Goal: Task Accomplishment & Management: Manage account settings

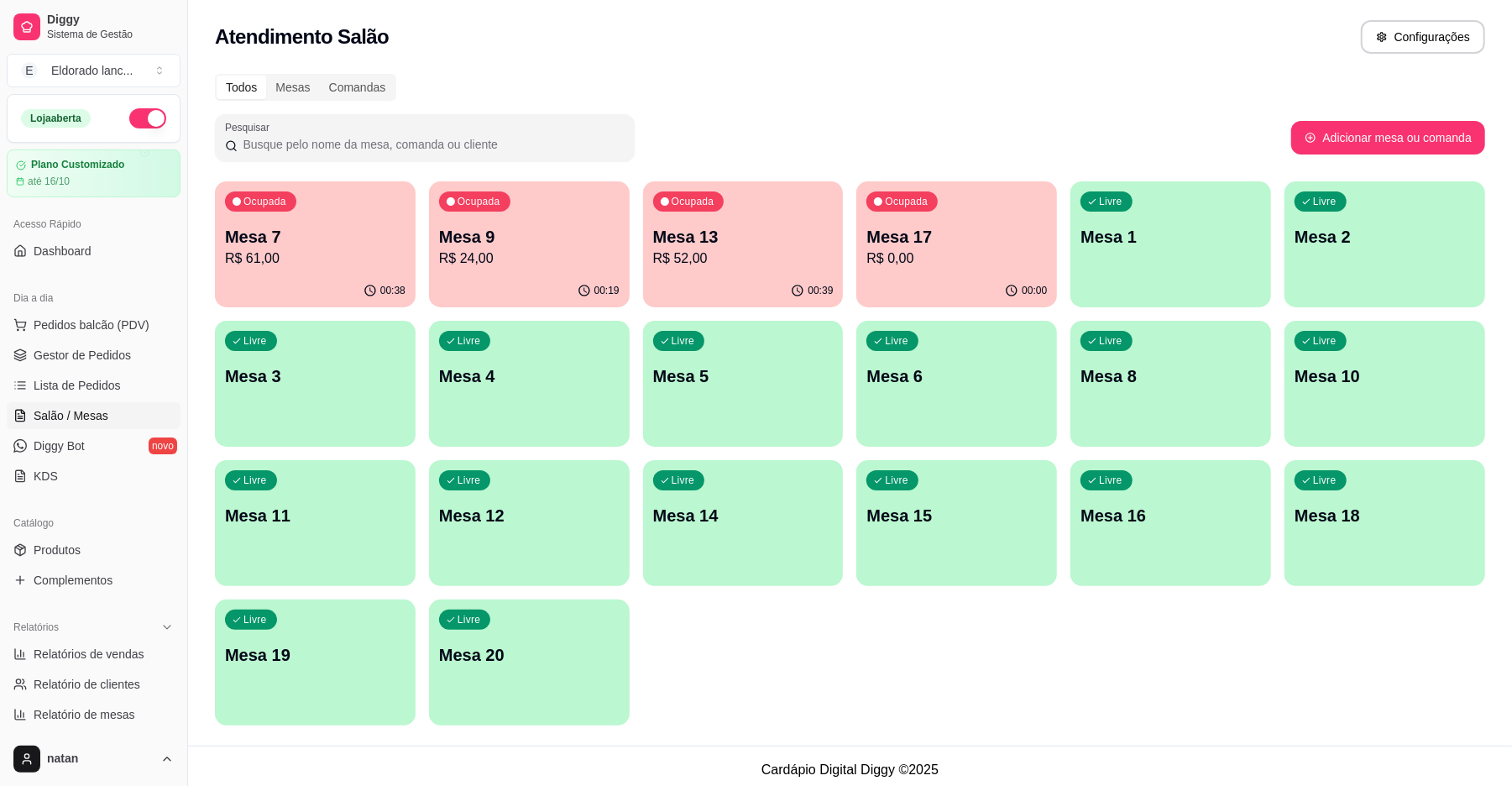
click at [952, 203] on div "Ocupada Mesa 17 R$ 0,00" at bounding box center [957, 228] width 201 height 93
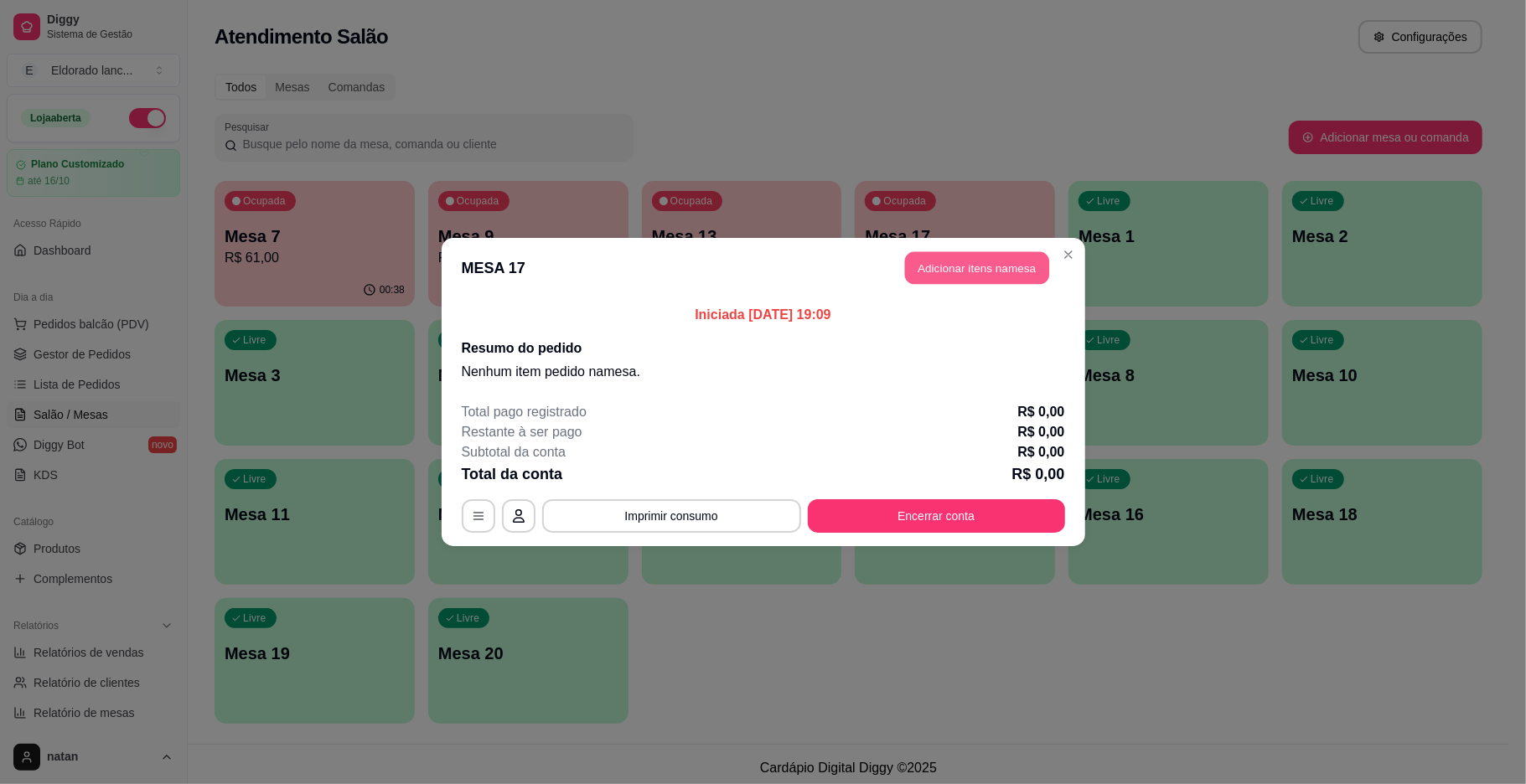
click at [949, 266] on button "Adicionar itens na mesa" at bounding box center [977, 269] width 144 height 33
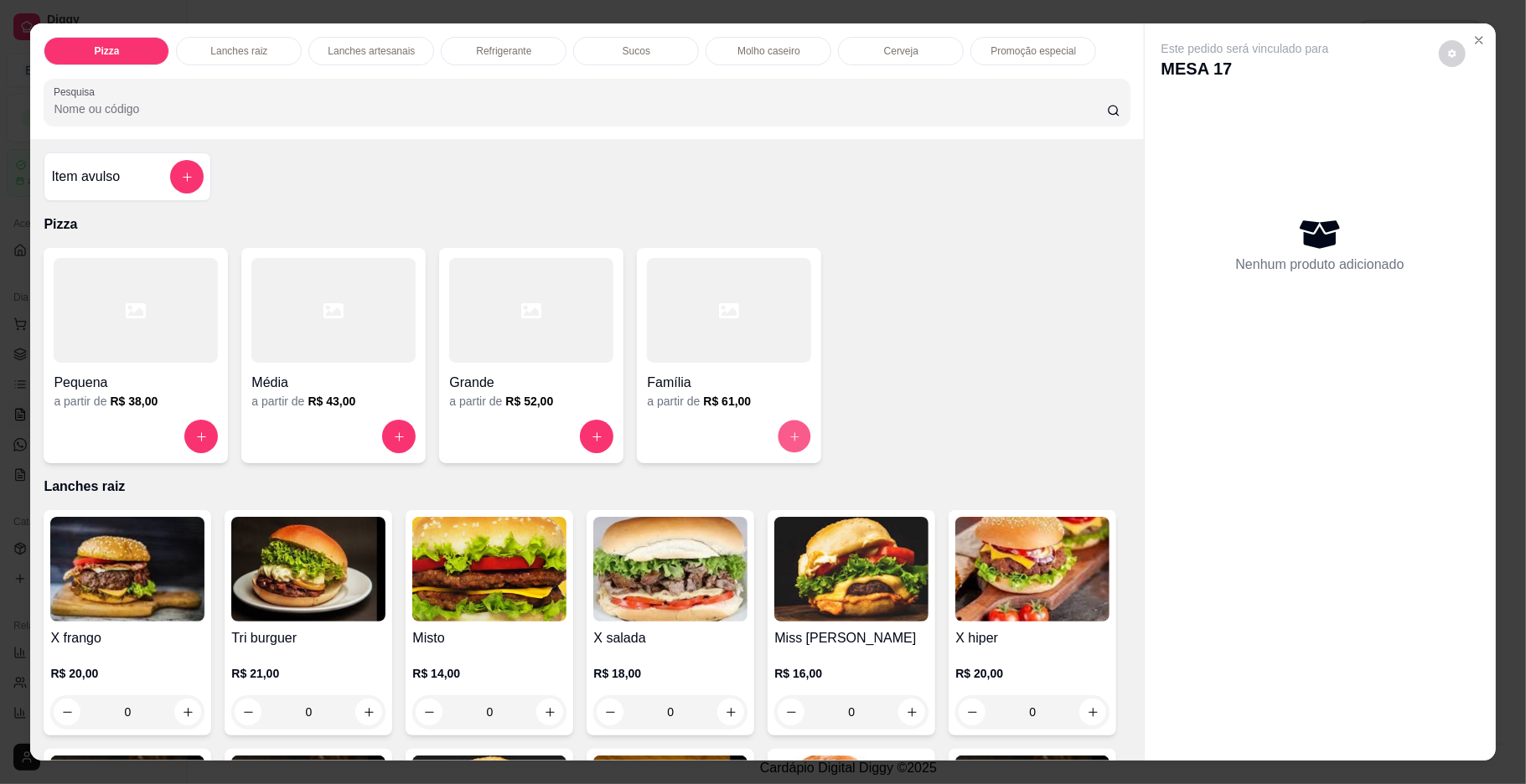
click at [786, 423] on button "increase-product-quantity" at bounding box center [795, 437] width 33 height 33
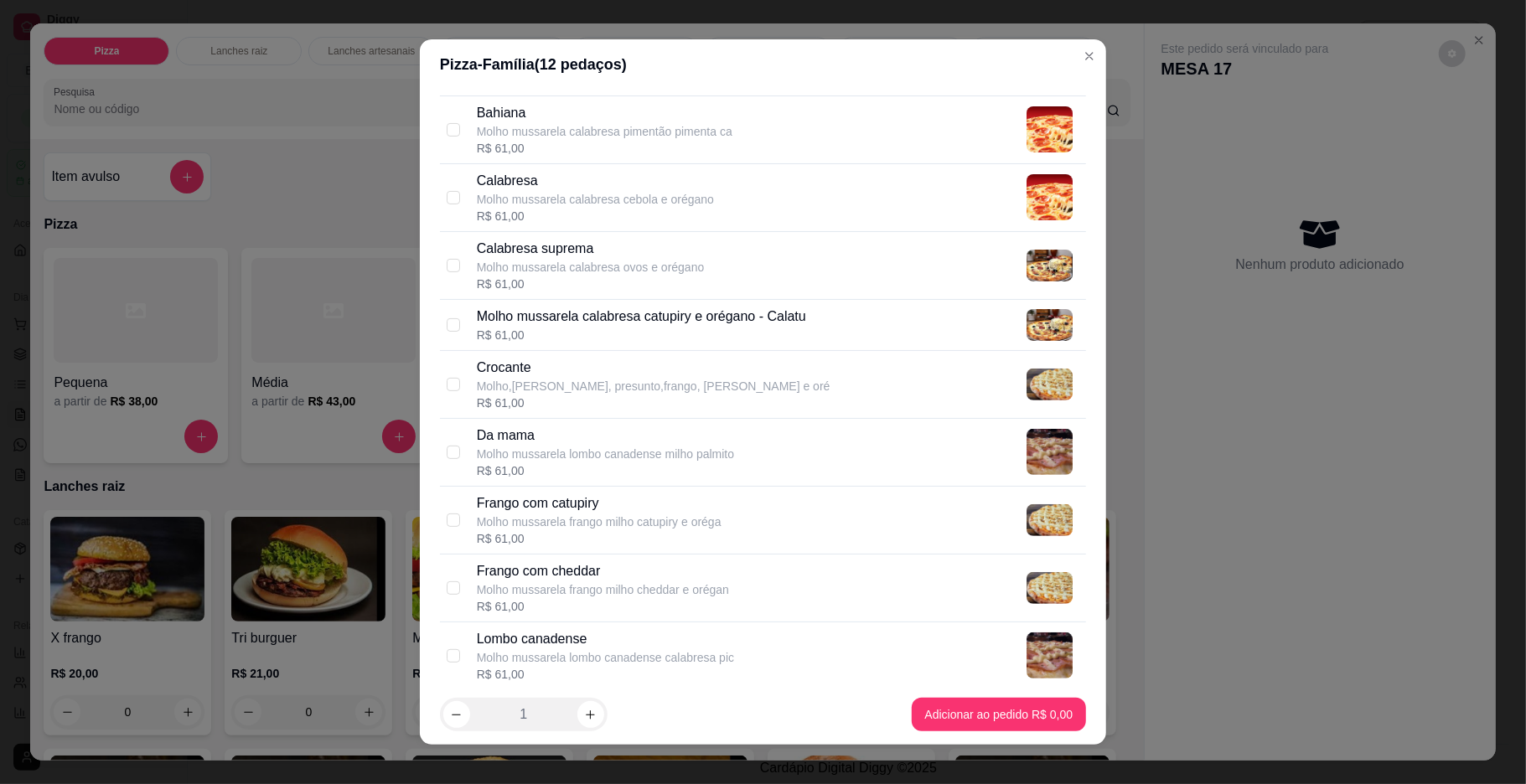
scroll to position [470, 0]
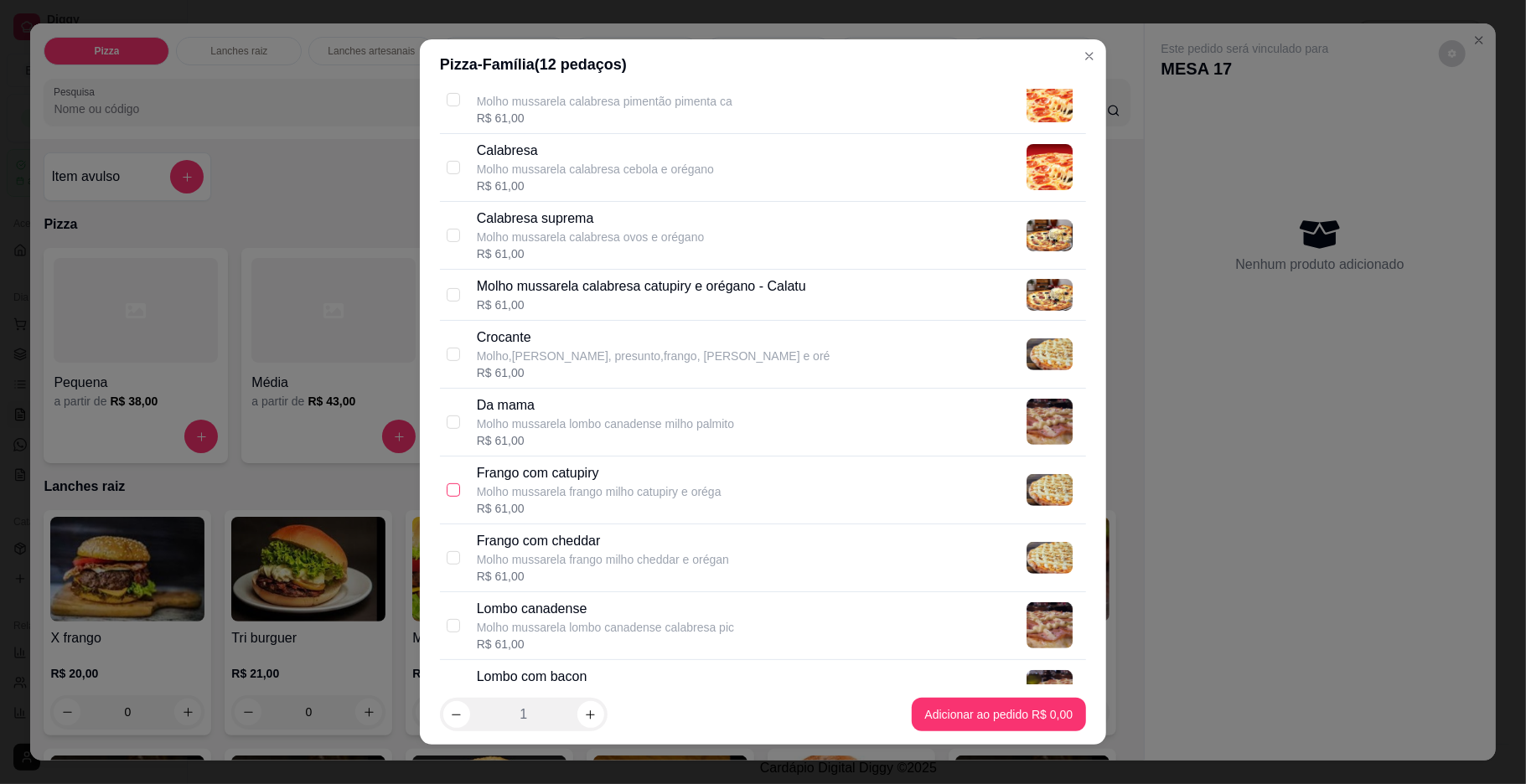
click at [447, 490] on input "checkbox" at bounding box center [454, 490] width 14 height 14
checkbox input "true"
click at [447, 169] on input "checkbox" at bounding box center [454, 167] width 14 height 14
checkbox input "true"
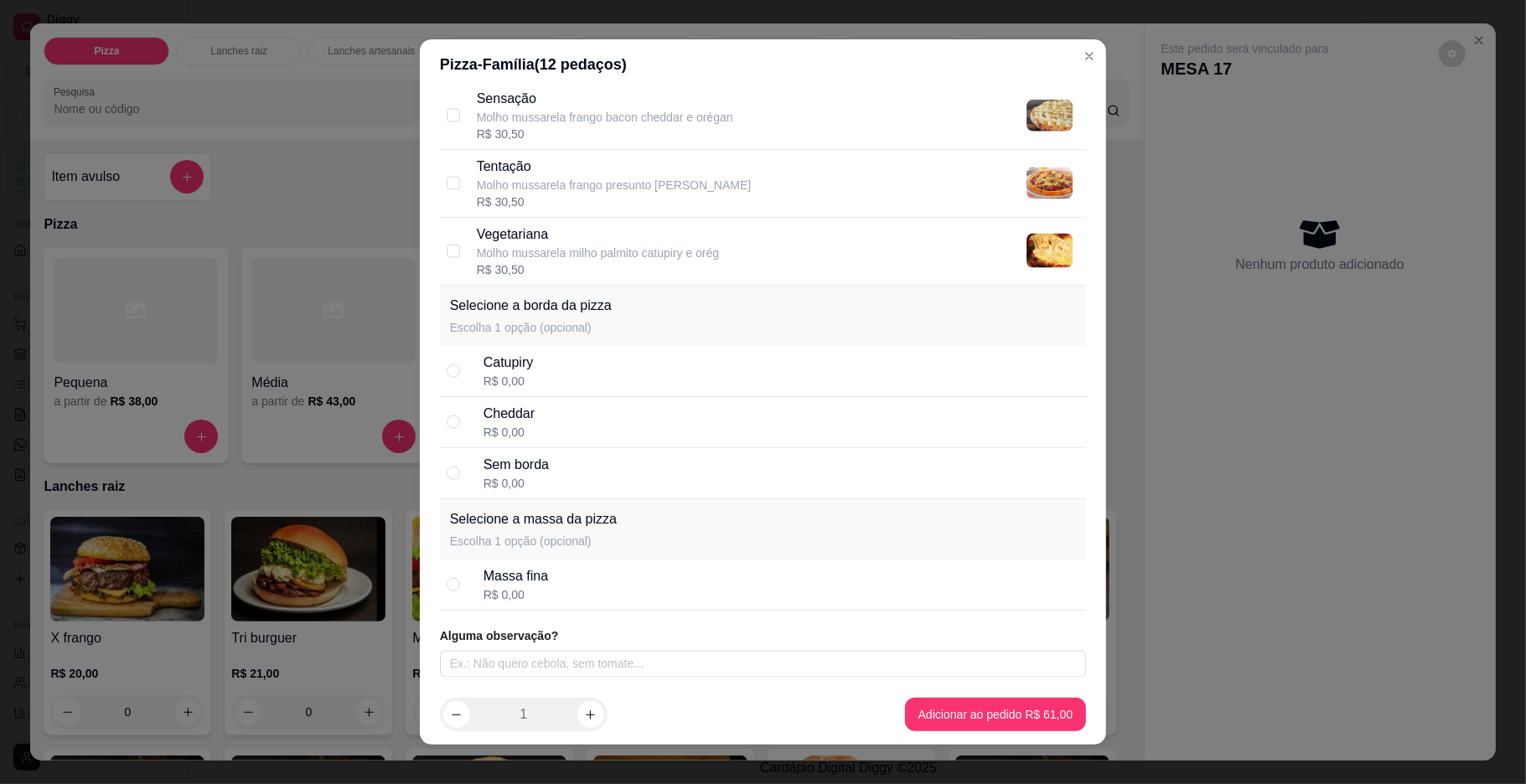
click at [440, 362] on div "Catupiry R$ 0,00" at bounding box center [763, 371] width 646 height 51
radio input "true"
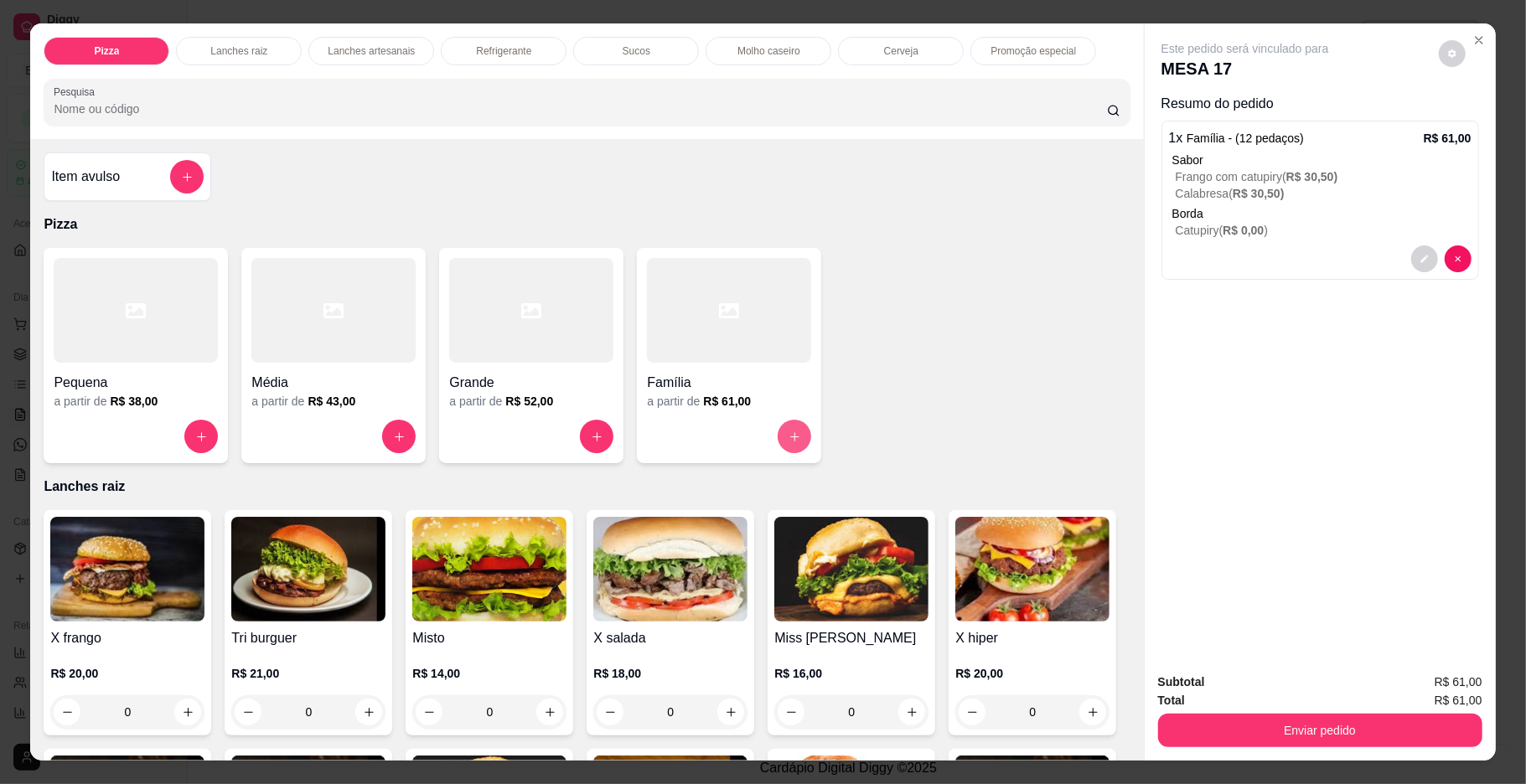
click at [783, 428] on button "increase-product-quantity" at bounding box center [794, 436] width 34 height 33
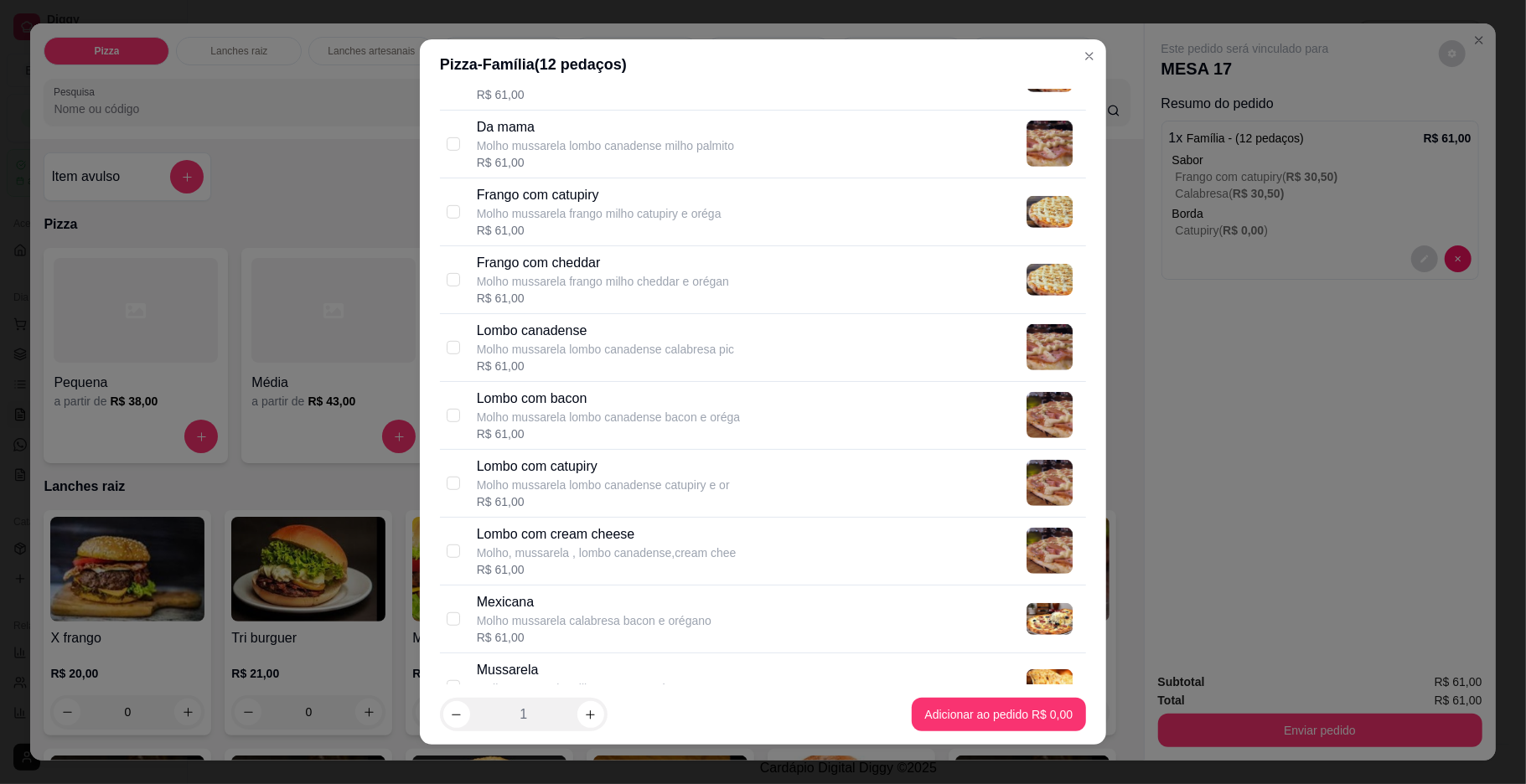
scroll to position [727, 0]
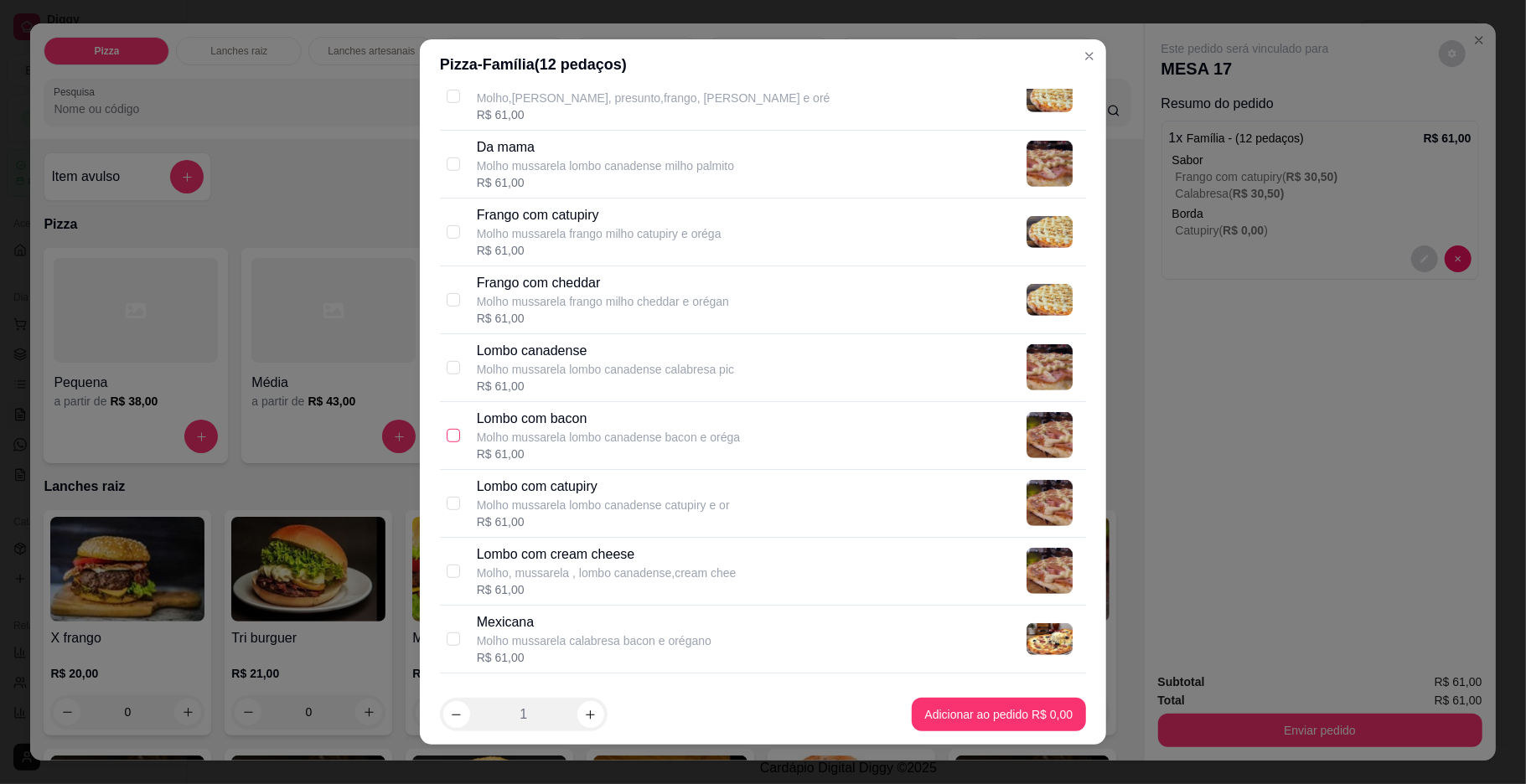
click at [447, 434] on input "checkbox" at bounding box center [454, 435] width 14 height 14
checkbox input "true"
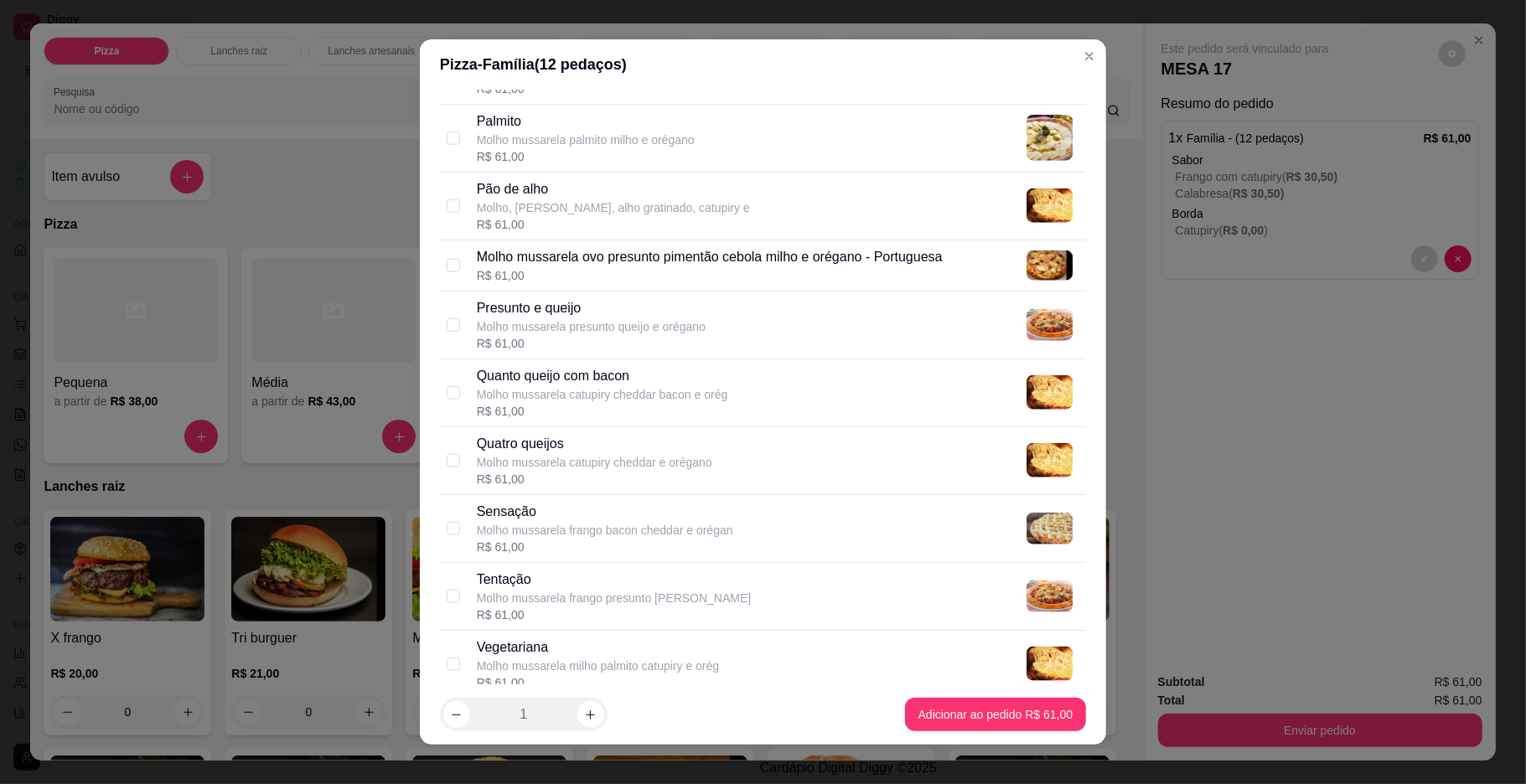
scroll to position [1450, 0]
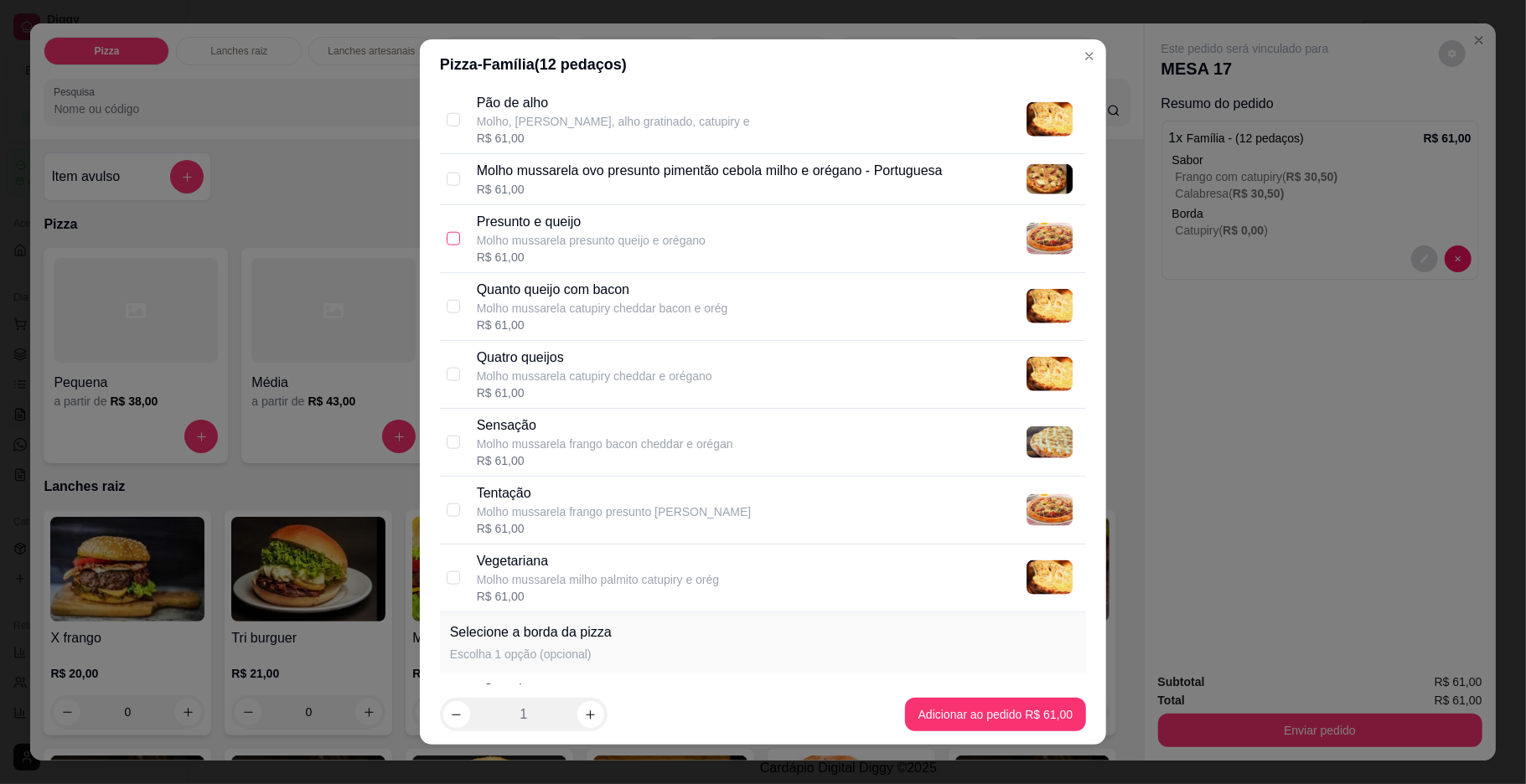
click at [448, 239] on input "checkbox" at bounding box center [454, 239] width 14 height 14
checkbox input "true"
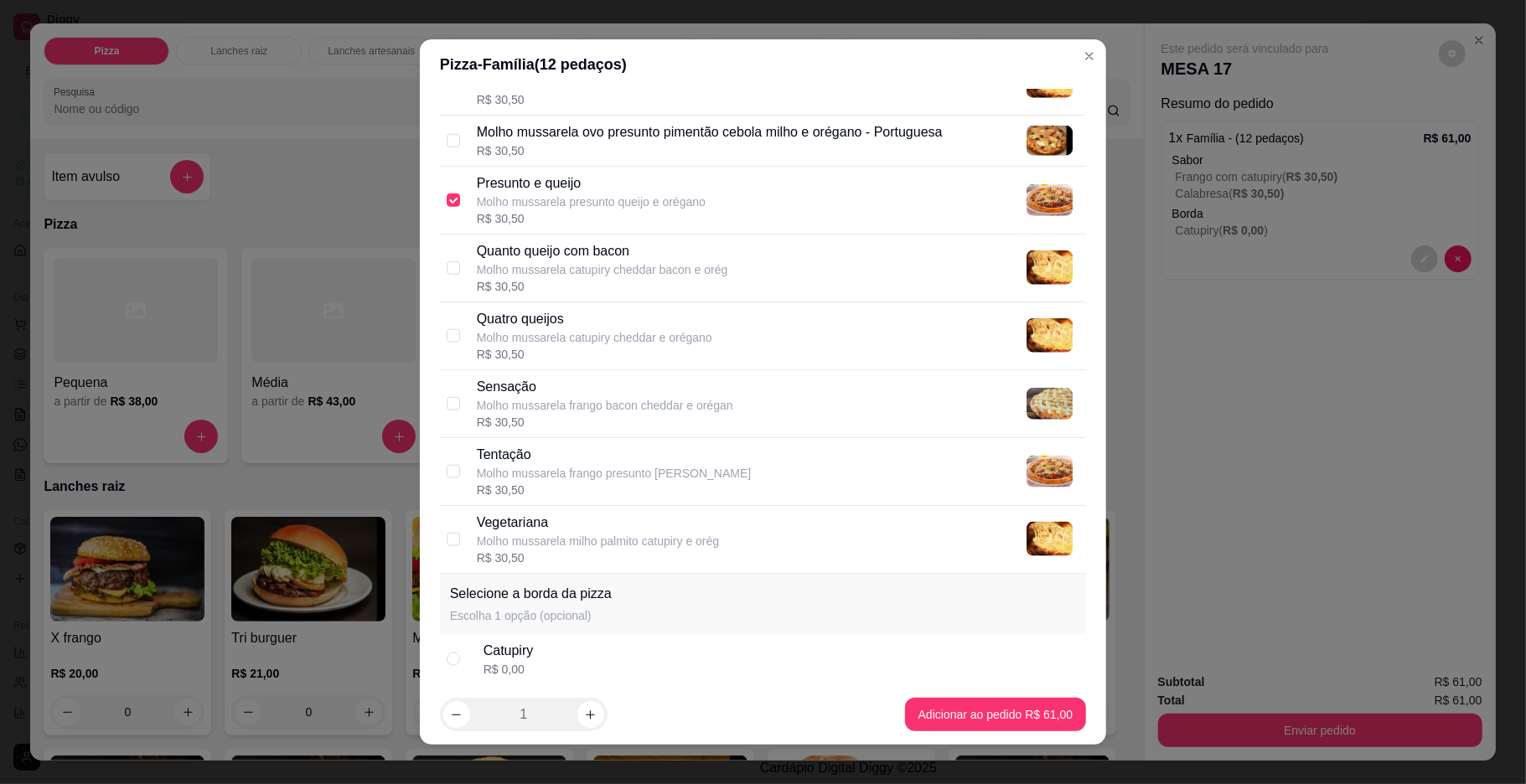
scroll to position [1786, 0]
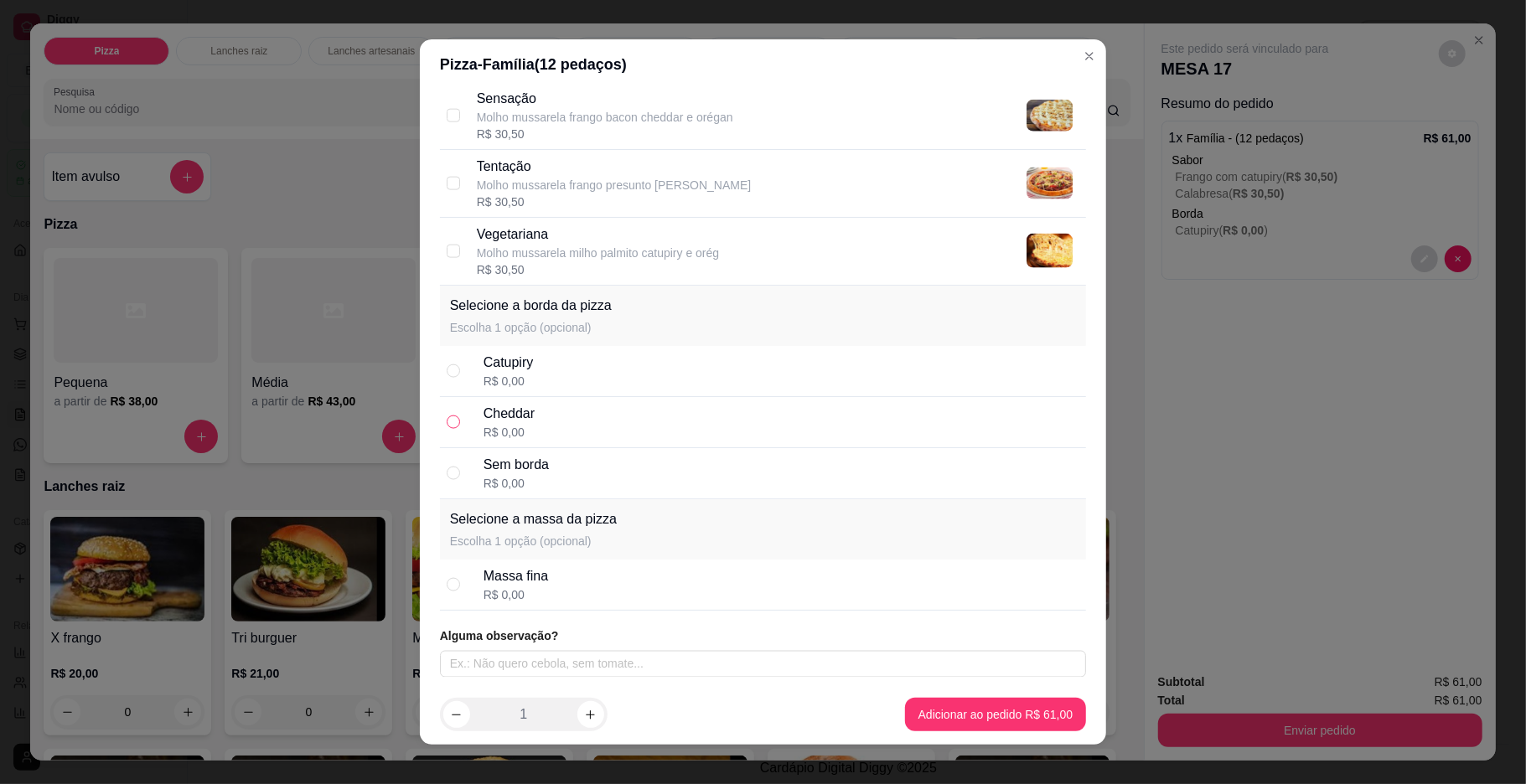
click at [447, 421] on input "radio" at bounding box center [454, 422] width 14 height 14
radio input "true"
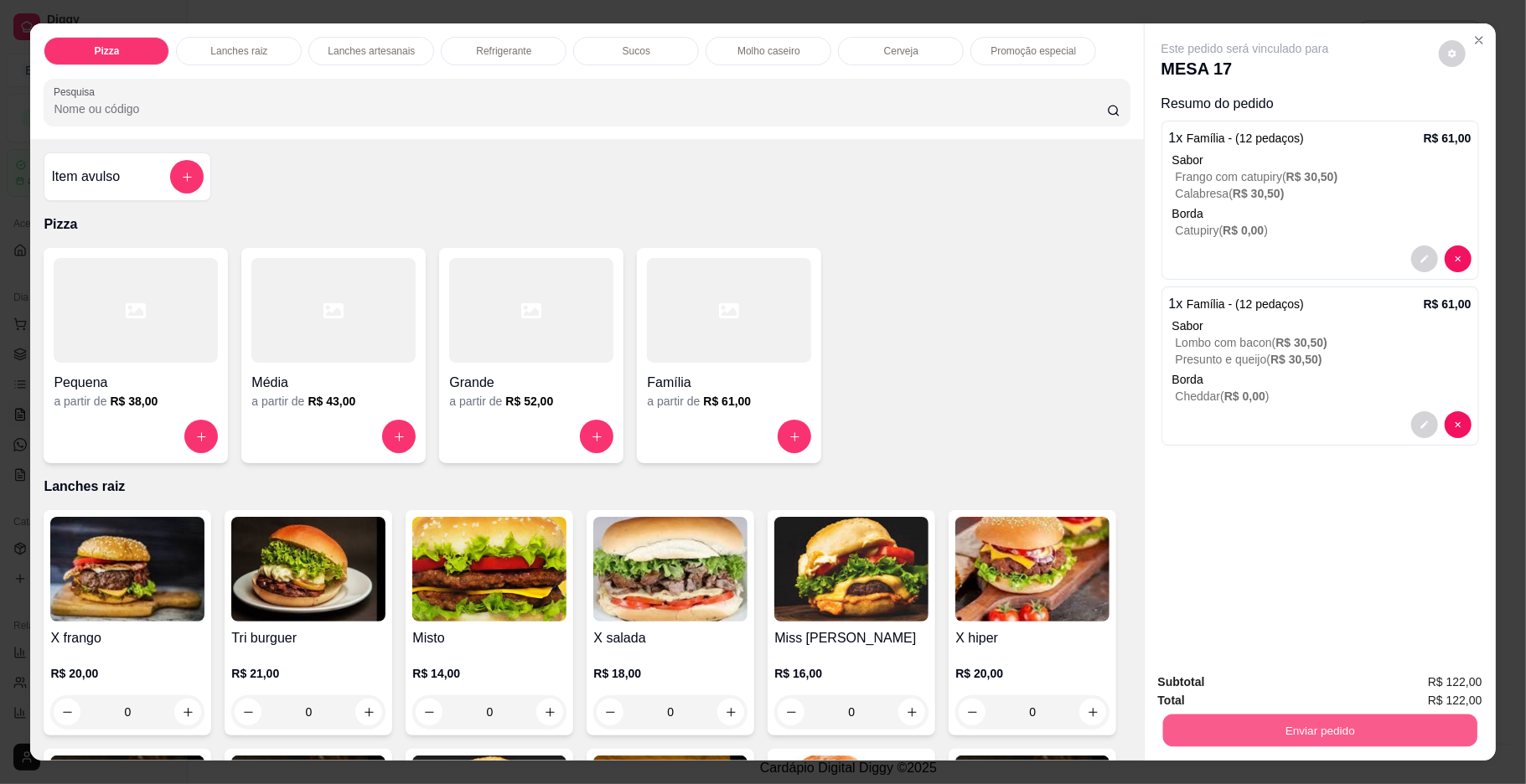
click at [1201, 737] on button "Enviar pedido" at bounding box center [1320, 731] width 314 height 33
click at [1419, 684] on button "Enviar pedido" at bounding box center [1437, 689] width 92 height 31
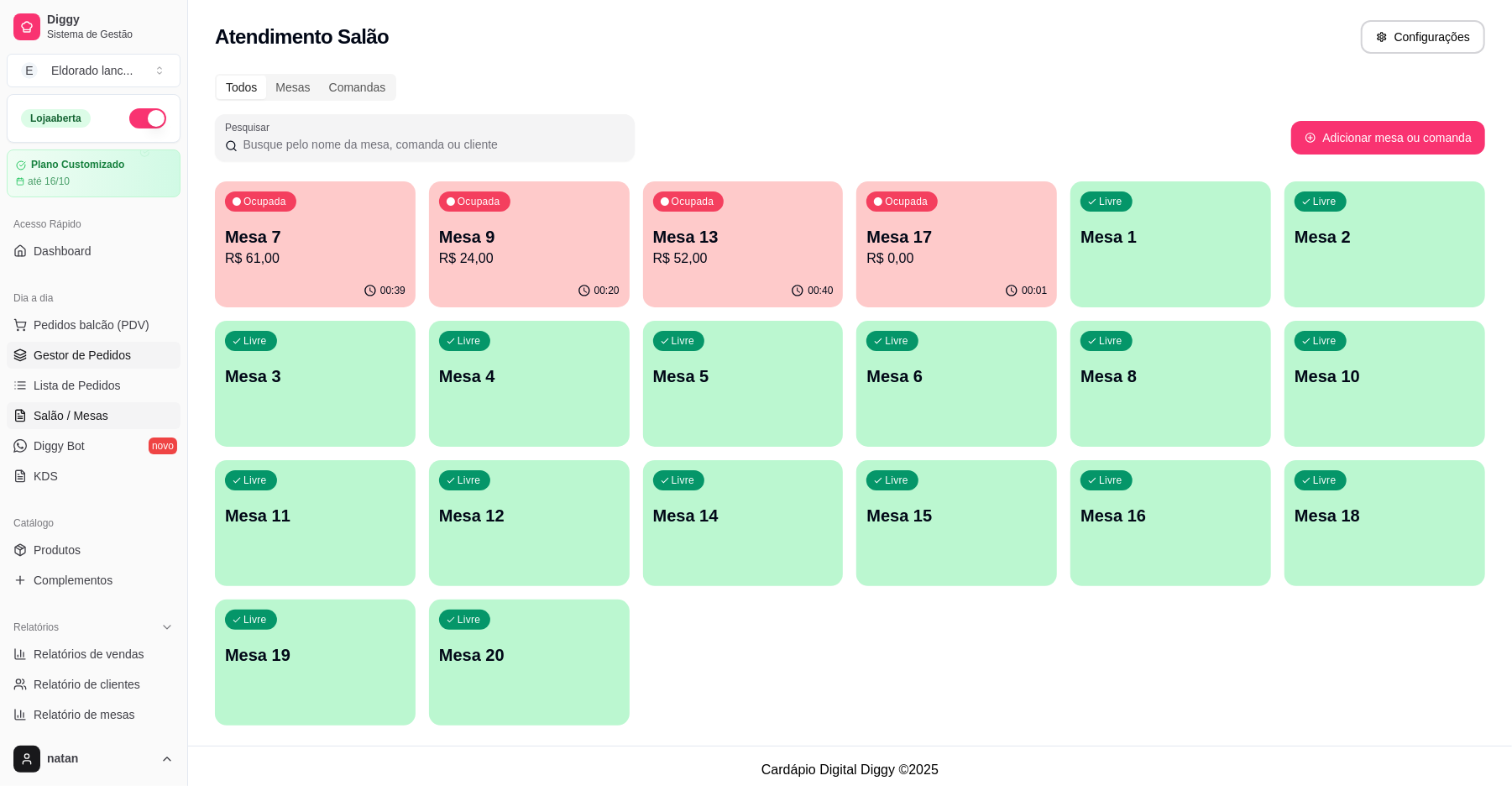
click at [31, 350] on link "Gestor de Pedidos" at bounding box center [94, 355] width 174 height 27
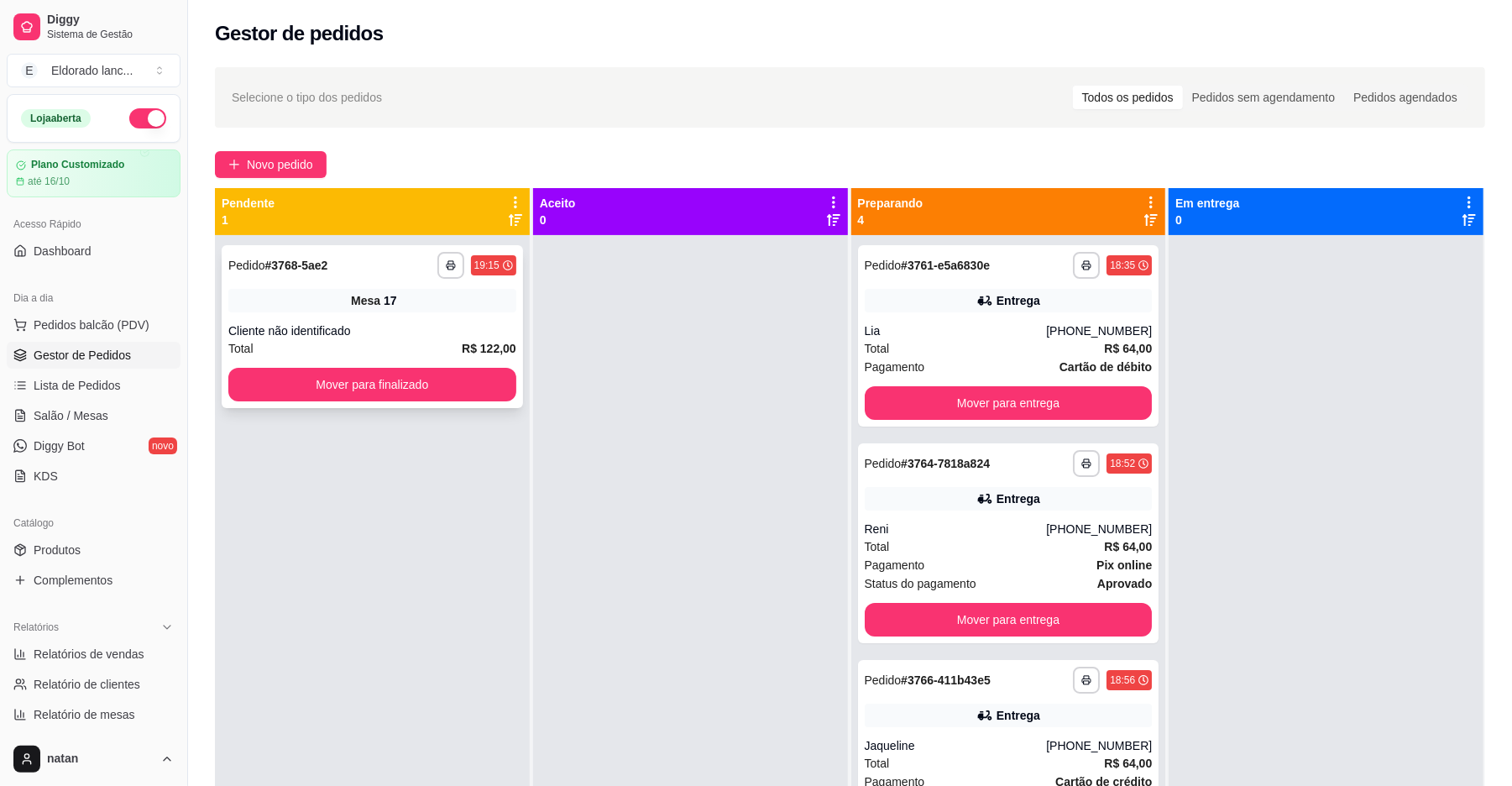
click at [387, 403] on div "**********" at bounding box center [372, 326] width 301 height 163
click at [405, 388] on button "Mover para finalizado" at bounding box center [372, 384] width 288 height 34
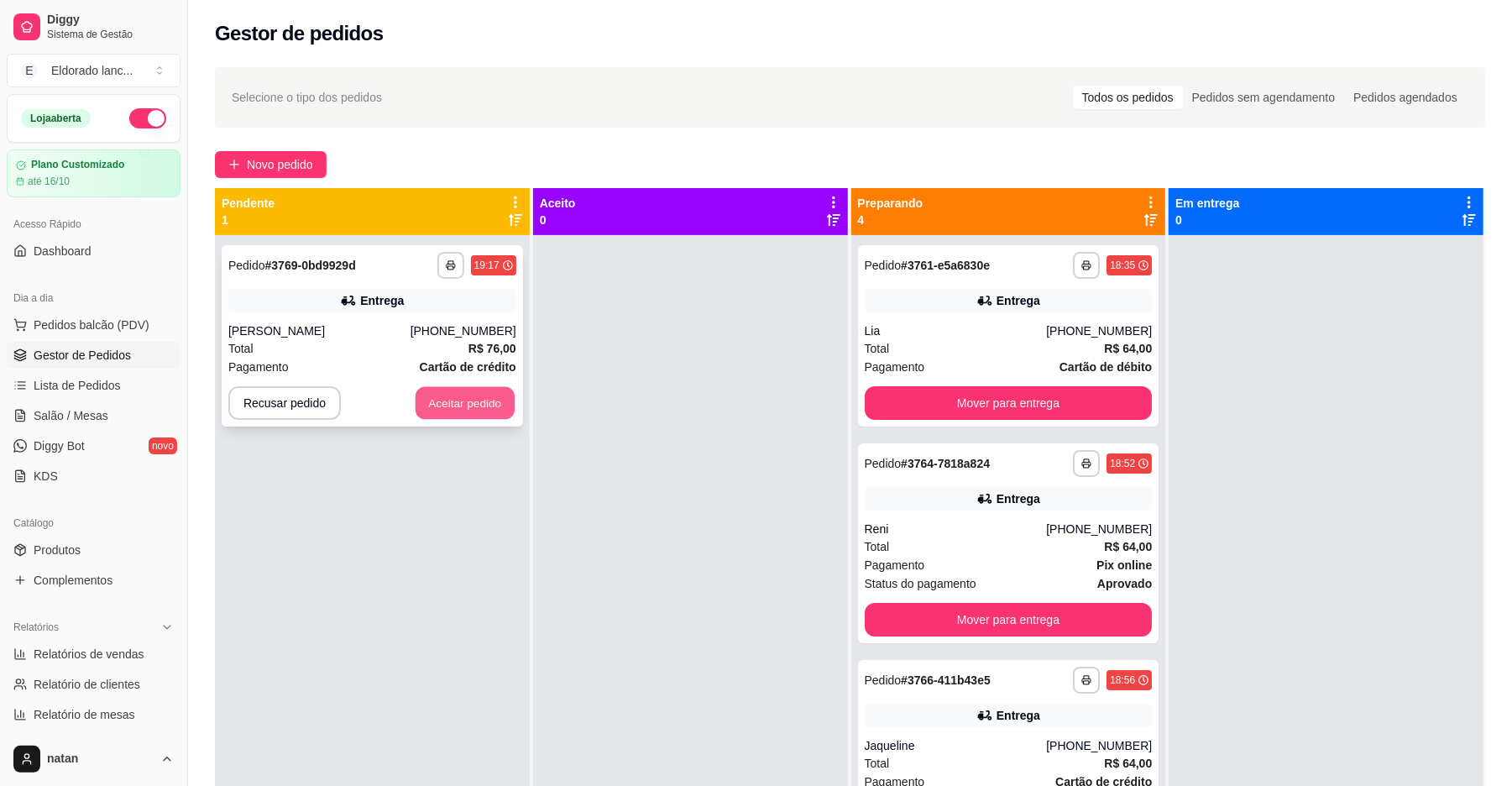
click at [438, 401] on button "Aceitar pedido" at bounding box center [465, 404] width 99 height 33
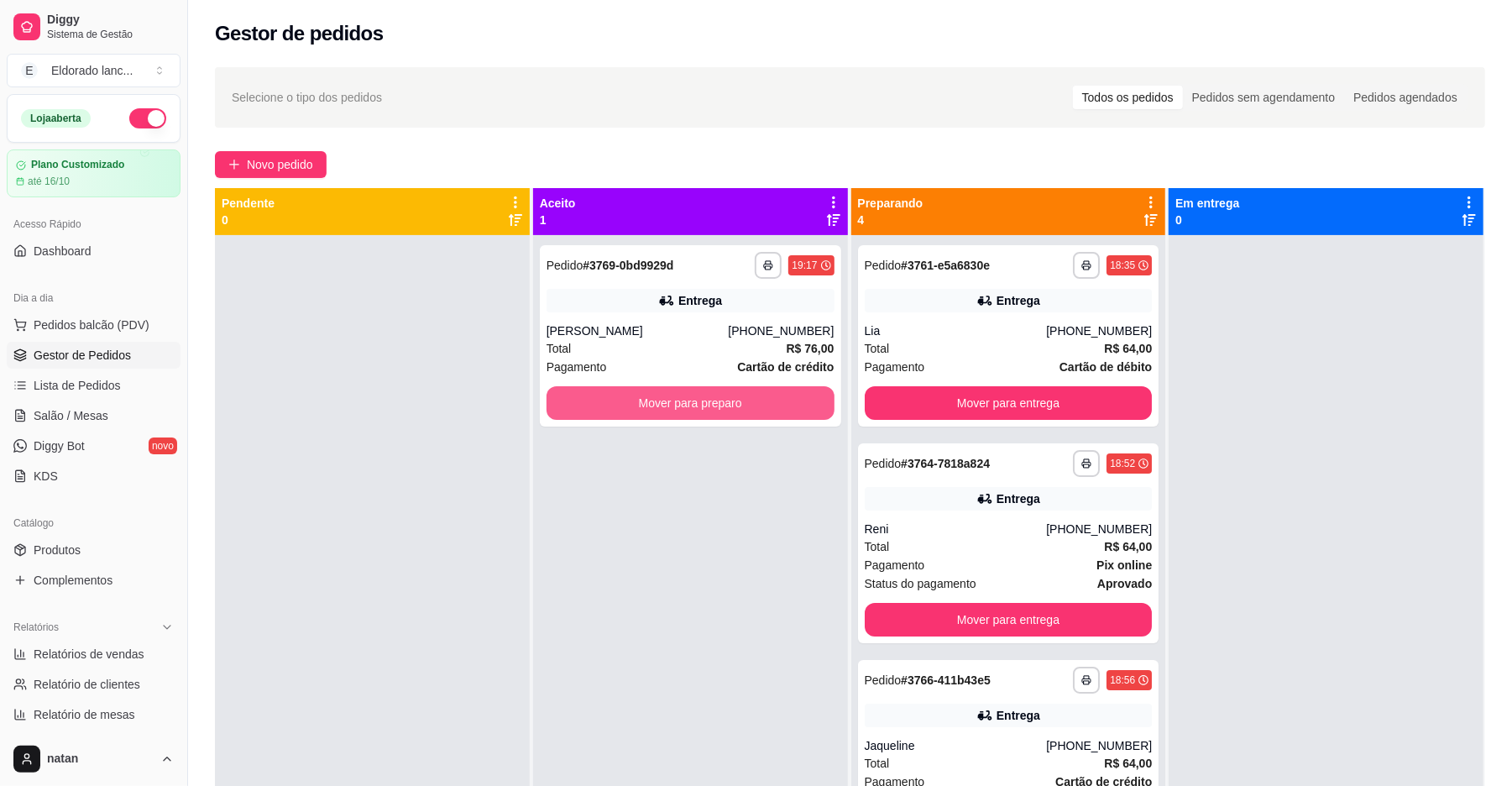
click at [583, 404] on button "Mover para preparo" at bounding box center [691, 403] width 288 height 34
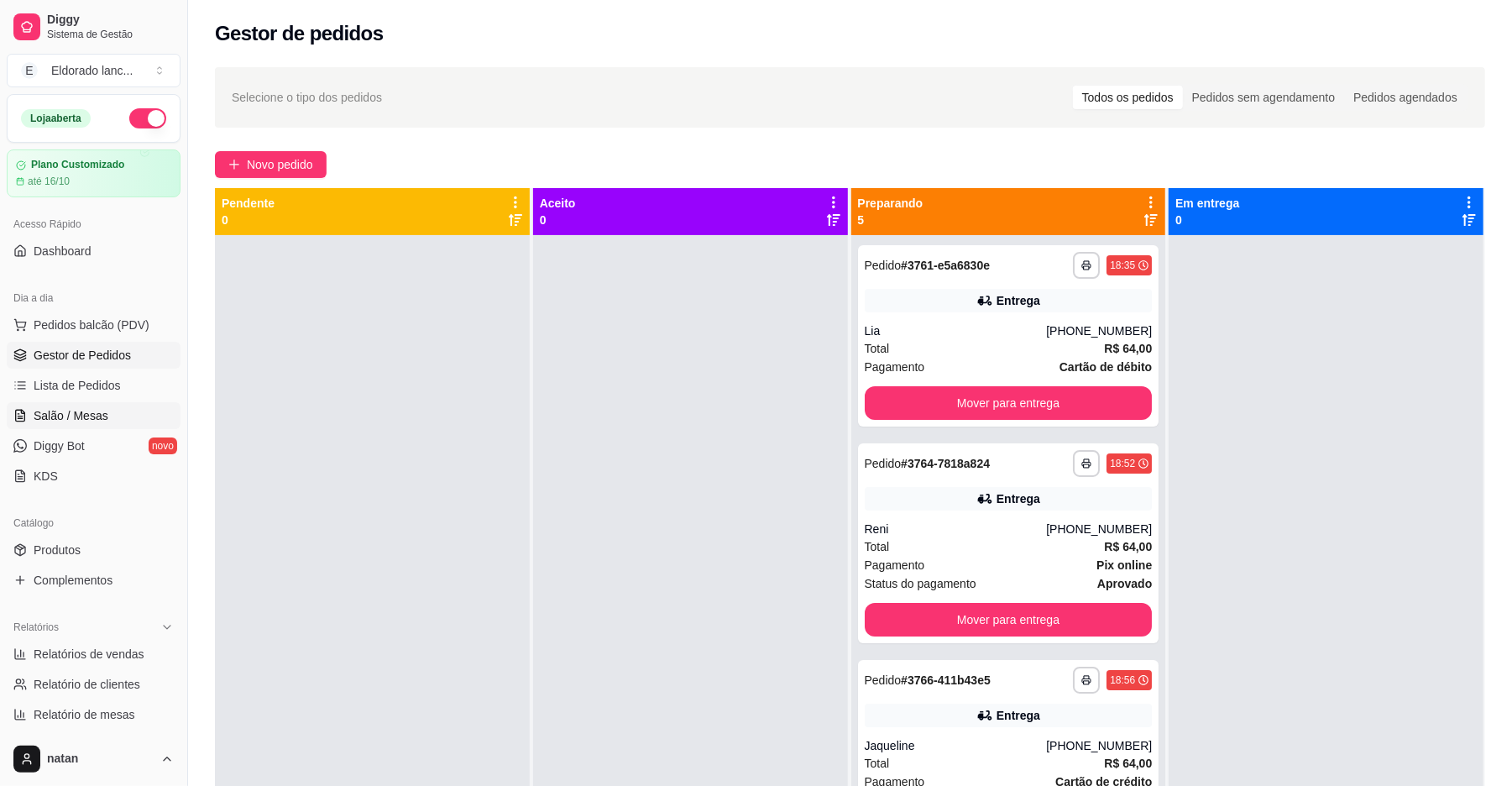
click at [121, 429] on link "Salão / Mesas" at bounding box center [94, 415] width 174 height 27
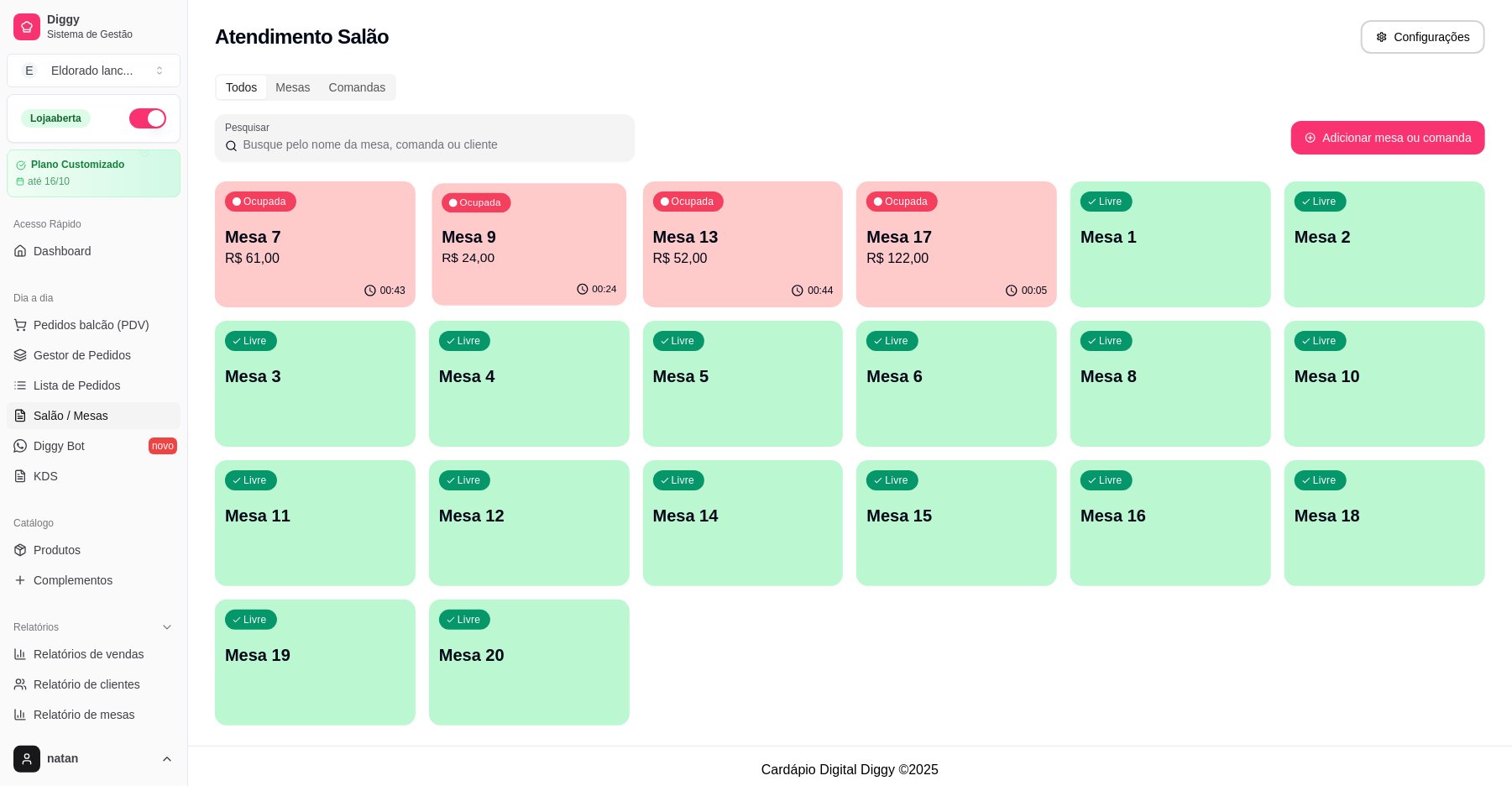
click at [546, 232] on p "Mesa 9" at bounding box center [529, 237] width 175 height 22
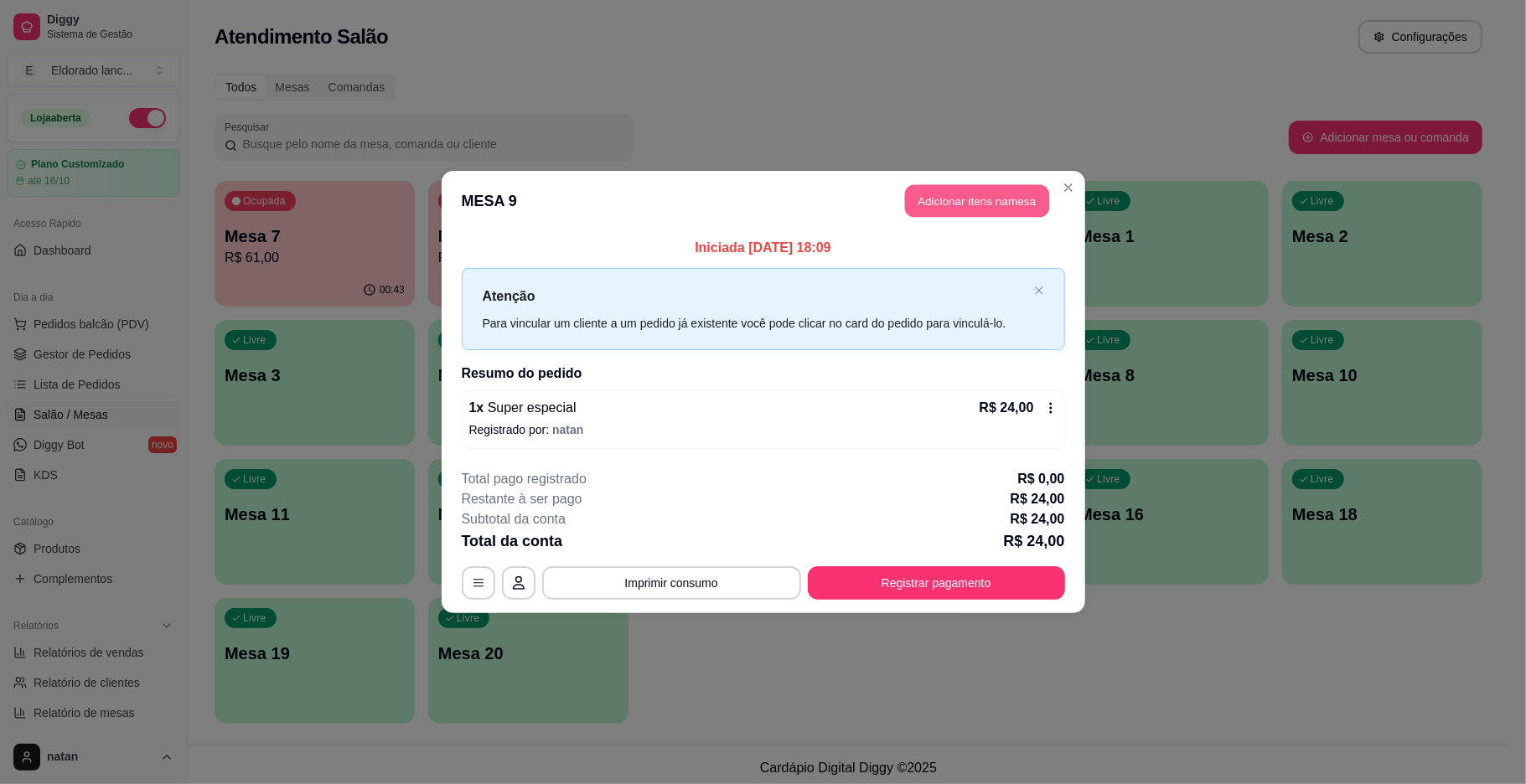
click at [994, 202] on button "Adicionar itens na mesa" at bounding box center [977, 202] width 144 height 33
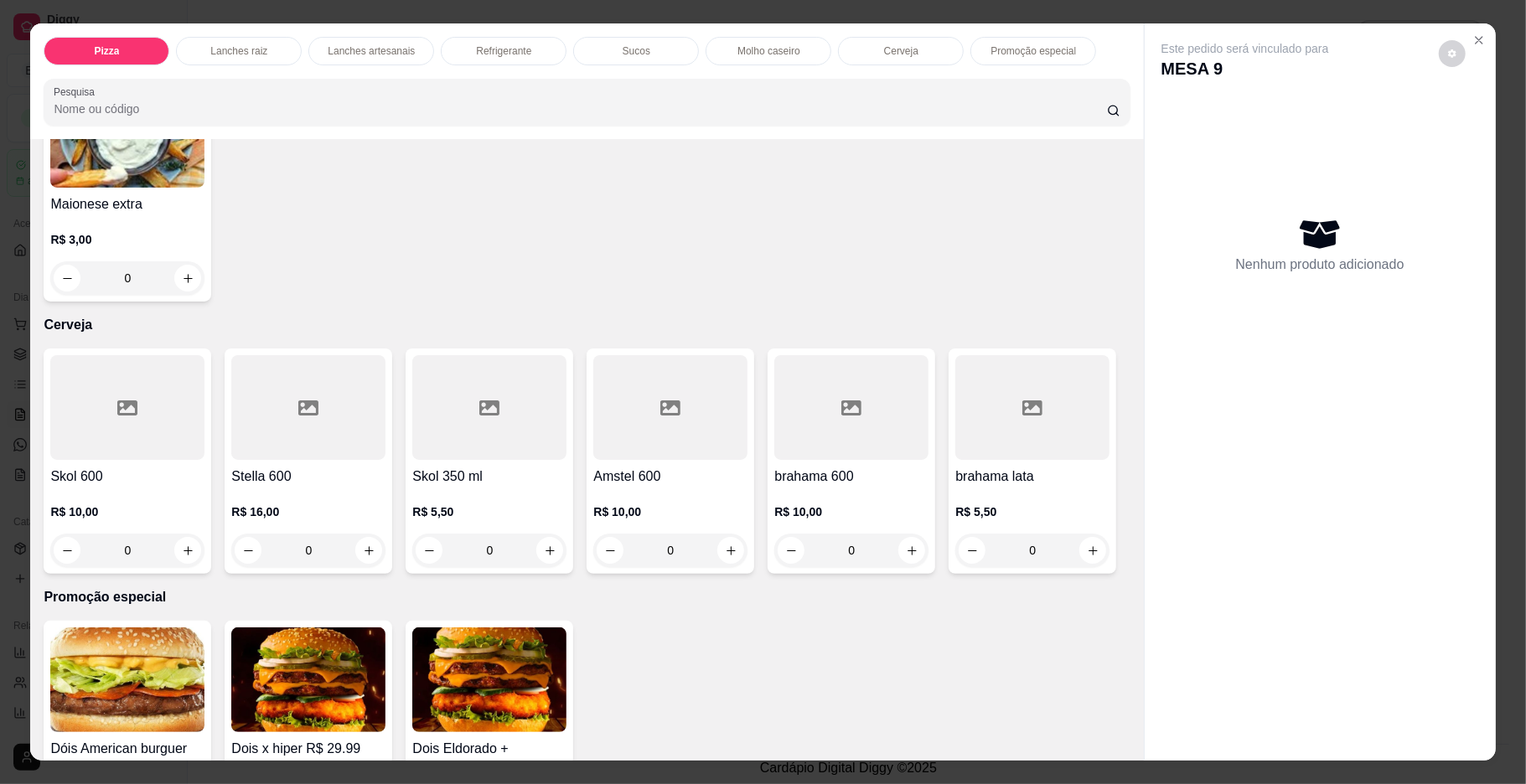
scroll to position [3317, 0]
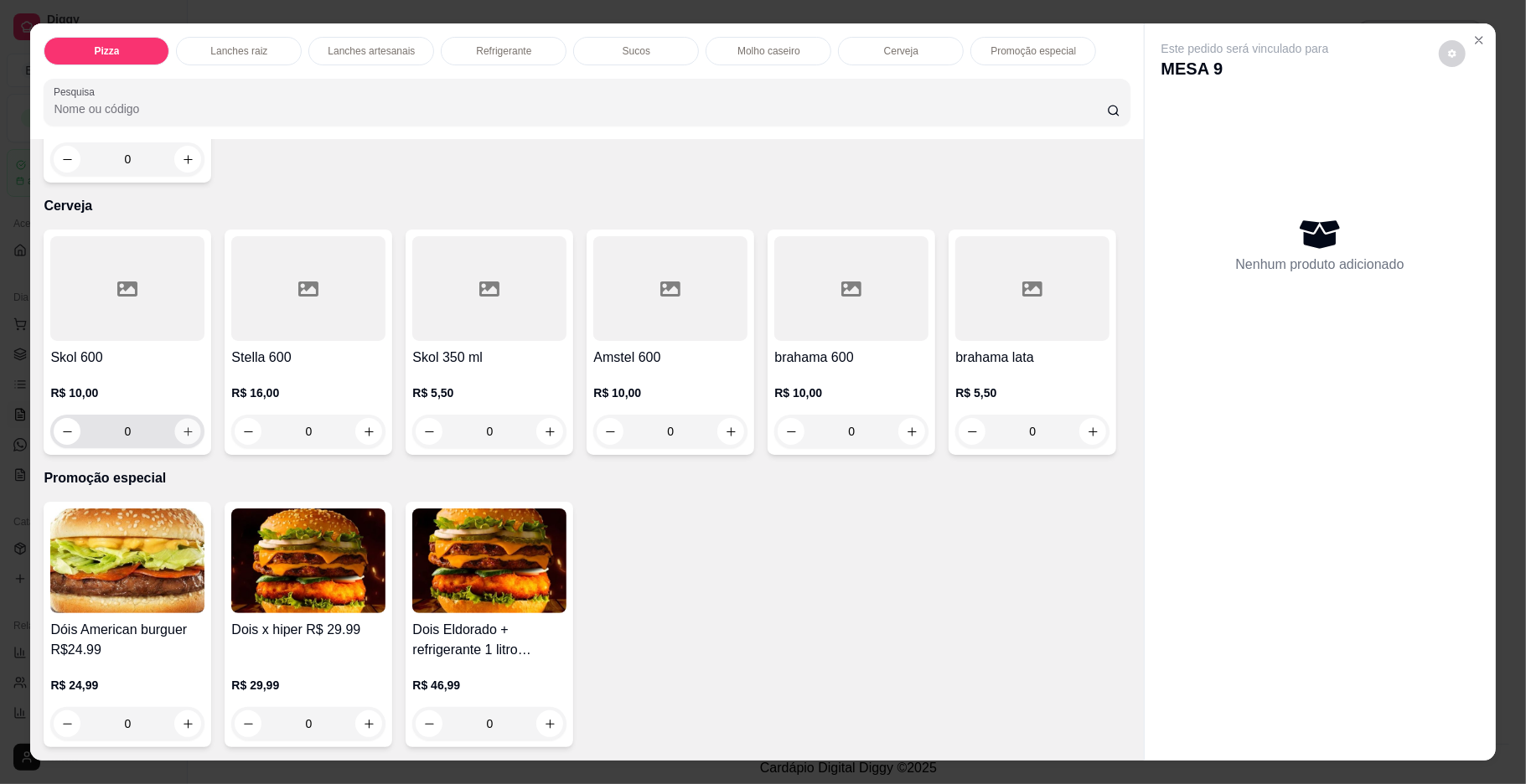
click at [181, 445] on button "increase-product-quantity" at bounding box center [188, 432] width 26 height 26
type input "1"
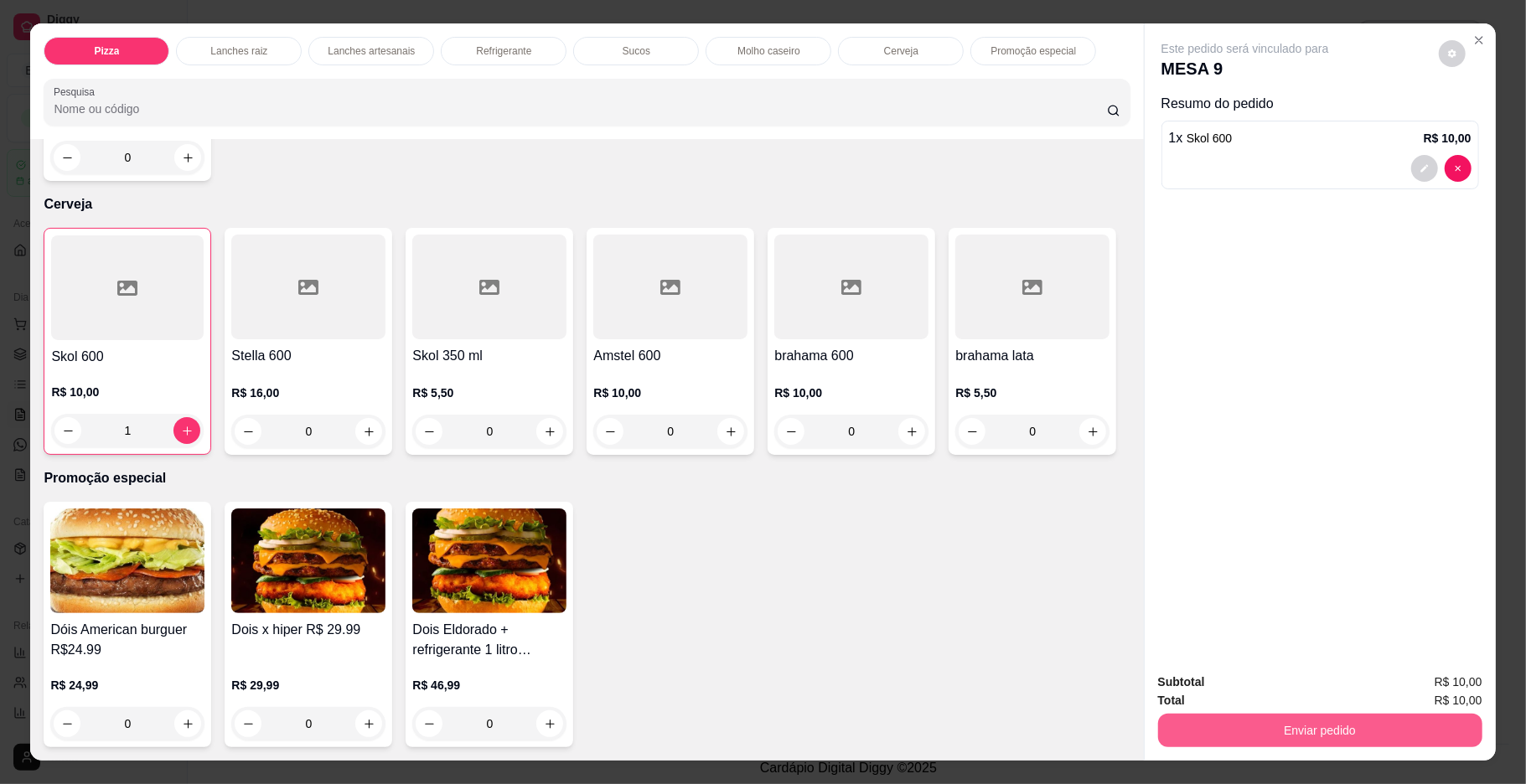
click at [1190, 725] on button "Enviar pedido" at bounding box center [1320, 730] width 324 height 33
click at [1451, 684] on button "Enviar pedido" at bounding box center [1437, 689] width 92 height 31
click at [381, 181] on div "Maionese extra R$ 3,00 0" at bounding box center [587, 68] width 1086 height 225
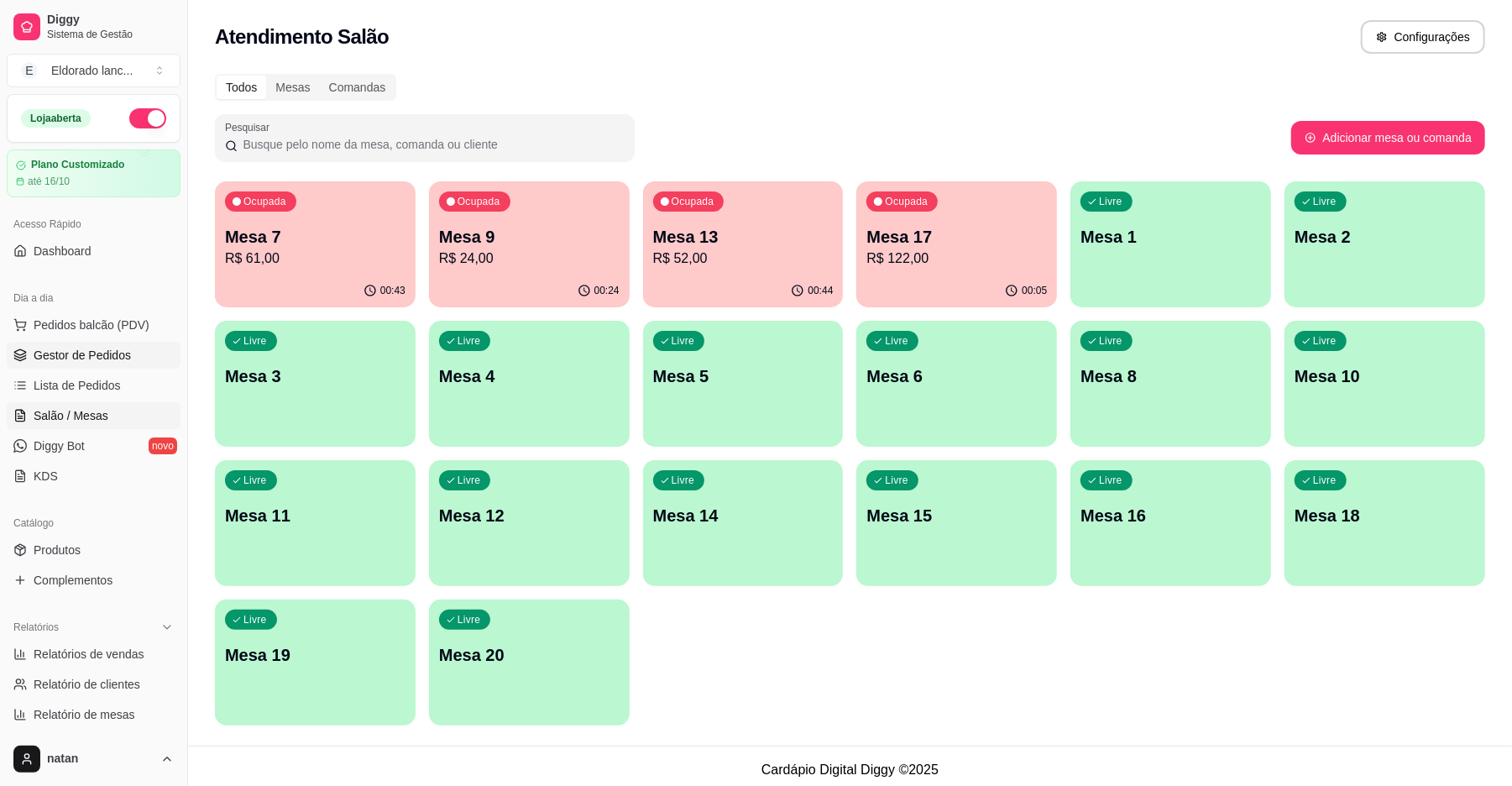
click at [134, 359] on link "Gestor de Pedidos" at bounding box center [94, 355] width 174 height 27
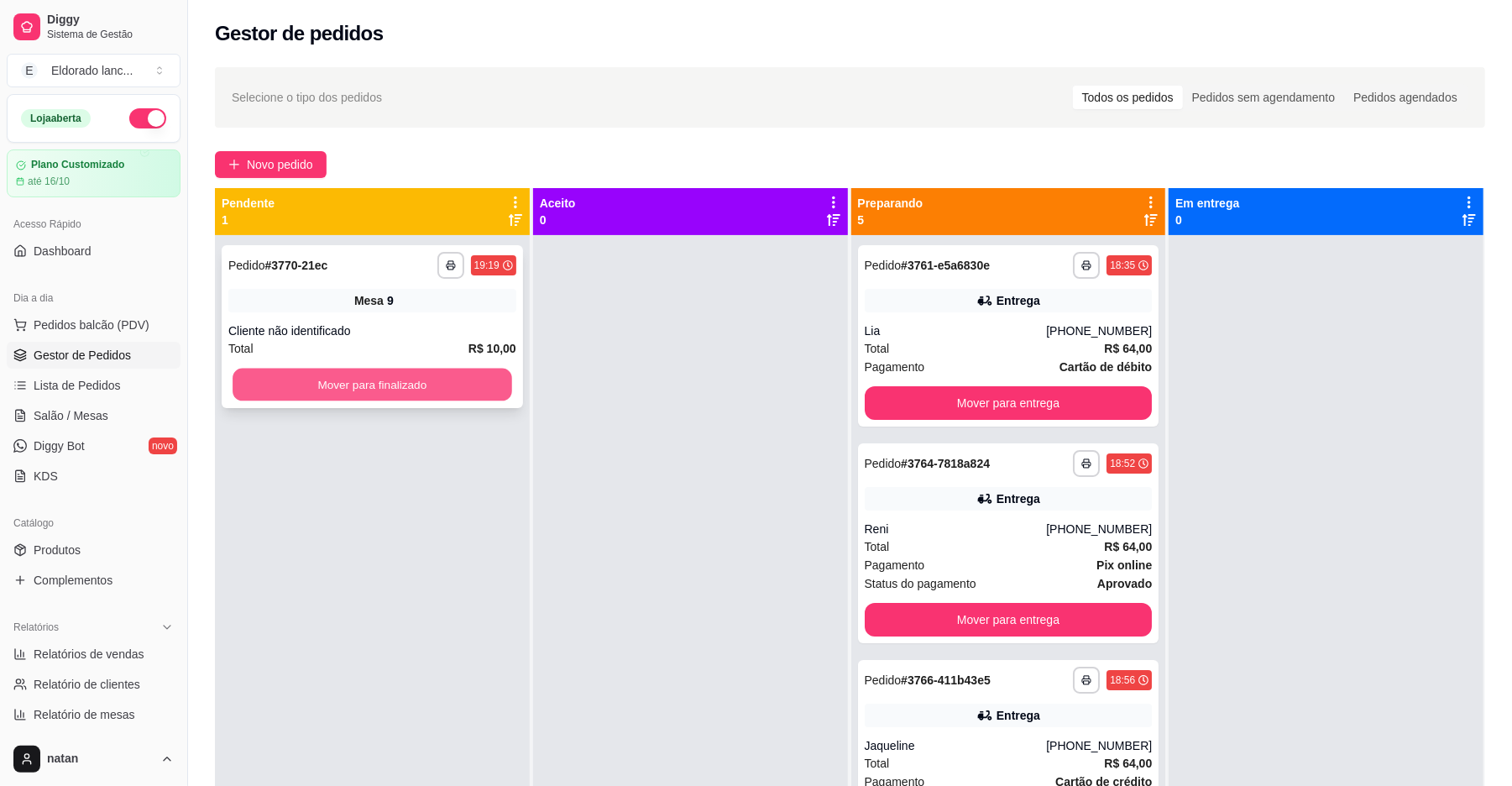
click at [246, 377] on button "Mover para finalizado" at bounding box center [372, 385] width 279 height 33
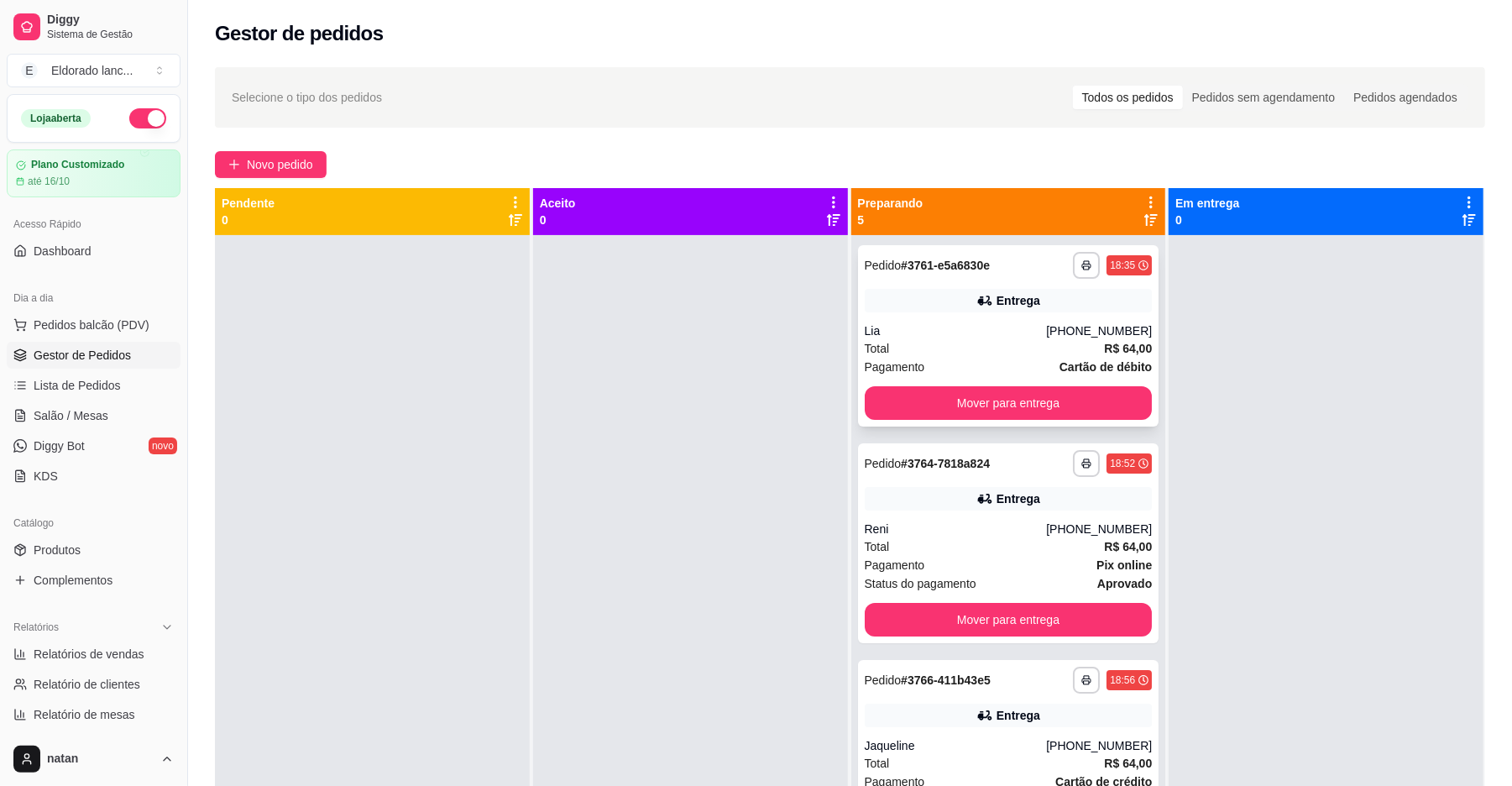
click at [1004, 309] on div "Entrega" at bounding box center [1008, 300] width 288 height 23
click at [1058, 410] on button "Mover para entrega" at bounding box center [1008, 404] width 279 height 33
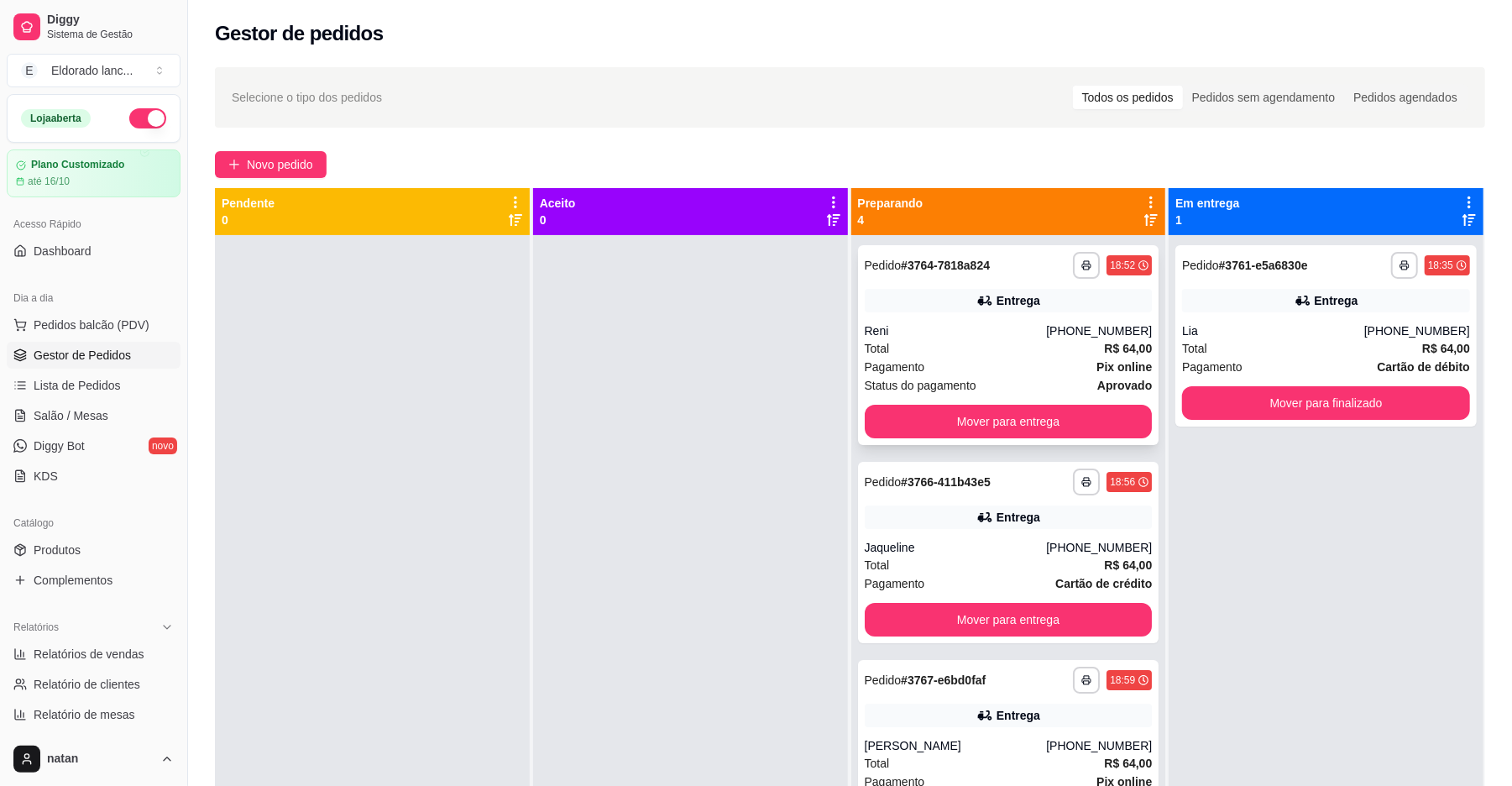
click at [1019, 302] on div "Entrega" at bounding box center [1019, 300] width 44 height 17
click at [1057, 438] on div "**********" at bounding box center [1009, 345] width 301 height 200
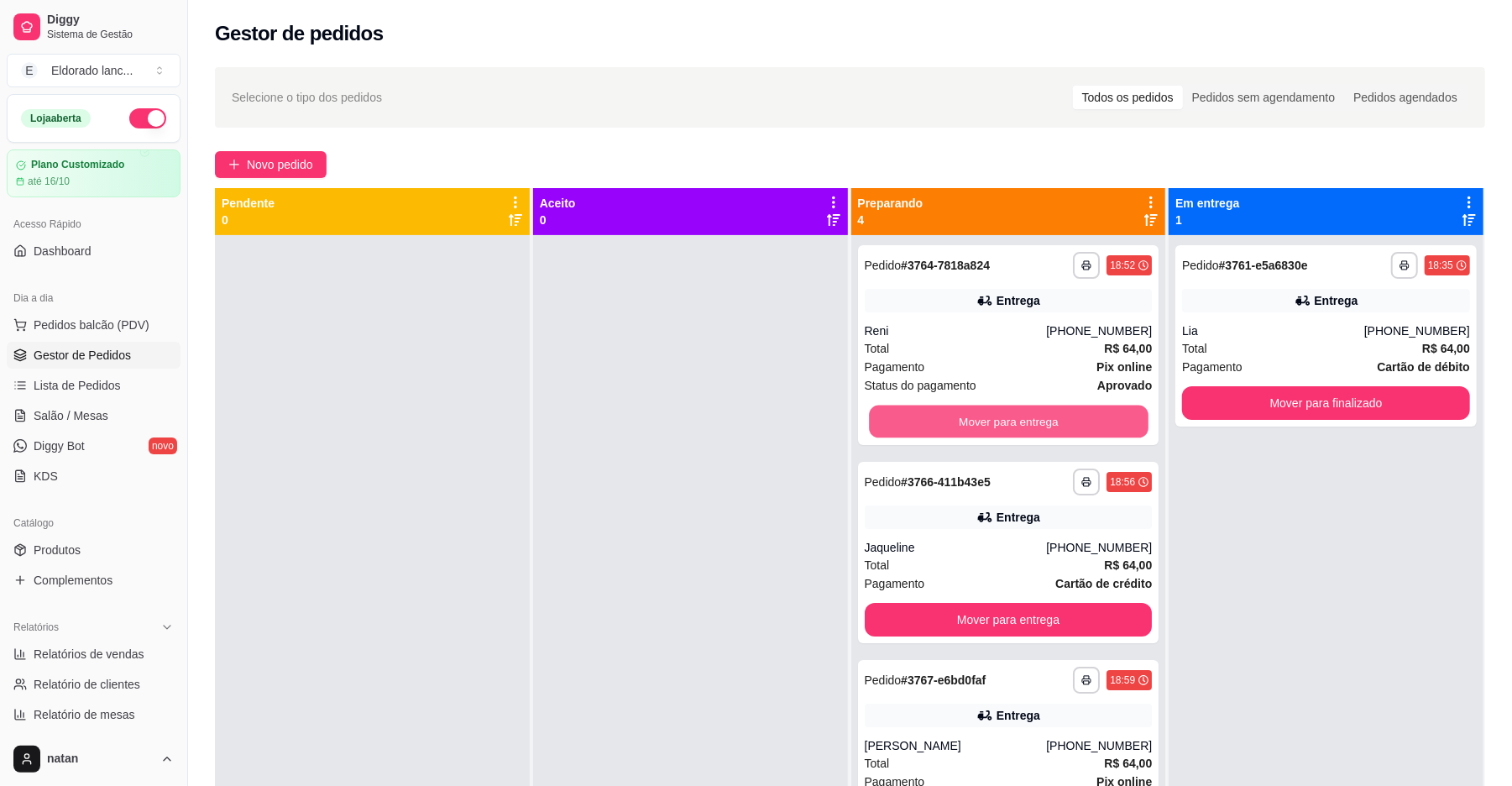
click at [1058, 428] on button "Mover para entrega" at bounding box center [1008, 422] width 279 height 33
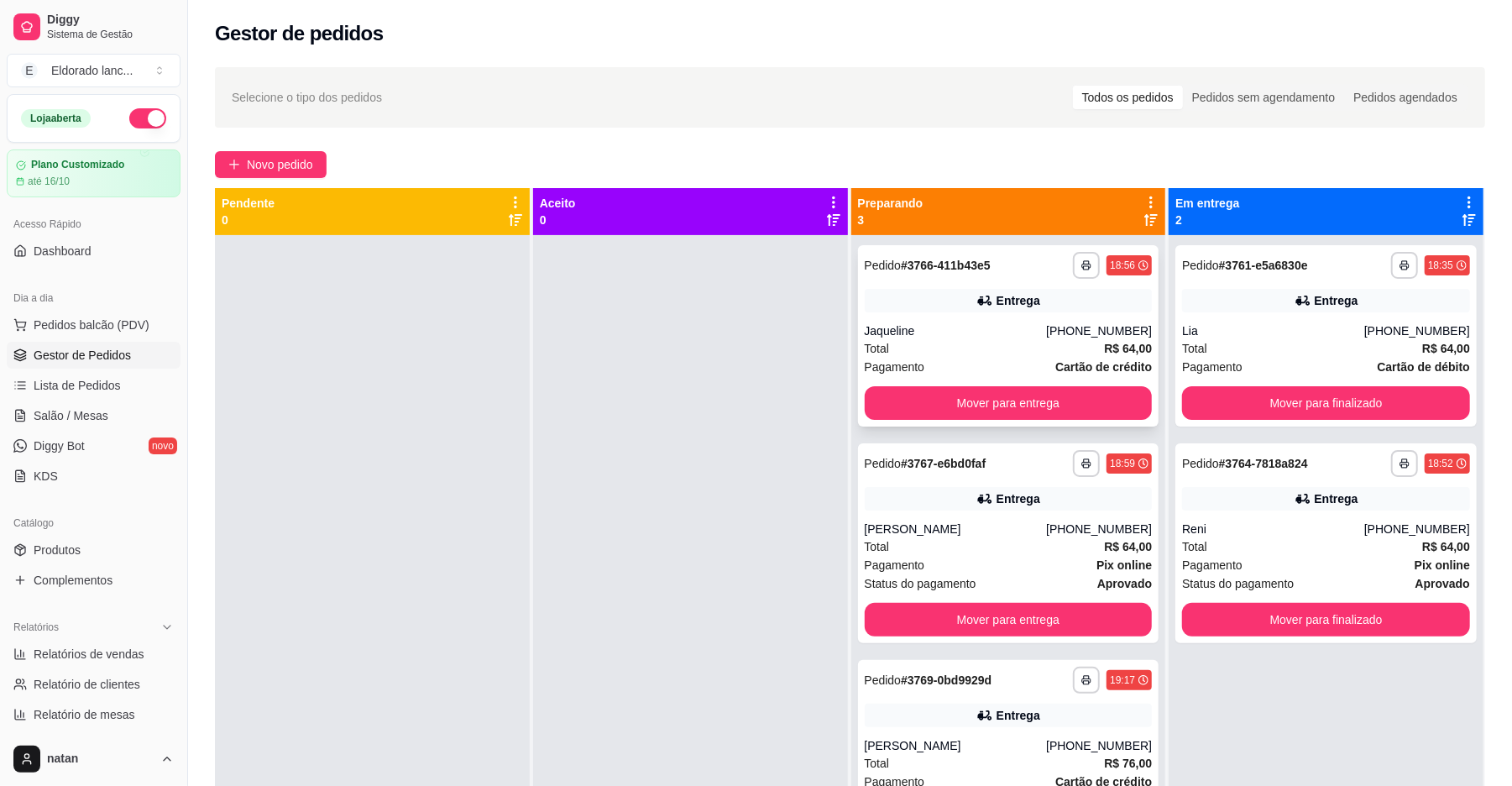
click at [964, 309] on div "Entrega" at bounding box center [1008, 300] width 288 height 23
click at [1065, 404] on button "Mover para entrega" at bounding box center [1008, 404] width 279 height 33
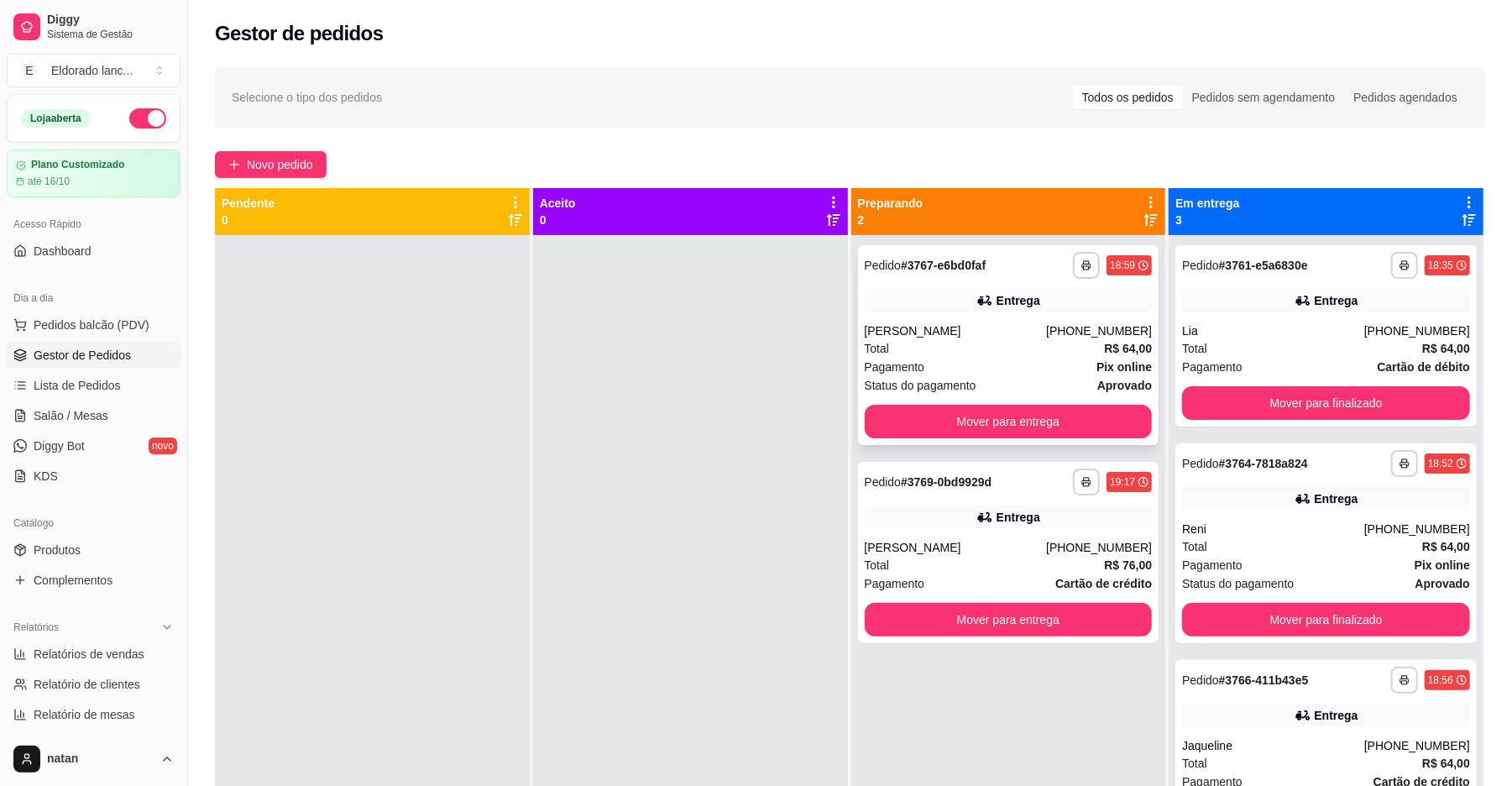
click at [1012, 293] on div "Entrega" at bounding box center [1019, 300] width 44 height 17
click at [602, 463] on div at bounding box center [691, 628] width 315 height 786
click at [970, 356] on div "Total R$ 64,00" at bounding box center [1008, 348] width 288 height 18
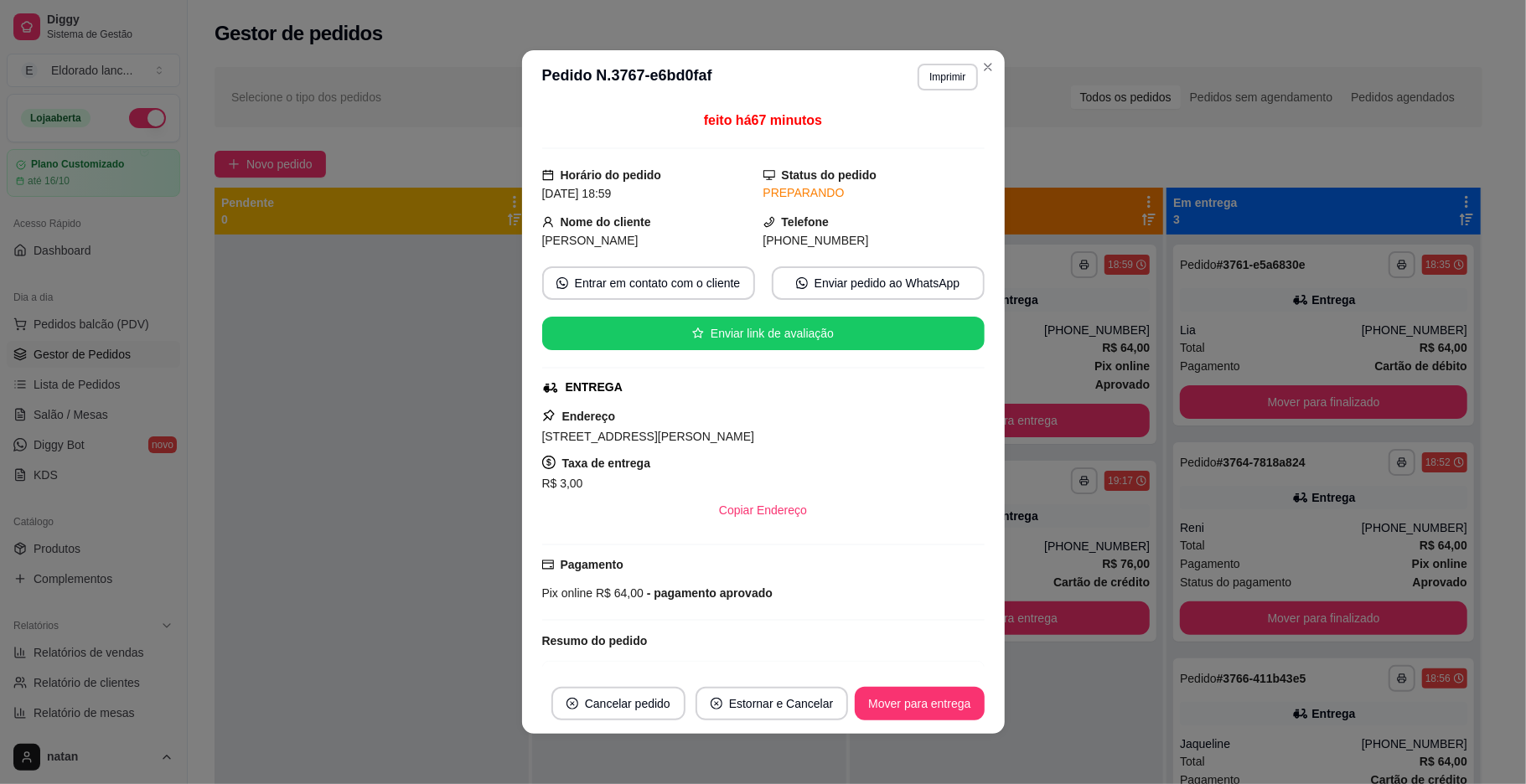
click at [1195, 386] on button "Mover para finalizado" at bounding box center [1323, 402] width 287 height 33
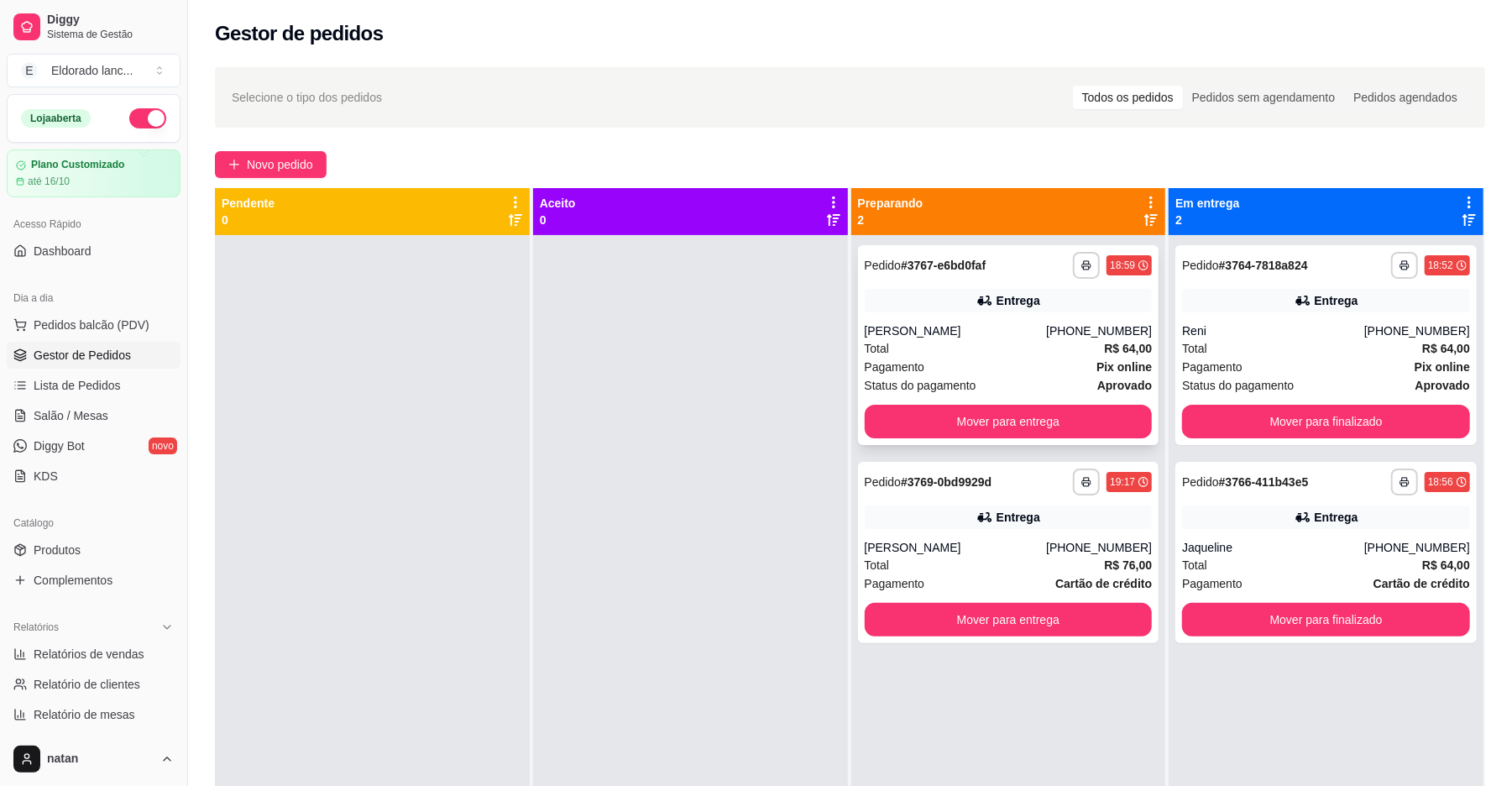
click at [1018, 354] on div "Total R$ 64,00" at bounding box center [1008, 348] width 288 height 18
click at [1022, 407] on button "Mover para entrega" at bounding box center [1008, 422] width 279 height 33
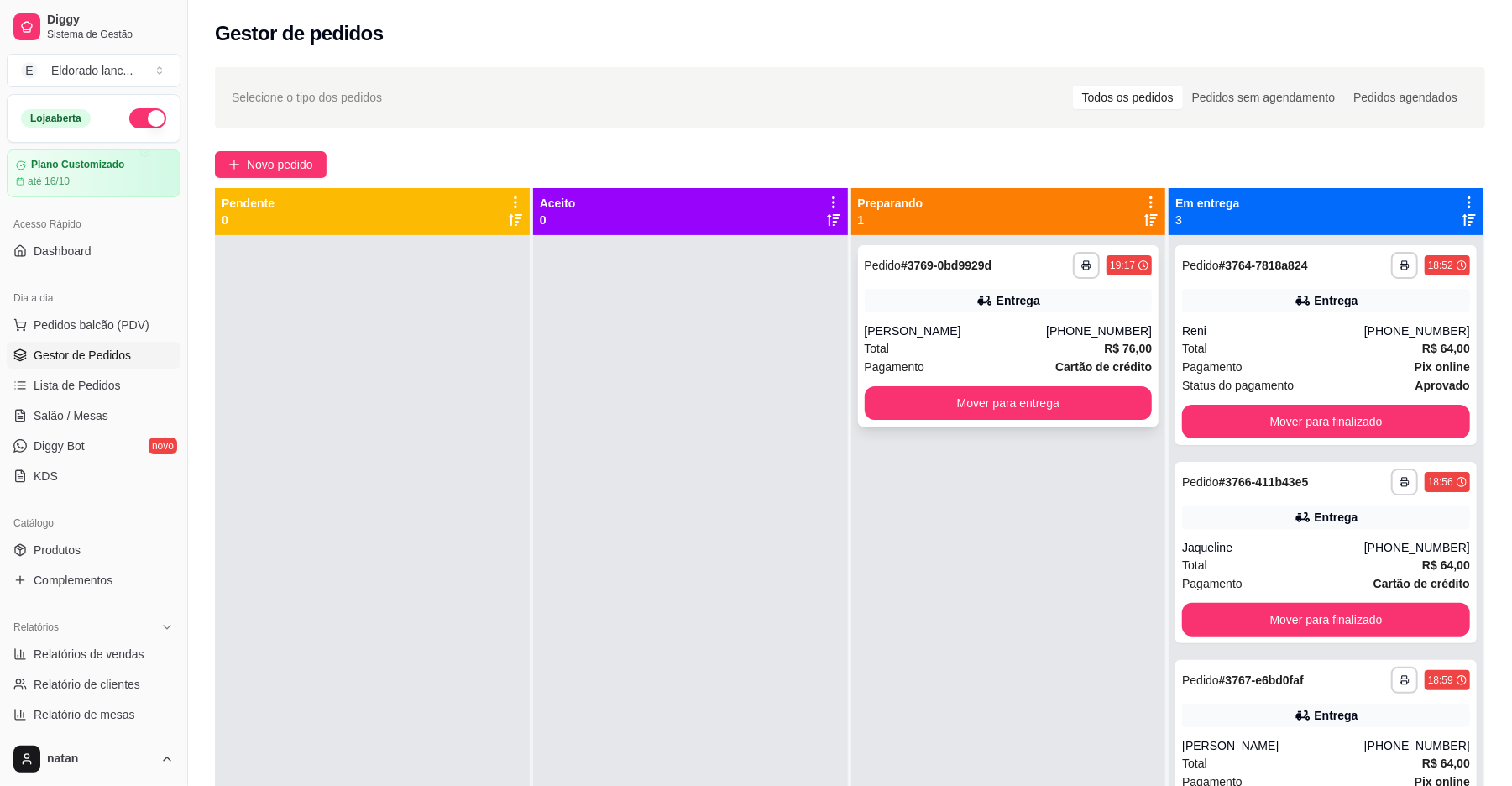
click at [1035, 299] on div "Entrega" at bounding box center [1008, 300] width 288 height 23
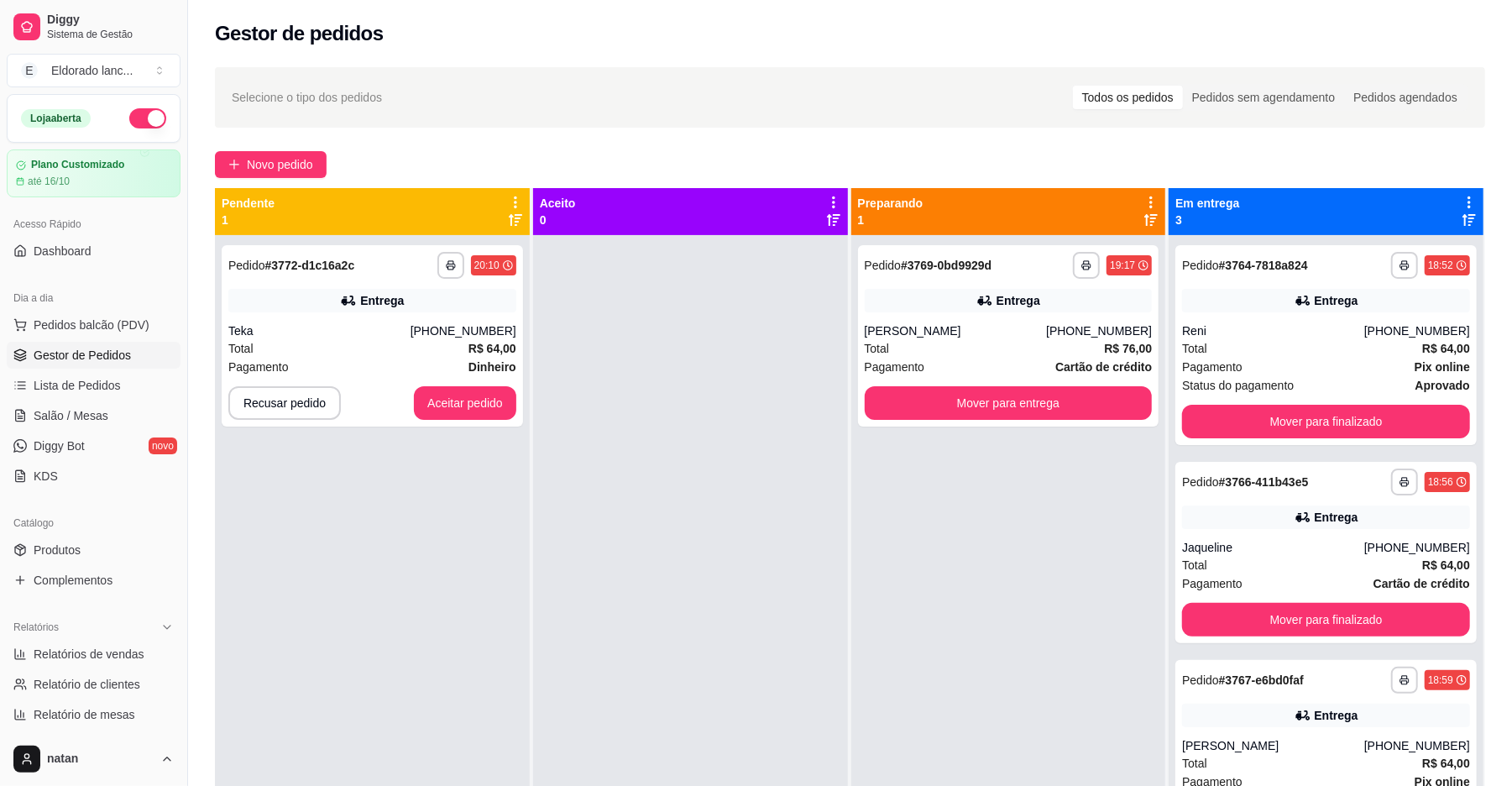
click at [472, 442] on div "**********" at bounding box center [373, 628] width 315 height 786
click at [455, 414] on button "Aceitar pedido" at bounding box center [465, 404] width 99 height 33
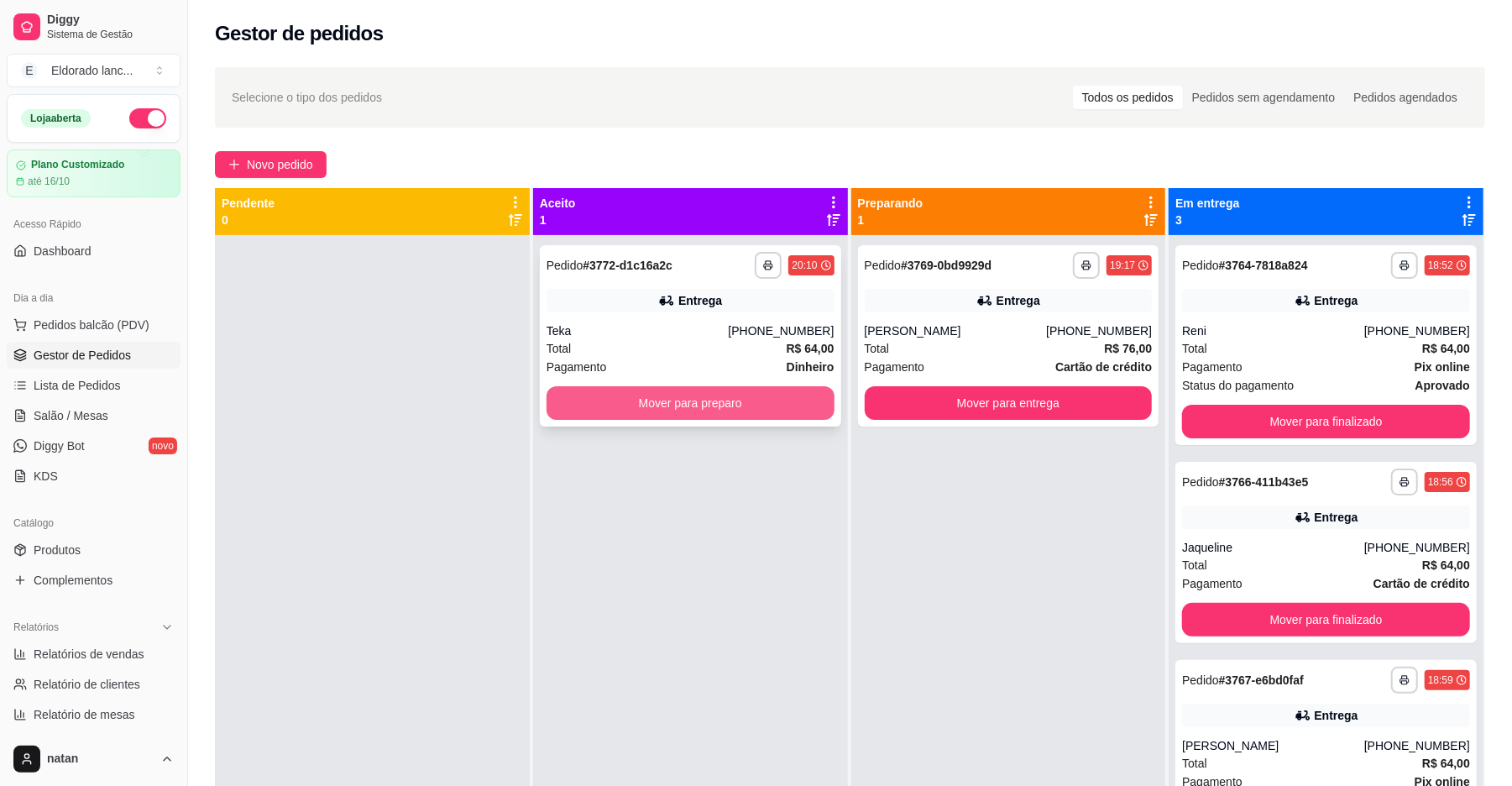
click at [665, 407] on button "Mover para preparo" at bounding box center [691, 403] width 288 height 34
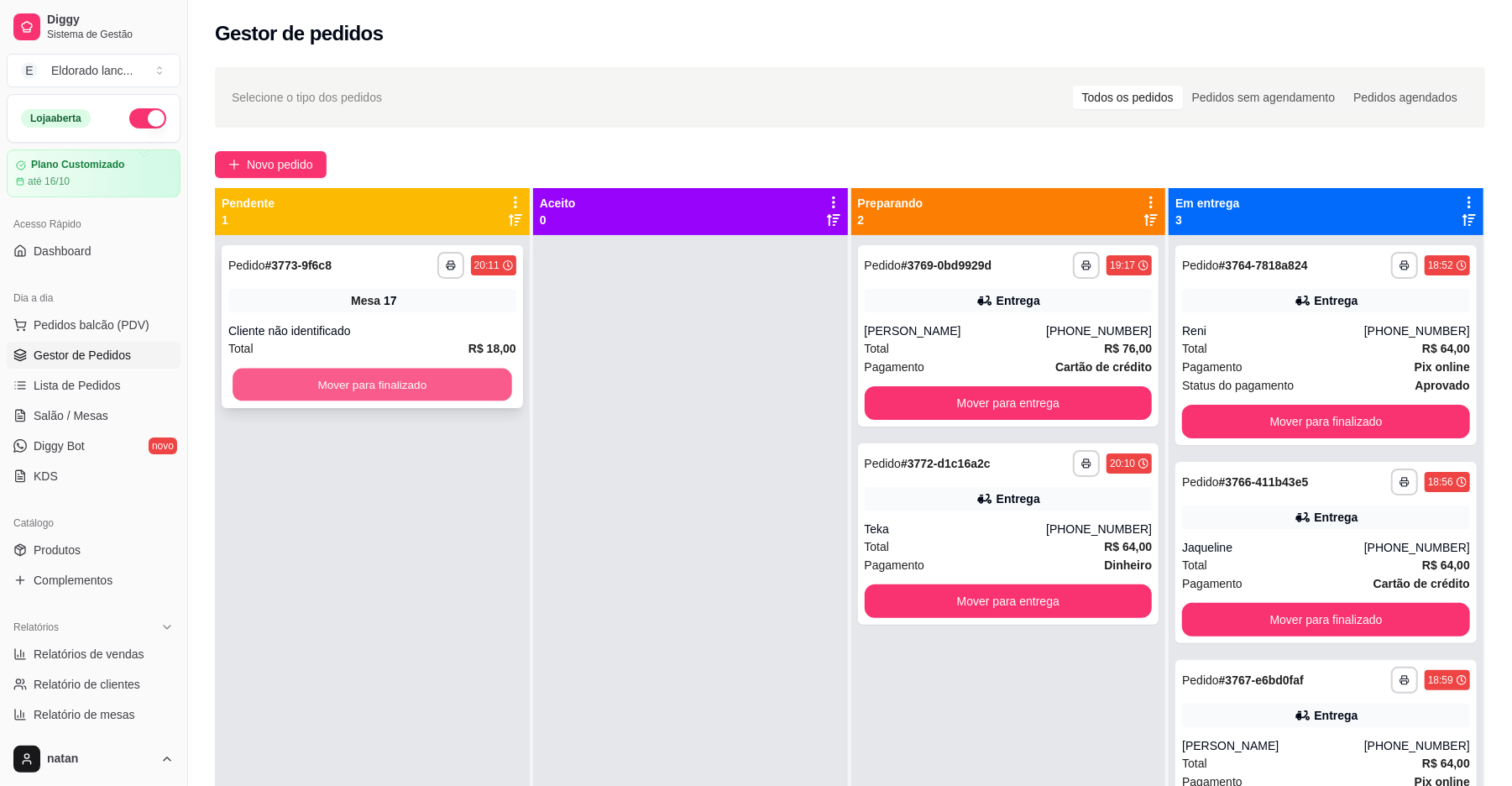
click at [486, 383] on button "Mover para finalizado" at bounding box center [372, 385] width 279 height 33
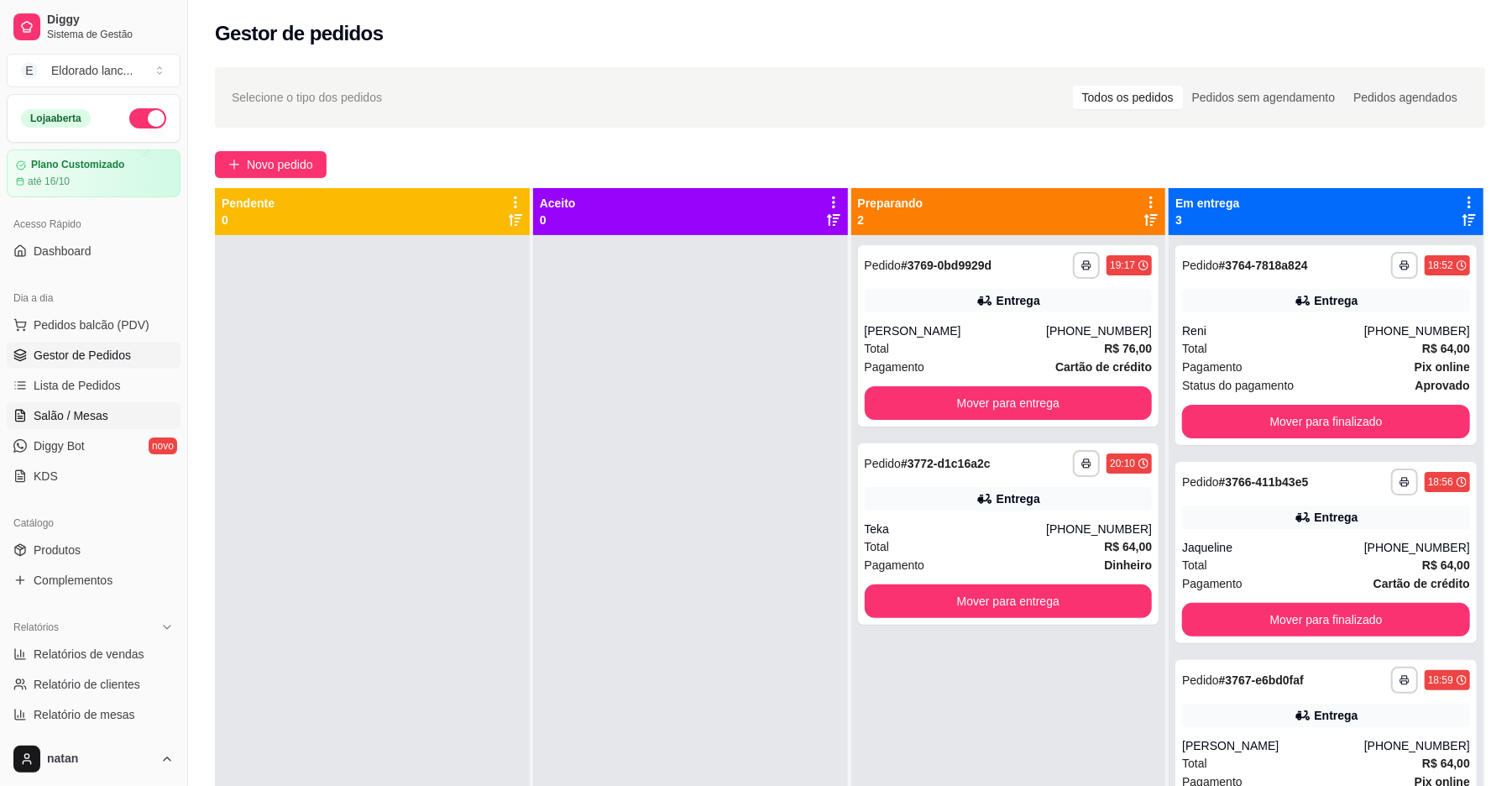
click at [129, 418] on link "Salão / Mesas" at bounding box center [94, 415] width 174 height 27
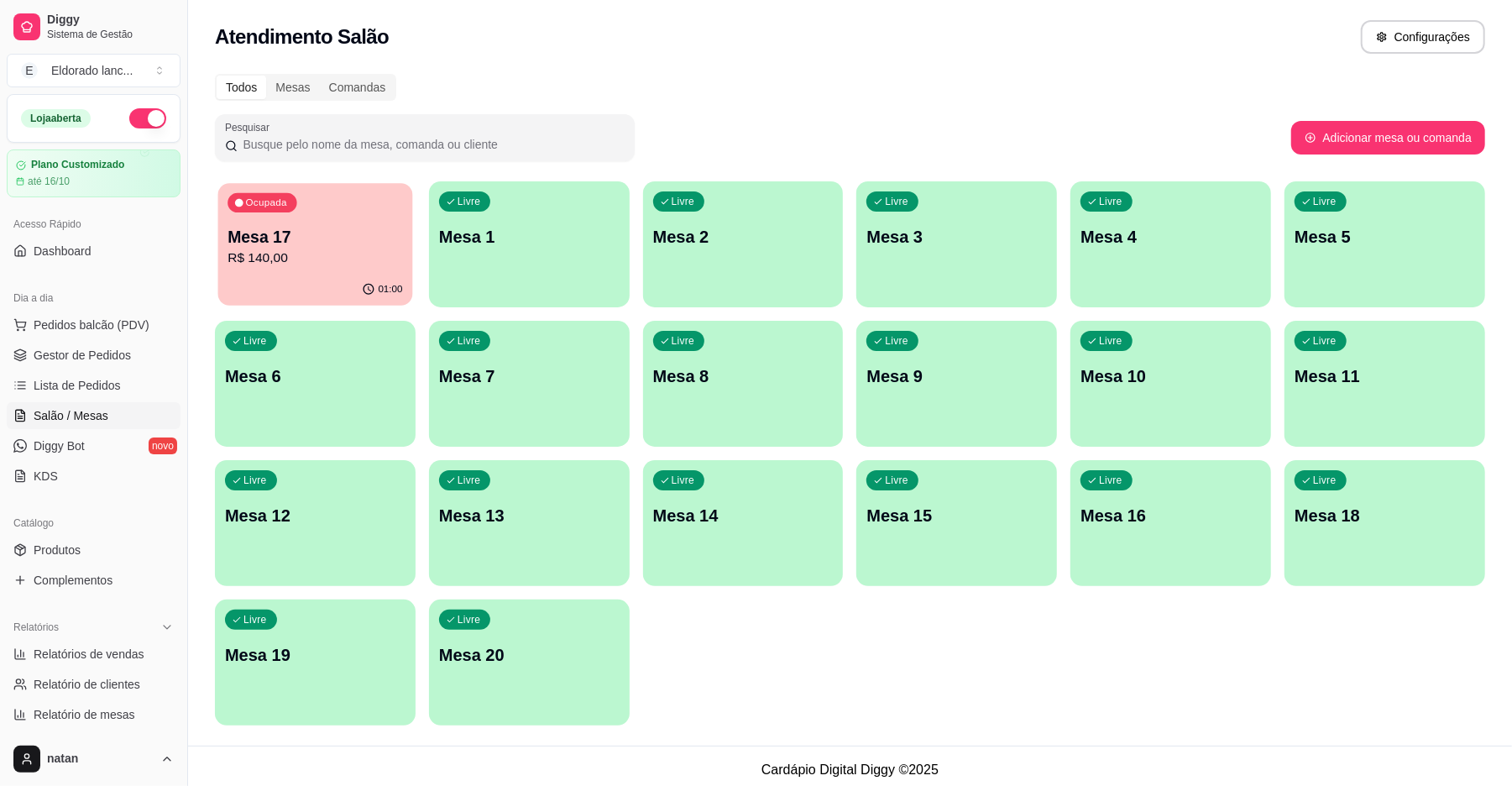
click at [321, 259] on p "R$ 140,00" at bounding box center [314, 258] width 175 height 19
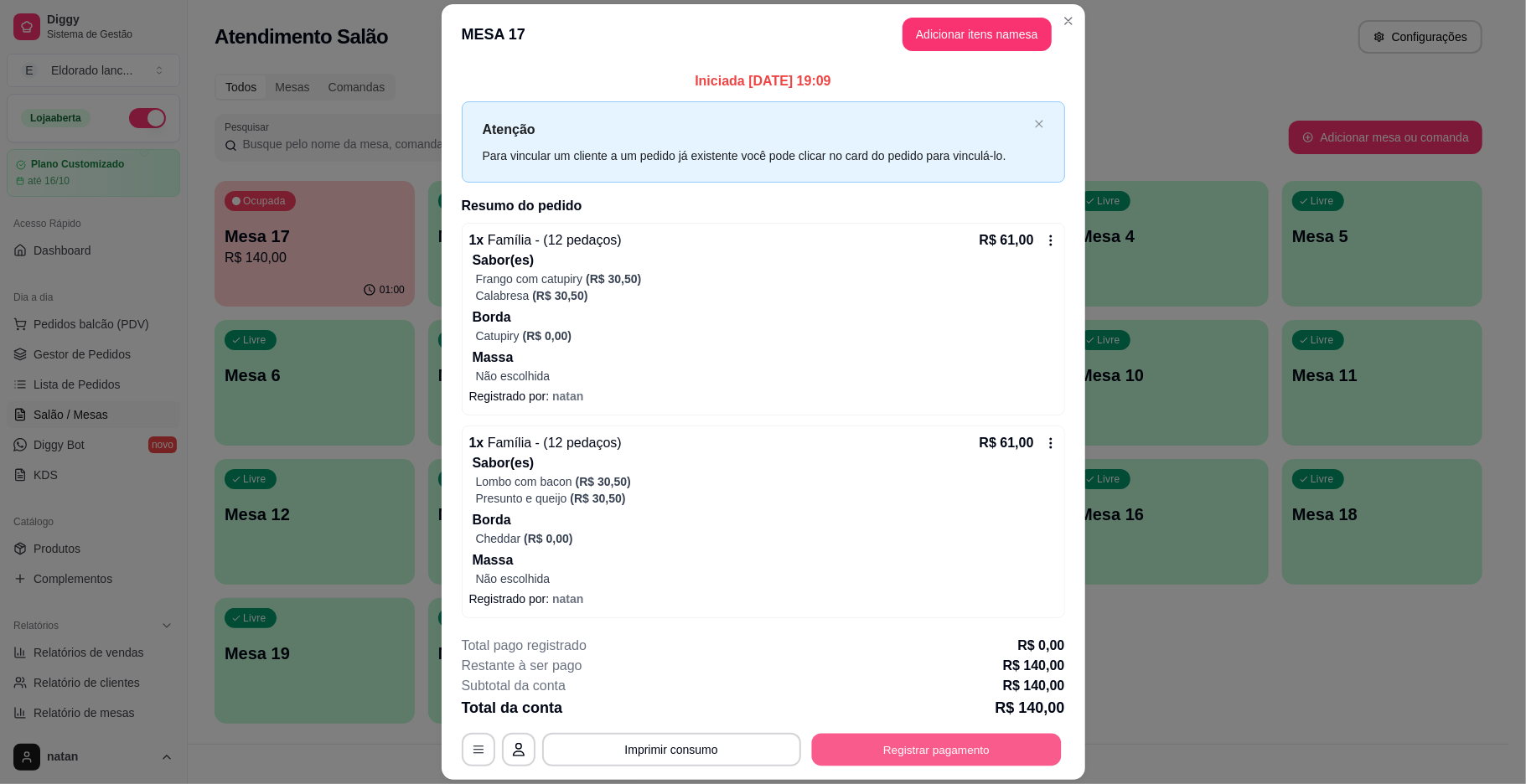
click at [919, 745] on button "Registrar pagamento" at bounding box center [936, 750] width 250 height 33
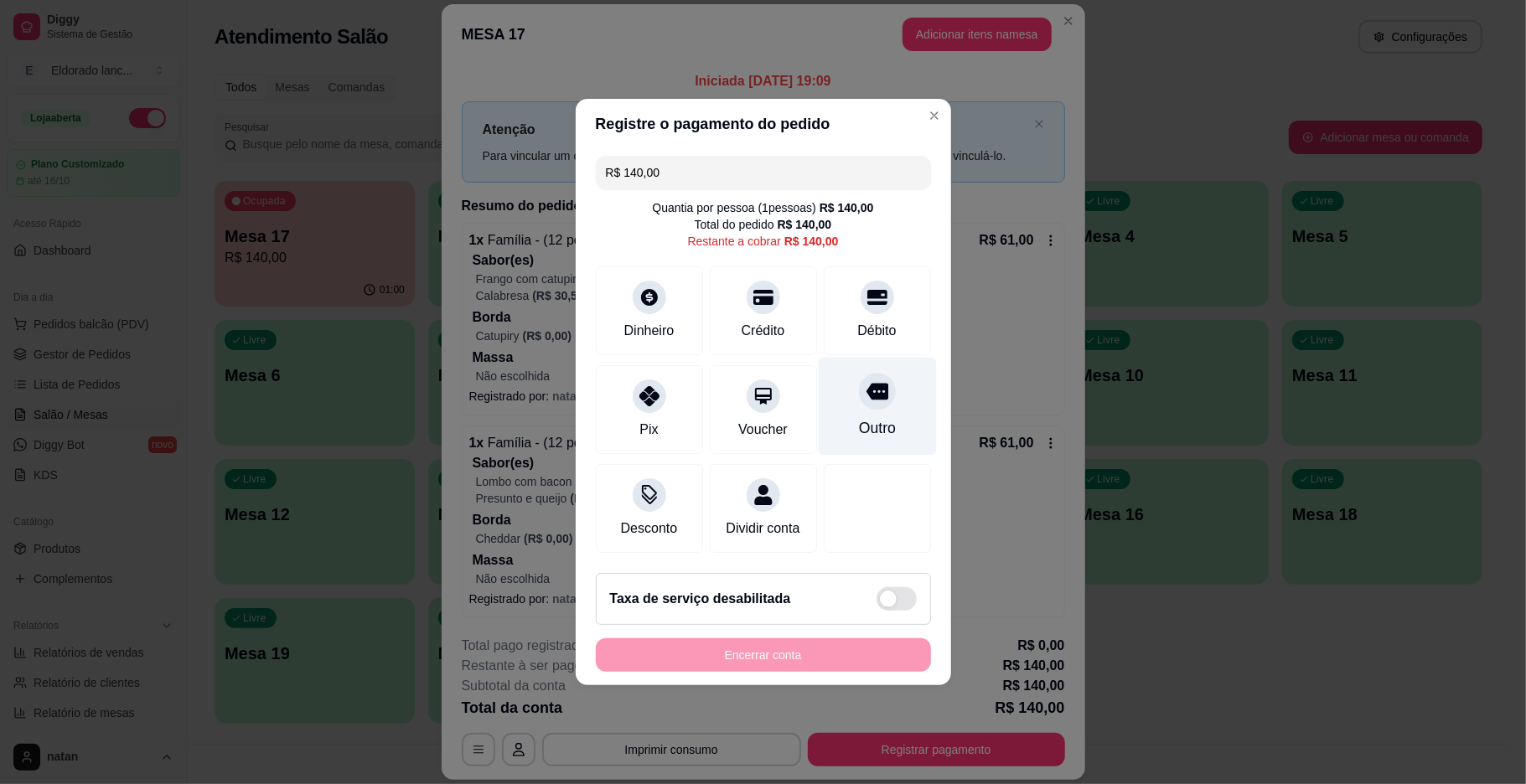
click at [888, 377] on div "Outro" at bounding box center [876, 406] width 118 height 98
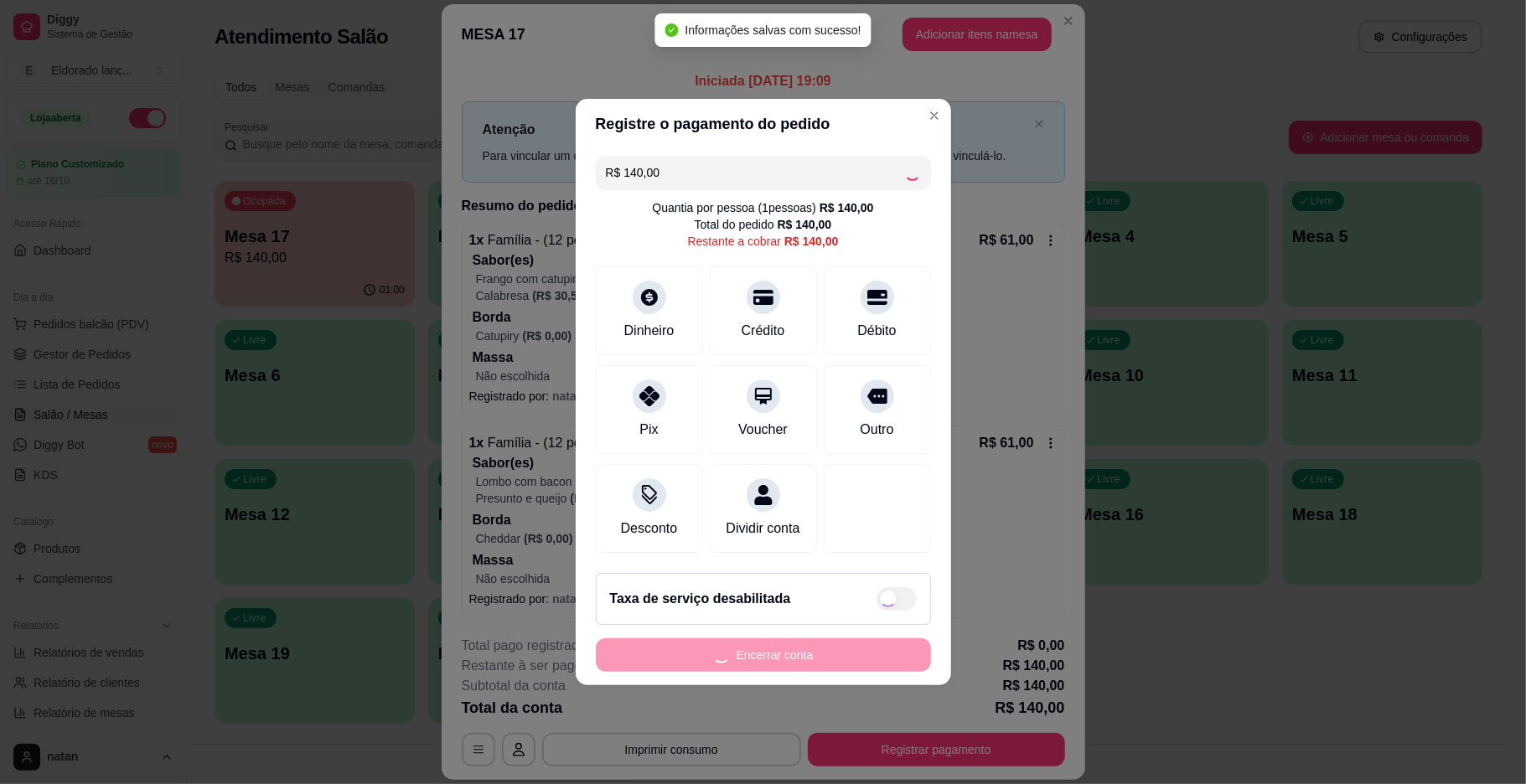
type input "R$ 0,00"
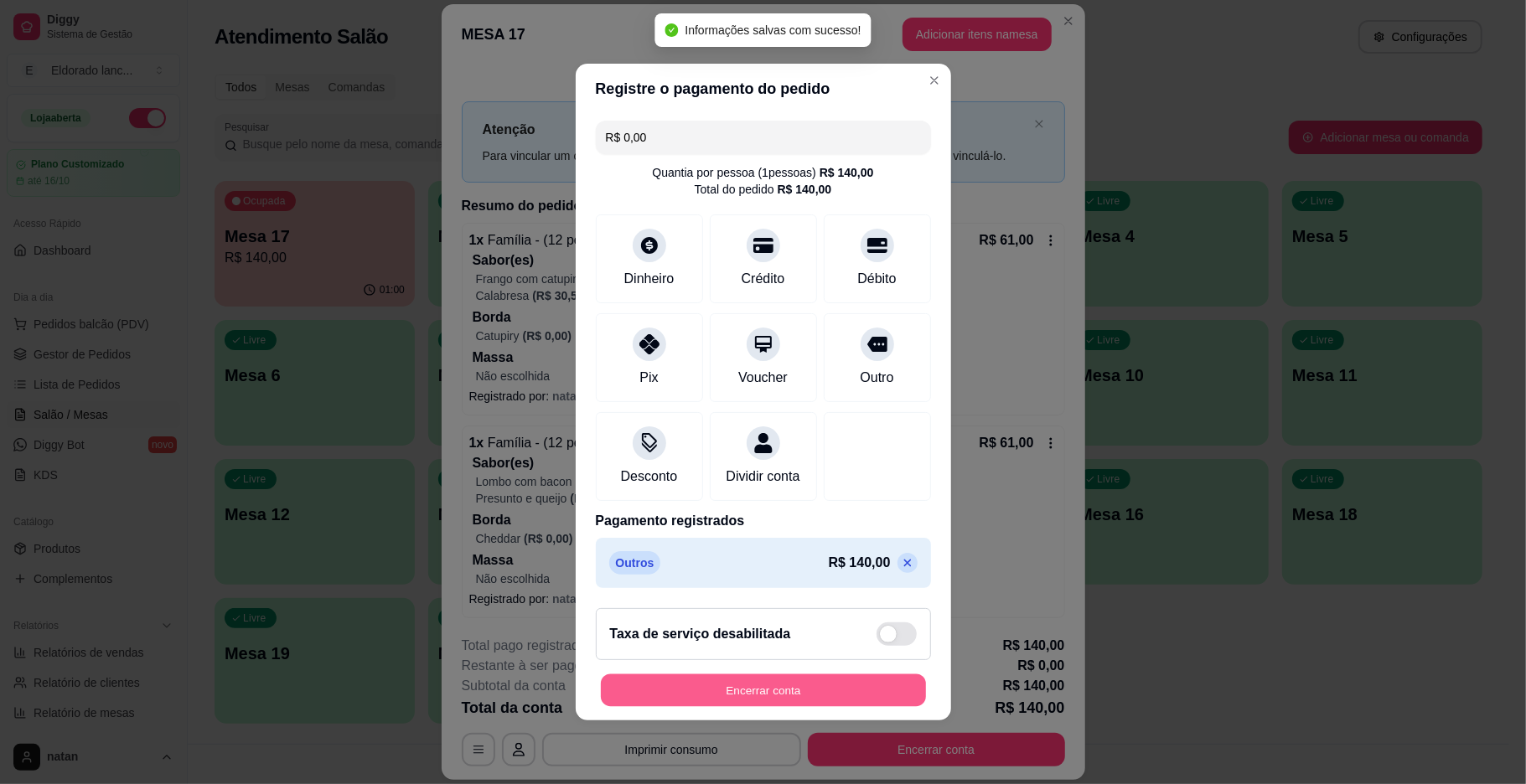
click at [778, 707] on button "Encerrar conta" at bounding box center [763, 690] width 325 height 33
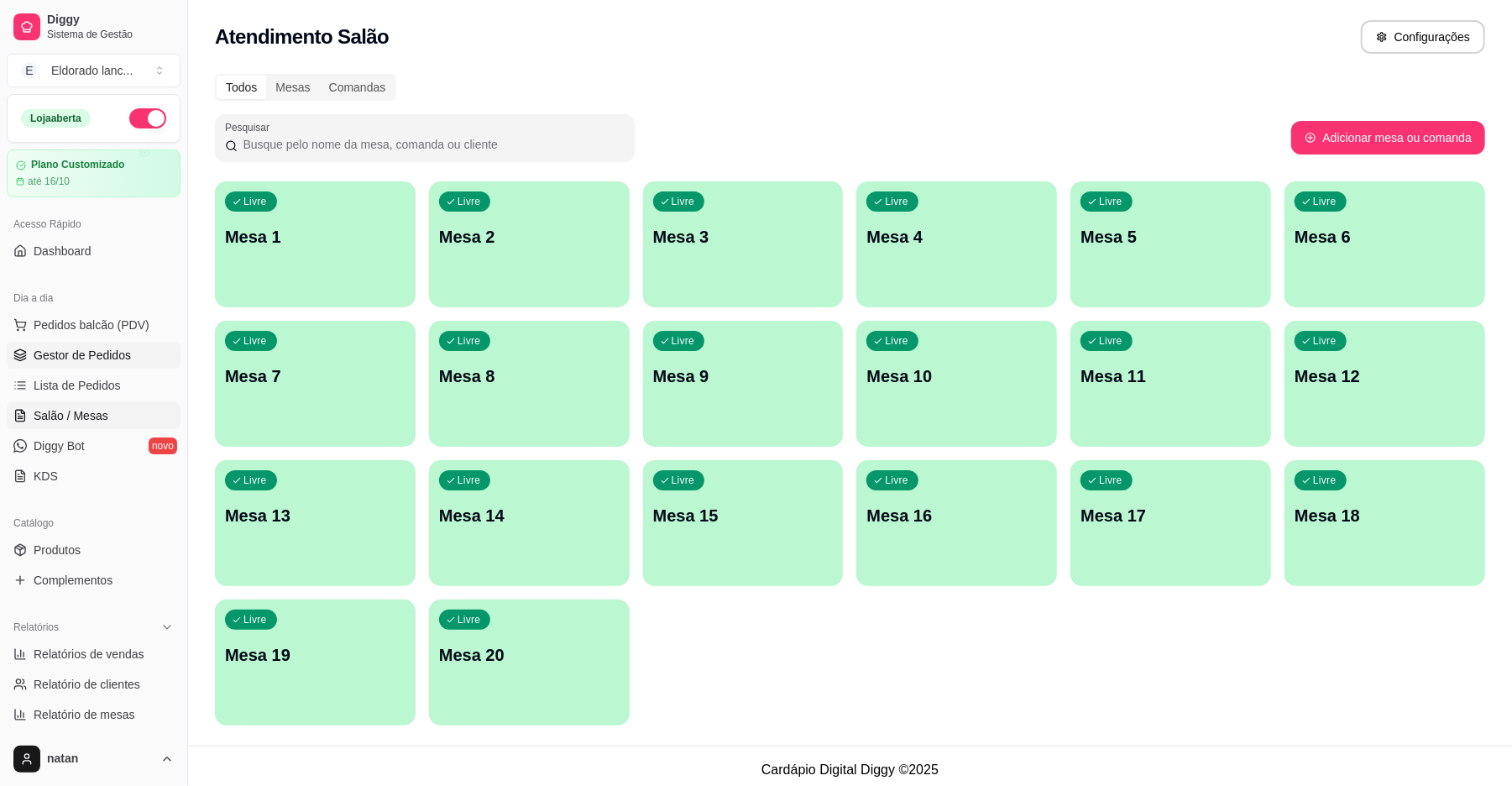
click at [116, 356] on span "Gestor de Pedidos" at bounding box center [82, 356] width 97 height 17
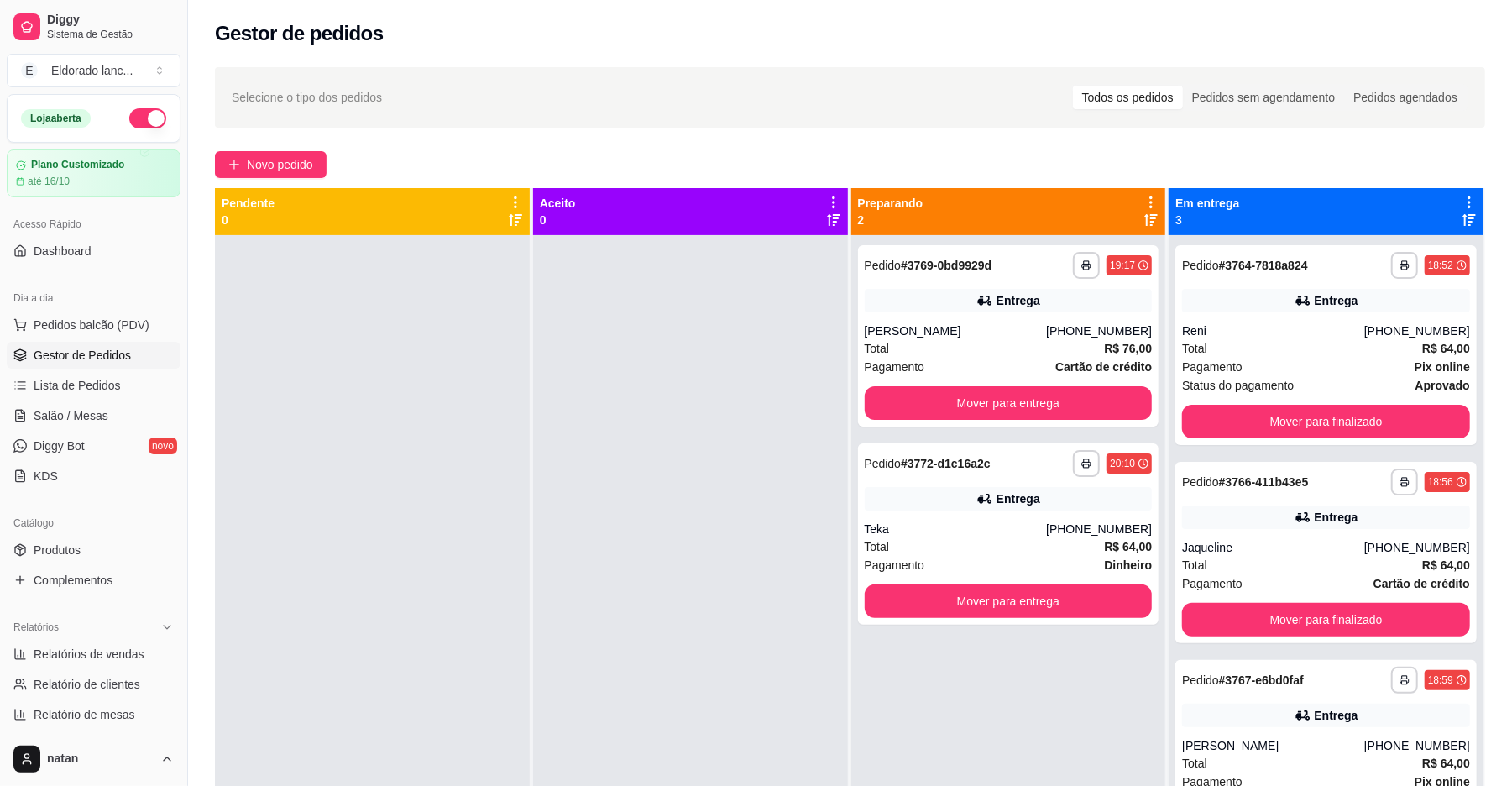
click at [116, 356] on span "Gestor de Pedidos" at bounding box center [82, 356] width 97 height 17
click at [1246, 357] on div "Pagamento Pix online" at bounding box center [1326, 366] width 288 height 18
click at [1285, 406] on button "Mover para finalizado" at bounding box center [1326, 422] width 279 height 33
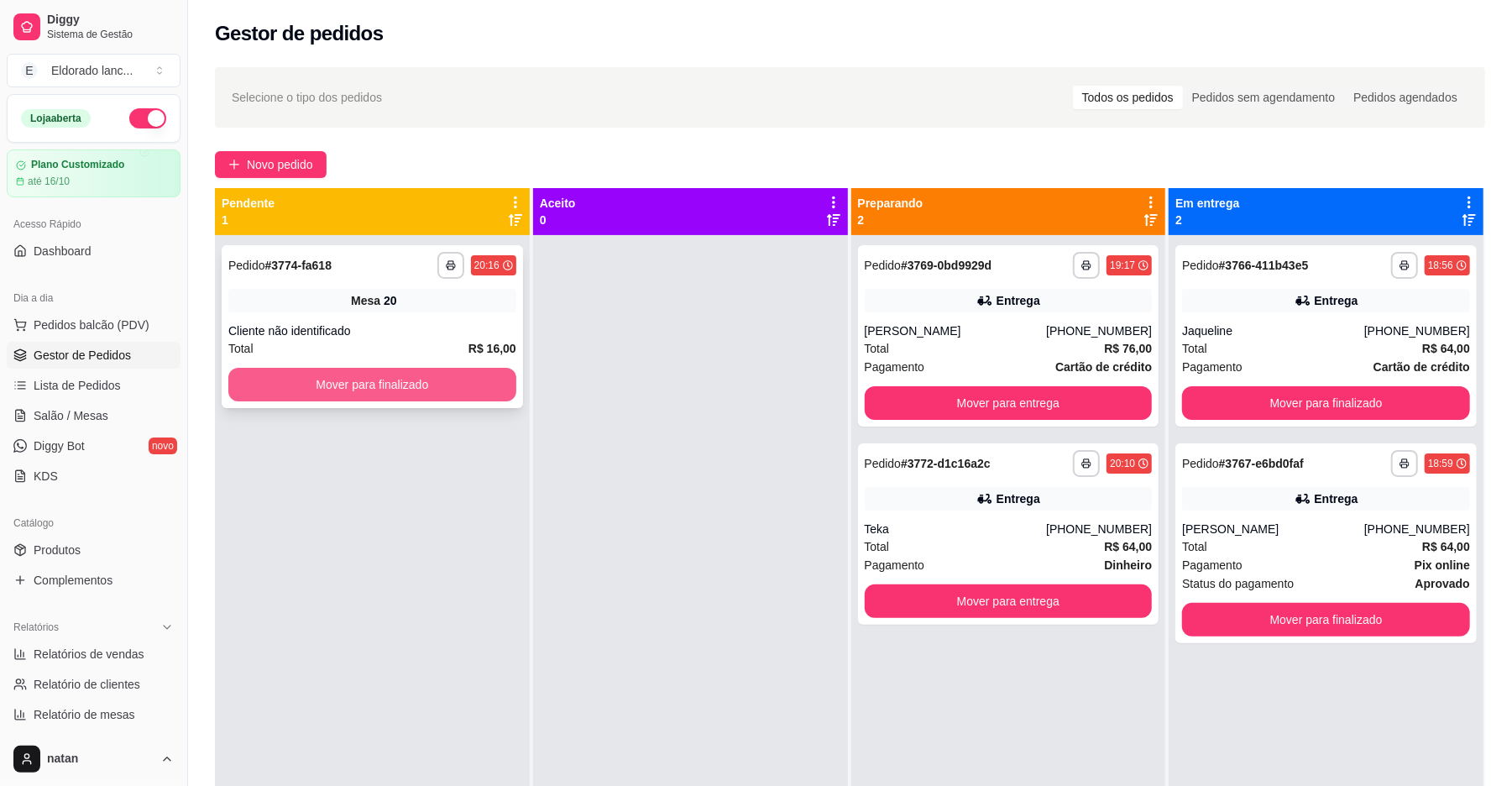
click at [404, 390] on button "Mover para finalizado" at bounding box center [372, 384] width 288 height 34
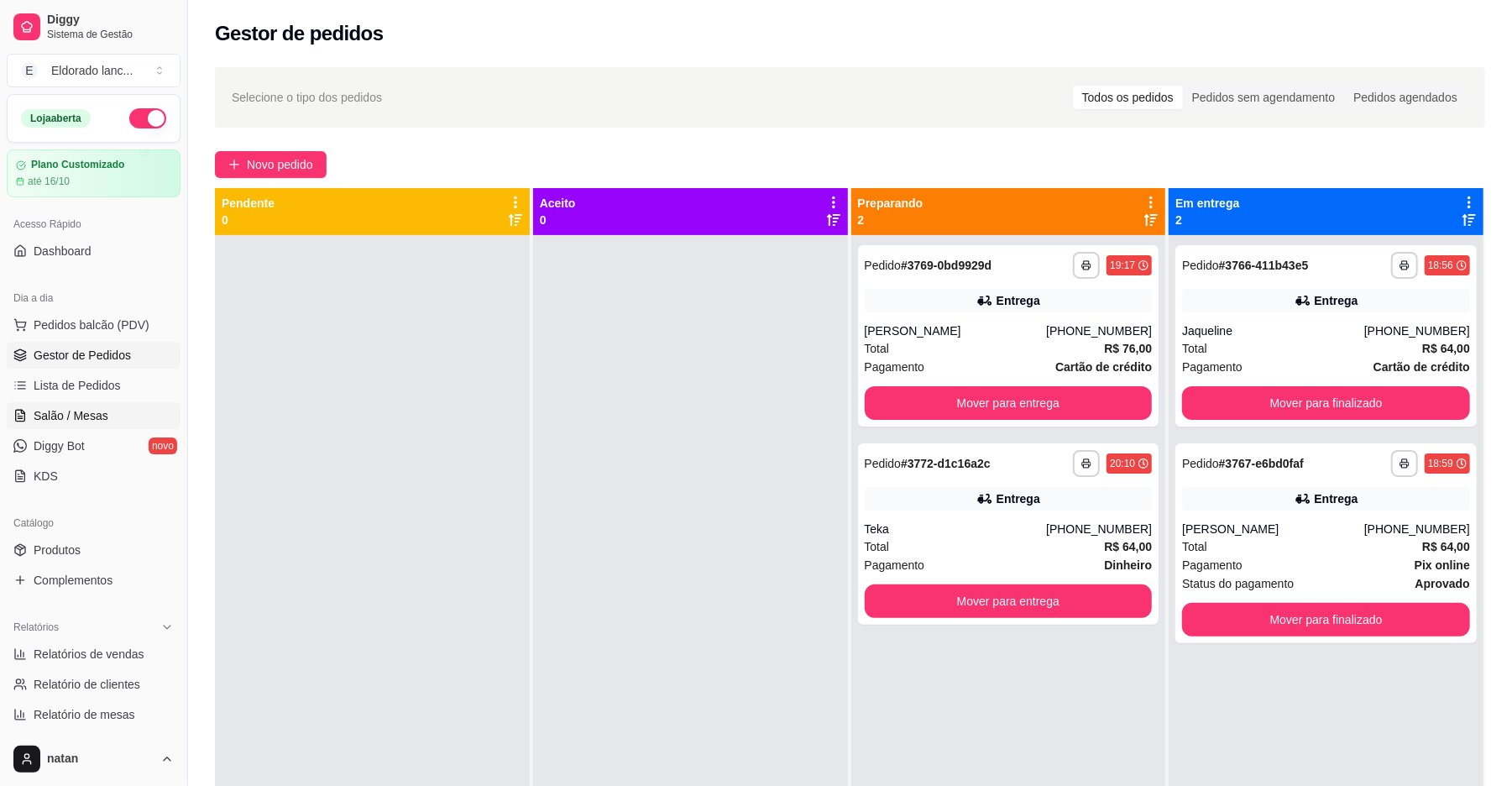
click at [105, 420] on link "Salão / Mesas" at bounding box center [94, 415] width 174 height 27
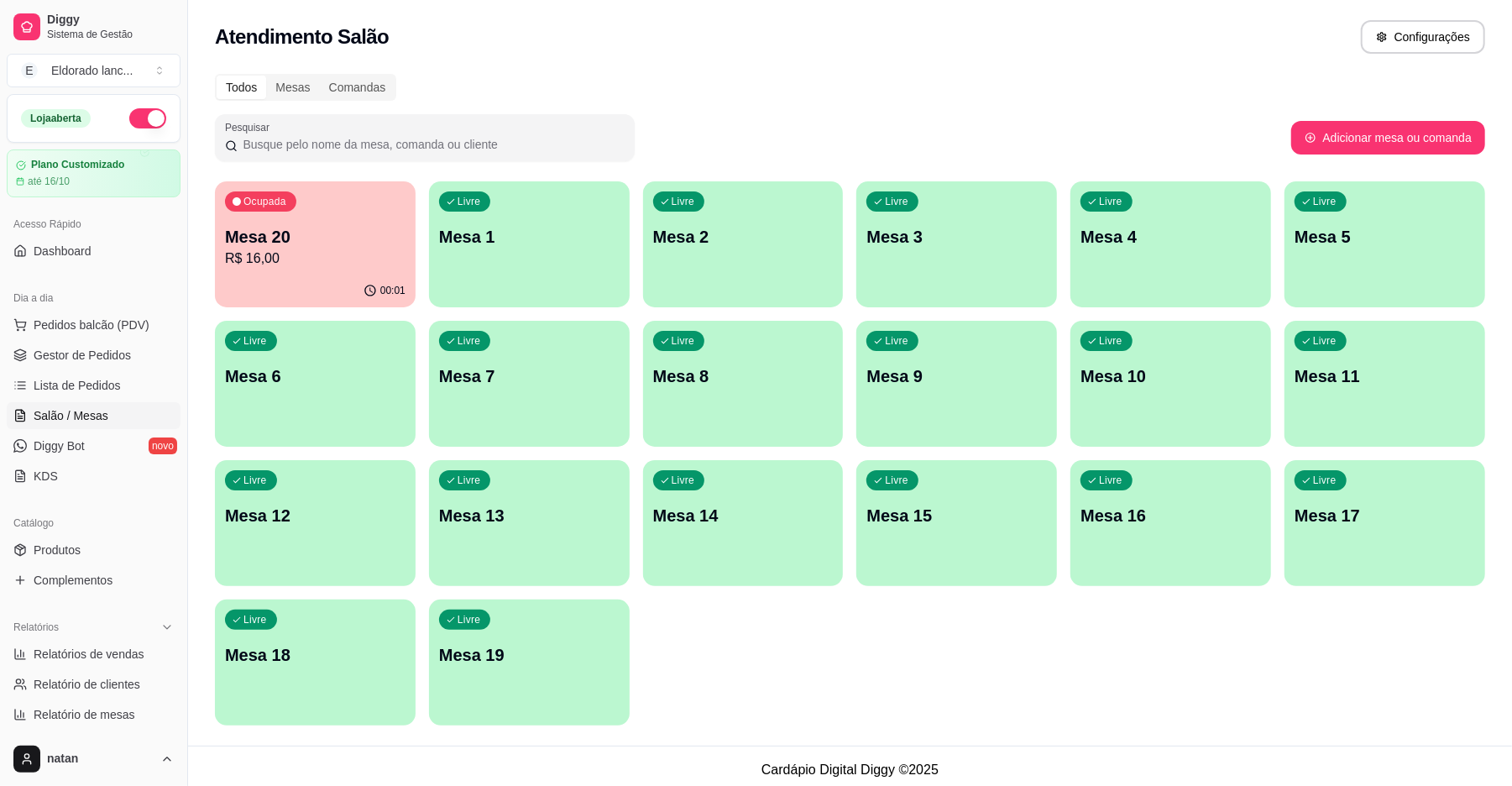
click at [235, 272] on div "Ocupada Mesa 20 R$ 16,00" at bounding box center [315, 228] width 201 height 93
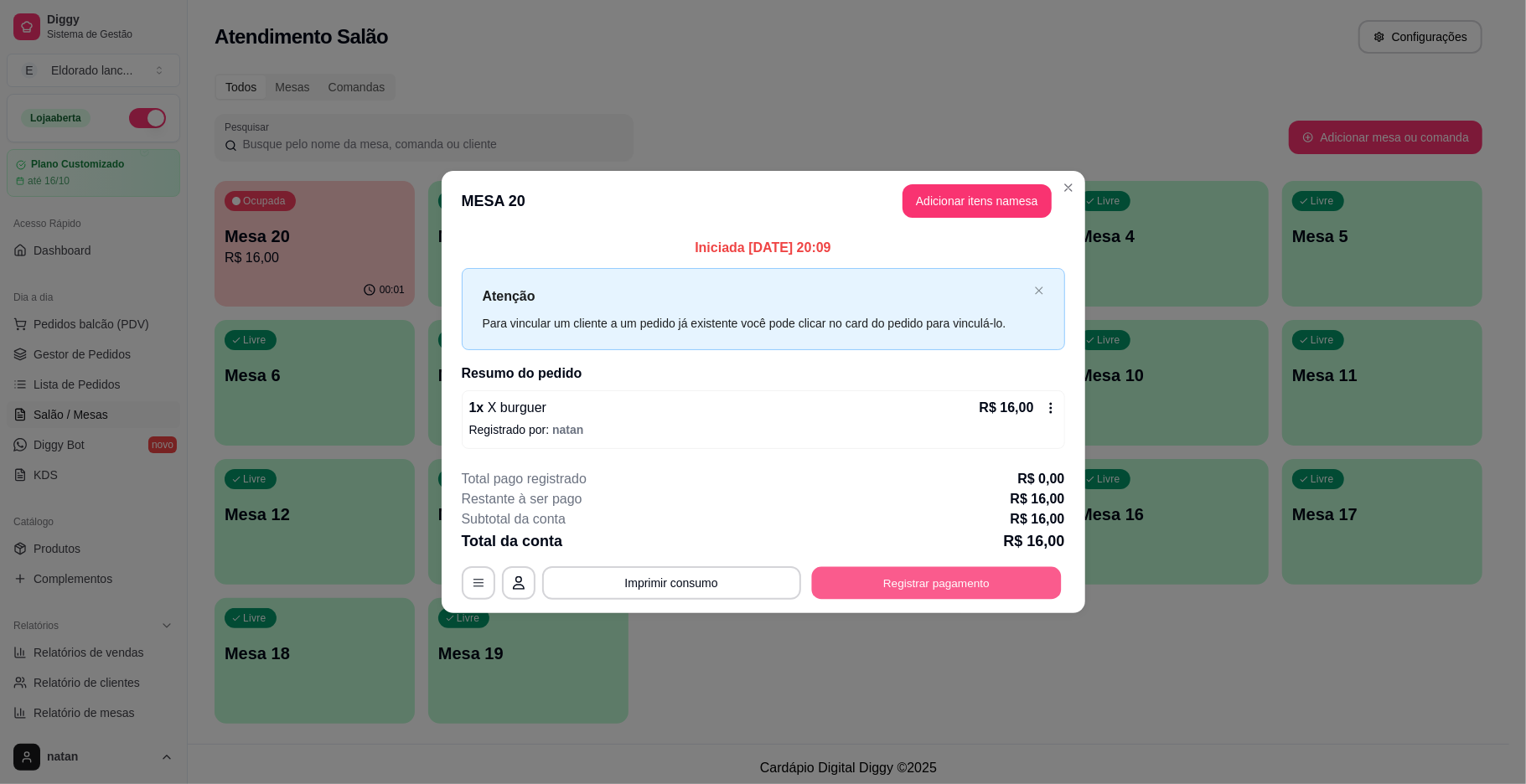
click at [983, 586] on button "Registrar pagamento" at bounding box center [936, 582] width 250 height 33
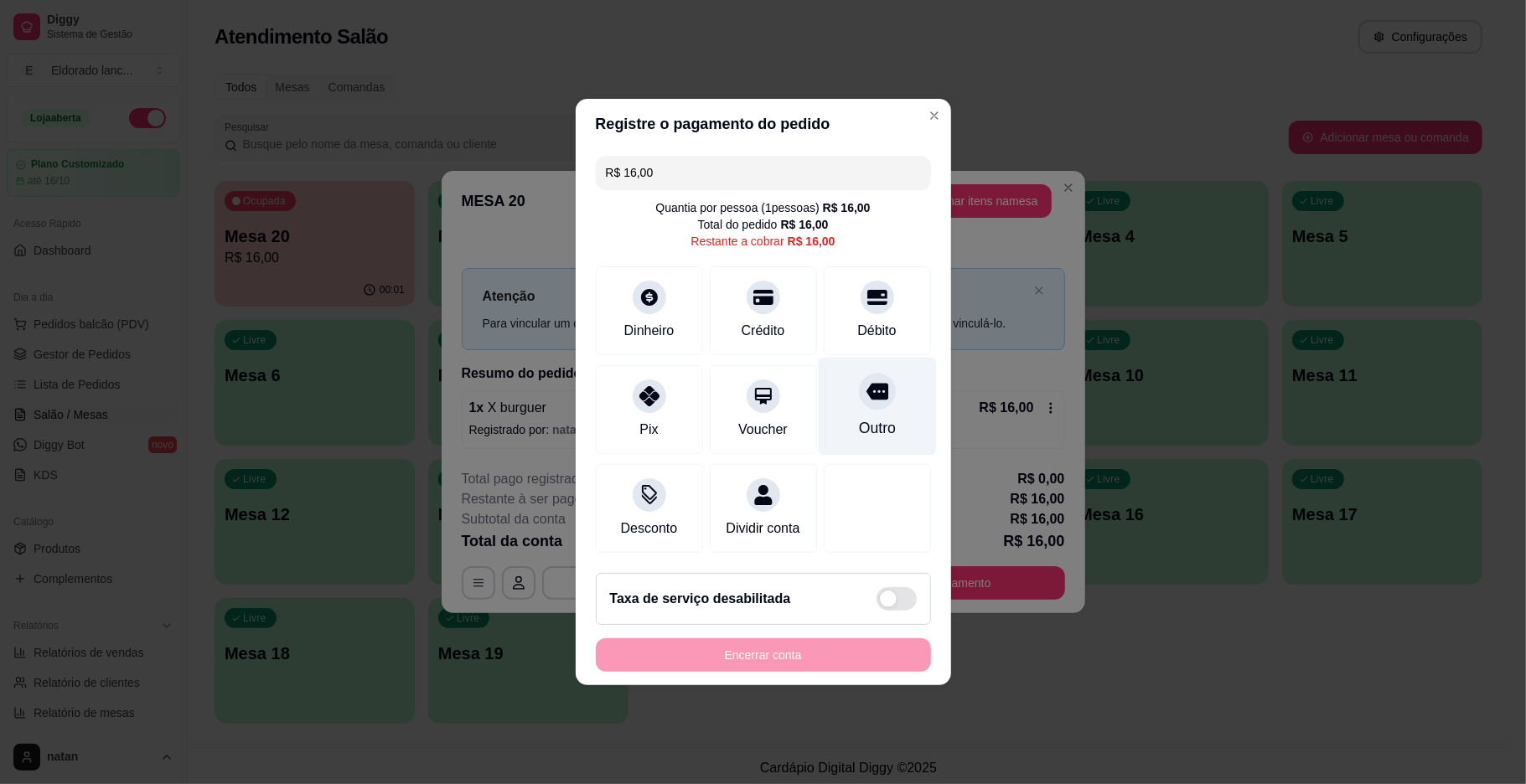
click at [865, 384] on icon at bounding box center [876, 392] width 21 height 17
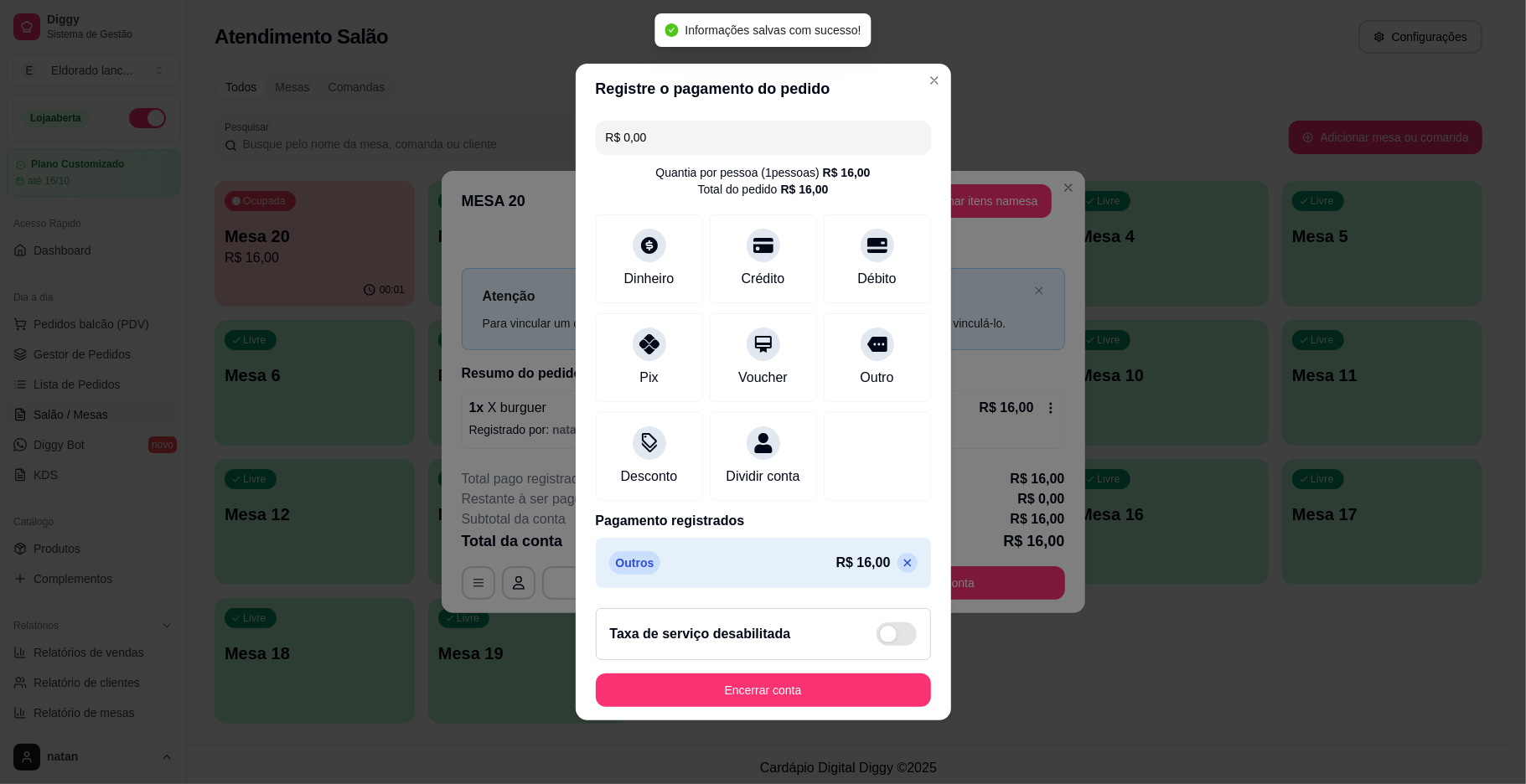
type input "R$ 0,00"
click at [841, 702] on button "Encerrar conta" at bounding box center [763, 690] width 325 height 33
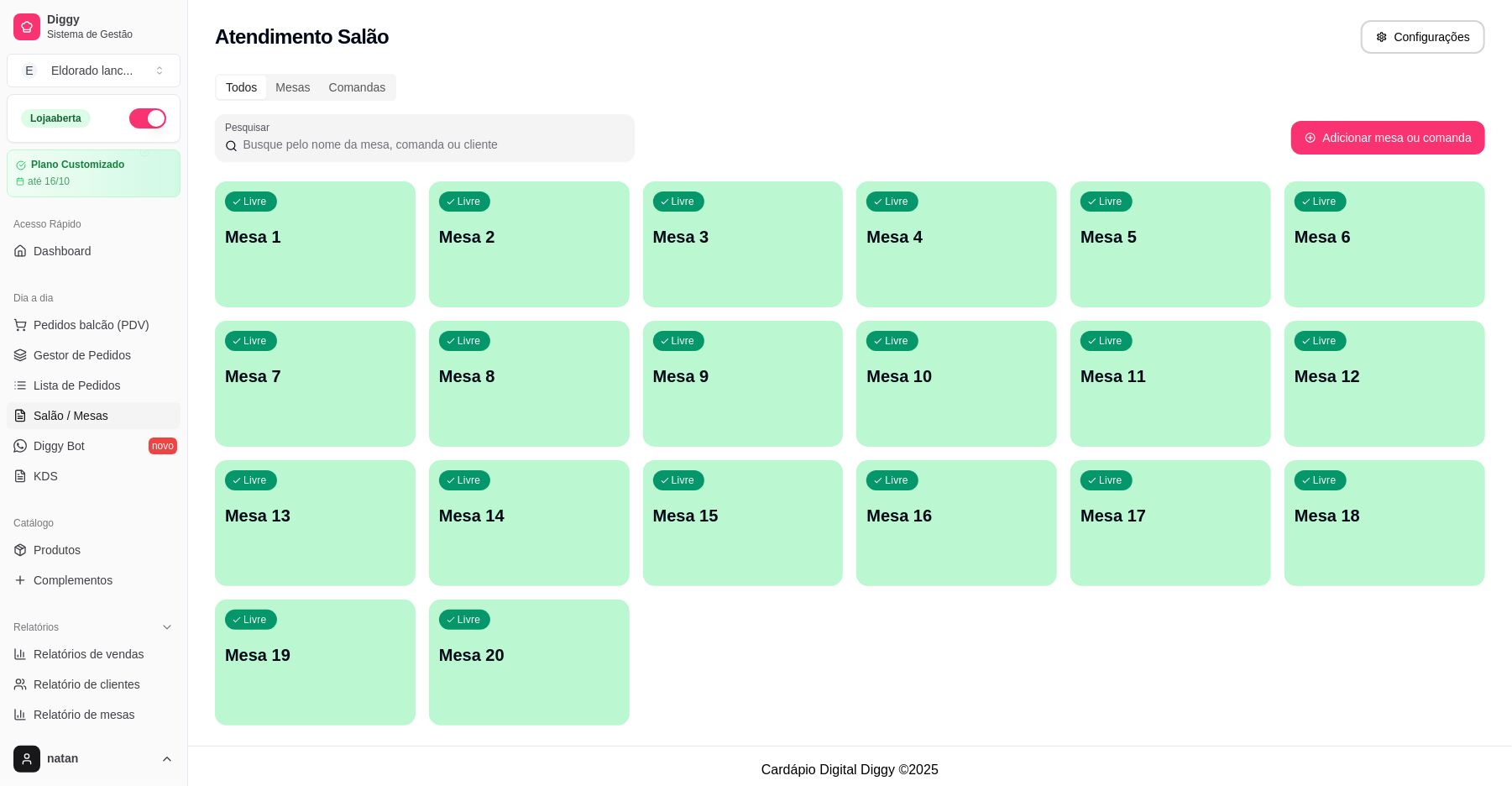
click at [78, 355] on span "Gestor de Pedidos" at bounding box center [82, 356] width 97 height 17
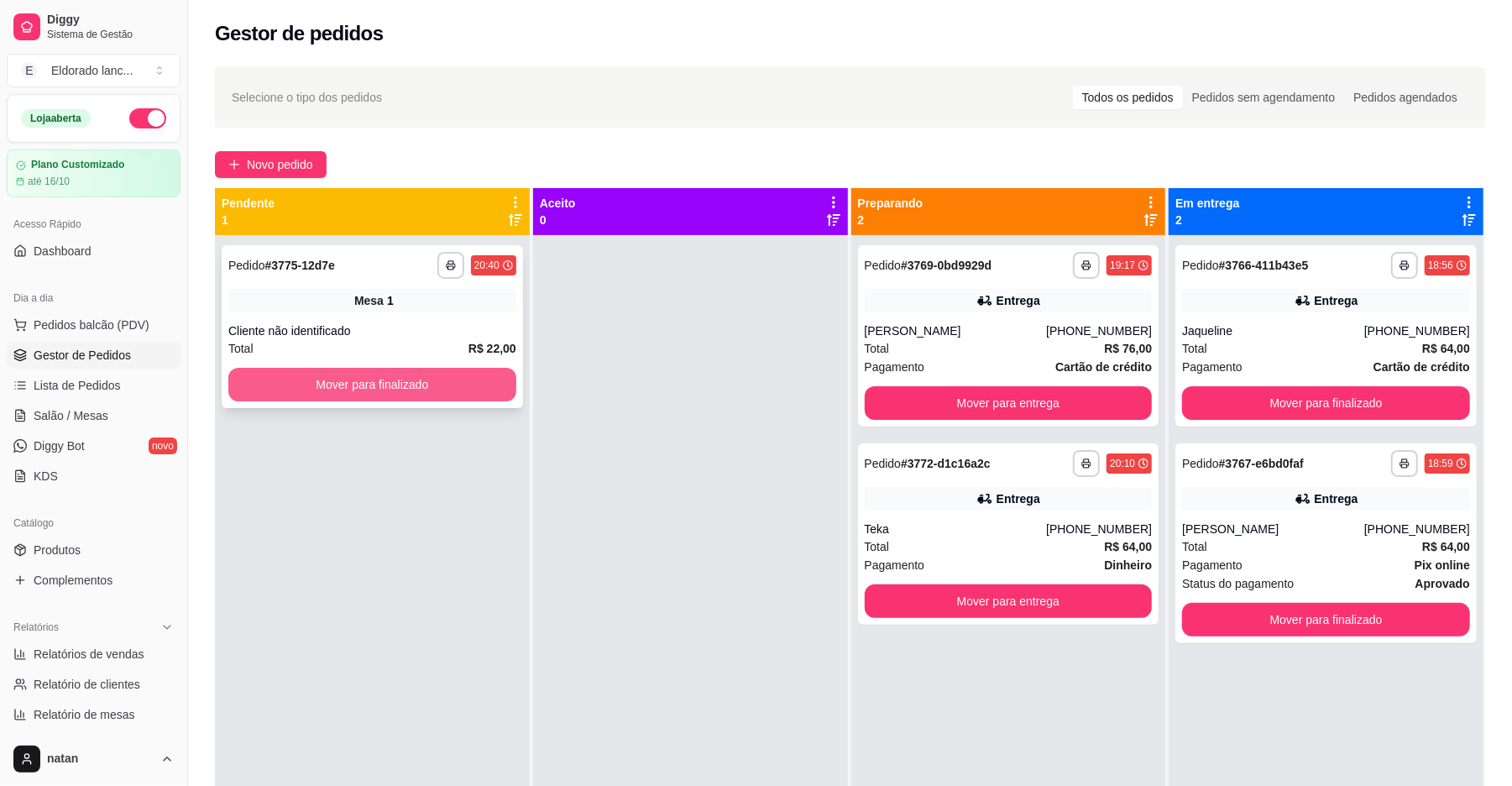
click at [423, 381] on button "Mover para finalizado" at bounding box center [372, 384] width 288 height 34
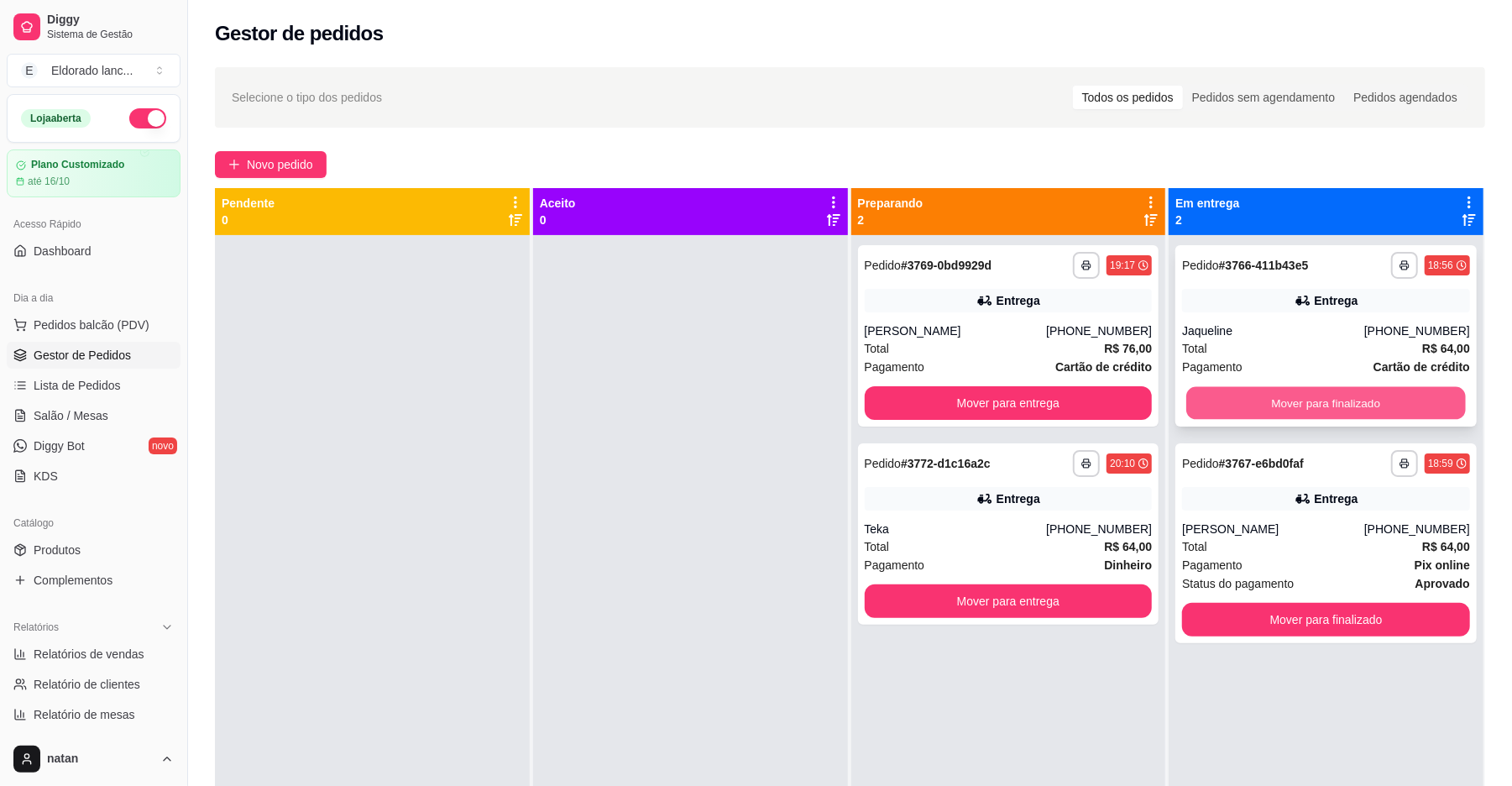
click at [1257, 403] on button "Mover para finalizado" at bounding box center [1326, 404] width 279 height 33
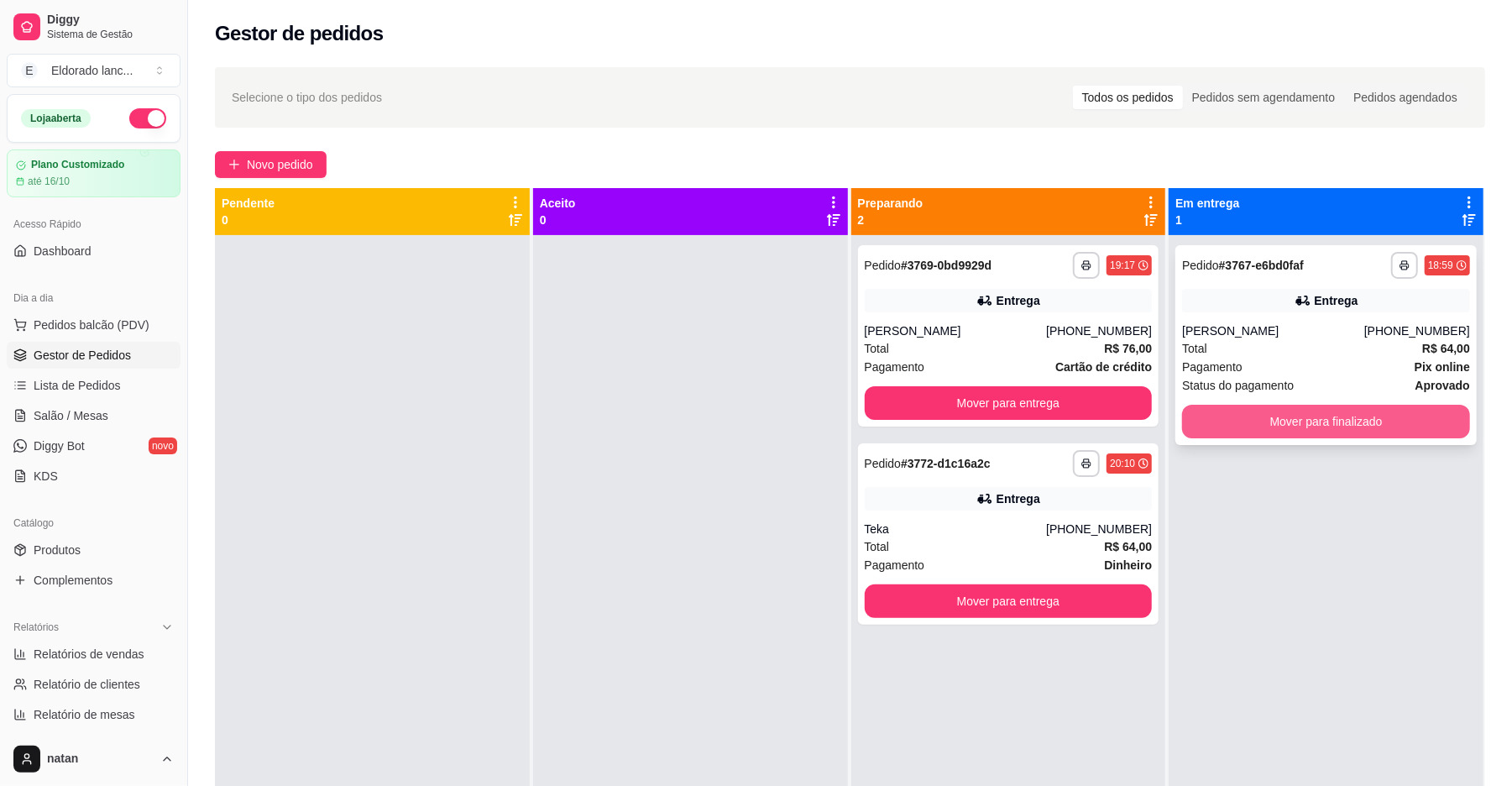
click at [1258, 413] on button "Mover para finalizado" at bounding box center [1326, 421] width 288 height 34
click at [1258, 413] on div "Mover para finalizado" at bounding box center [1326, 421] width 288 height 34
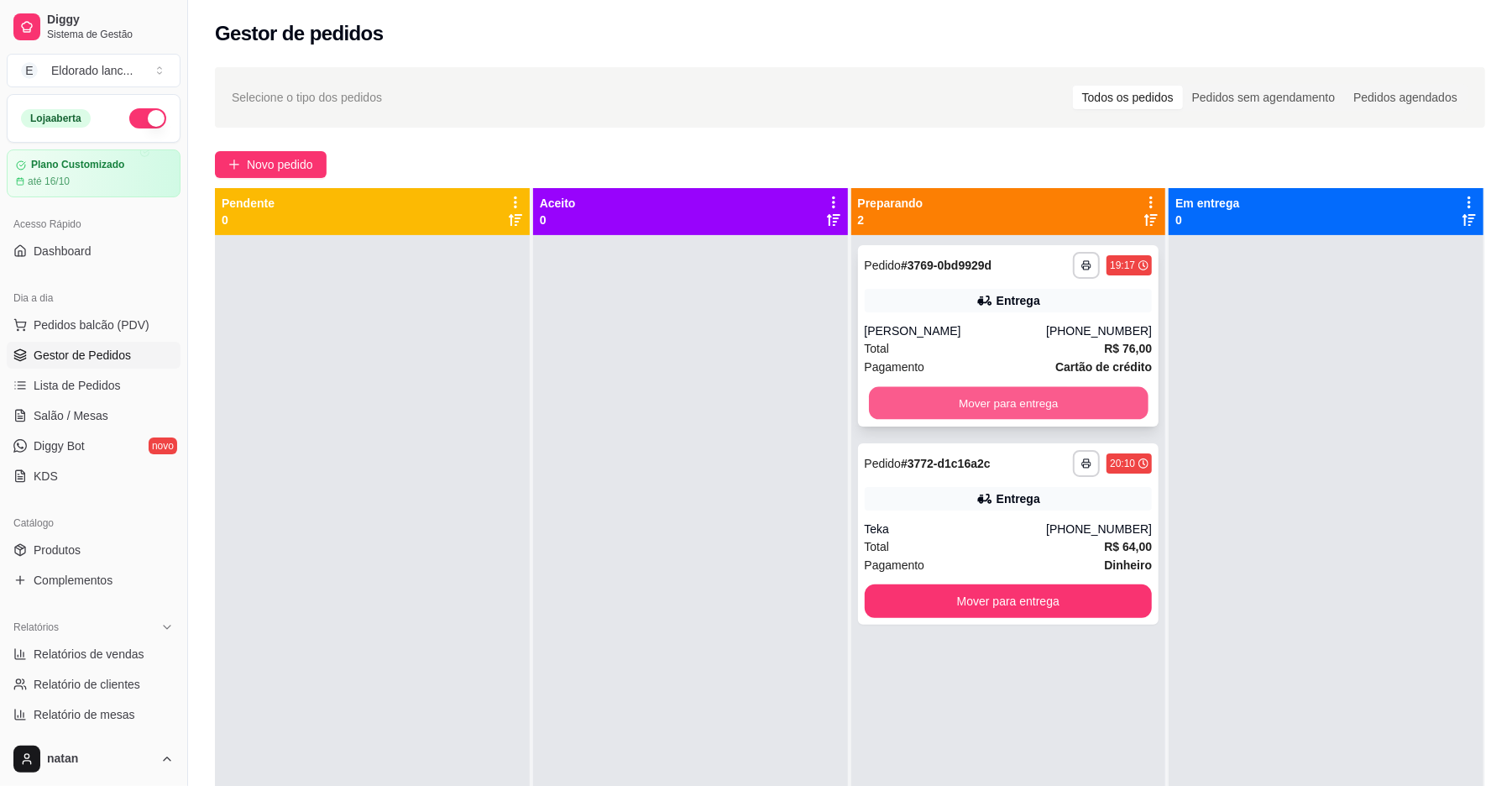
click at [1092, 400] on button "Mover para entrega" at bounding box center [1008, 404] width 279 height 33
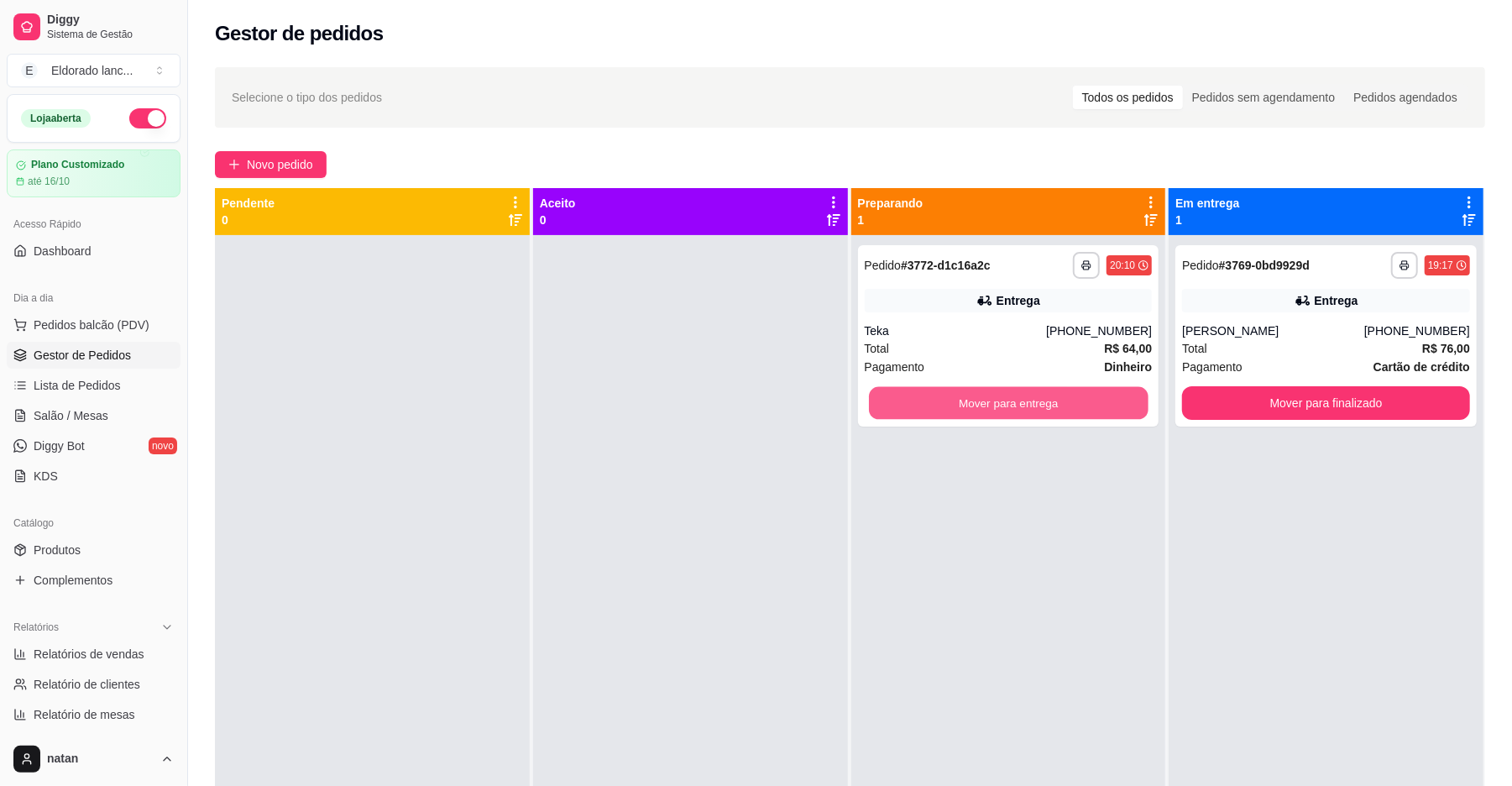
click at [1092, 400] on button "Mover para entrega" at bounding box center [1008, 404] width 279 height 33
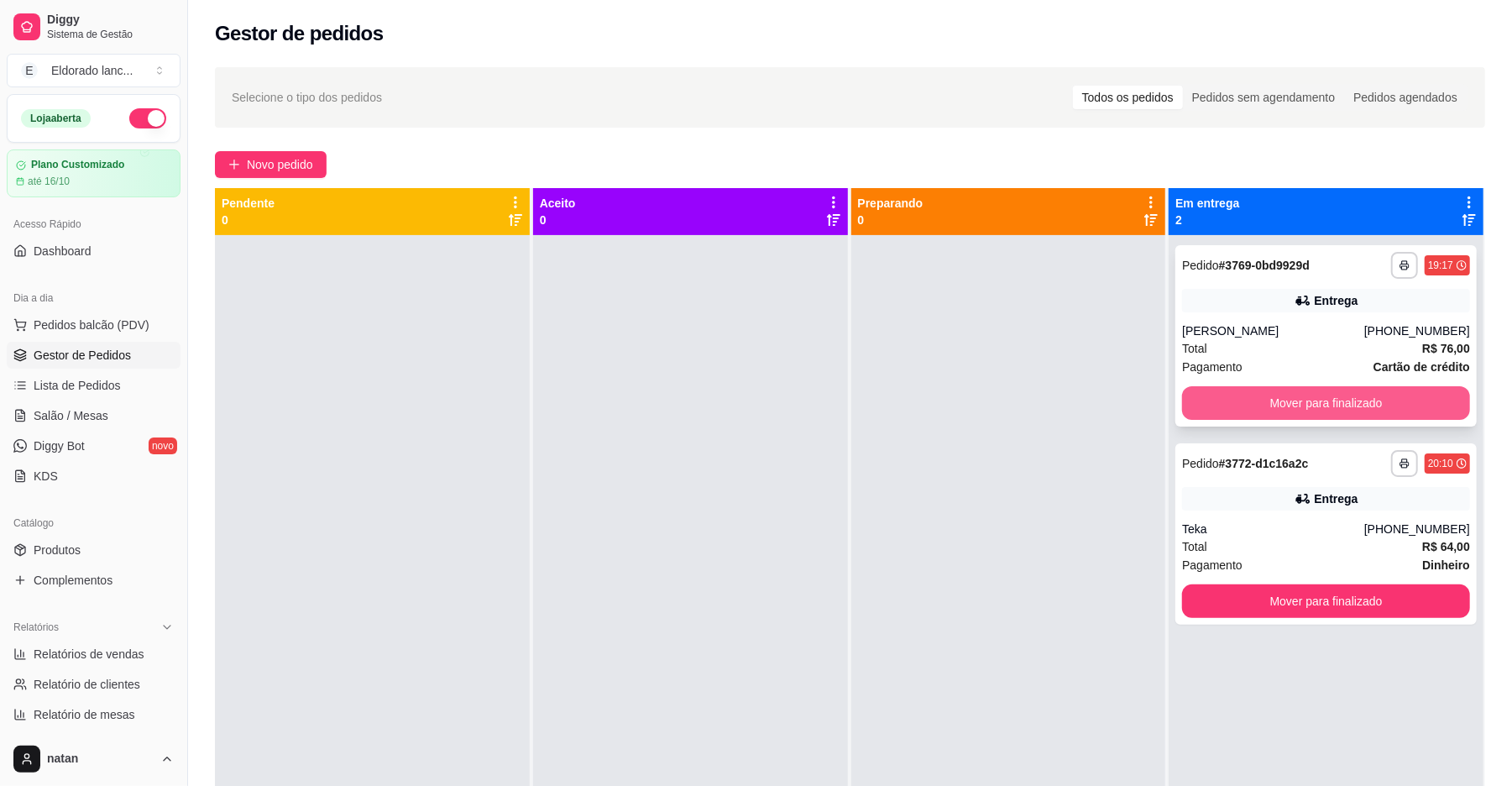
click at [1209, 399] on button "Mover para finalizado" at bounding box center [1326, 403] width 288 height 34
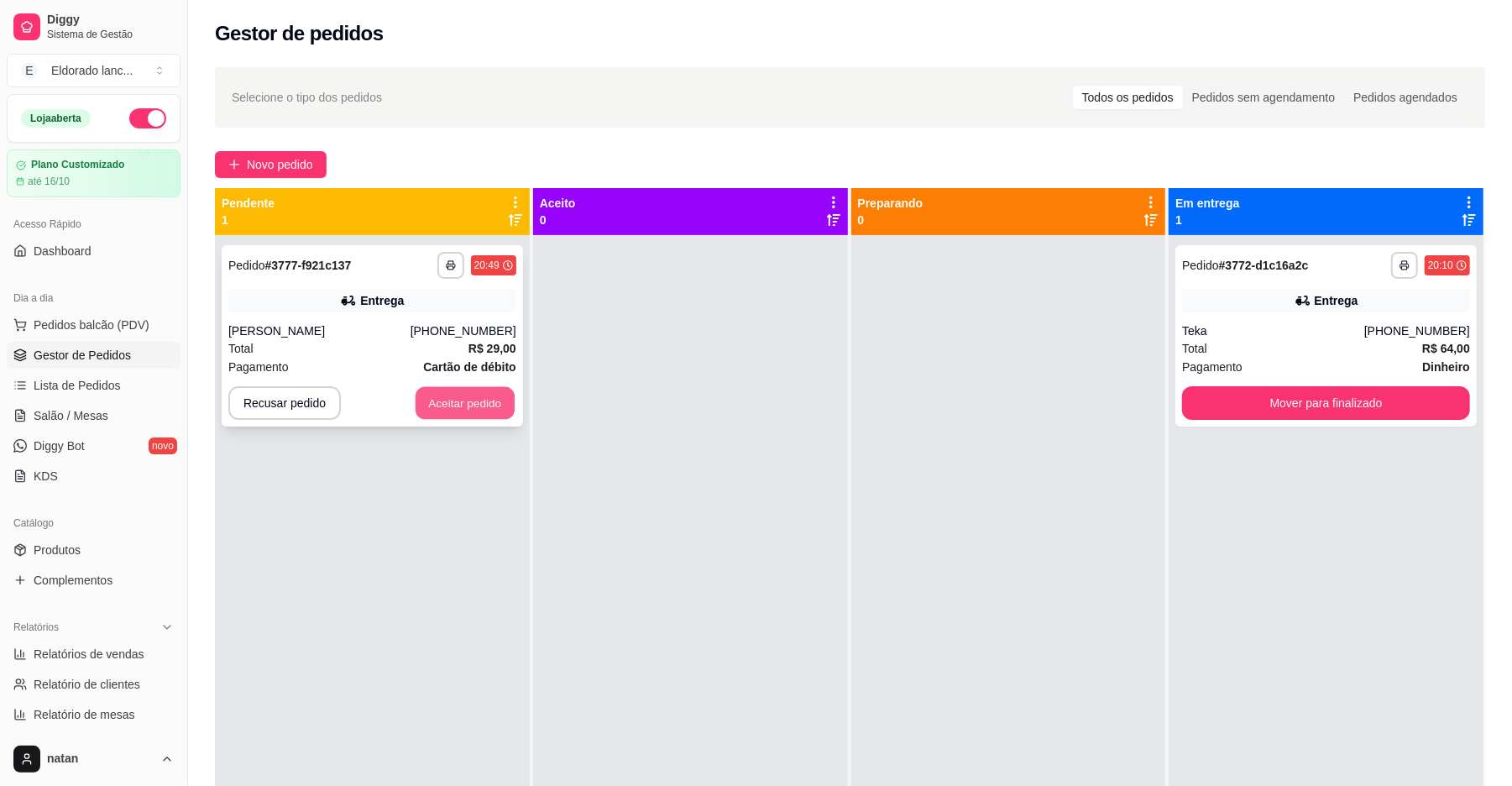
click at [479, 408] on button "Aceitar pedido" at bounding box center [465, 404] width 99 height 33
click at [524, 323] on div "**********" at bounding box center [373, 628] width 315 height 786
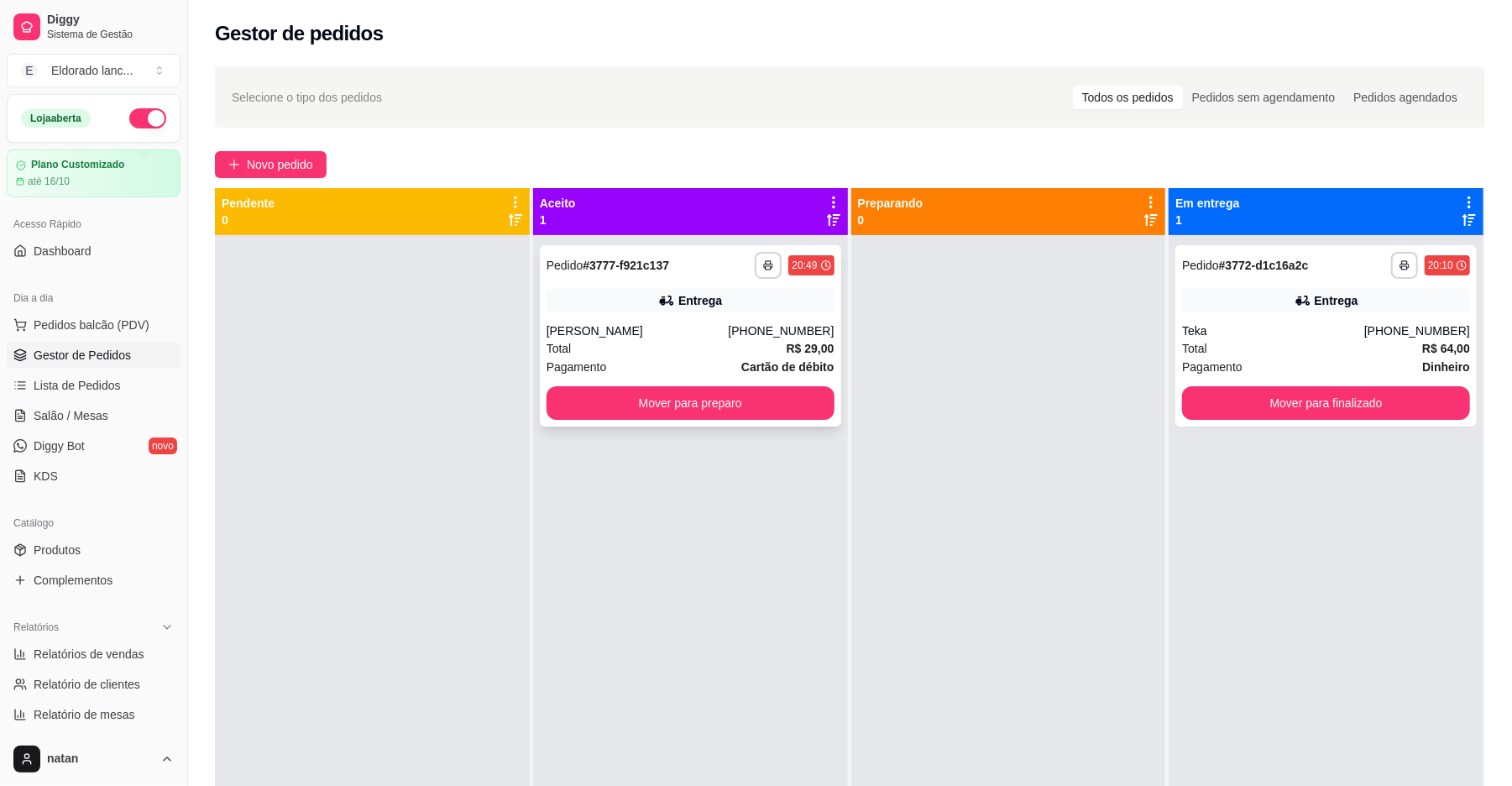
click at [610, 360] on div "Pagamento Cartão de débito" at bounding box center [691, 366] width 288 height 18
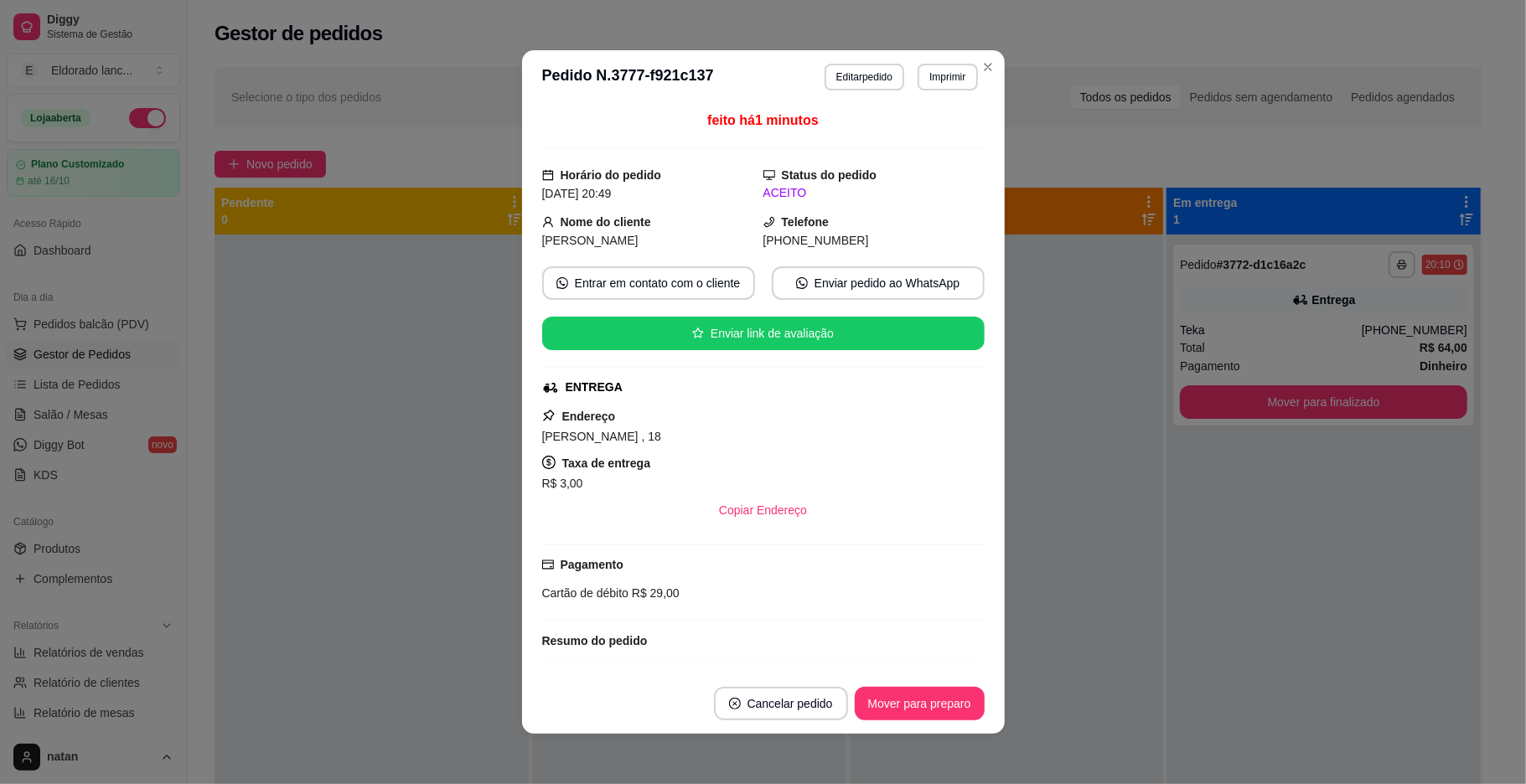
click at [954, 241] on div "(31) 9 9846-8409" at bounding box center [873, 240] width 221 height 18
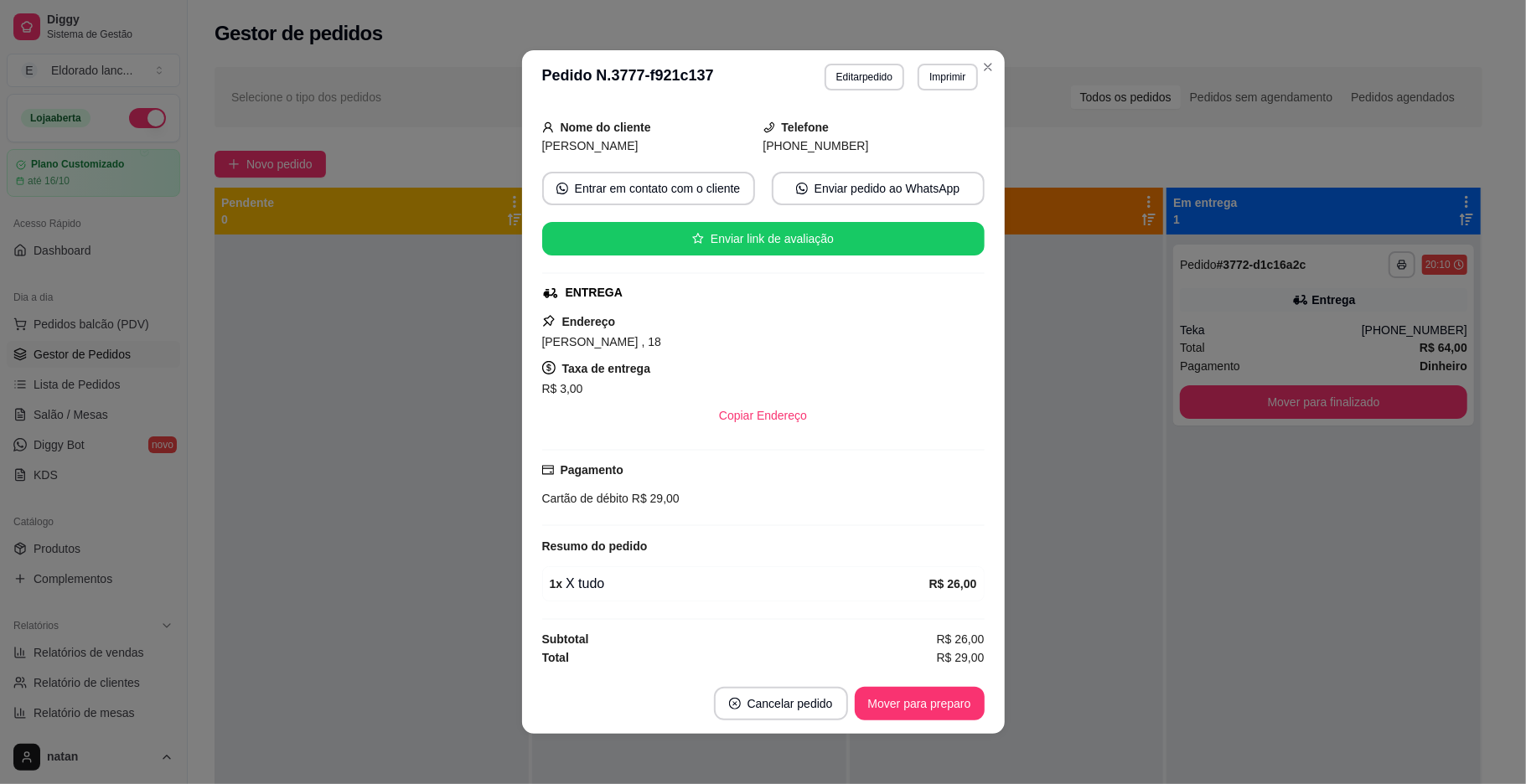
click at [823, 463] on div "Pagamento Cartão de débito R$ 29,00" at bounding box center [763, 483] width 443 height 47
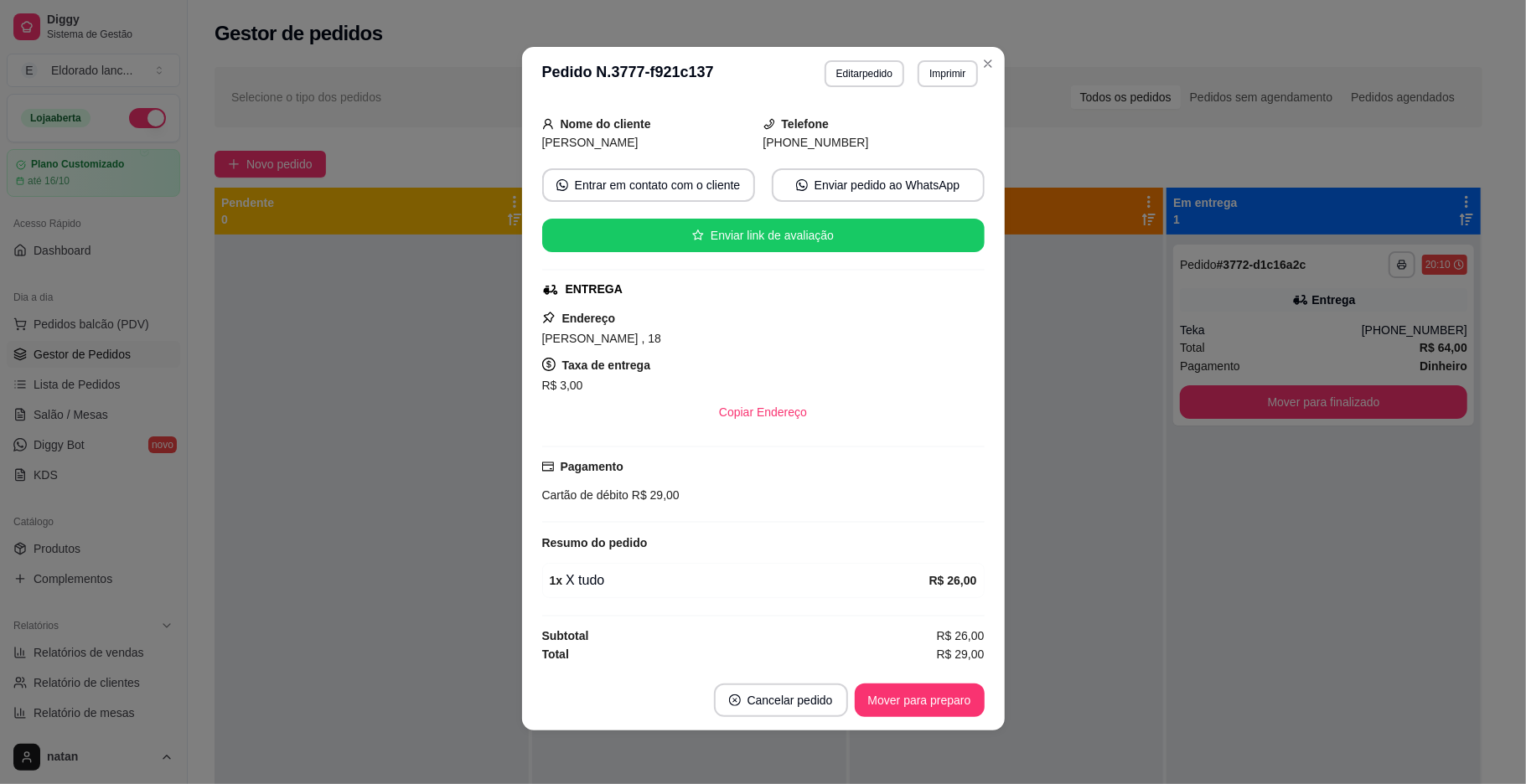
scroll to position [0, 0]
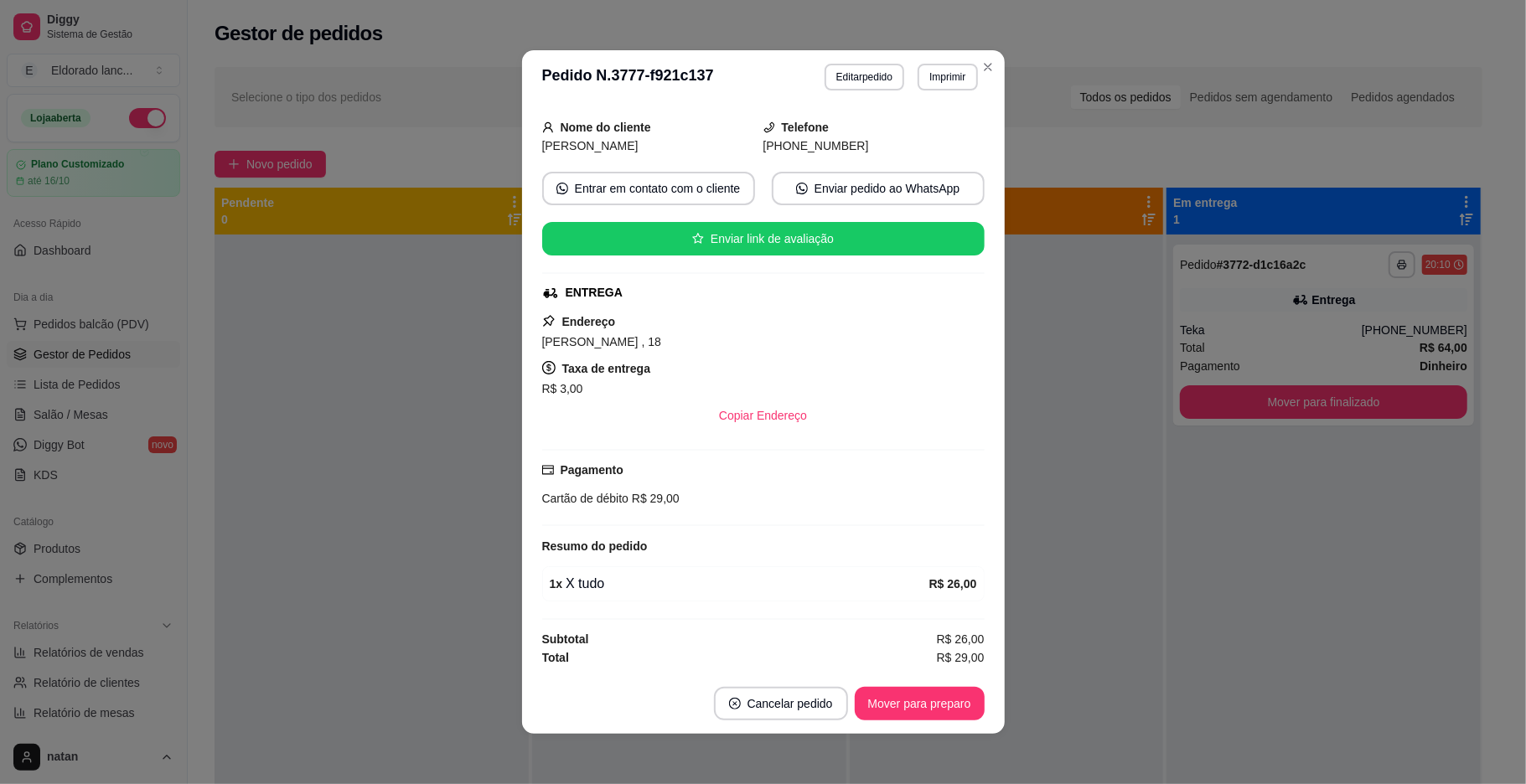
click at [831, 469] on div "Pagamento Cartão de débito R$ 29,00" at bounding box center [763, 483] width 443 height 47
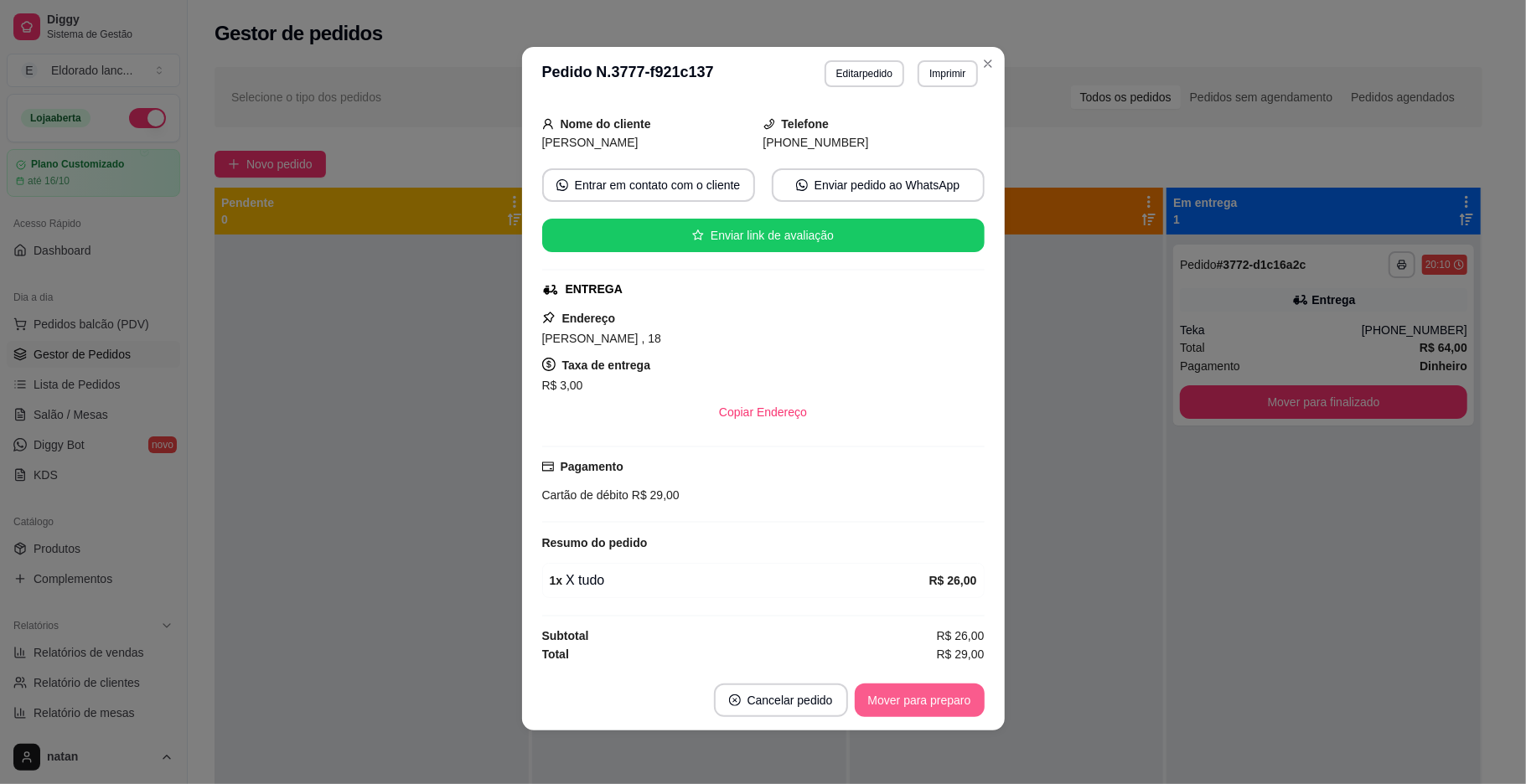
click at [949, 704] on button "Mover para preparo" at bounding box center [919, 700] width 130 height 33
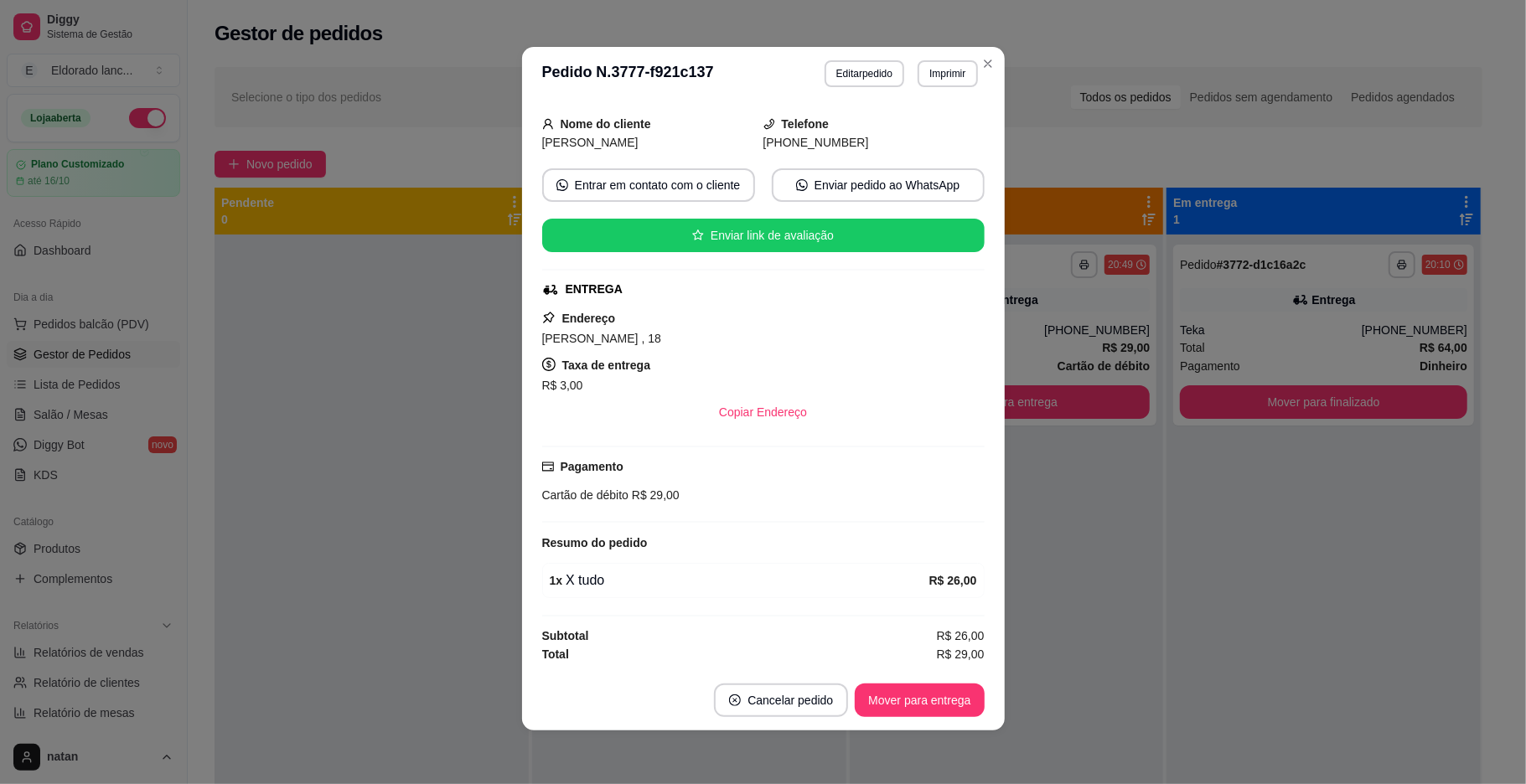
scroll to position [102, 0]
click at [667, 536] on div "Resumo do pedido" at bounding box center [763, 542] width 443 height 20
click at [724, 526] on div "feito há 2 minutos Horário do pedido 28/09/2025 20:49 Status do pedido PREPARAN…" at bounding box center [763, 386] width 443 height 556
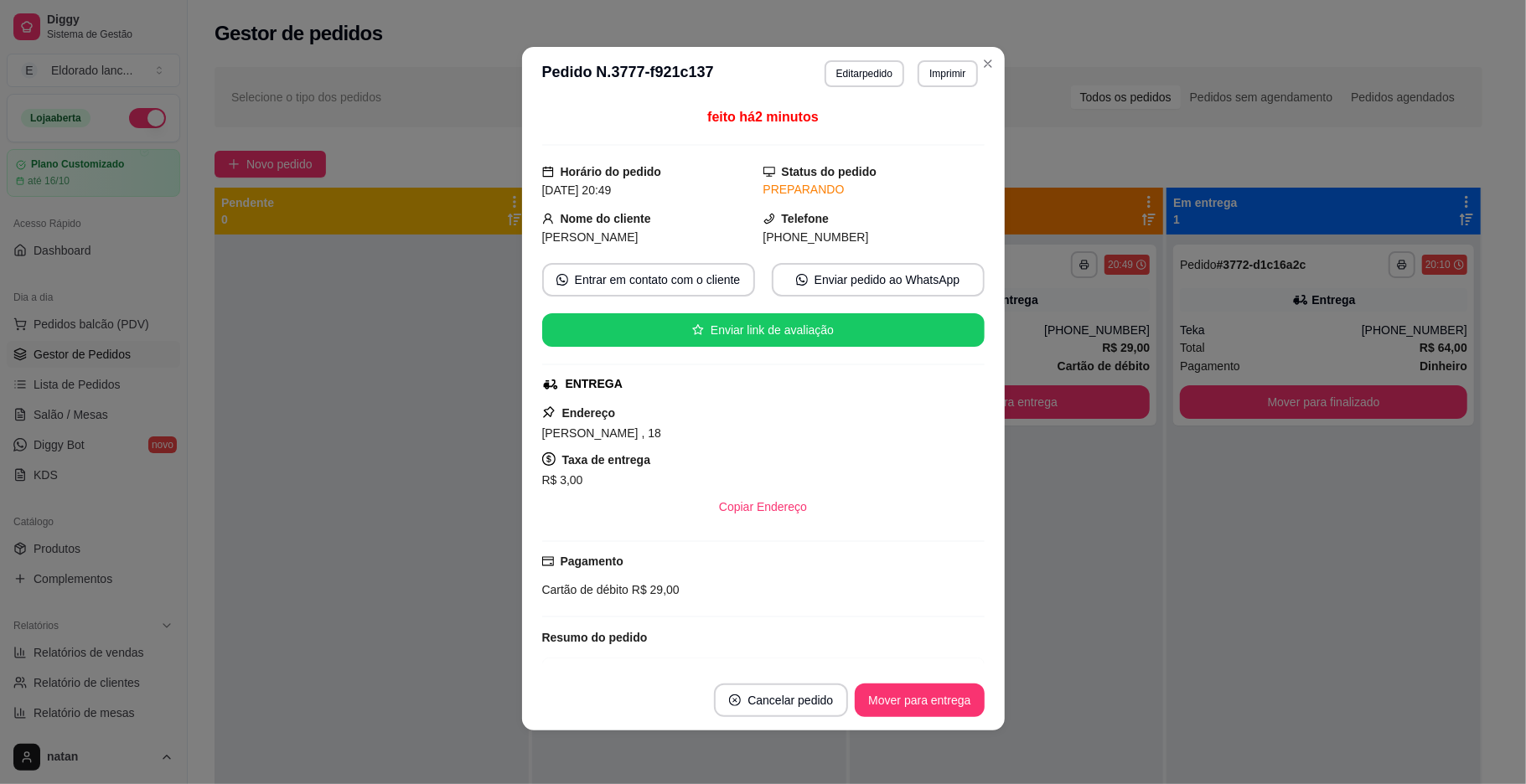
click at [860, 167] on div "Status do pedido PREPARANDO" at bounding box center [873, 180] width 221 height 37
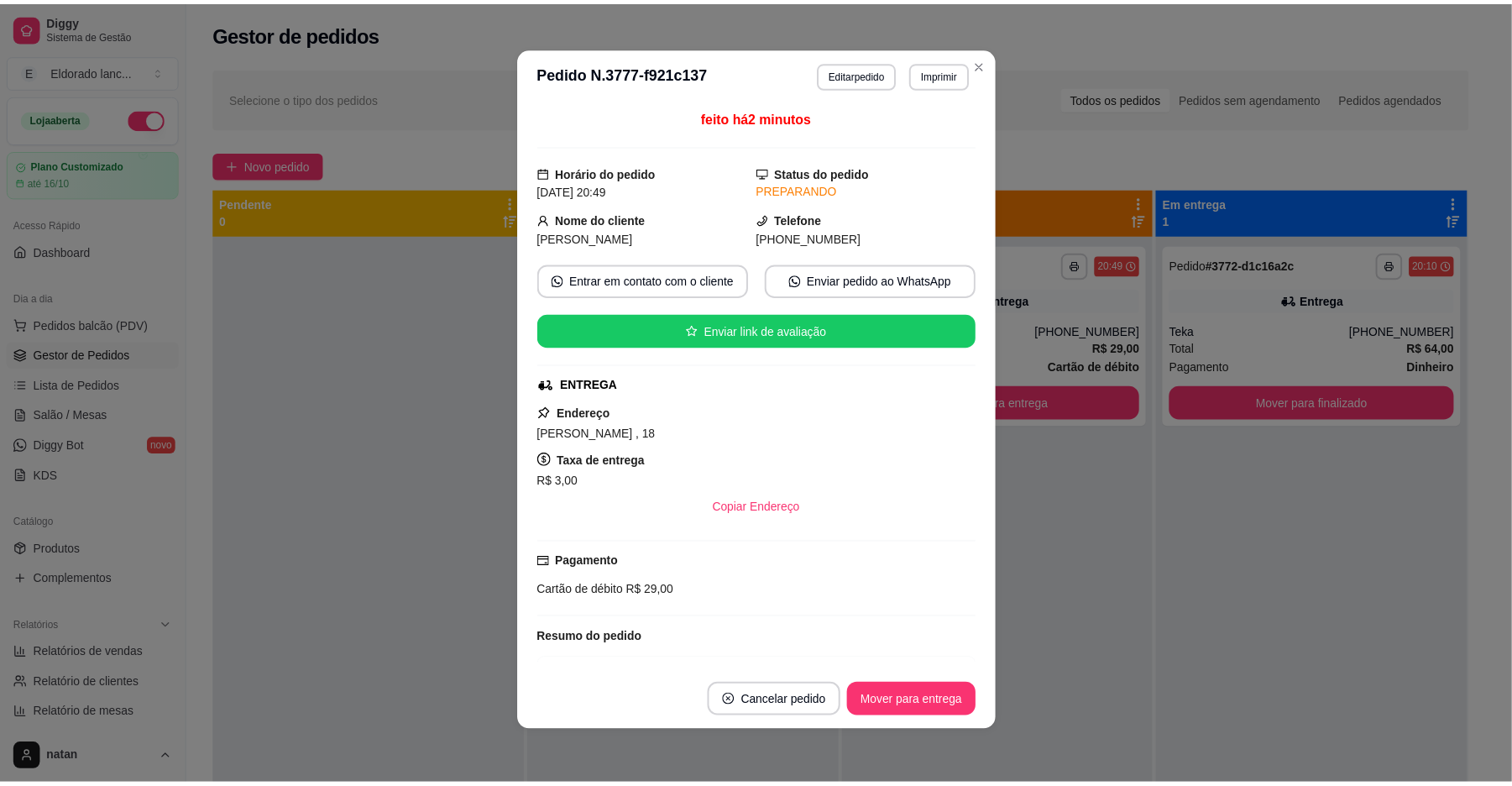
scroll to position [102, 0]
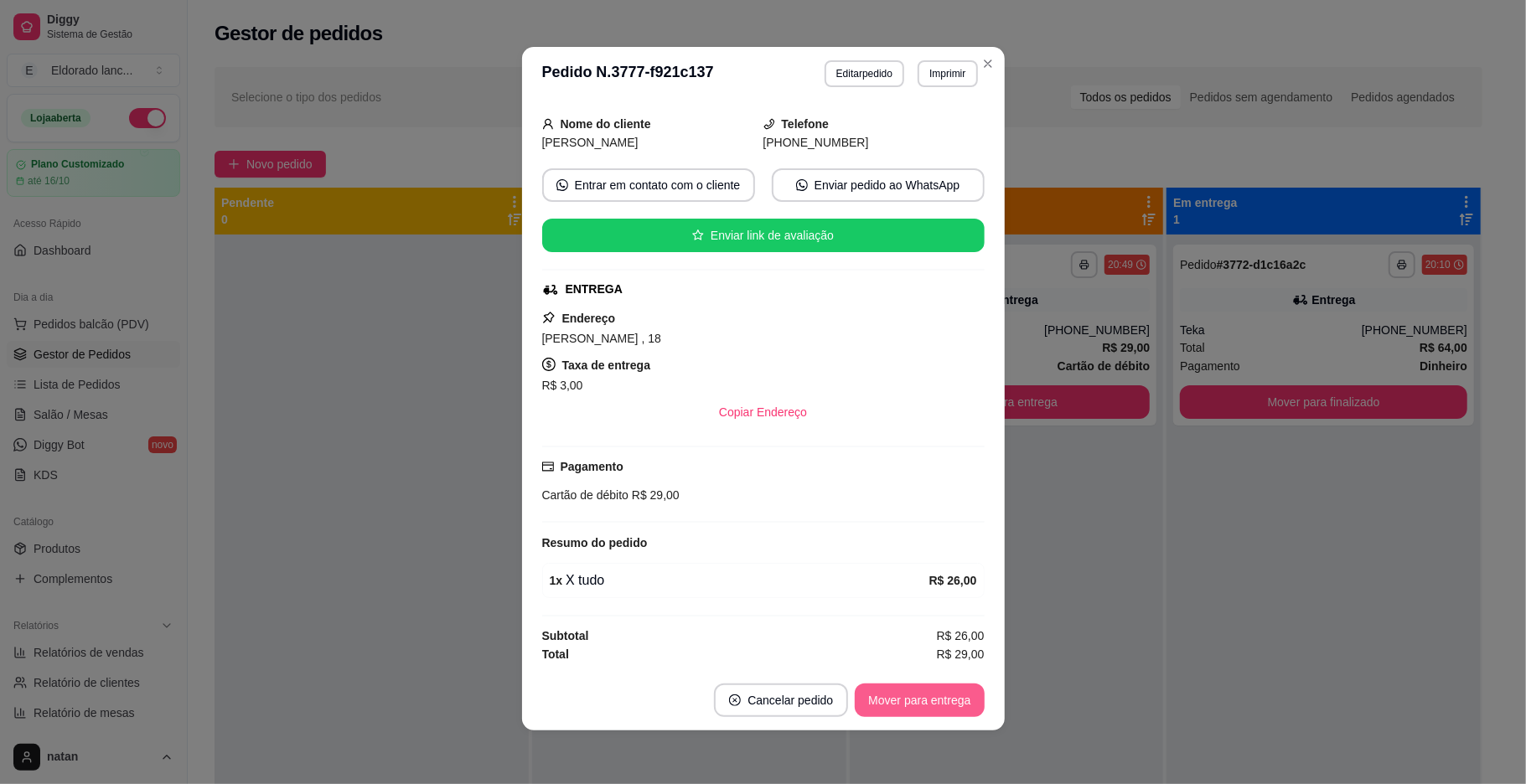
click at [926, 691] on button "Mover para entrega" at bounding box center [919, 700] width 129 height 33
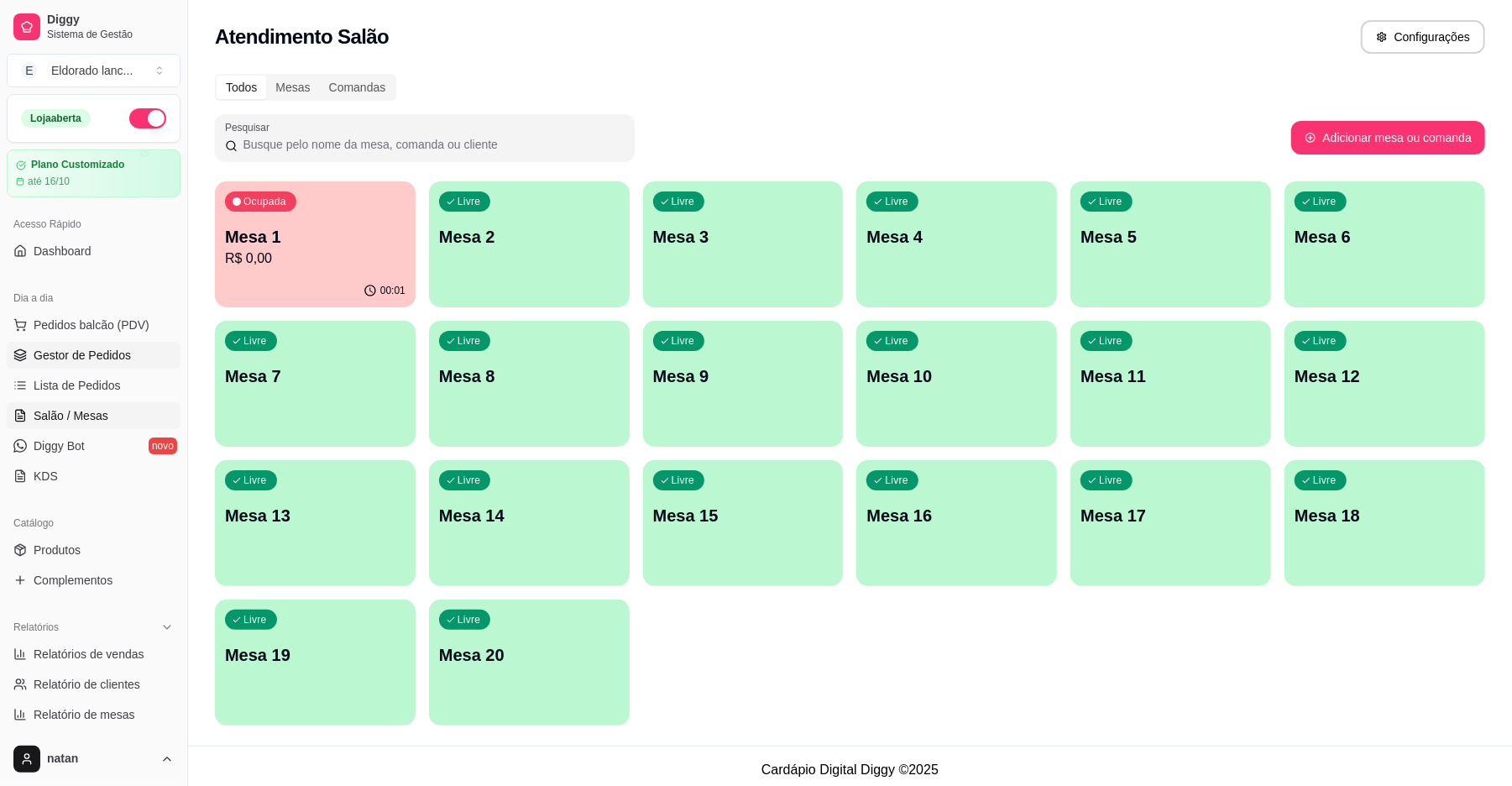
click at [55, 350] on span "Gestor de Pedidos" at bounding box center [82, 356] width 97 height 17
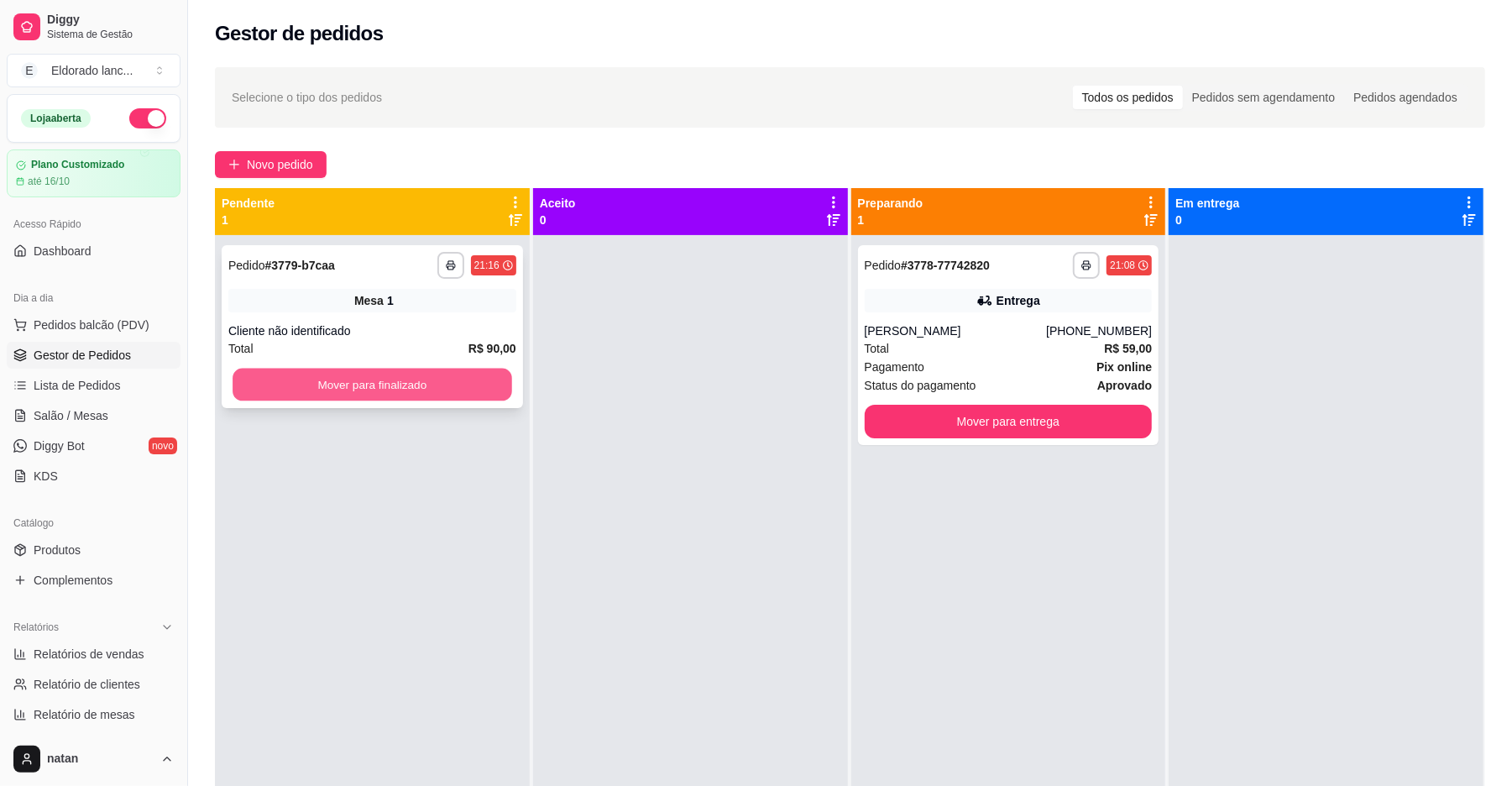
click at [367, 378] on button "Mover para finalizado" at bounding box center [372, 385] width 279 height 33
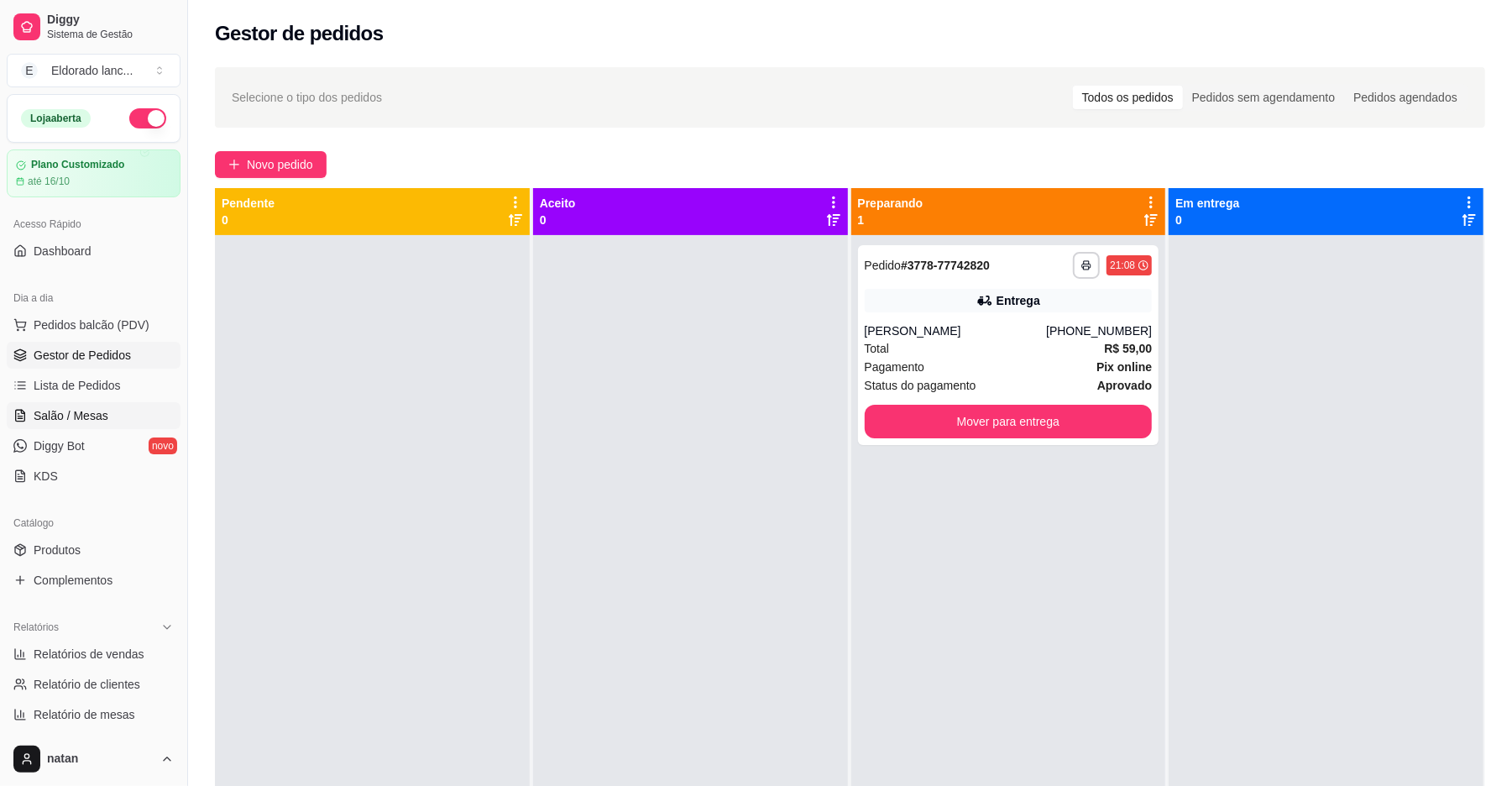
click at [34, 427] on link "Salão / Mesas" at bounding box center [94, 415] width 174 height 27
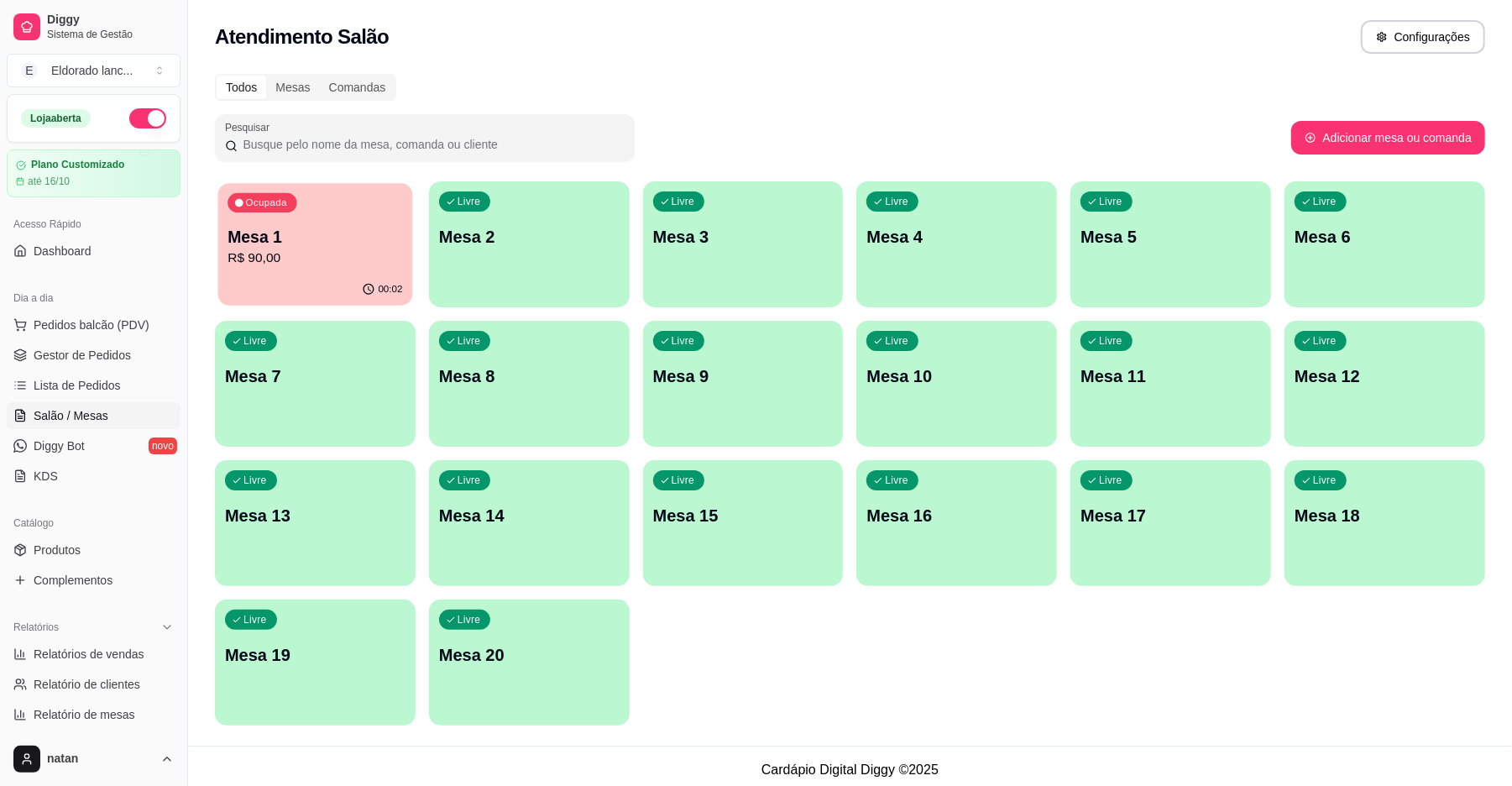
click at [354, 263] on p "R$ 90,00" at bounding box center [314, 258] width 175 height 19
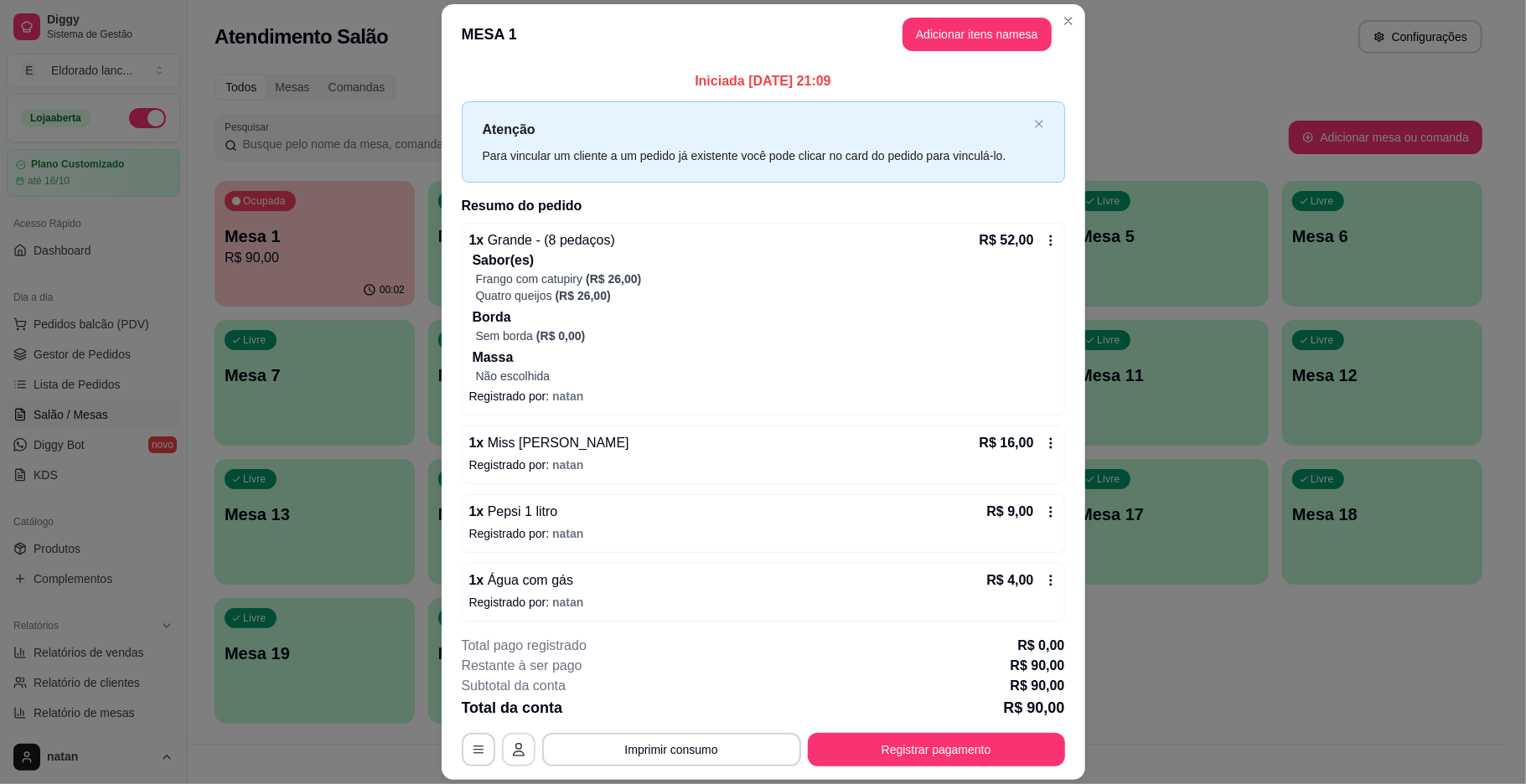
click at [513, 748] on icon "button" at bounding box center [519, 750] width 12 height 14
click at [467, 770] on footer "**********" at bounding box center [763, 701] width 644 height 157
click at [470, 738] on button "button" at bounding box center [478, 750] width 33 height 33
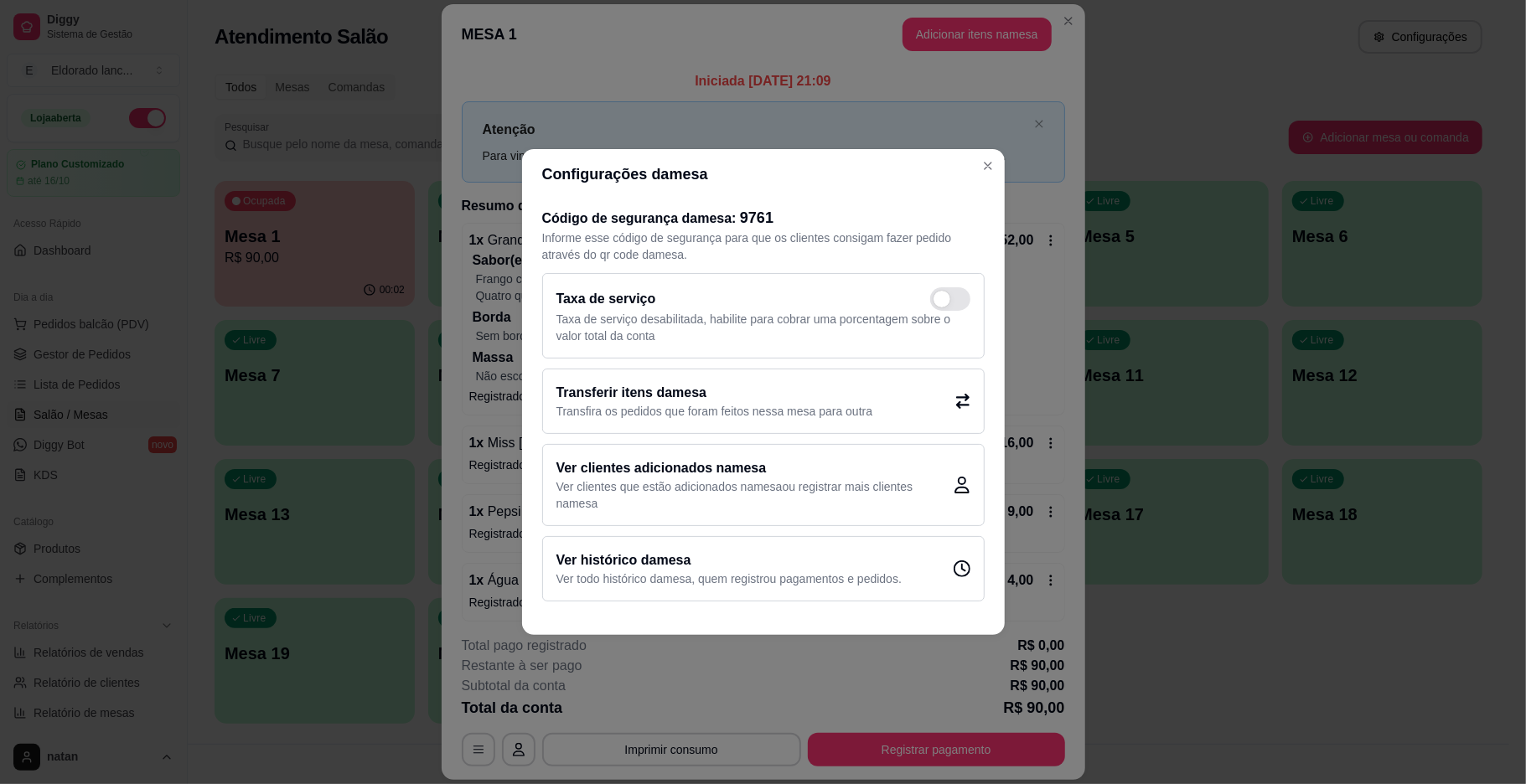
click at [583, 392] on h2 "Transferir itens da mesa" at bounding box center [715, 392] width 317 height 20
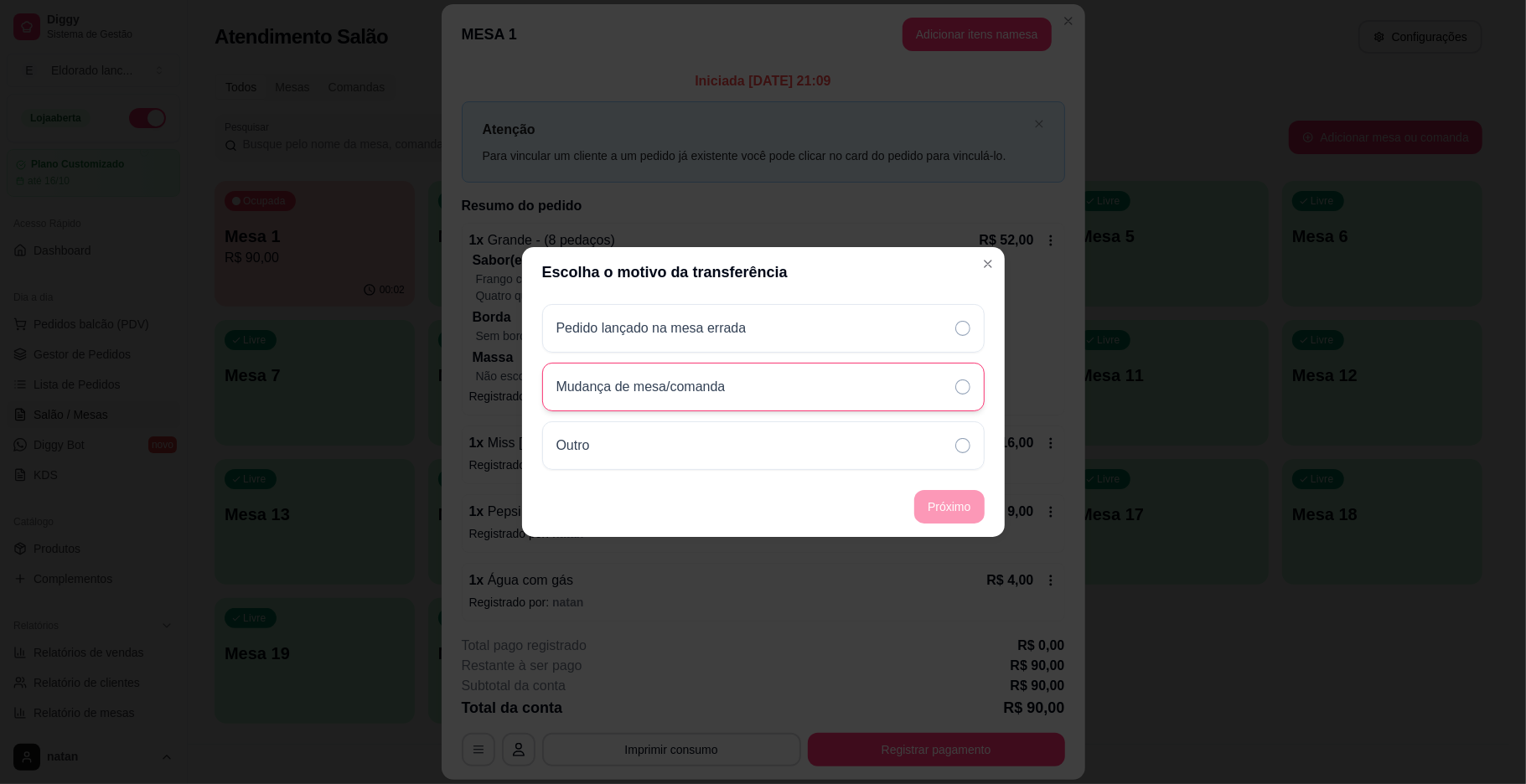
click at [675, 388] on p "Mudança de mesa/comanda" at bounding box center [641, 386] width 169 height 20
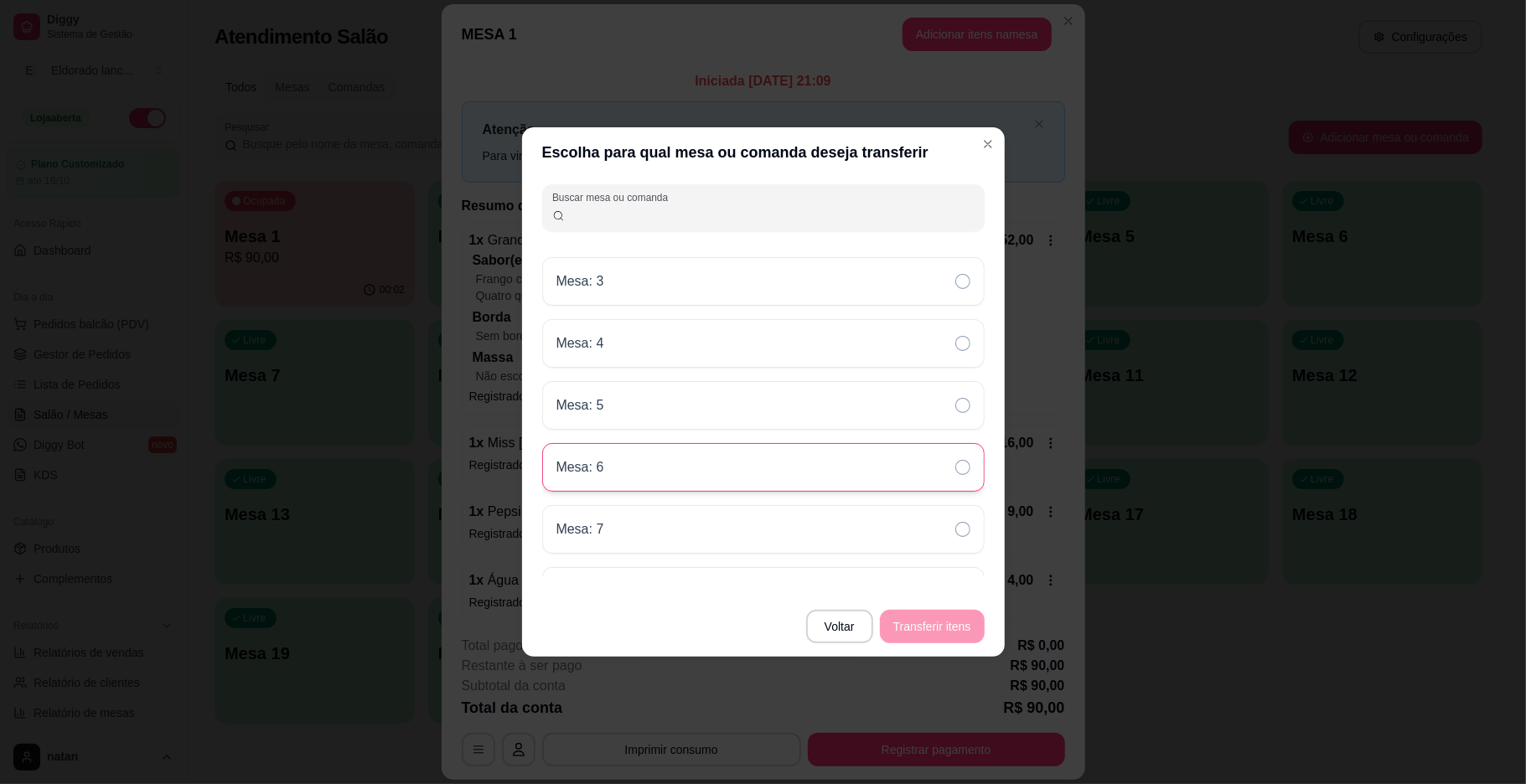
scroll to position [853, 0]
click at [829, 293] on div "Mesa: 3" at bounding box center [763, 281] width 443 height 49
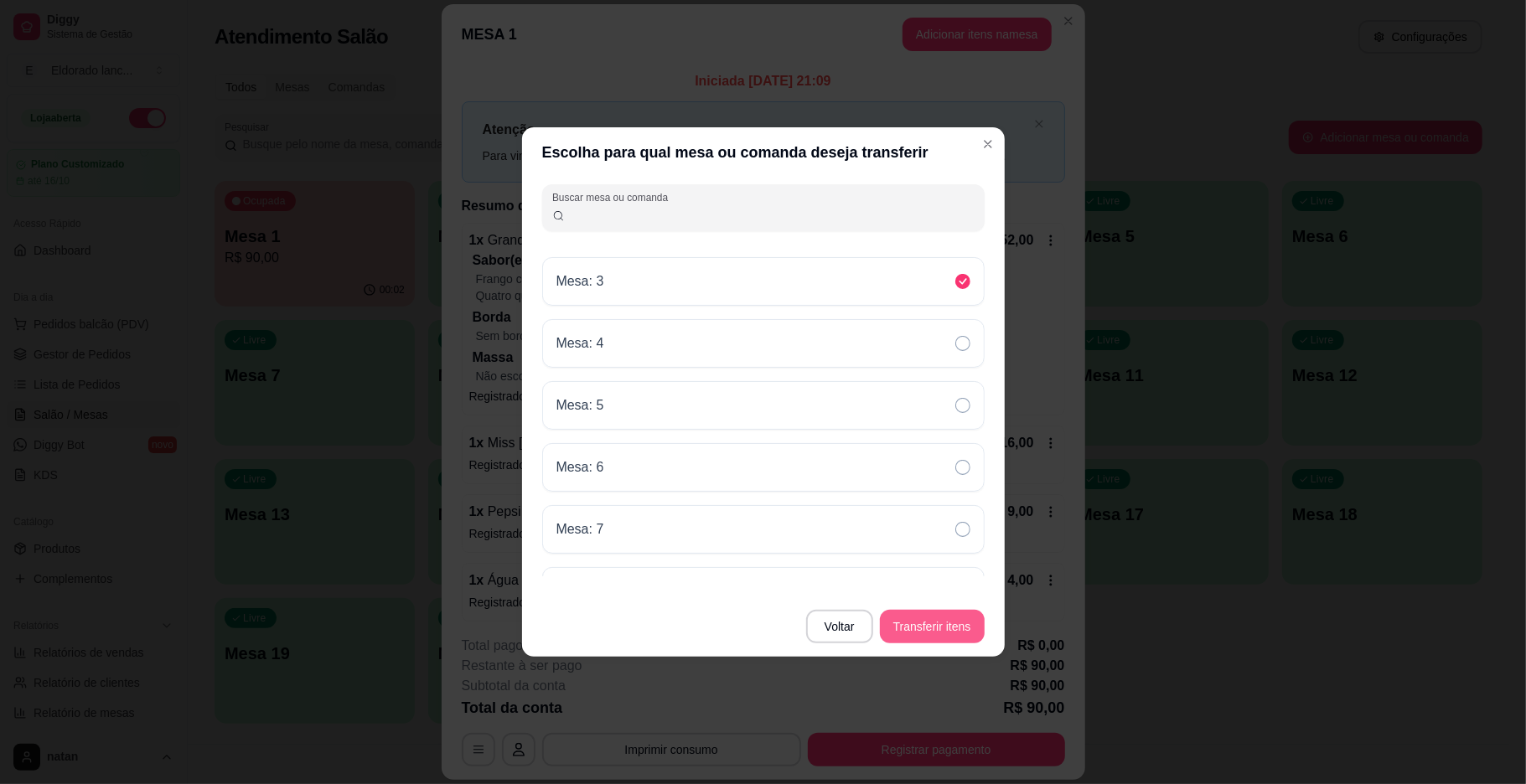
click at [960, 631] on button "Transferir itens" at bounding box center [932, 626] width 105 height 33
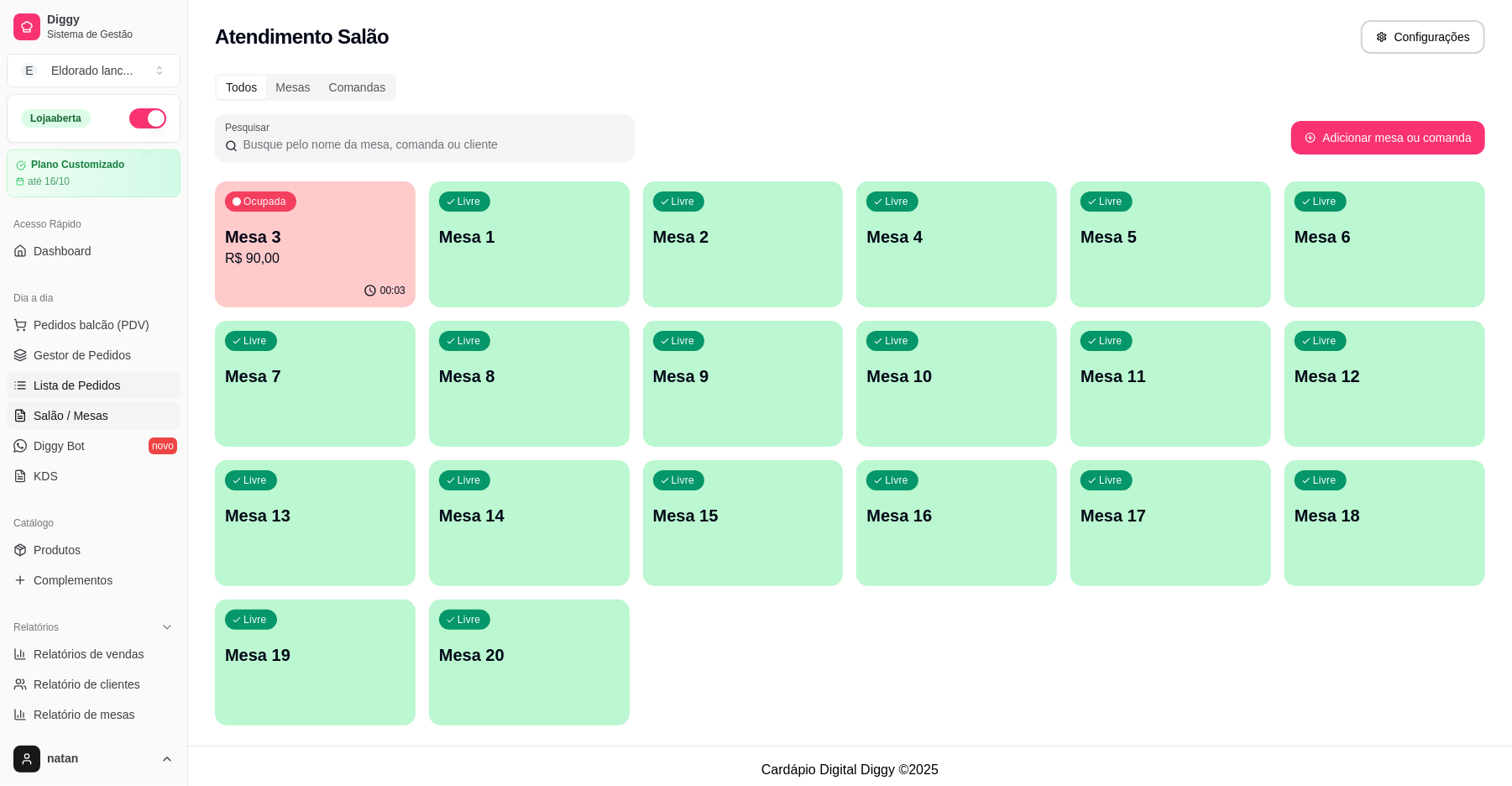
click at [62, 387] on span "Lista de Pedidos" at bounding box center [77, 386] width 87 height 17
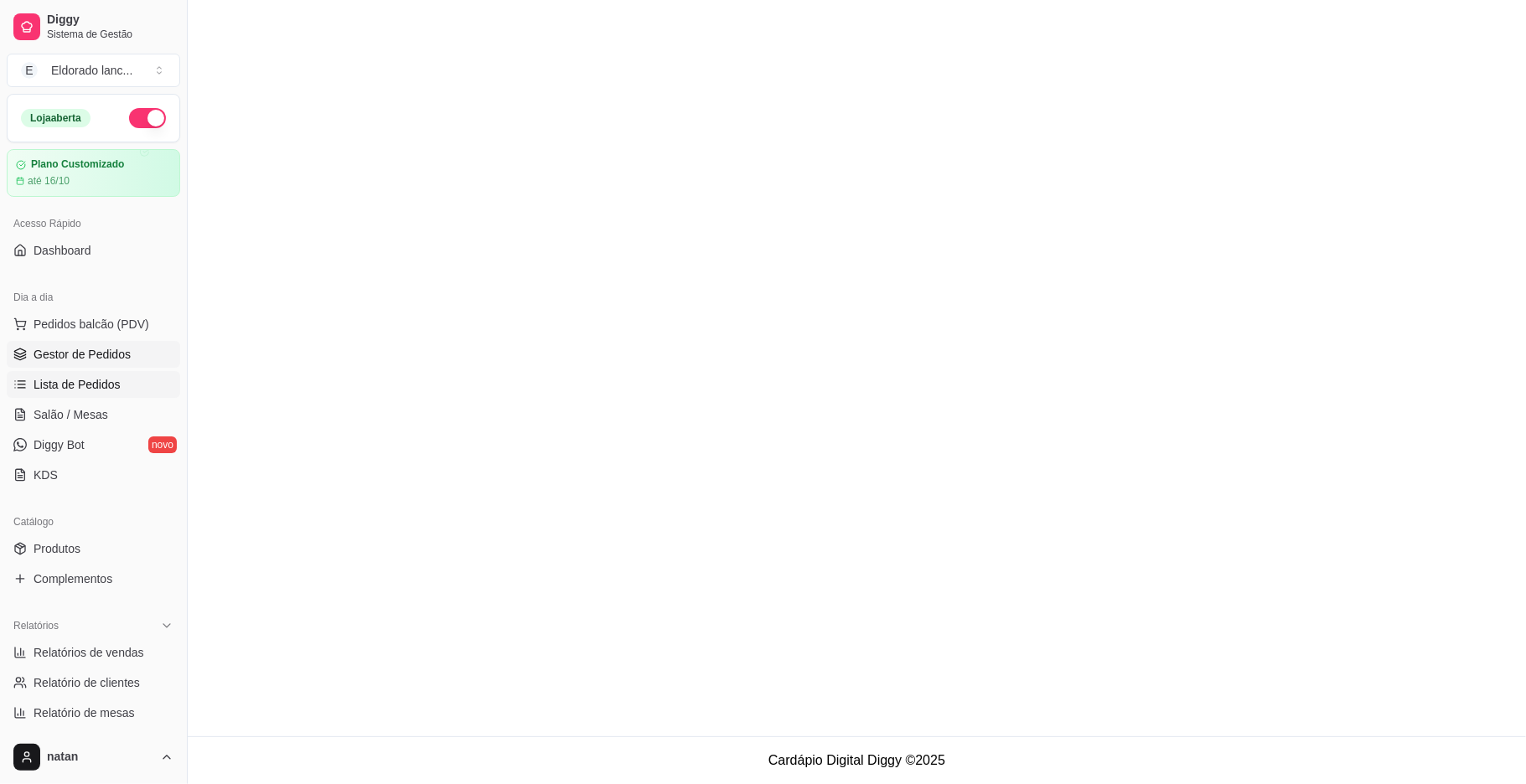
click at [61, 355] on span "Gestor de Pedidos" at bounding box center [82, 355] width 97 height 17
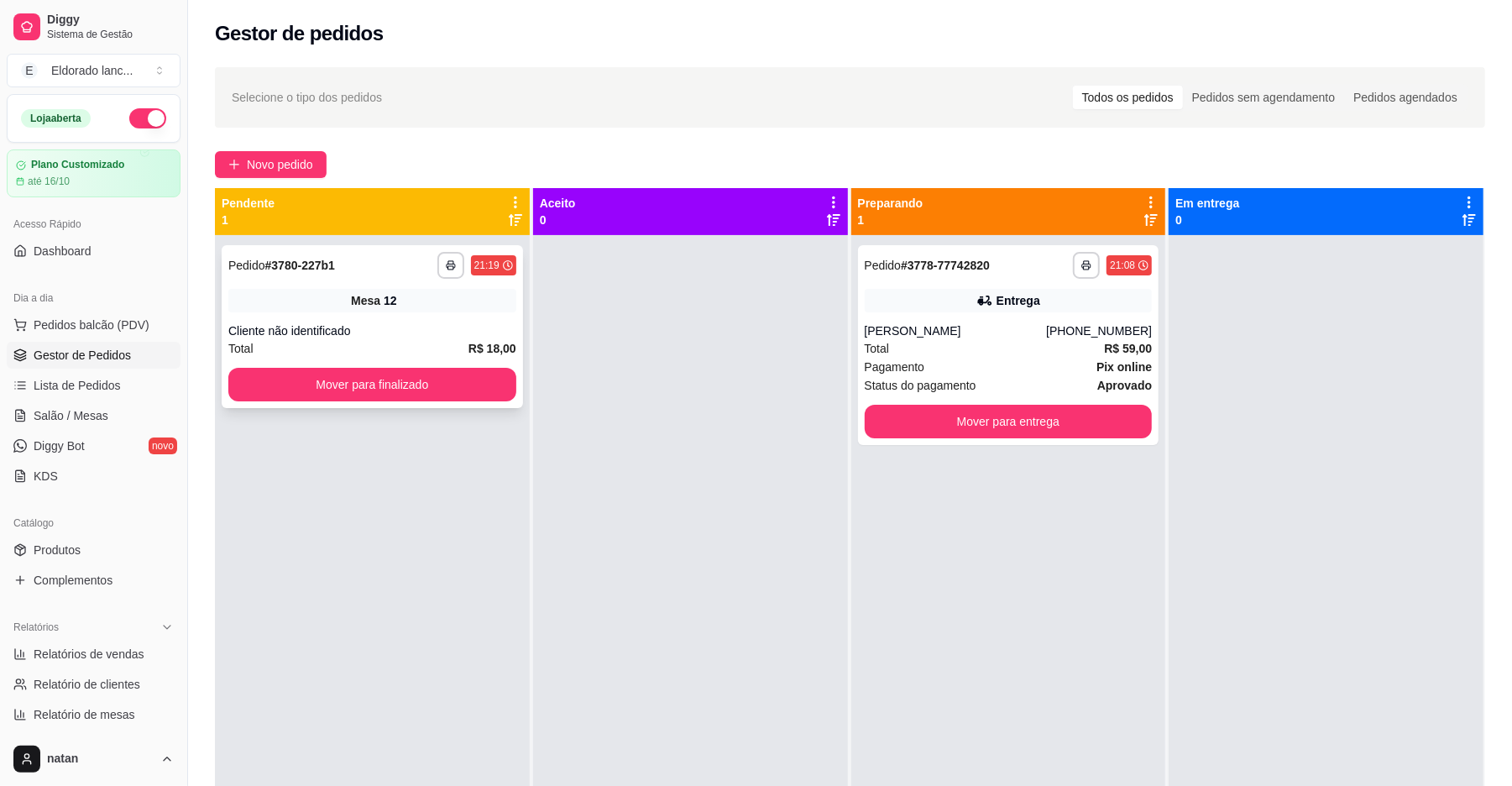
click at [223, 383] on div "**********" at bounding box center [372, 326] width 301 height 163
click at [266, 396] on button "Mover para finalizado" at bounding box center [372, 384] width 288 height 34
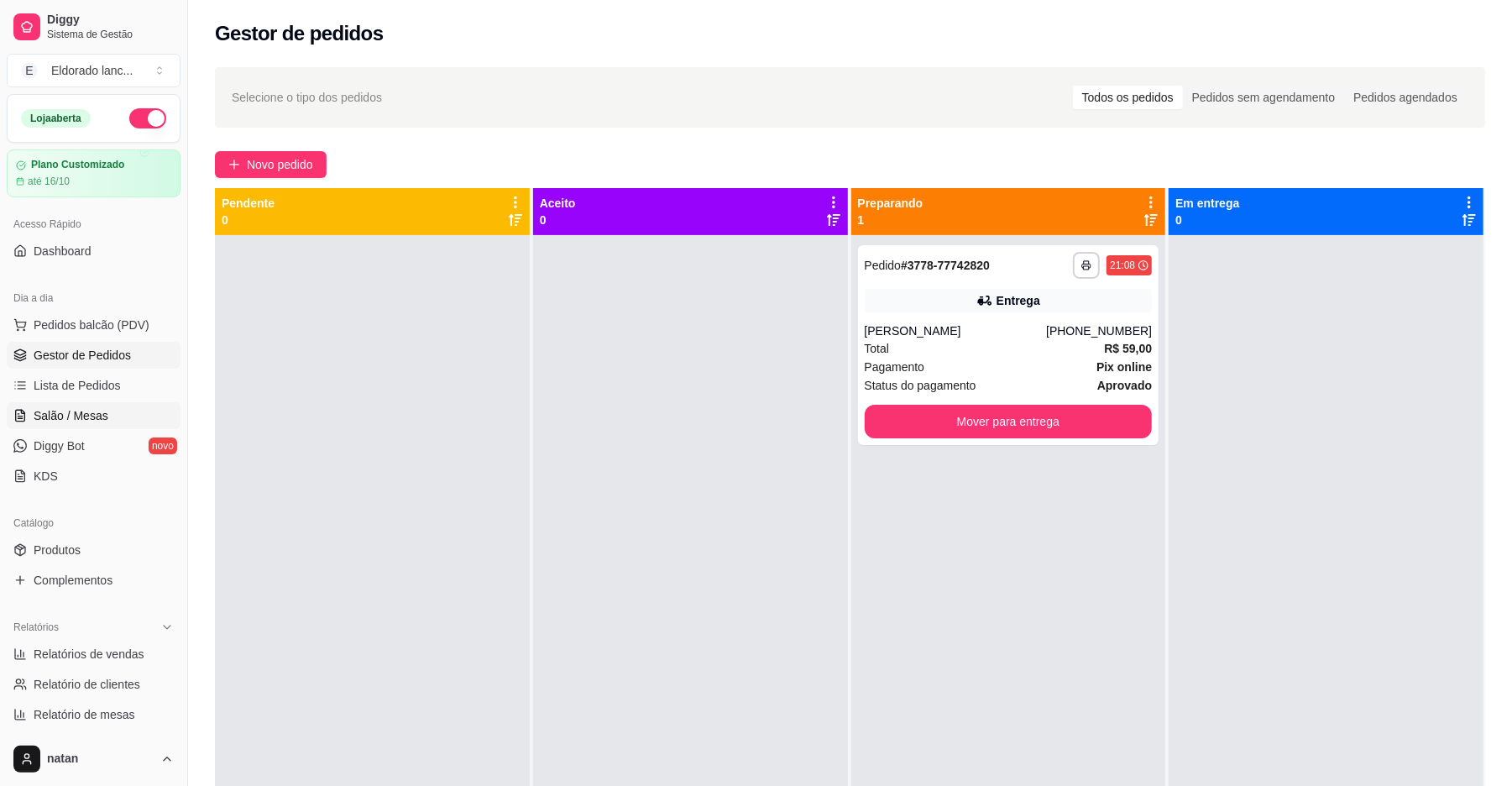
click at [52, 420] on span "Salão / Mesas" at bounding box center [71, 416] width 75 height 17
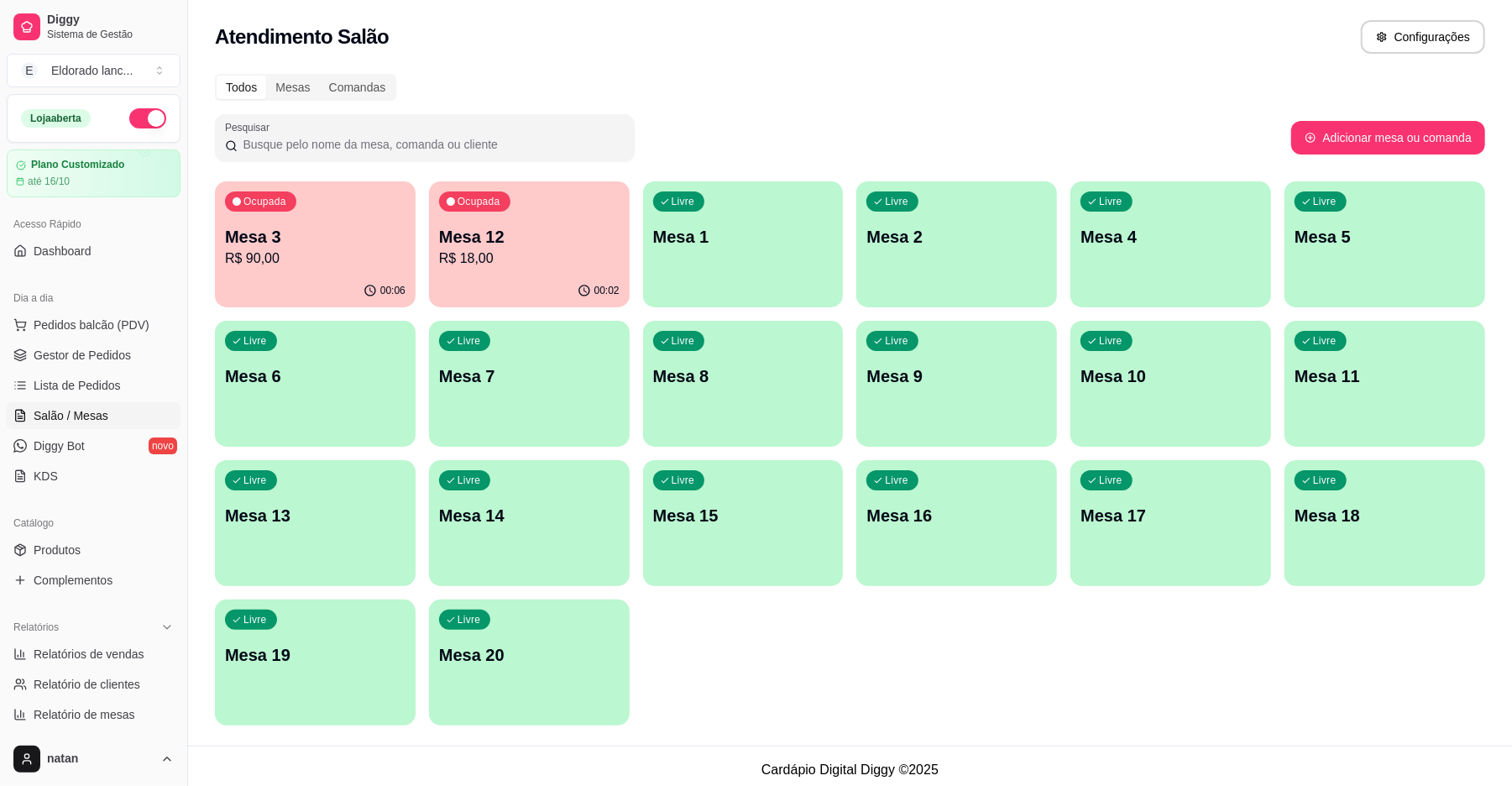
click at [253, 280] on div "00:06" at bounding box center [315, 291] width 201 height 33
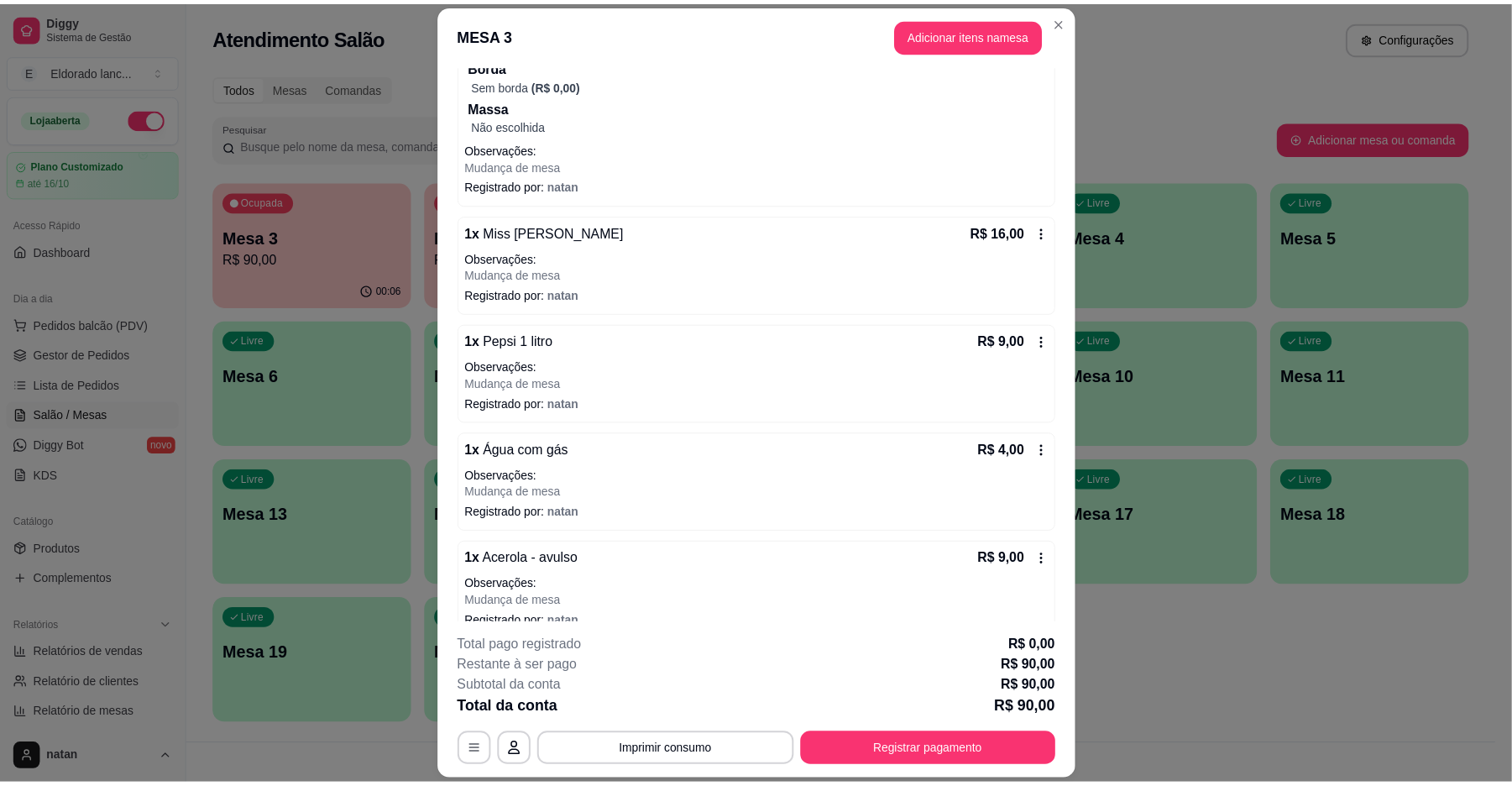
scroll to position [279, 0]
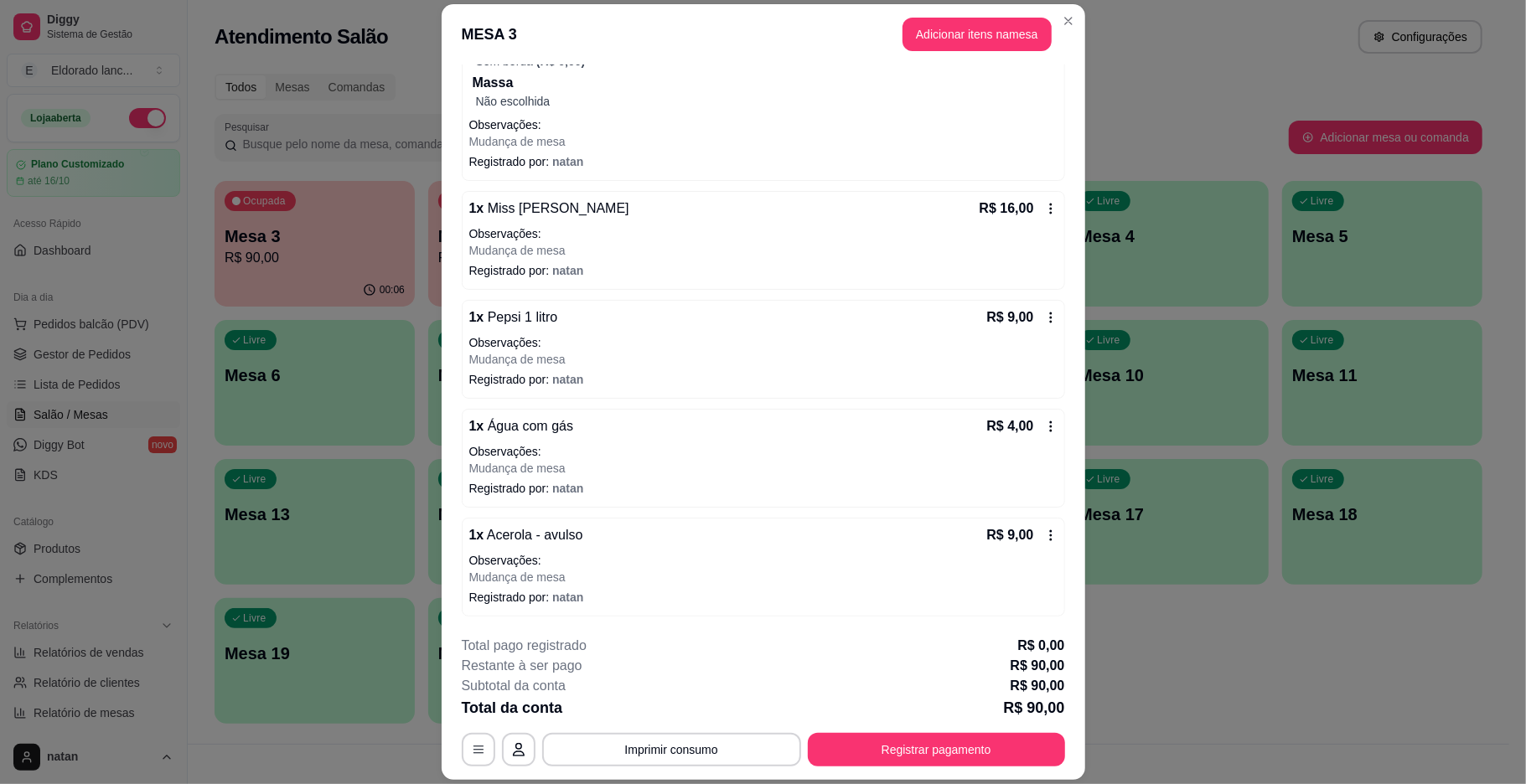
click at [1044, 534] on icon at bounding box center [1051, 535] width 14 height 14
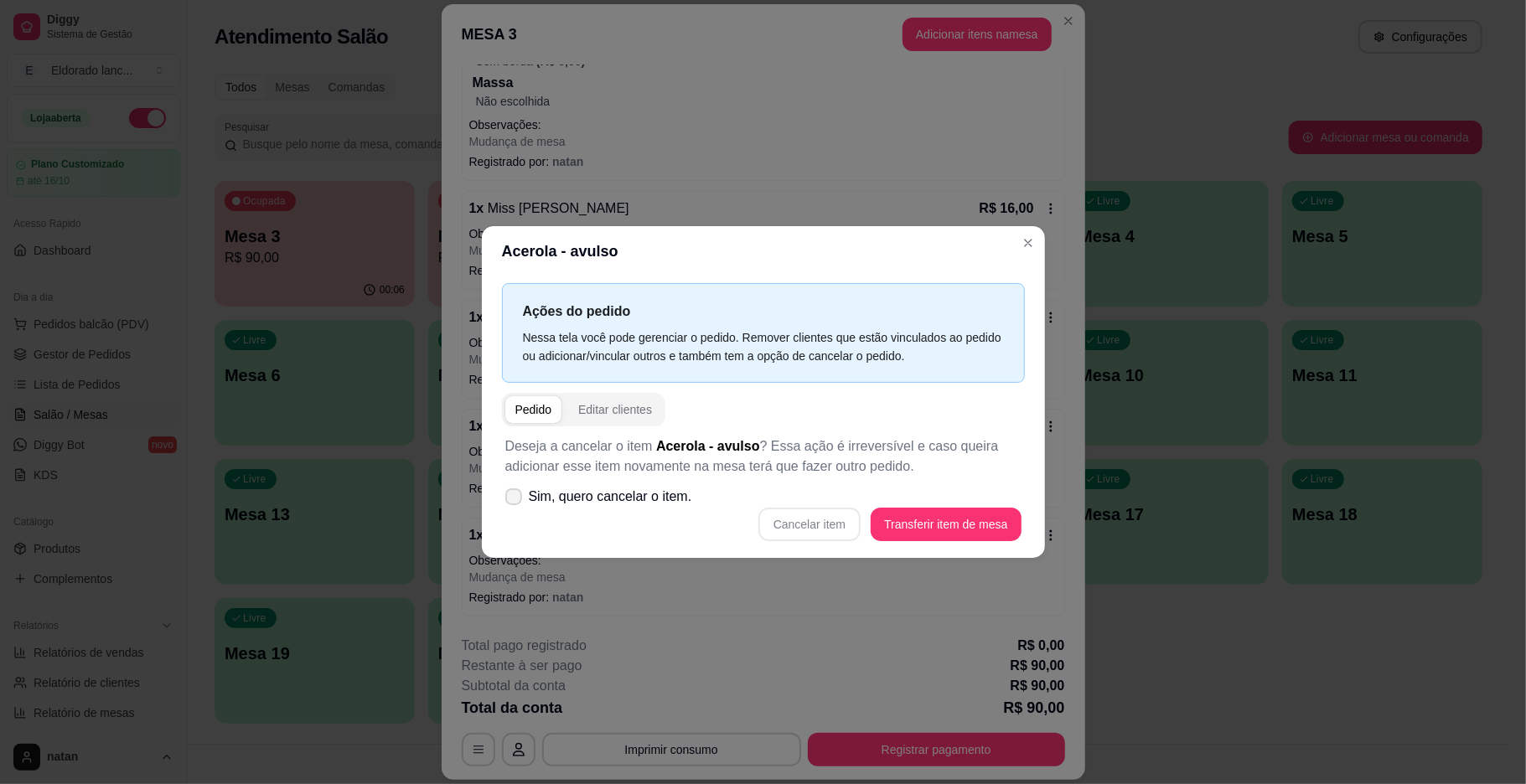
click at [516, 494] on icon at bounding box center [514, 496] width 14 height 10
click at [516, 500] on input "Sim, quero cancelar o item." at bounding box center [510, 505] width 11 height 11
checkbox input "true"
click at [813, 532] on button "Cancelar item" at bounding box center [809, 524] width 102 height 33
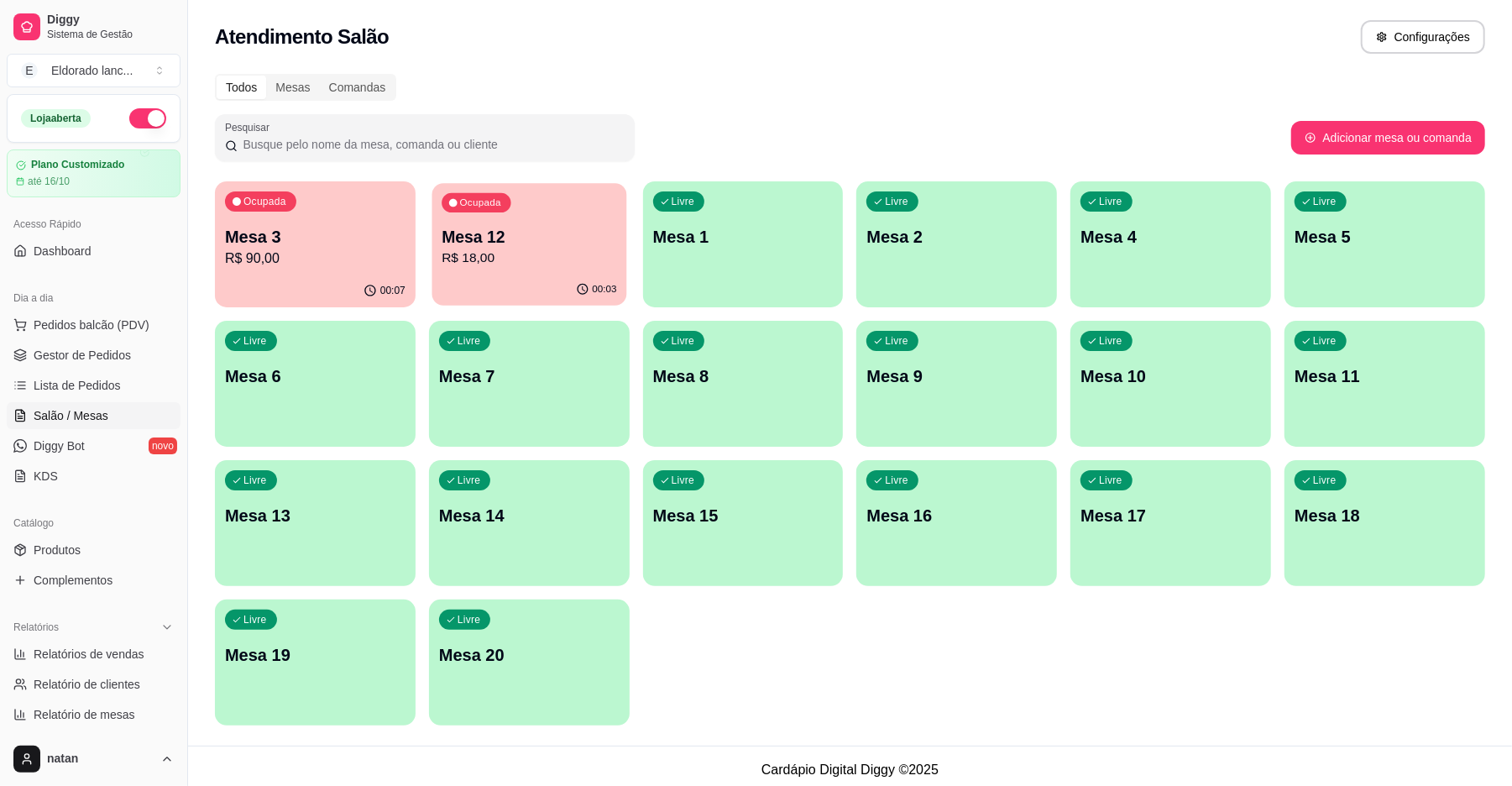
click at [492, 220] on div "Ocupada Mesa 12 R$ 18,00" at bounding box center [529, 228] width 195 height 90
click at [81, 344] on link "Gestor de Pedidos" at bounding box center [94, 355] width 174 height 27
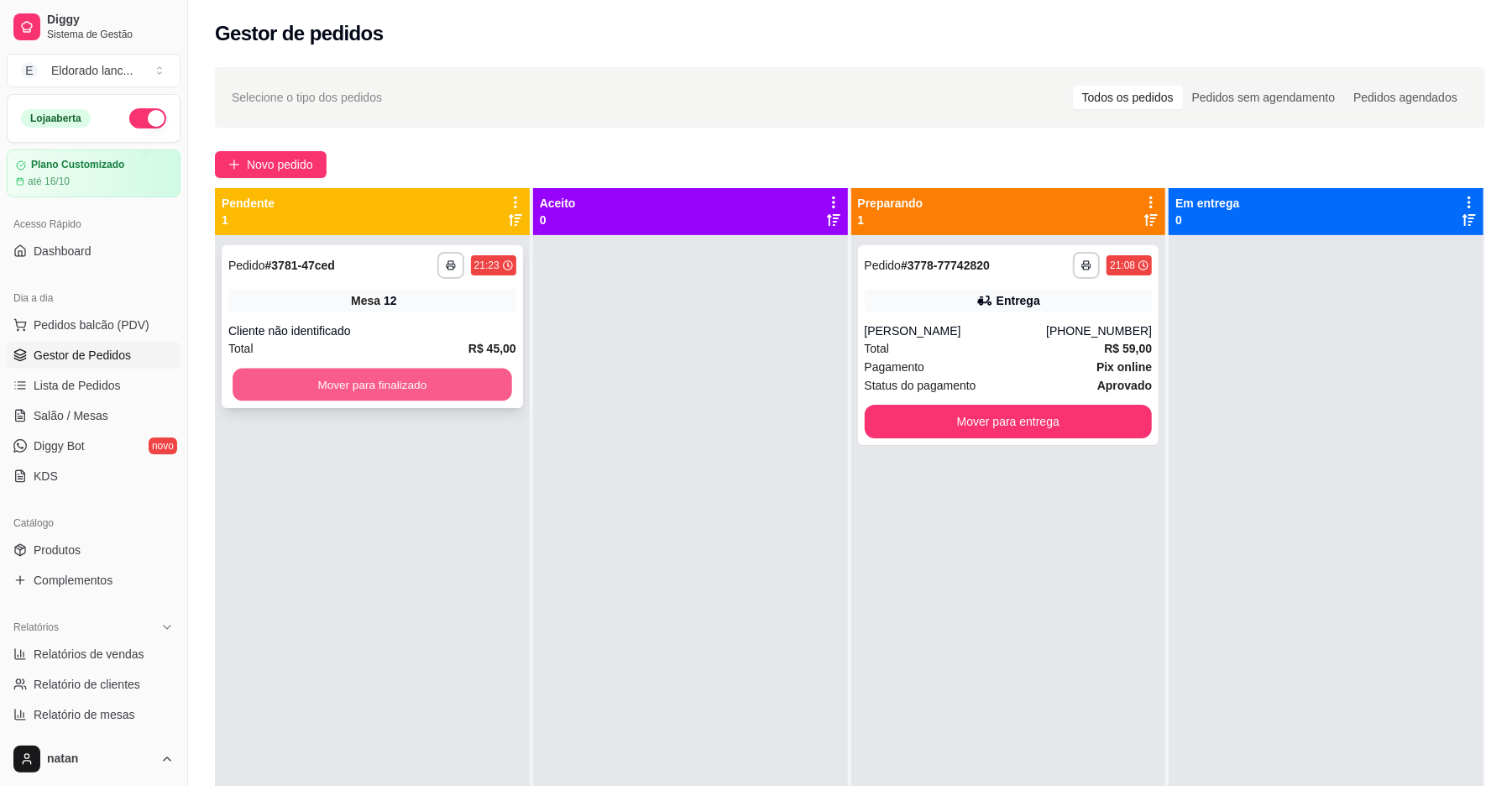
click at [318, 390] on button "Mover para finalizado" at bounding box center [372, 385] width 279 height 33
click at [428, 387] on button "Mover para finalizado" at bounding box center [372, 385] width 279 height 33
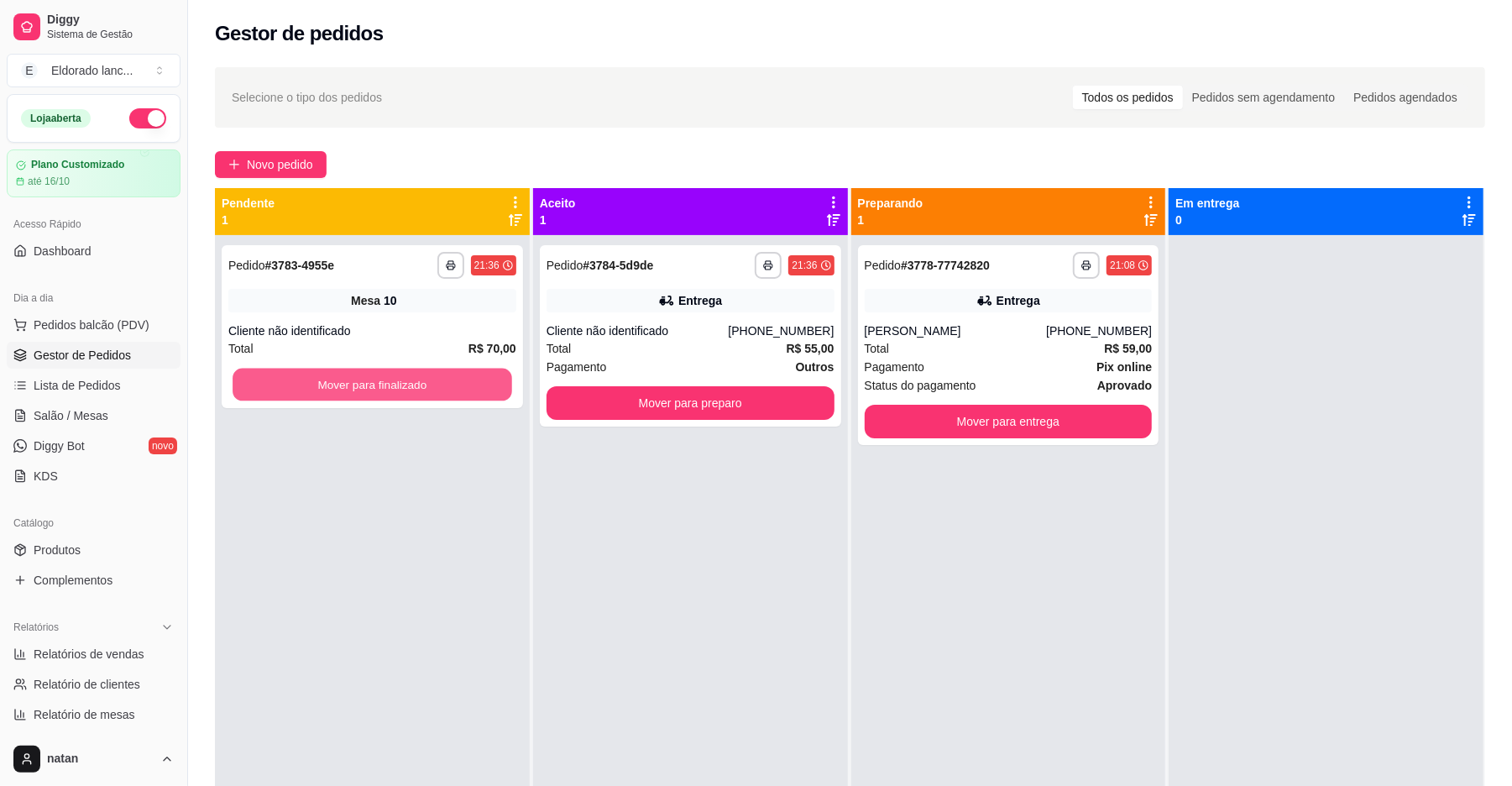
click at [428, 387] on button "Mover para finalizado" at bounding box center [372, 385] width 279 height 33
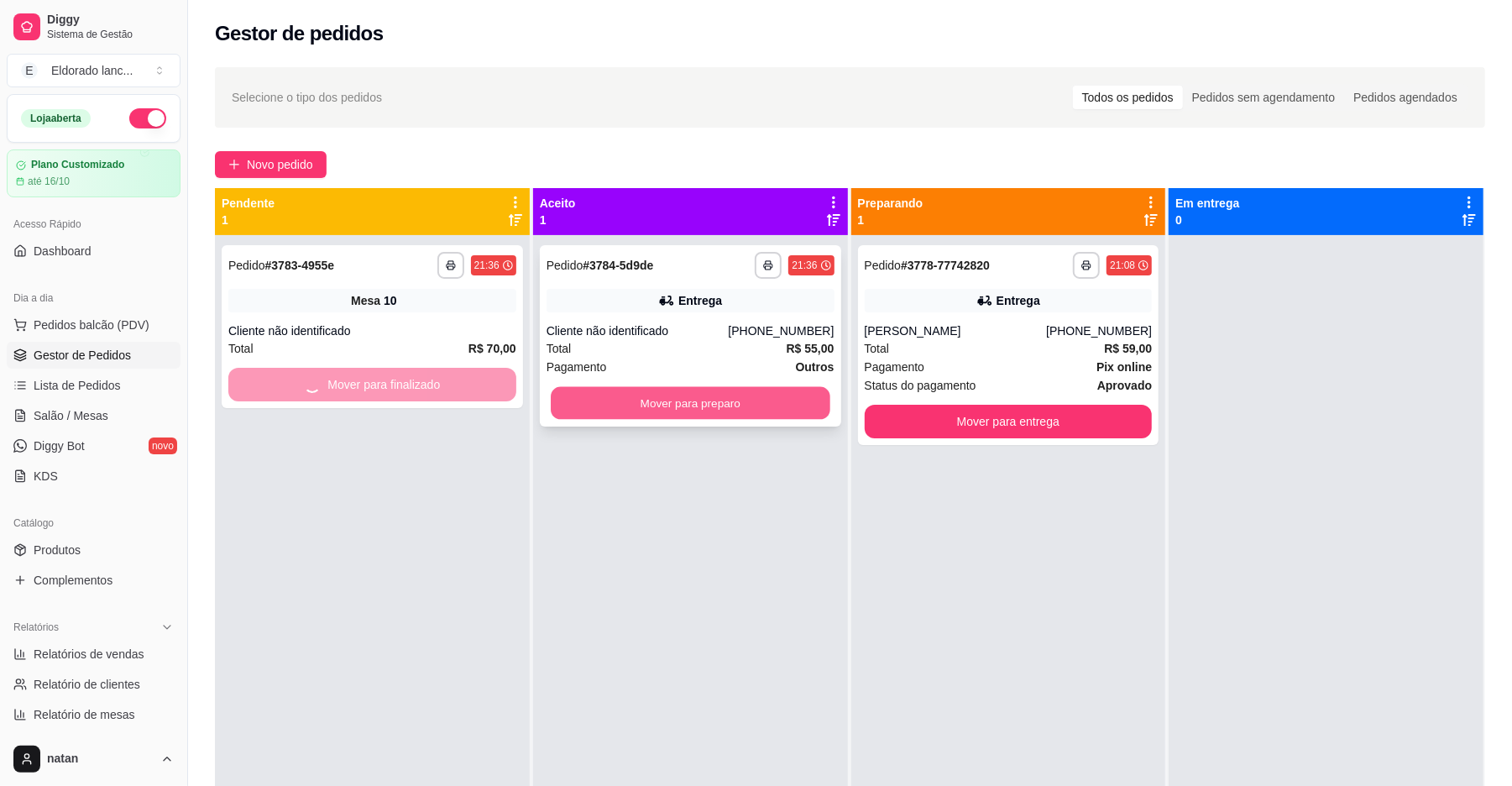
click at [628, 404] on button "Mover para preparo" at bounding box center [691, 404] width 279 height 33
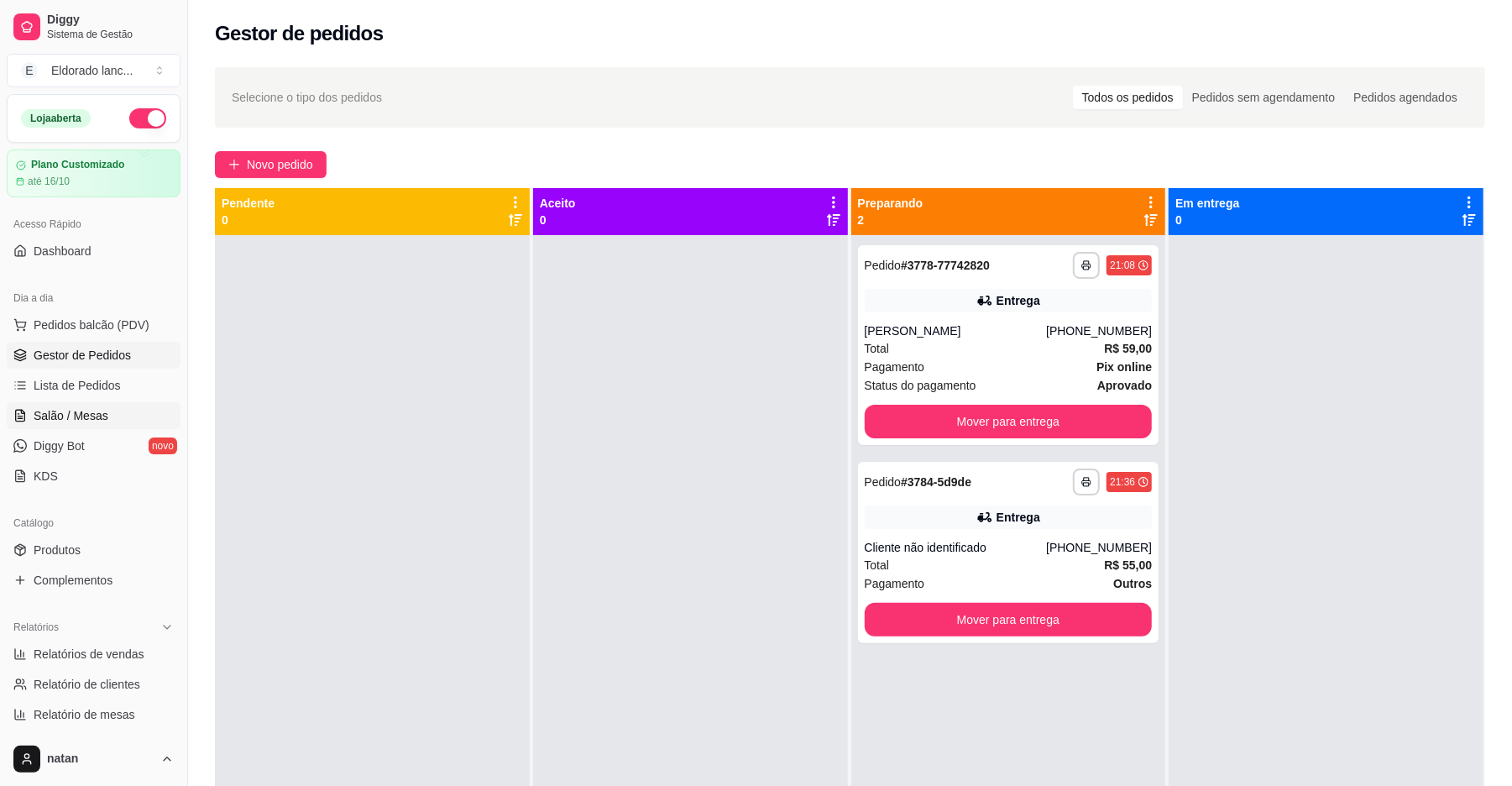
click at [83, 403] on link "Salão / Mesas" at bounding box center [94, 415] width 174 height 27
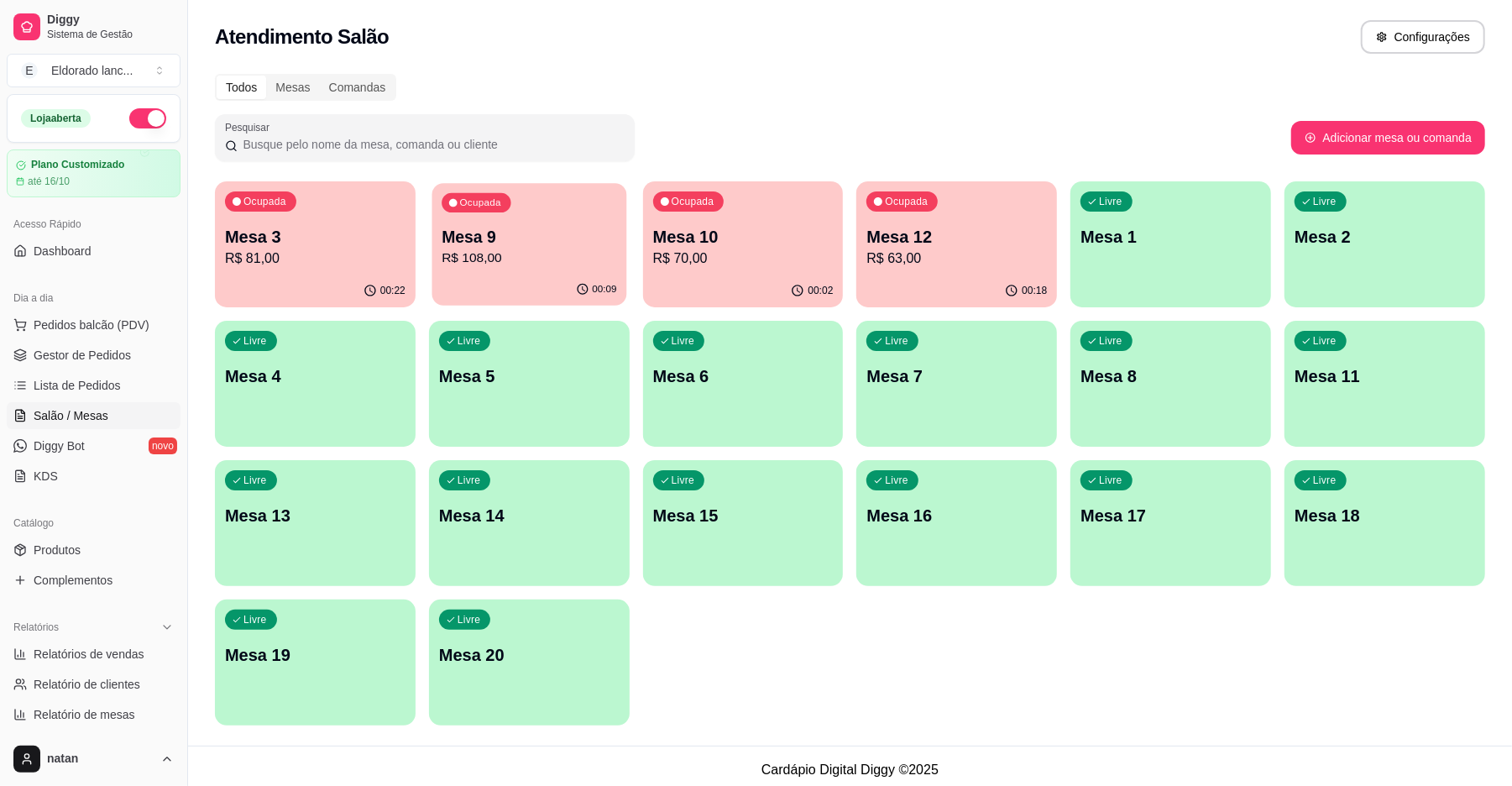
click at [586, 246] on p "Mesa 9" at bounding box center [529, 237] width 175 height 22
click at [800, 273] on div "Ocupada Mesa 10 R$ 70,00" at bounding box center [743, 228] width 201 height 93
click at [115, 356] on span "Gestor de Pedidos" at bounding box center [82, 356] width 97 height 17
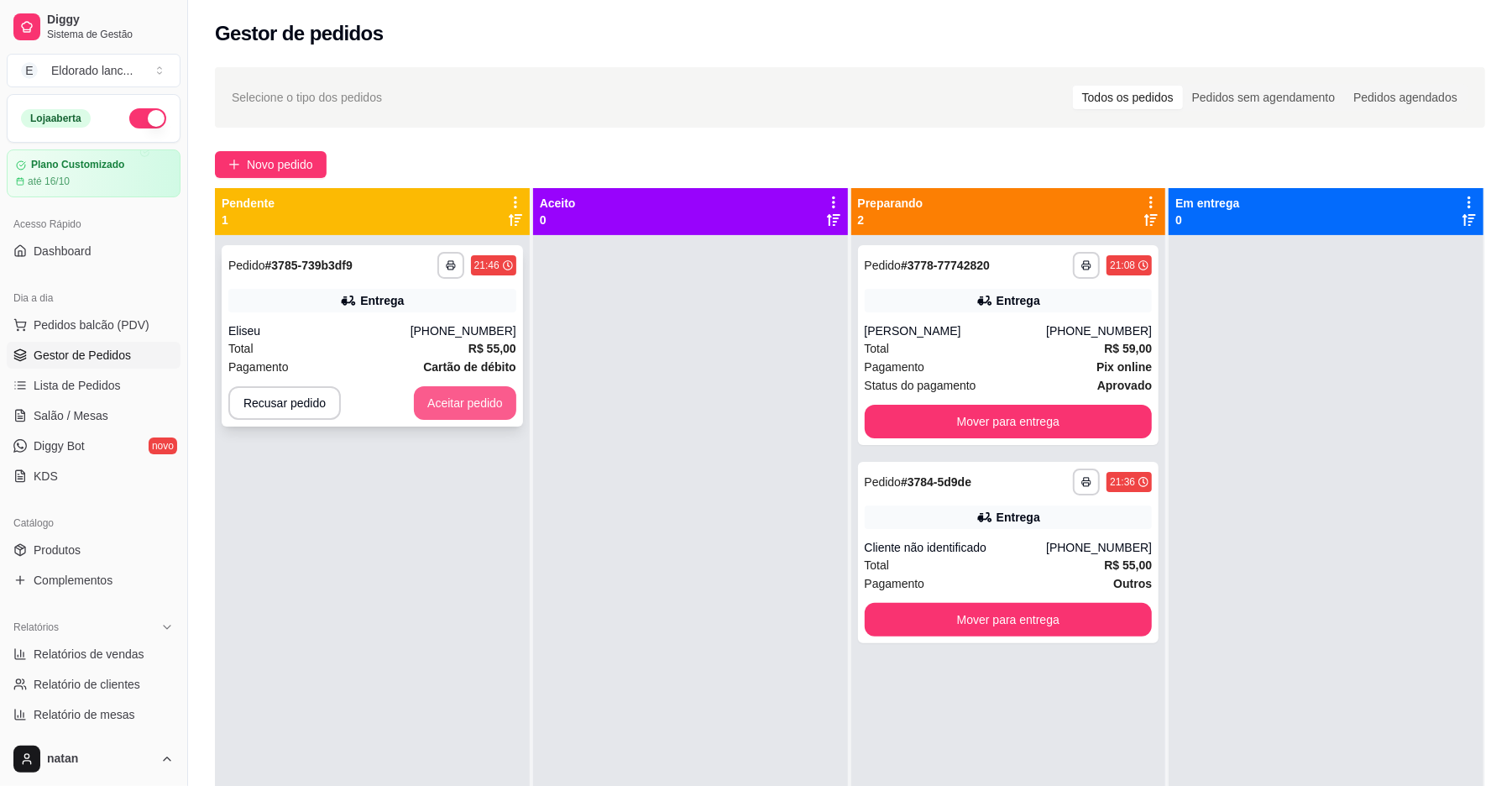
click at [458, 405] on button "Aceitar pedido" at bounding box center [465, 403] width 102 height 34
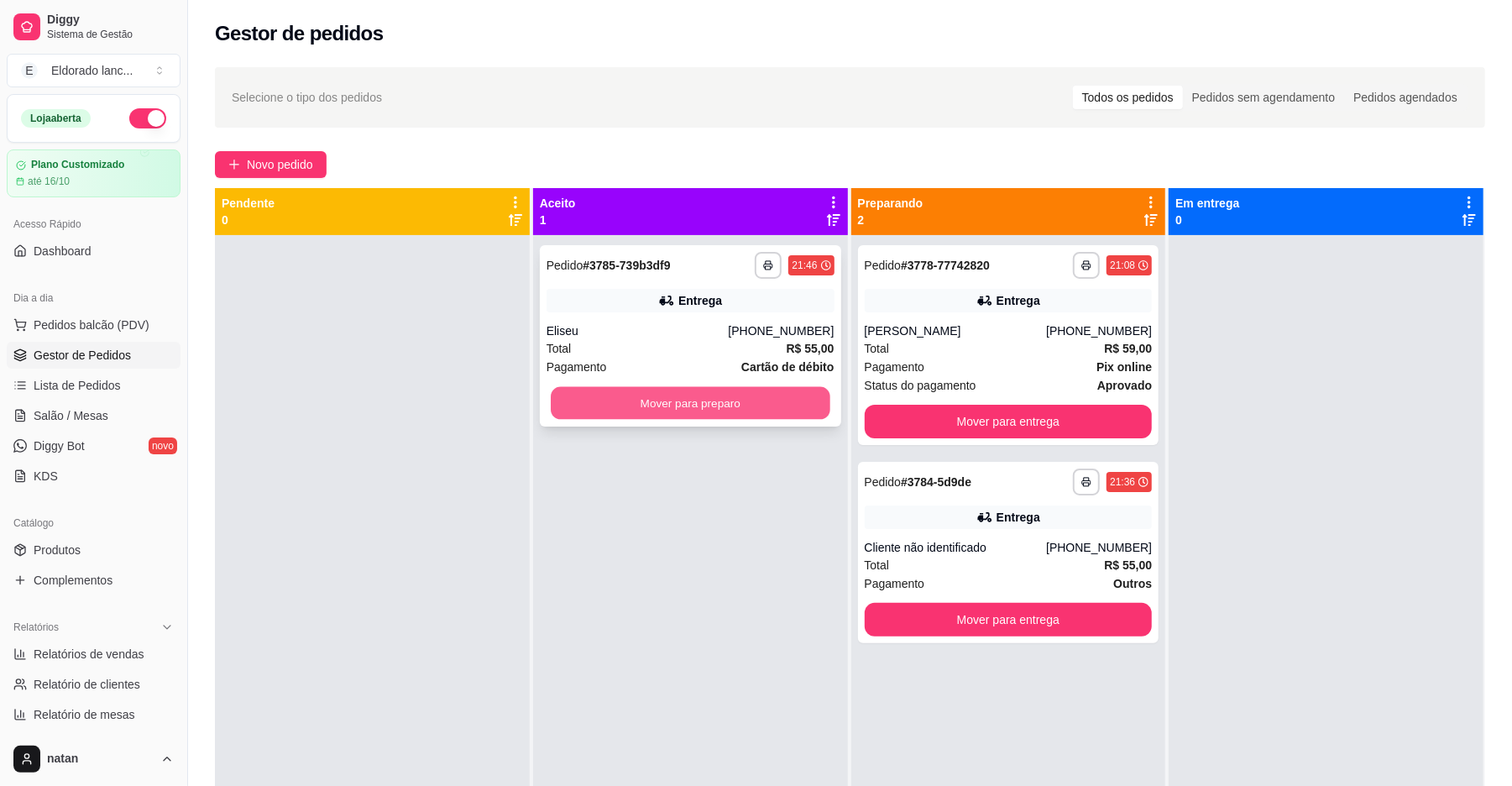
click at [653, 398] on button "Mover para preparo" at bounding box center [691, 404] width 279 height 33
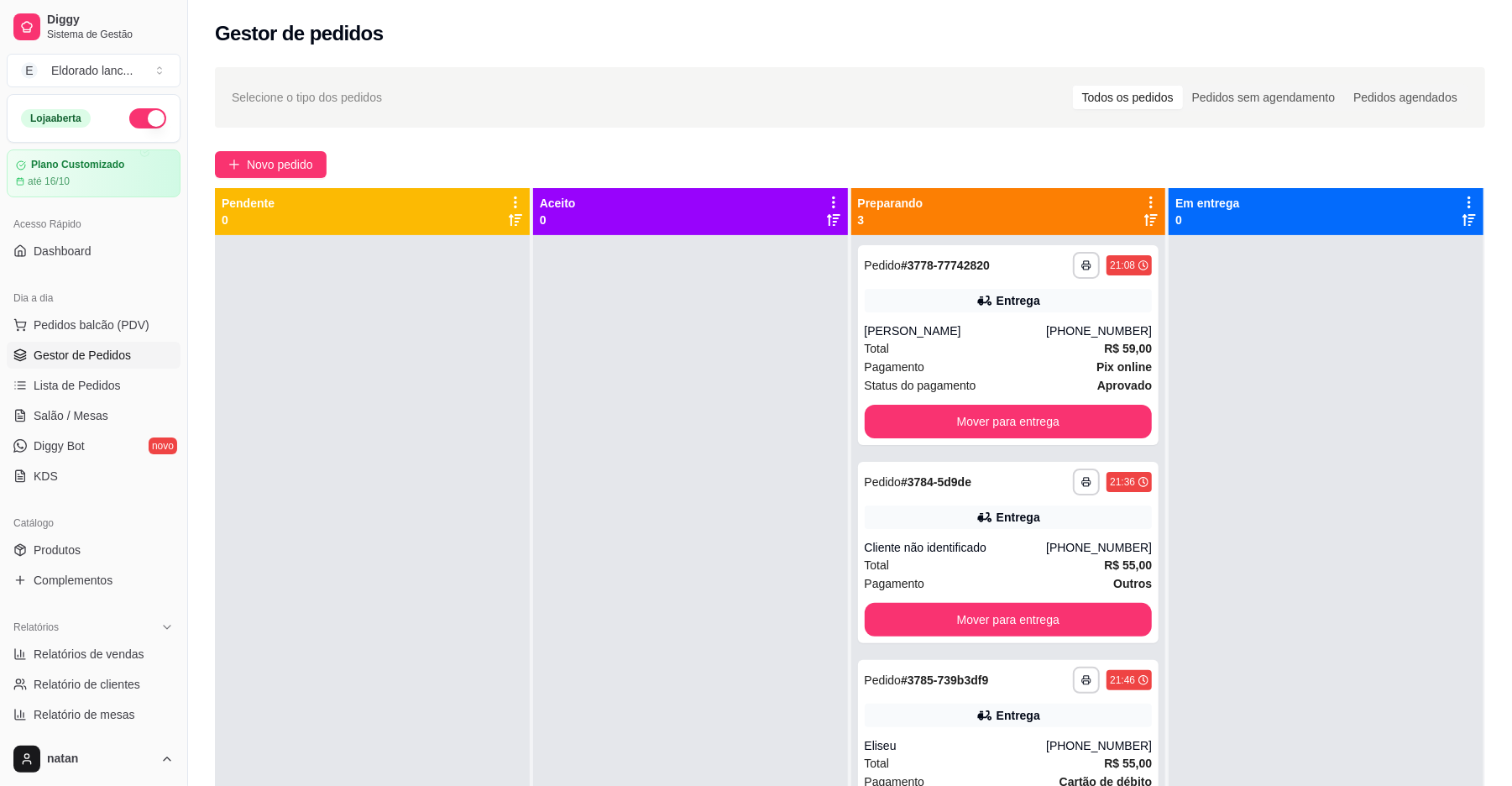
click at [1223, 518] on div at bounding box center [1326, 628] width 315 height 786
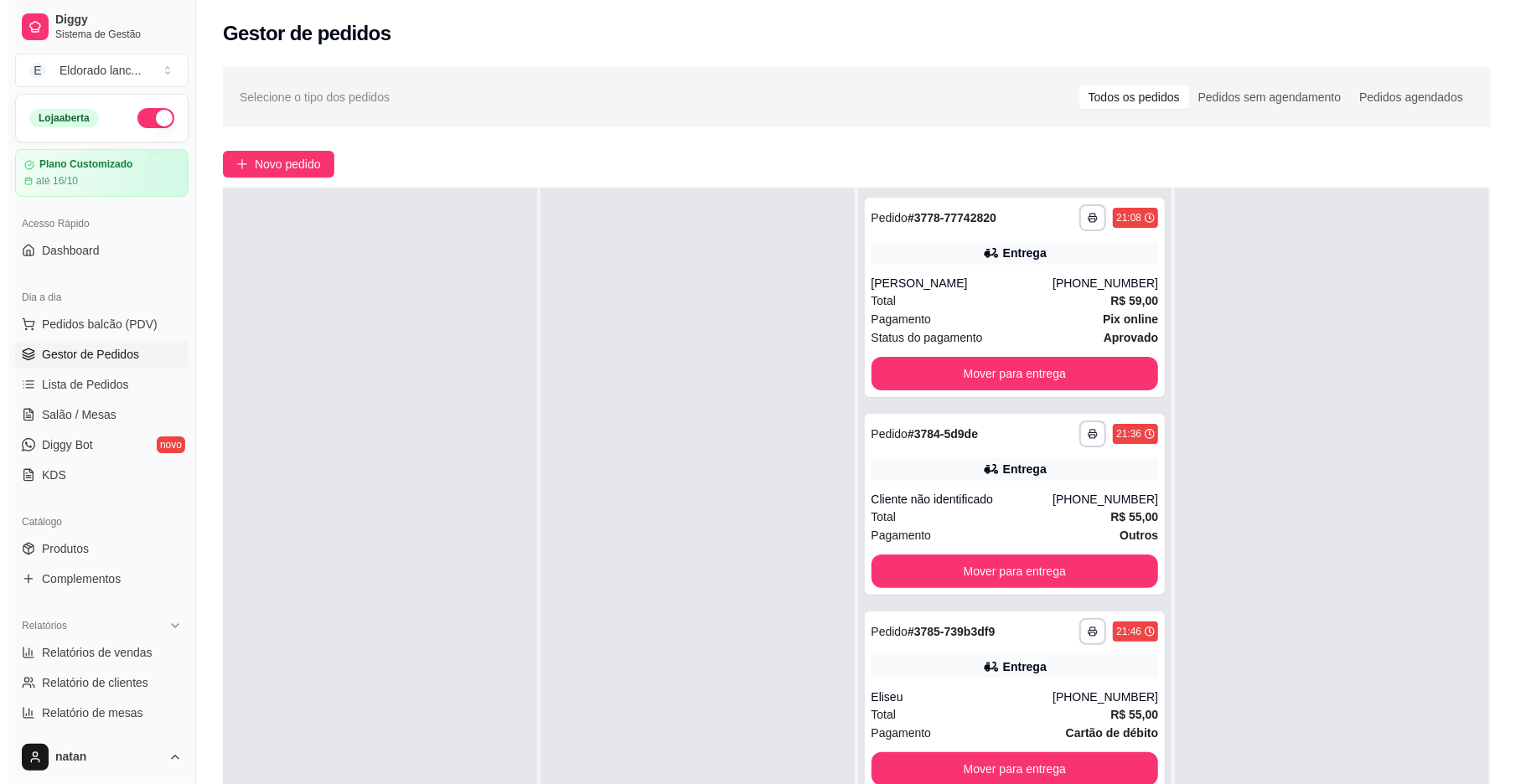
scroll to position [255, 0]
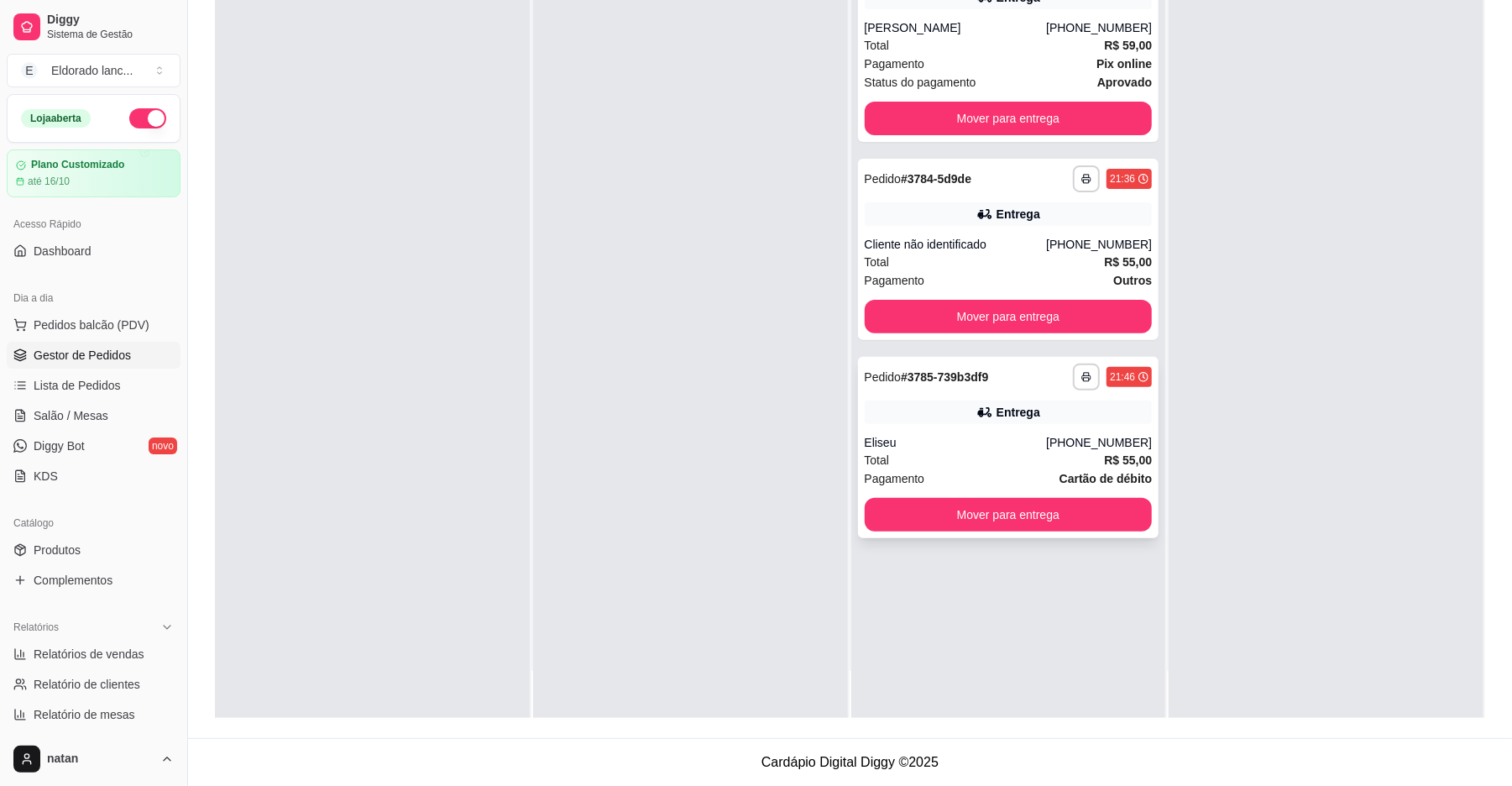
click at [1039, 427] on div "**********" at bounding box center [1009, 447] width 301 height 182
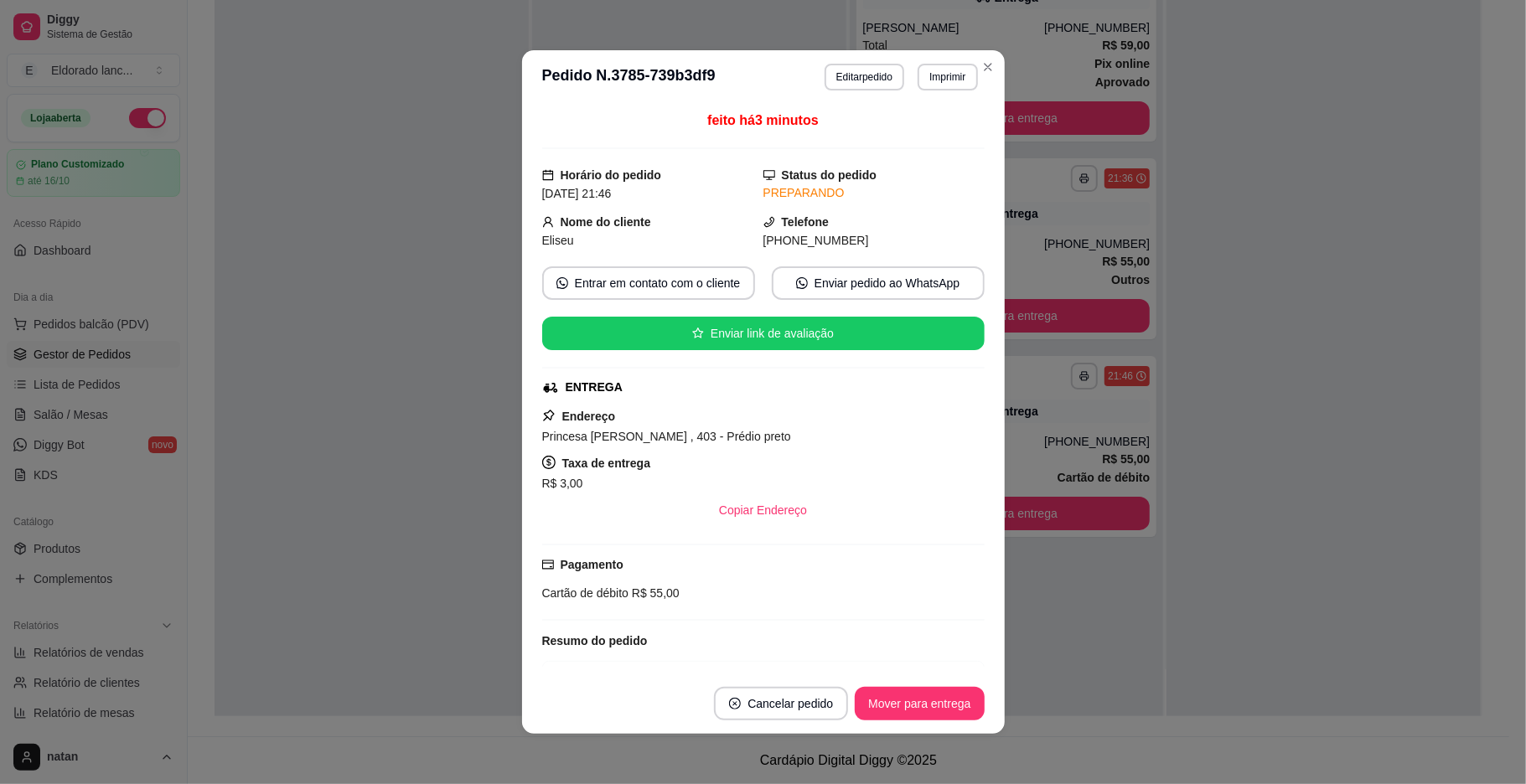
click at [1331, 256] on div at bounding box center [1323, 324] width 314 height 784
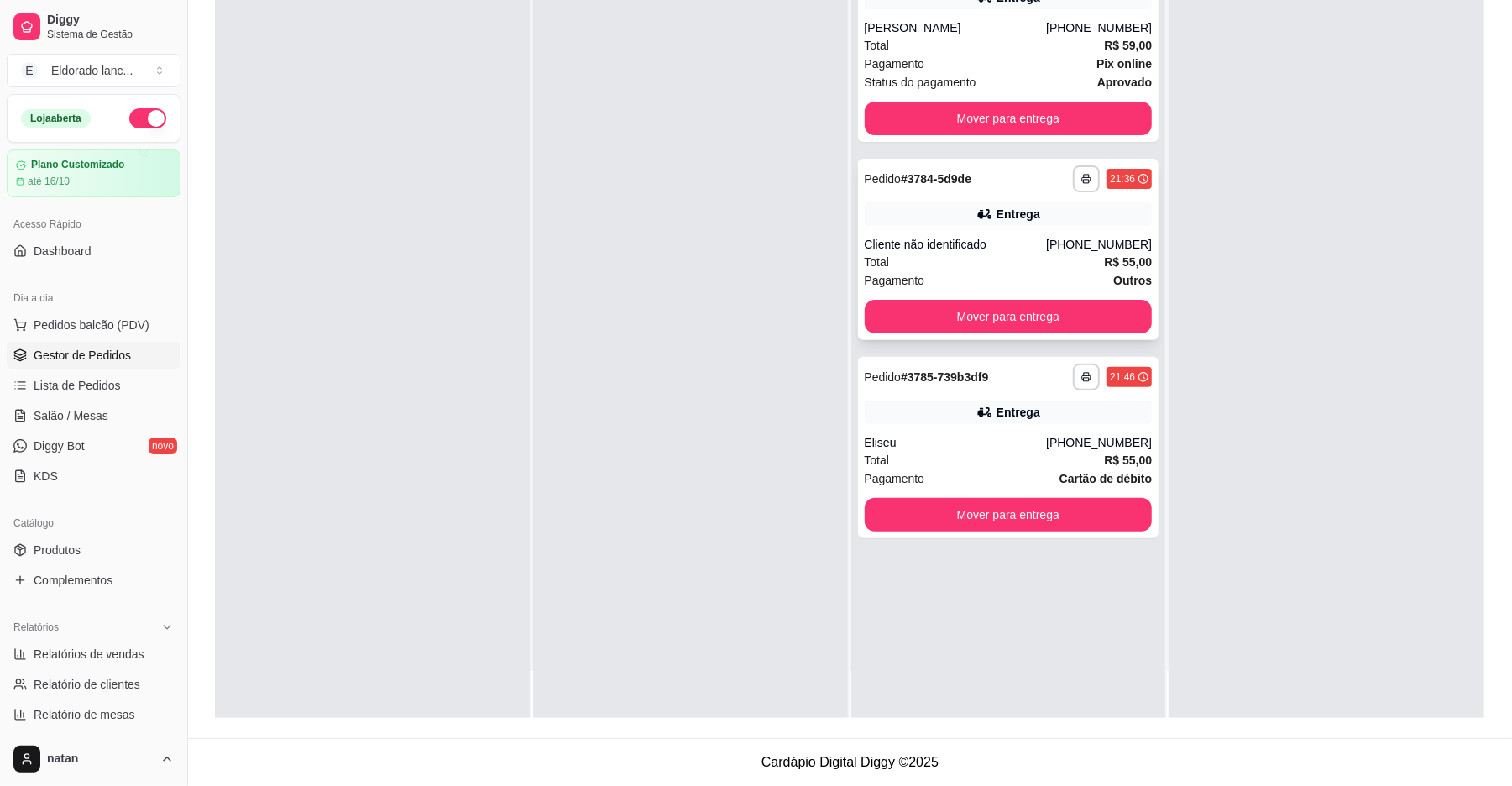
click at [1099, 238] on div "[PHONE_NUMBER]" at bounding box center [1099, 244] width 106 height 17
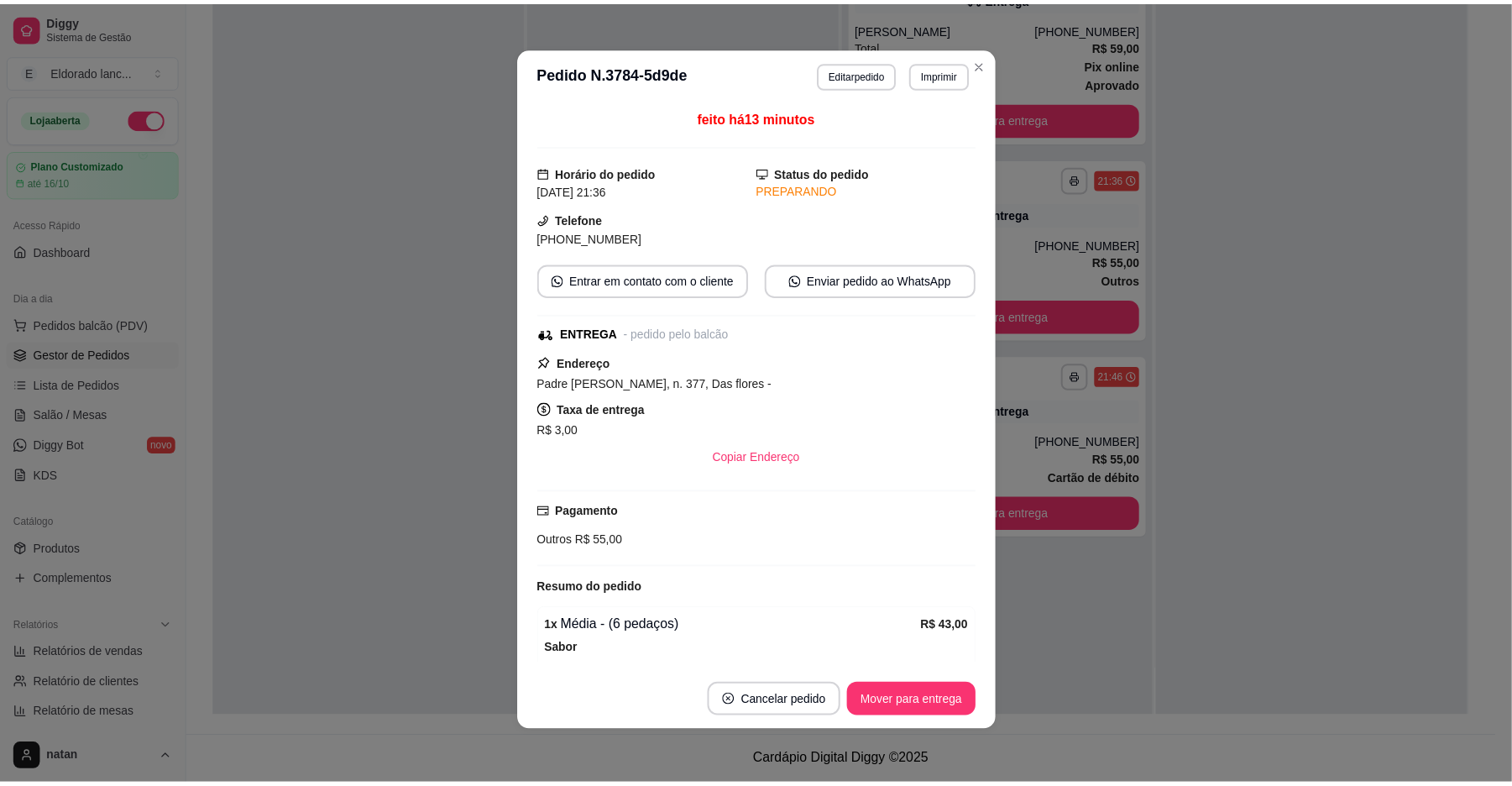
scroll to position [0, 0]
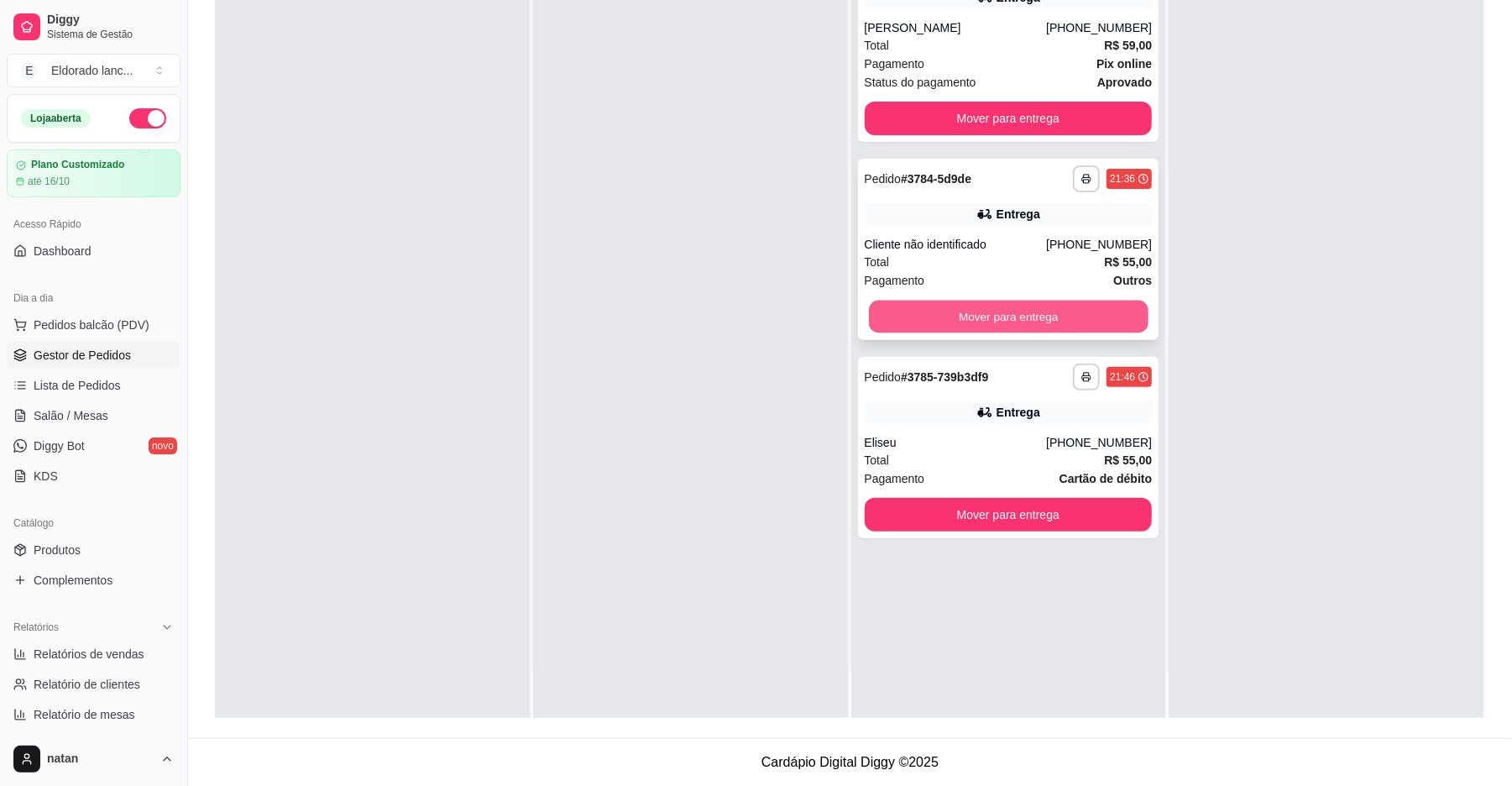
click at [1119, 332] on button "Mover para entrega" at bounding box center [1008, 317] width 279 height 33
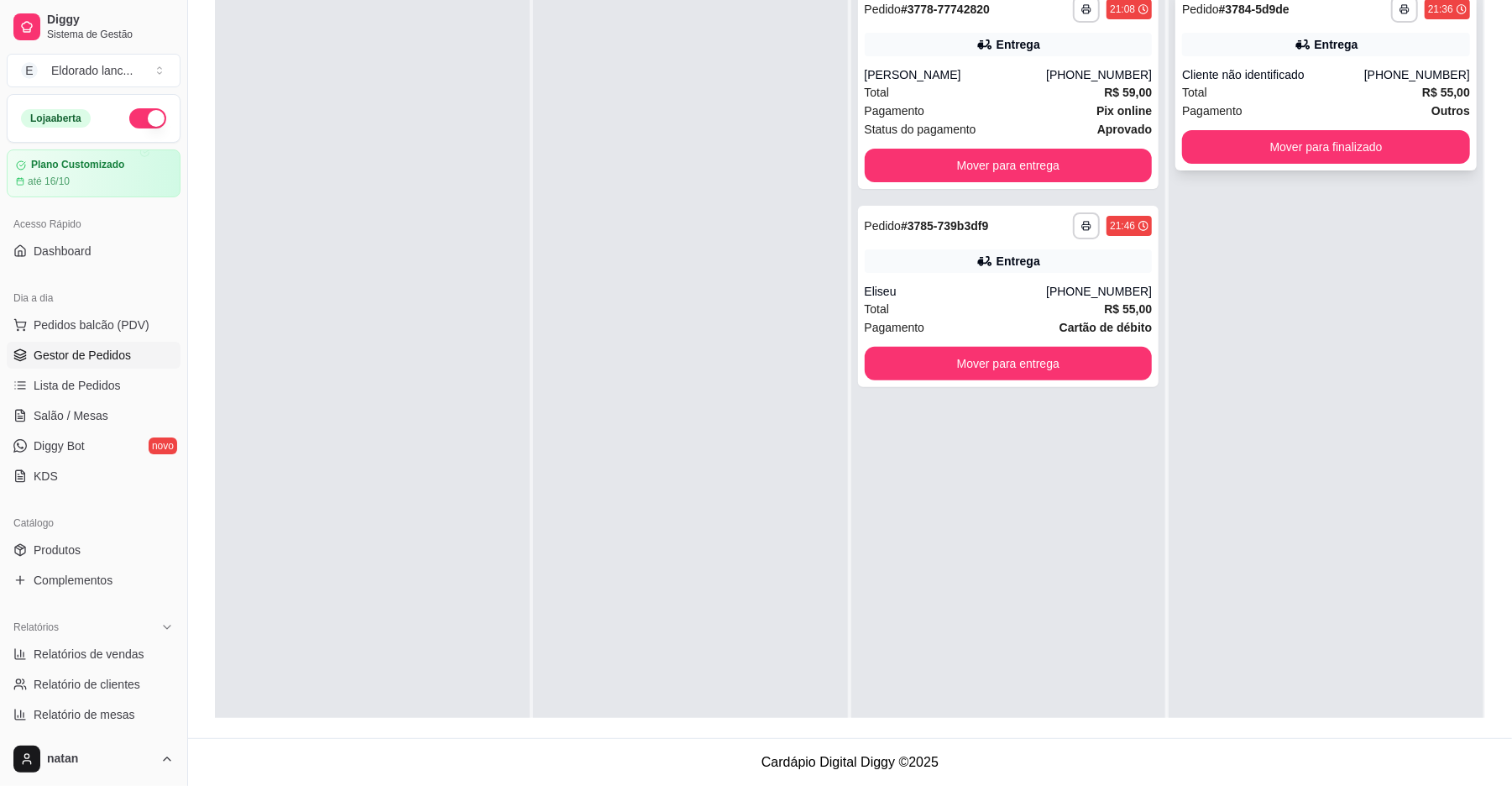
click at [1320, 145] on button "Mover para finalizado" at bounding box center [1326, 146] width 288 height 34
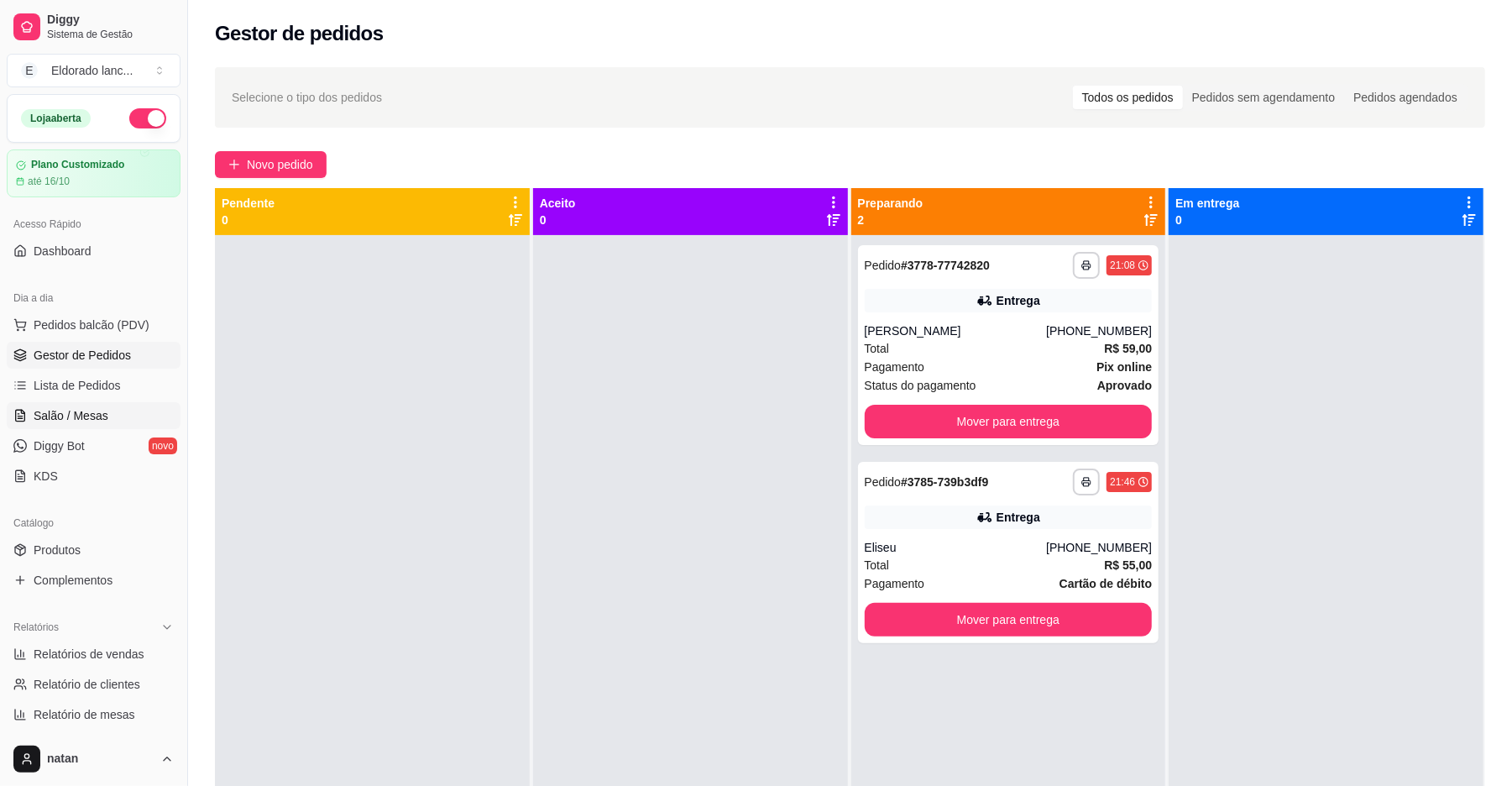
click at [83, 403] on link "Salão / Mesas" at bounding box center [94, 415] width 174 height 27
click at [106, 410] on link "Salão / Mesas" at bounding box center [94, 415] width 174 height 27
click at [45, 415] on span "Salão / Mesas" at bounding box center [71, 416] width 75 height 17
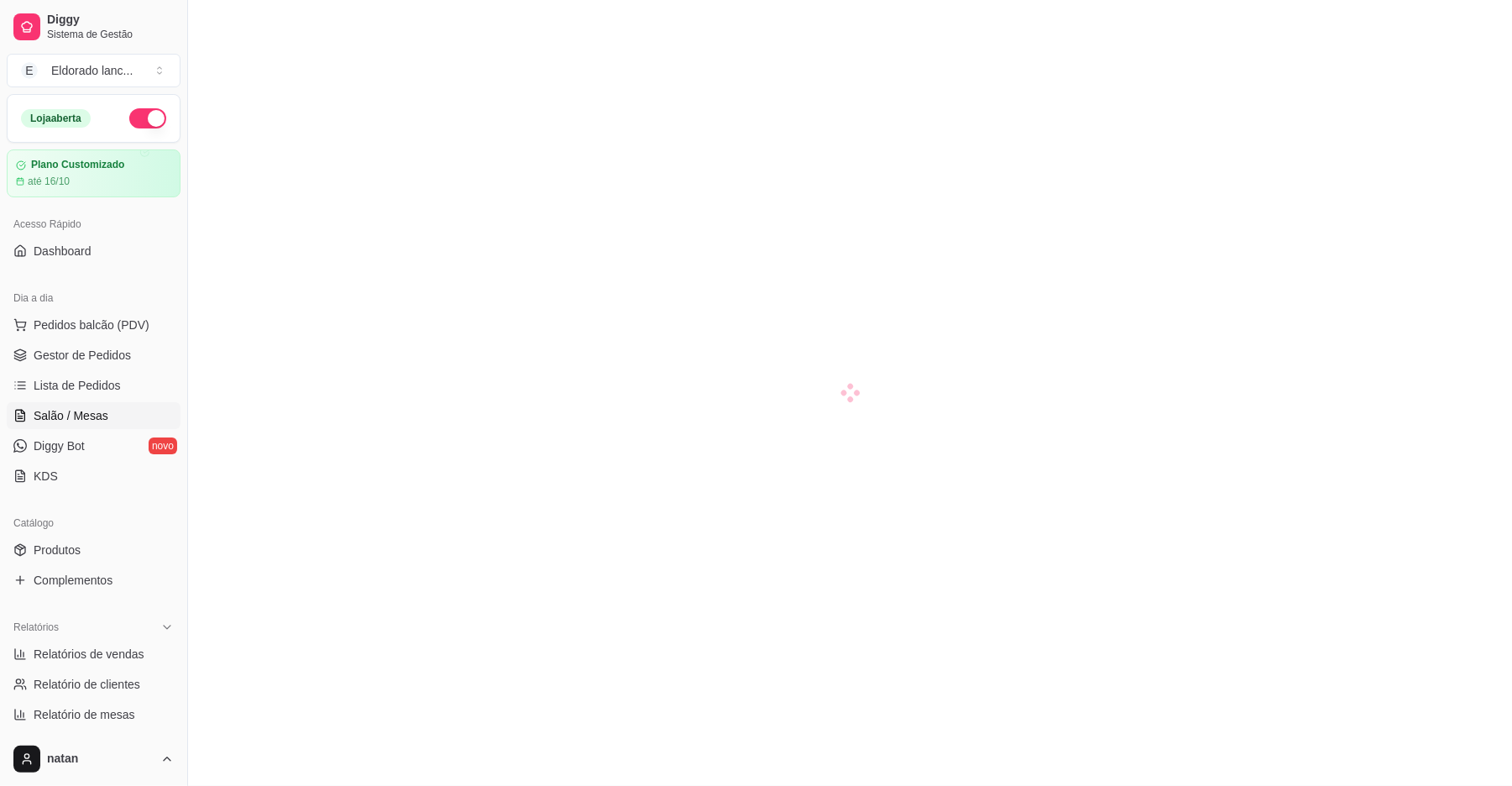
click at [82, 412] on span "Salão / Mesas" at bounding box center [71, 416] width 75 height 17
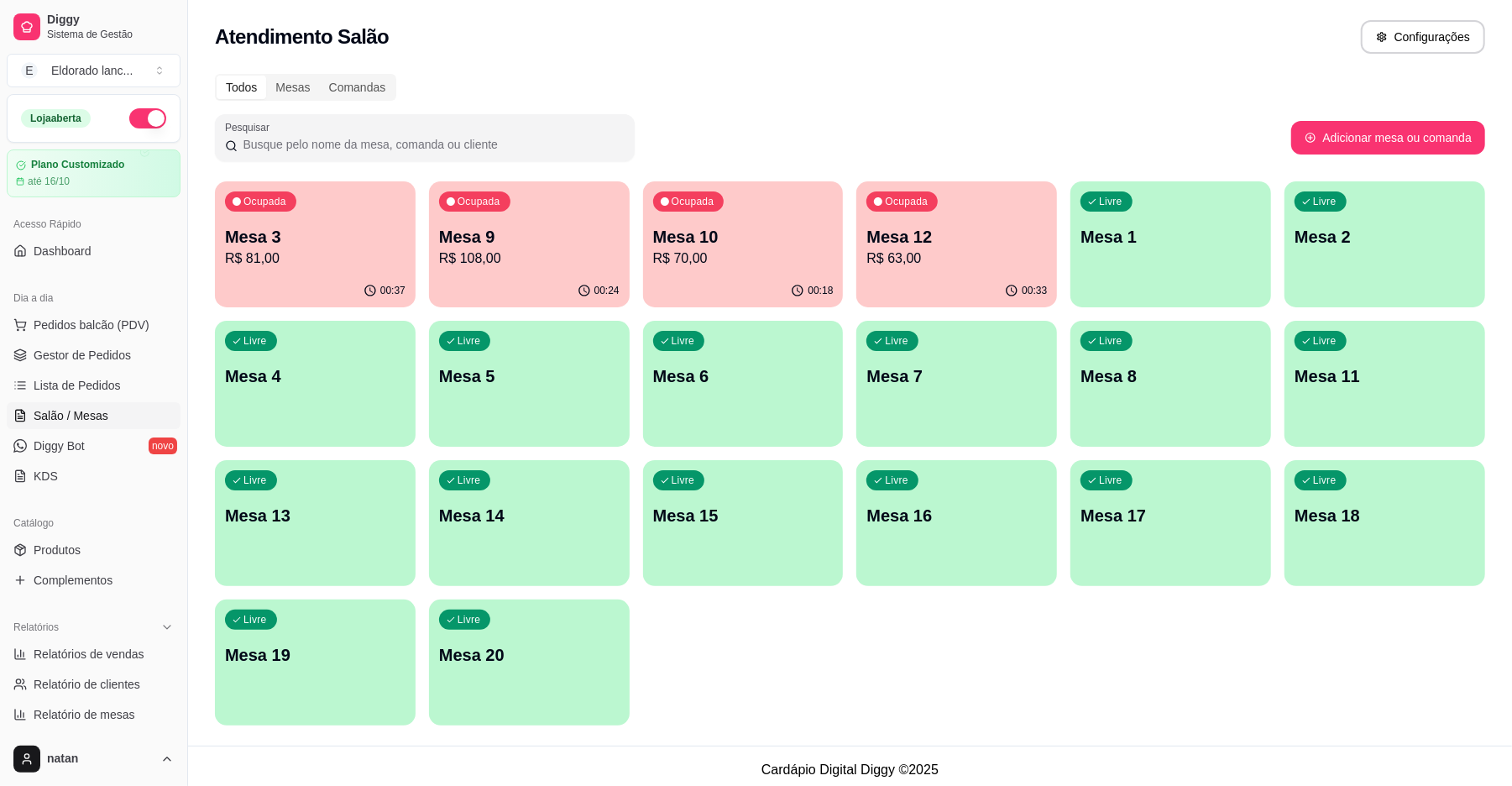
click at [825, 253] on p "R$ 70,00" at bounding box center [744, 258] width 181 height 20
click at [111, 348] on span "Gestor de Pedidos" at bounding box center [82, 356] width 97 height 17
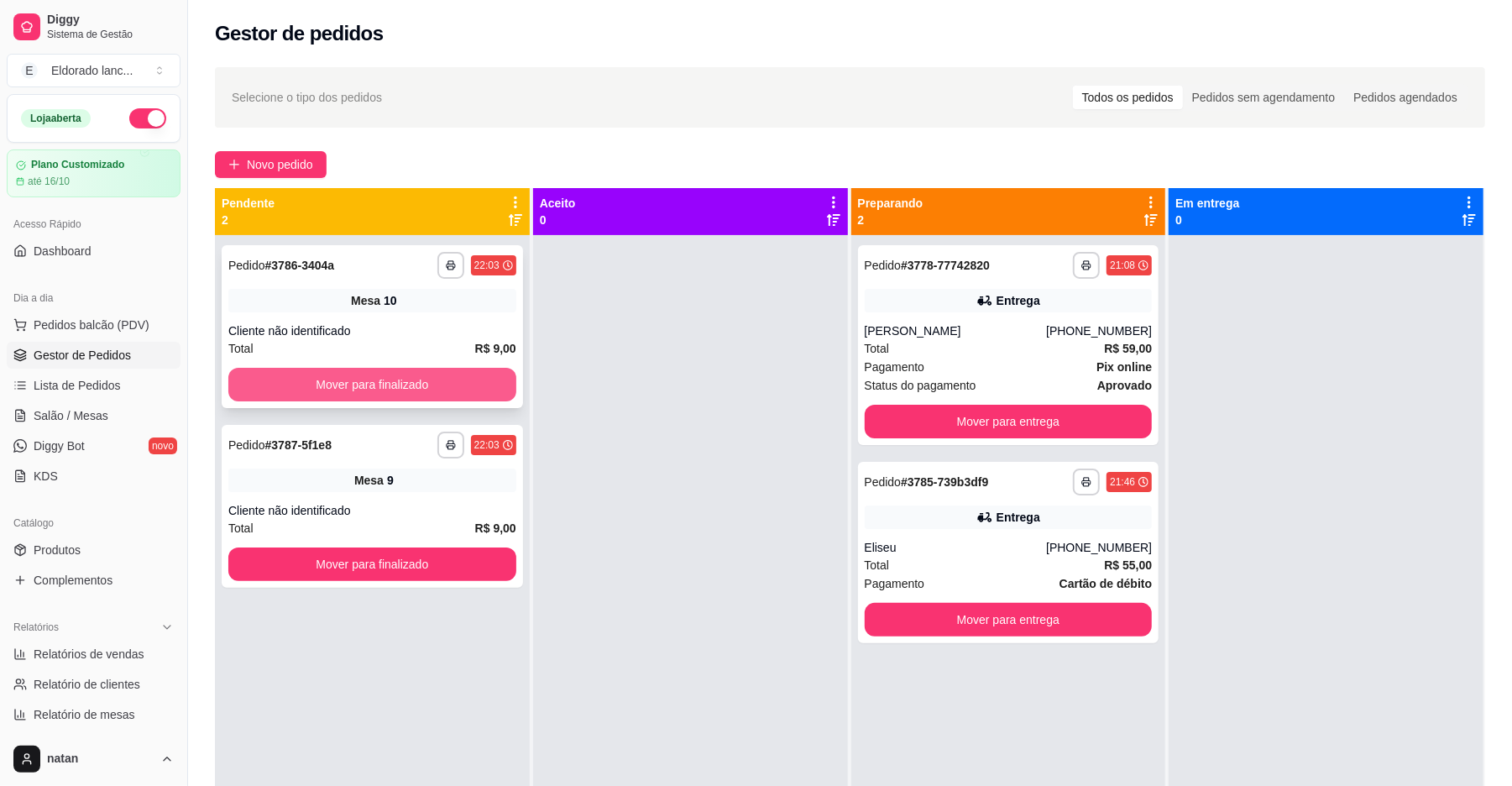
click at [443, 369] on button "Mover para finalizado" at bounding box center [372, 384] width 288 height 34
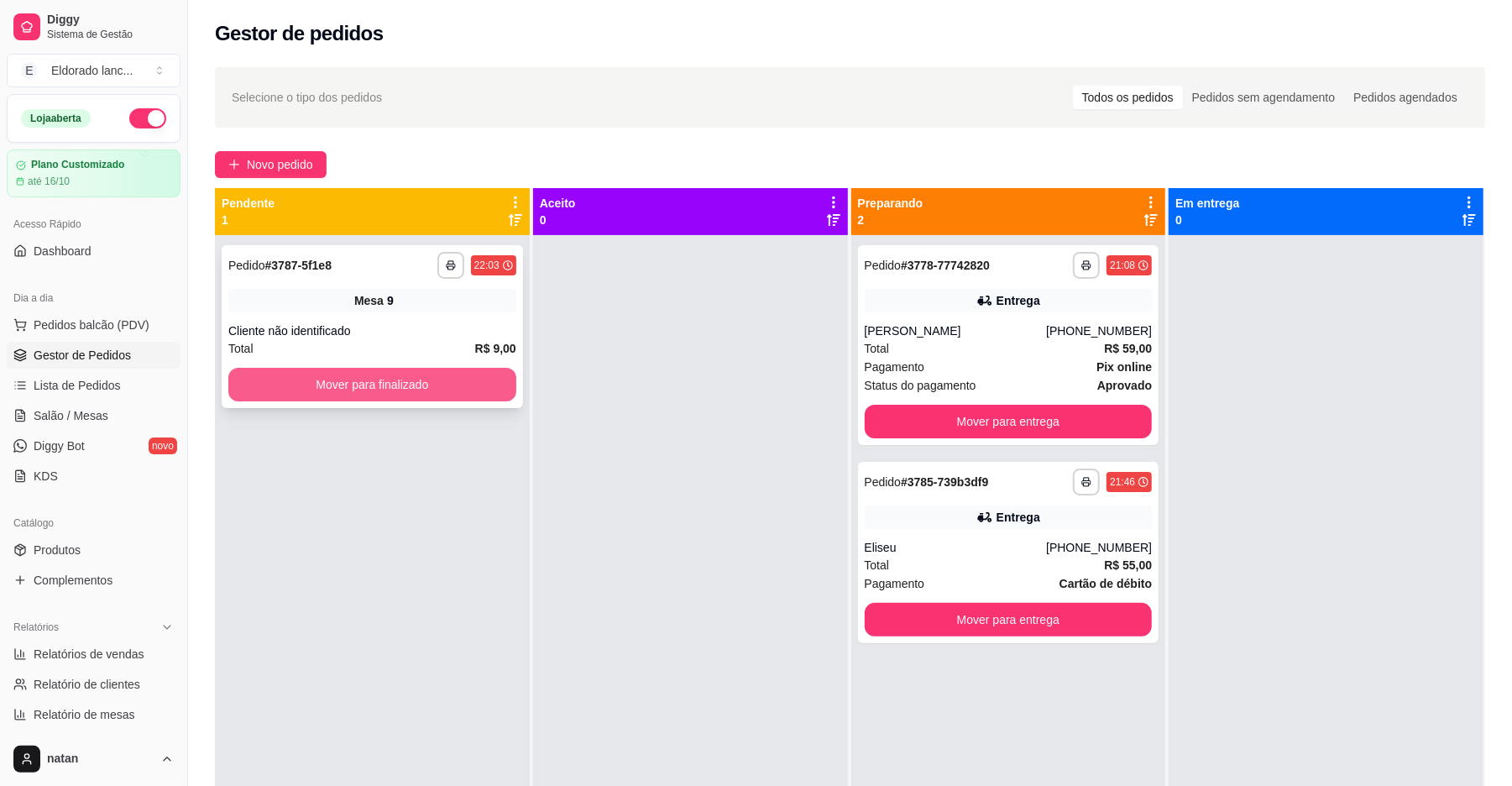
click at [443, 380] on button "Mover para finalizado" at bounding box center [372, 384] width 288 height 34
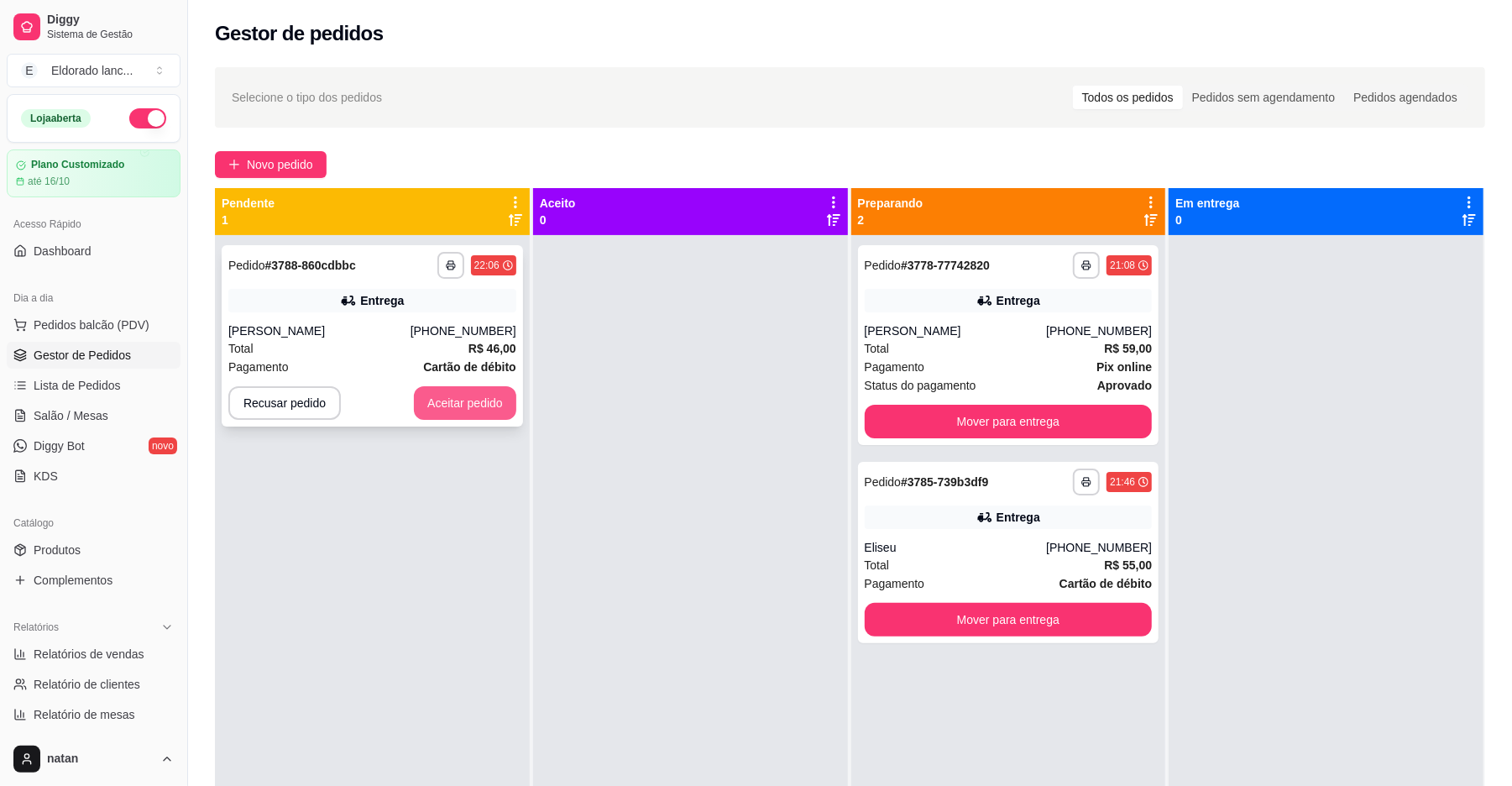
click at [486, 417] on button "Aceitar pedido" at bounding box center [465, 403] width 102 height 34
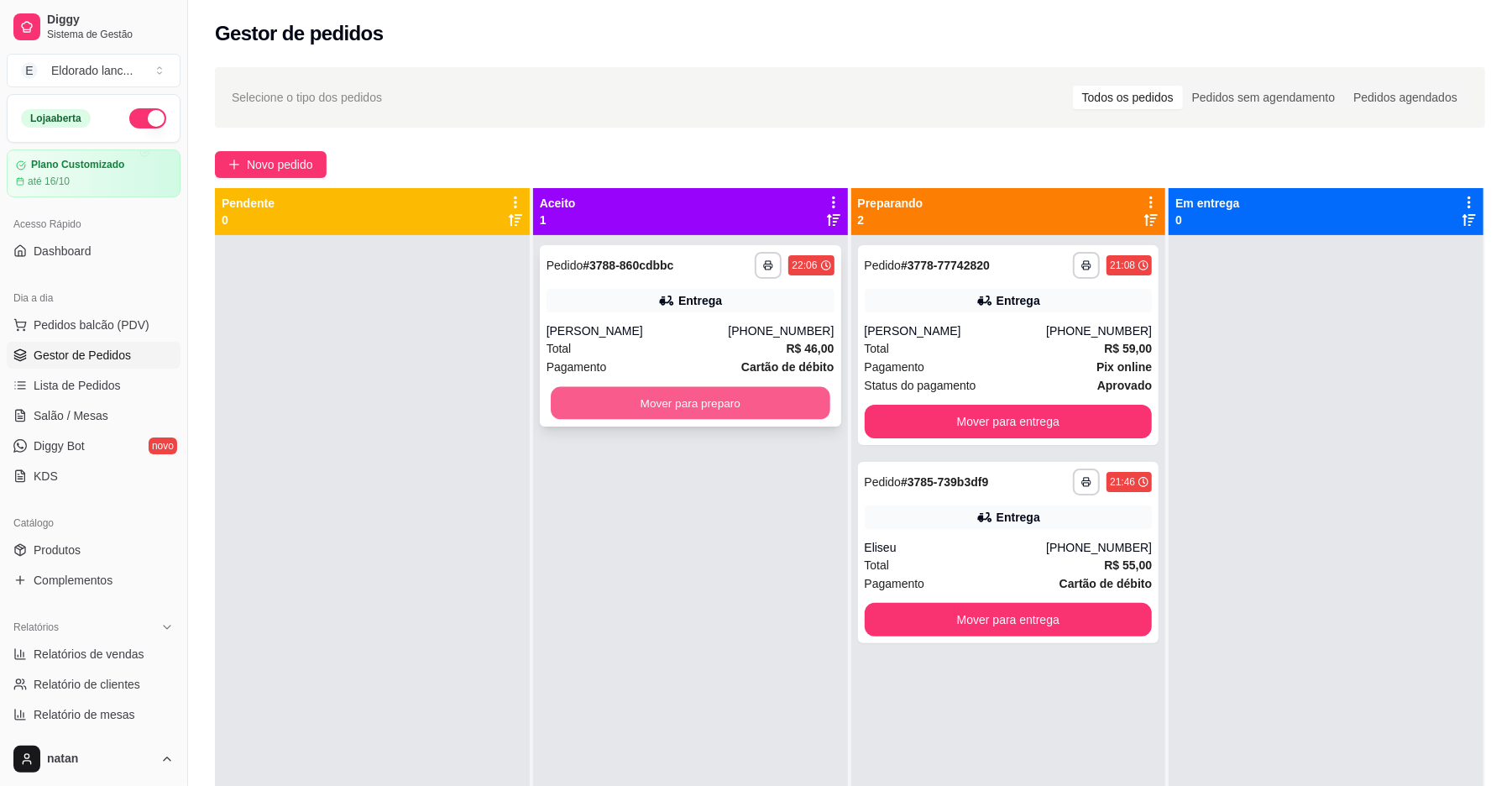
click at [620, 408] on button "Mover para preparo" at bounding box center [691, 404] width 279 height 33
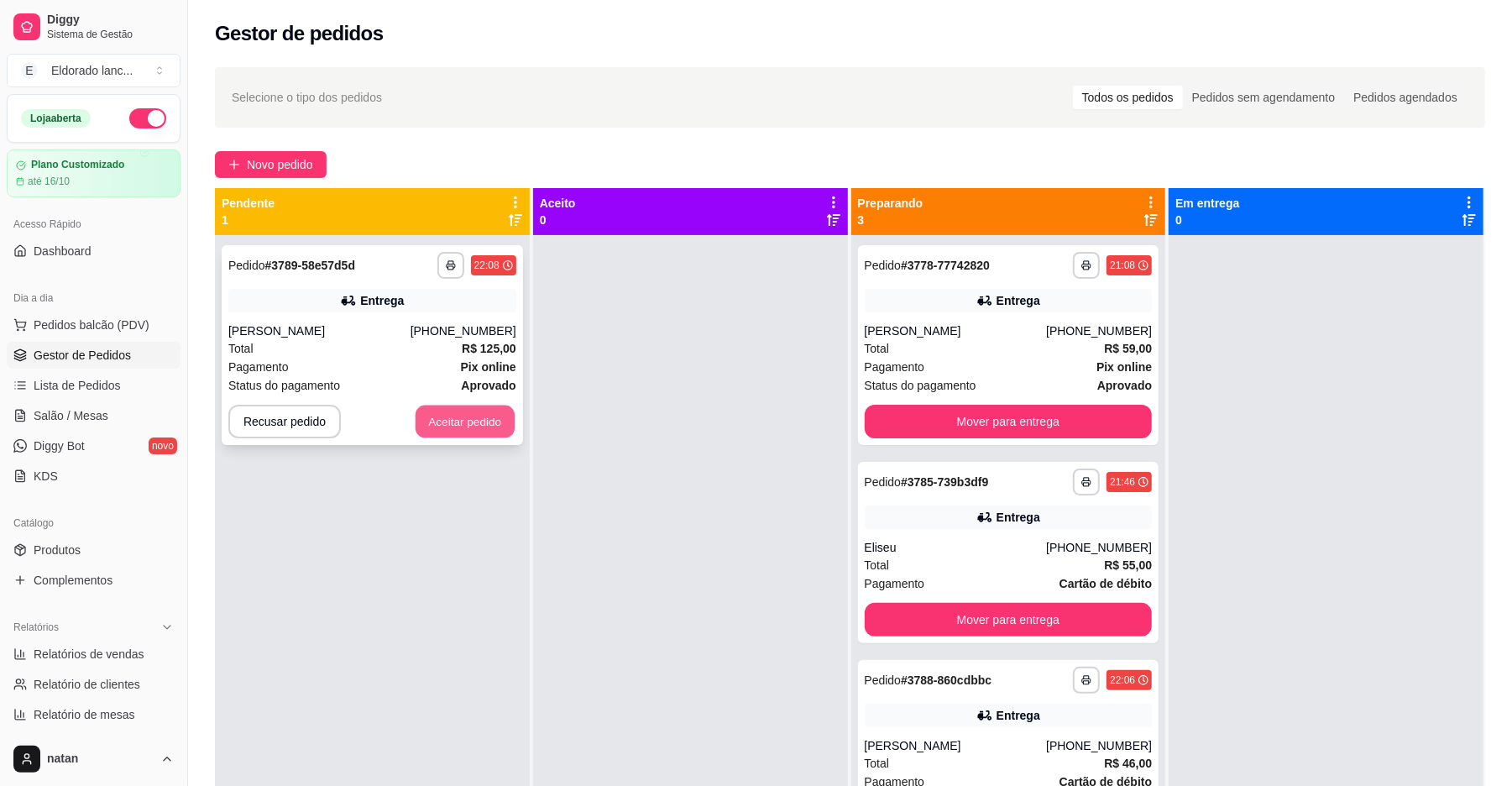
click at [422, 415] on button "Aceitar pedido" at bounding box center [465, 422] width 99 height 33
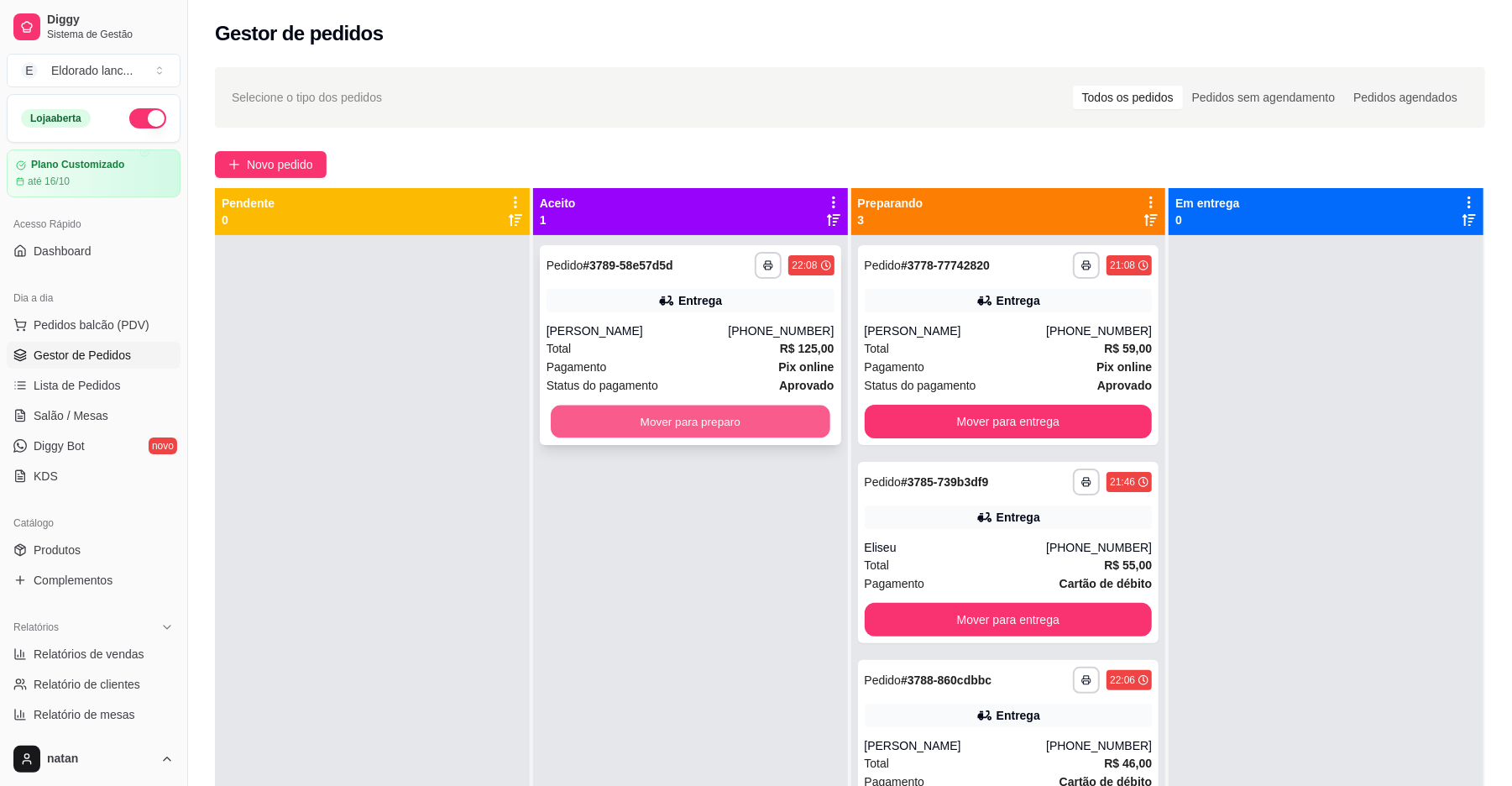
click at [608, 427] on button "Mover para preparo" at bounding box center [691, 422] width 279 height 33
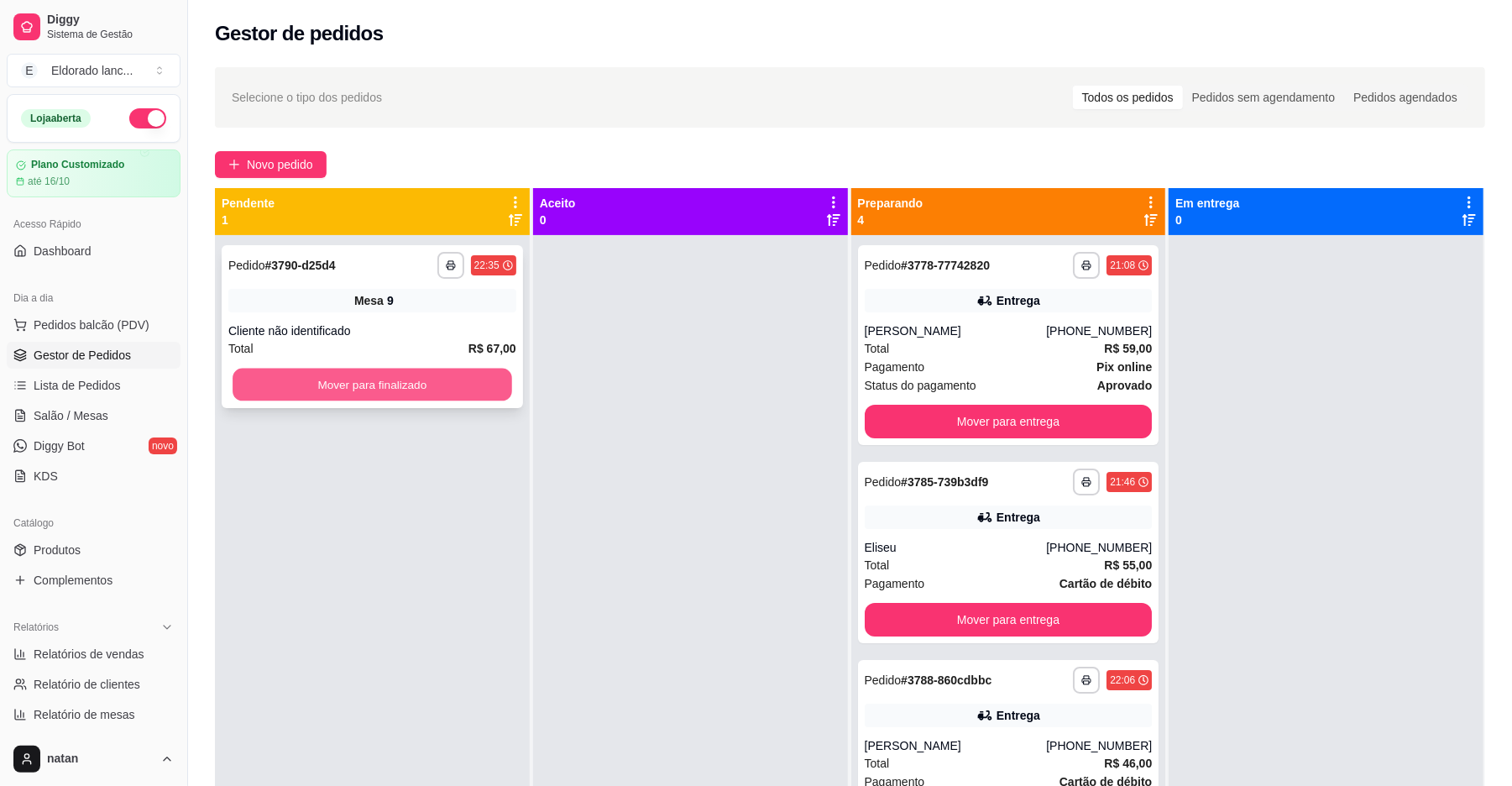
click at [360, 373] on button "Mover para finalizado" at bounding box center [372, 385] width 279 height 33
click at [360, 373] on button "Mover para finalizado" at bounding box center [372, 384] width 288 height 34
click at [363, 385] on button "Mover para finalizado" at bounding box center [372, 385] width 279 height 33
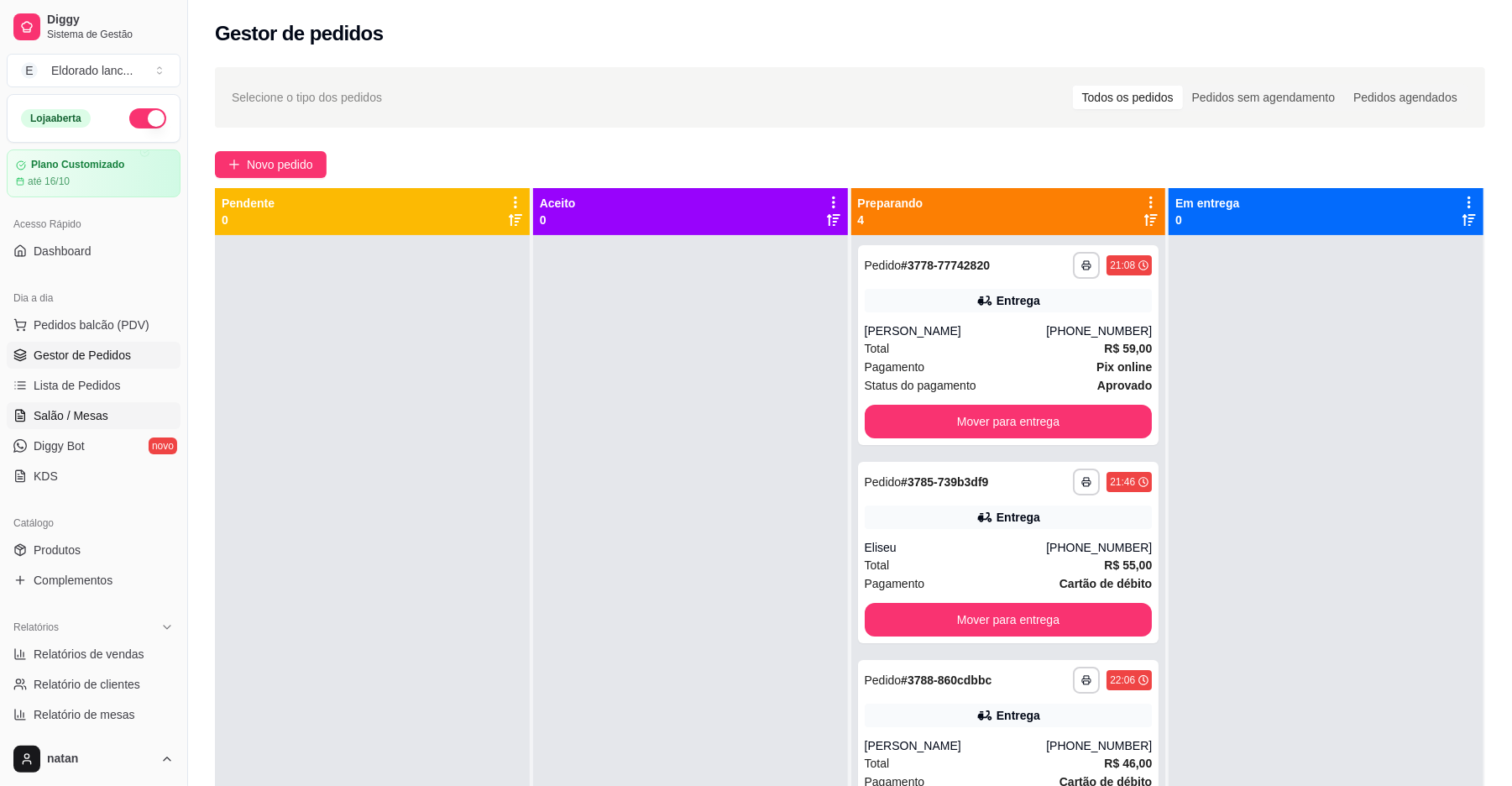
click at [109, 407] on link "Salão / Mesas" at bounding box center [94, 415] width 174 height 27
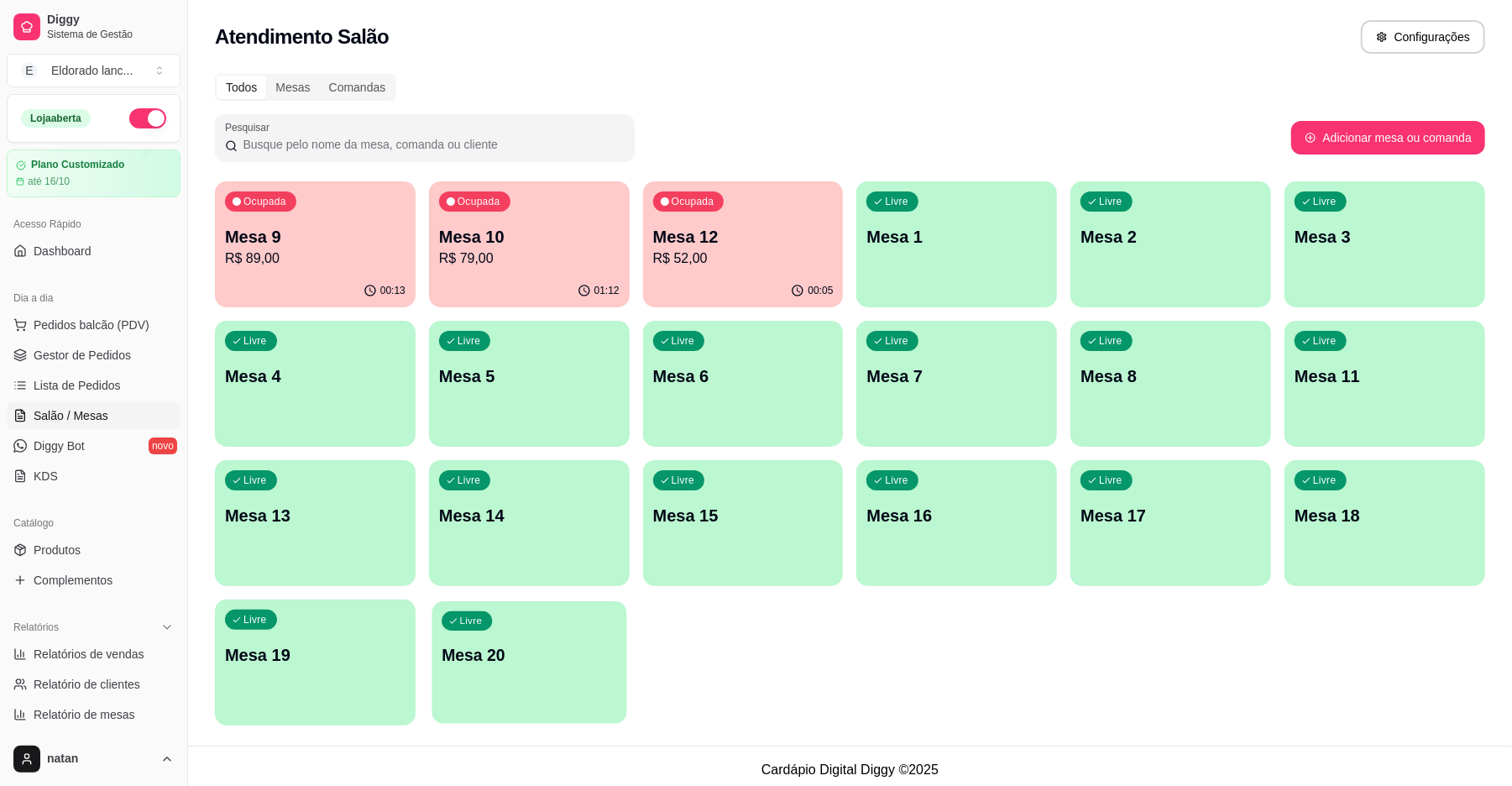
click at [558, 665] on p "Mesa 20" at bounding box center [529, 655] width 175 height 22
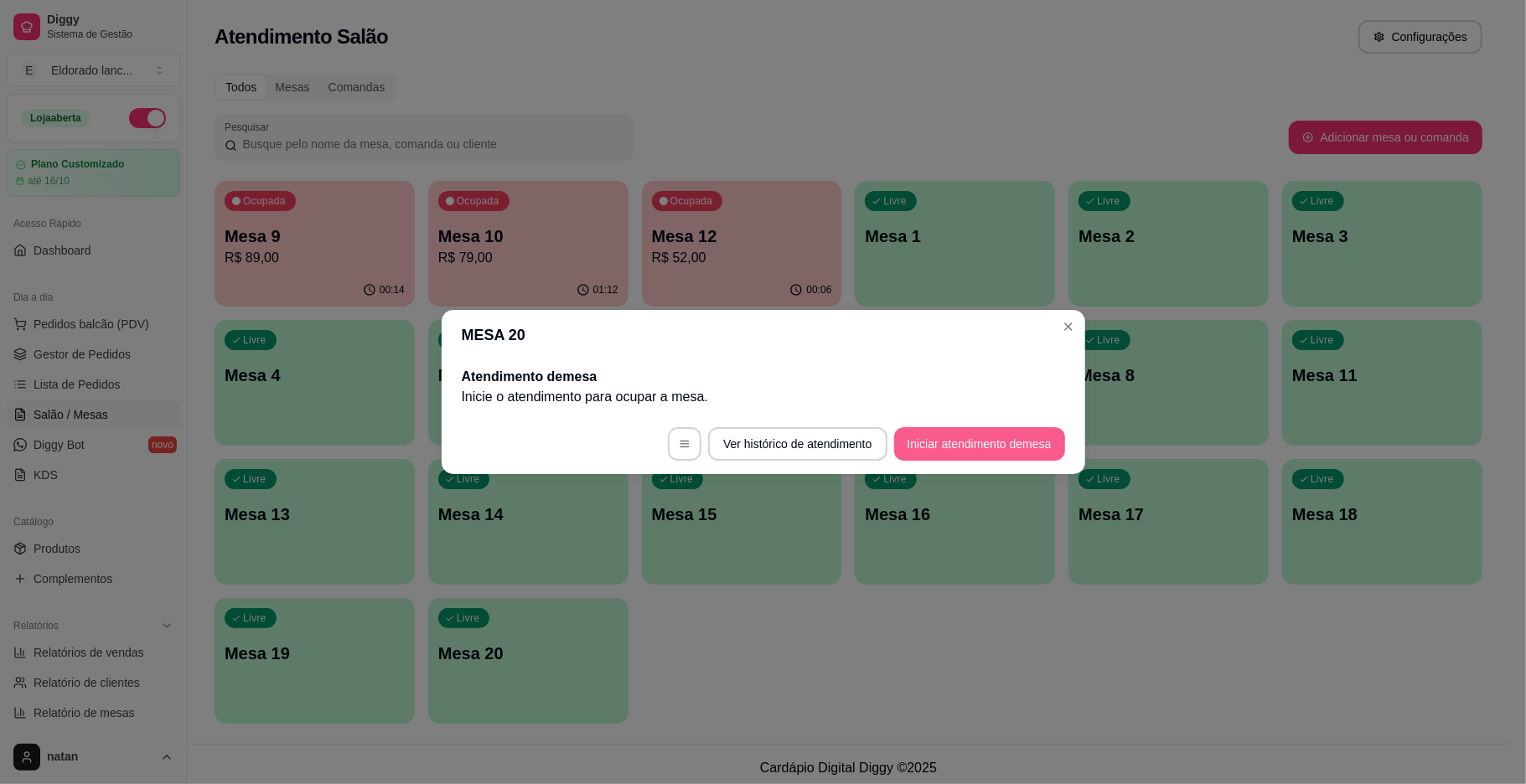
click at [952, 446] on button "Iniciar atendimento de mesa" at bounding box center [979, 443] width 171 height 33
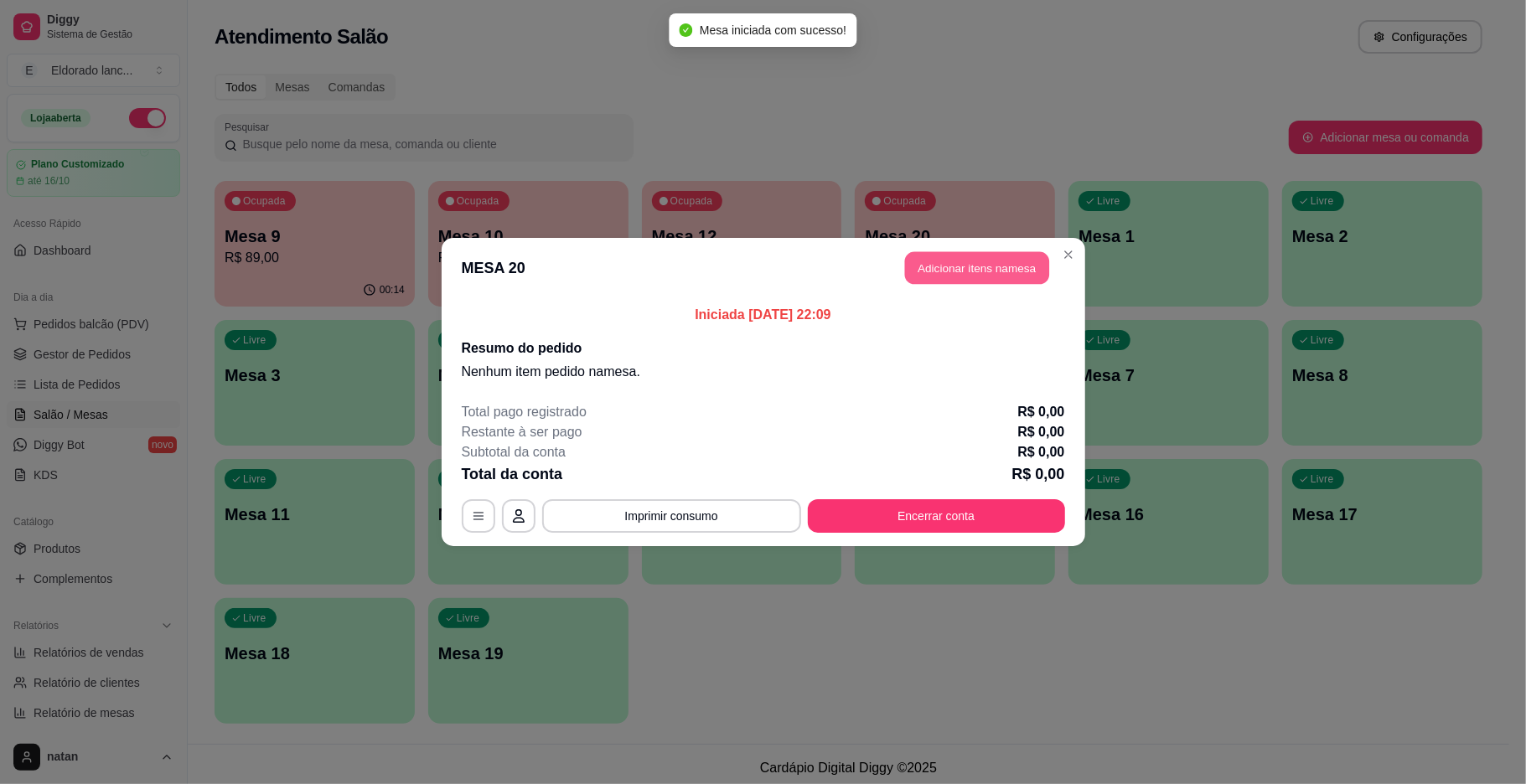
click at [1006, 275] on button "Adicionar itens na mesa" at bounding box center [977, 269] width 144 height 33
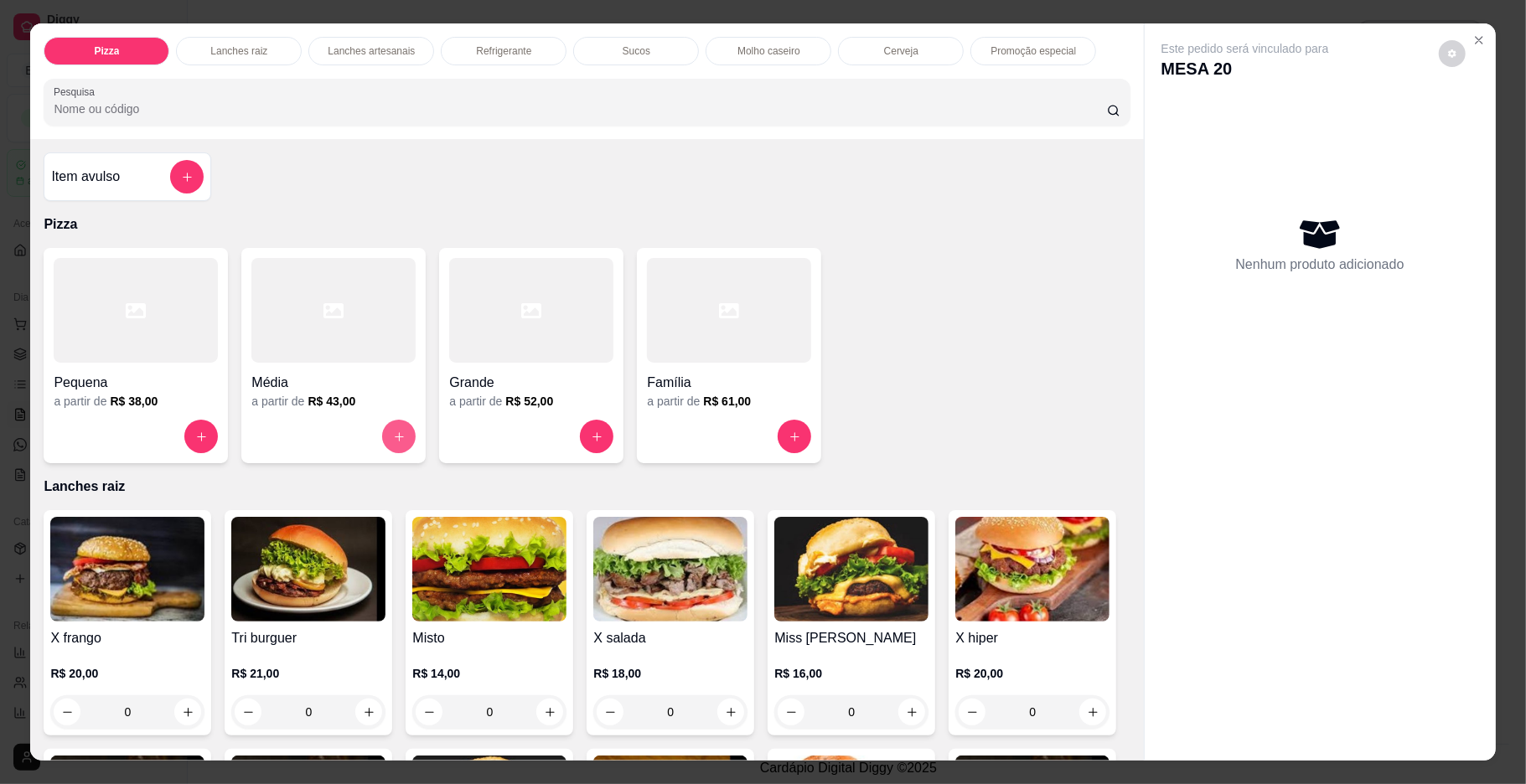
click at [393, 436] on icon "increase-product-quantity" at bounding box center [399, 436] width 13 height 13
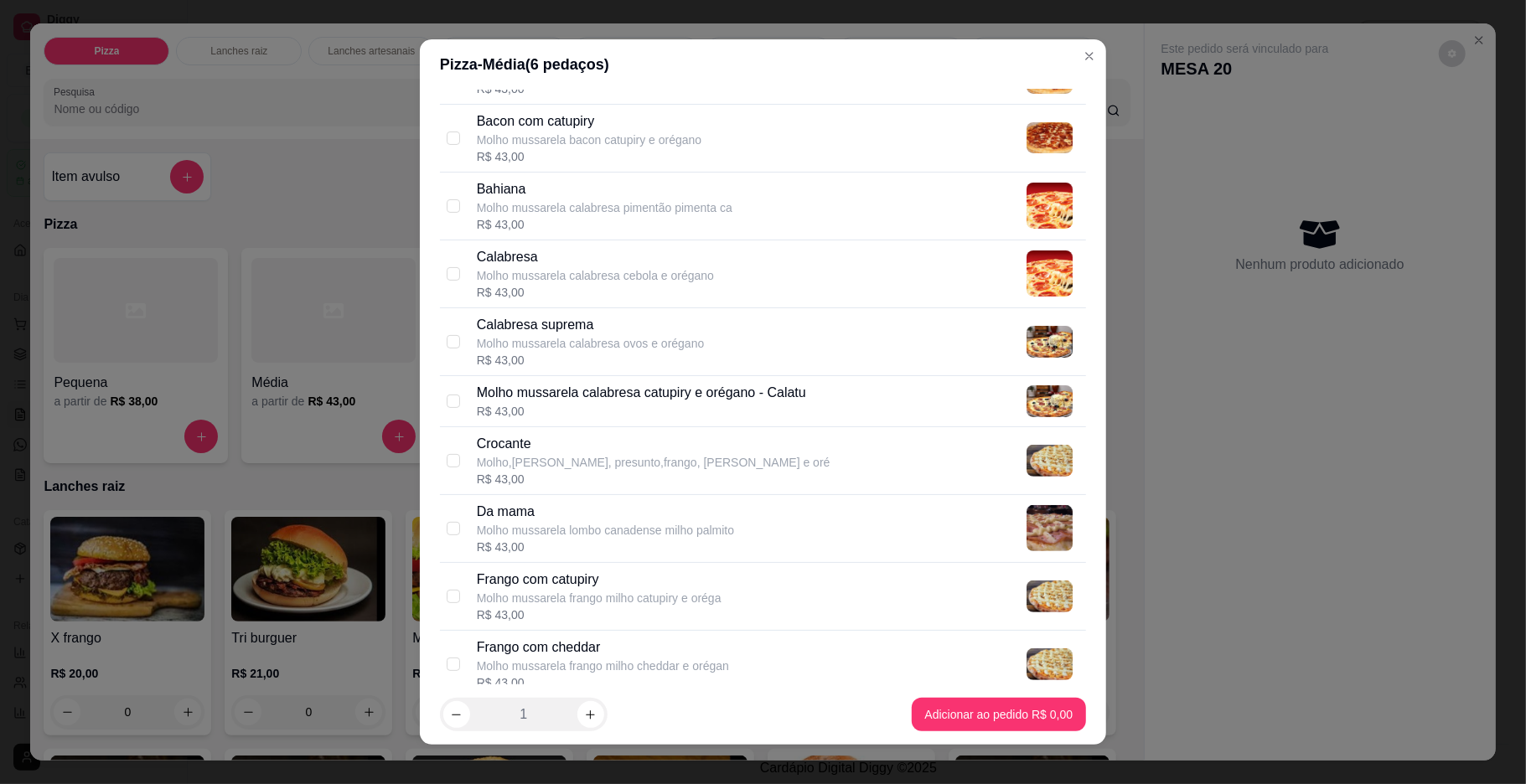
scroll to position [446, 0]
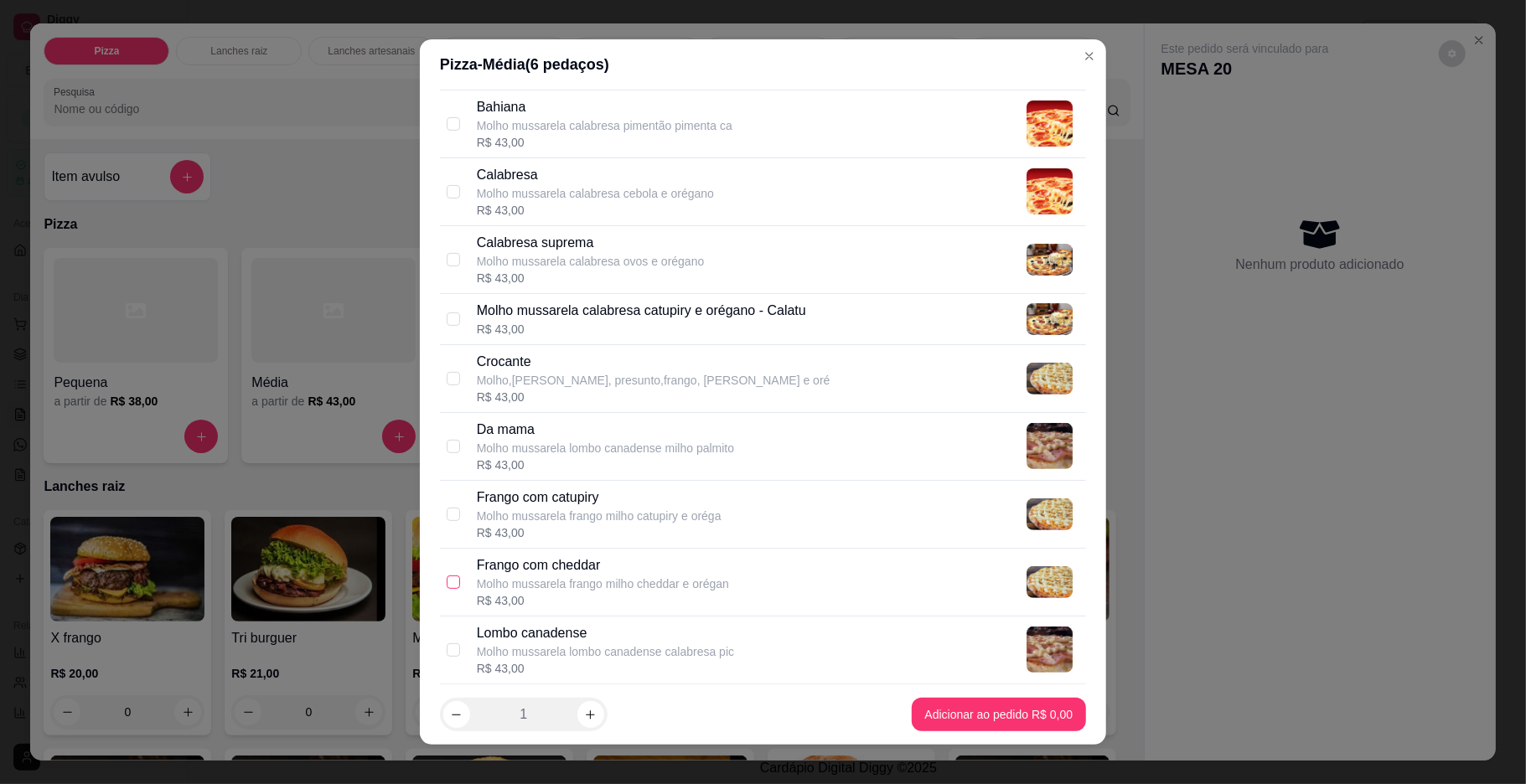
click at [447, 586] on input "checkbox" at bounding box center [454, 582] width 14 height 14
checkbox input "true"
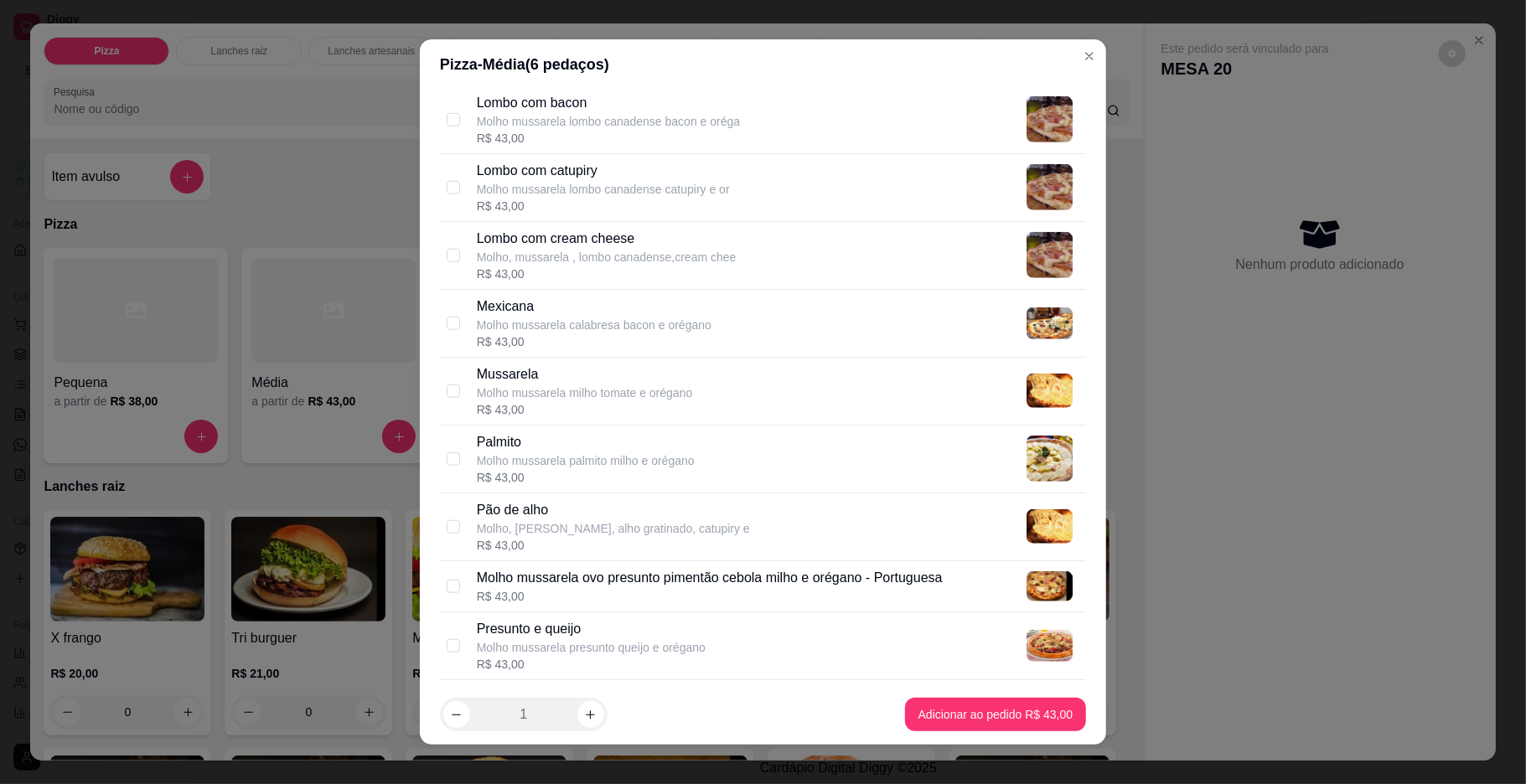
scroll to position [1092, 0]
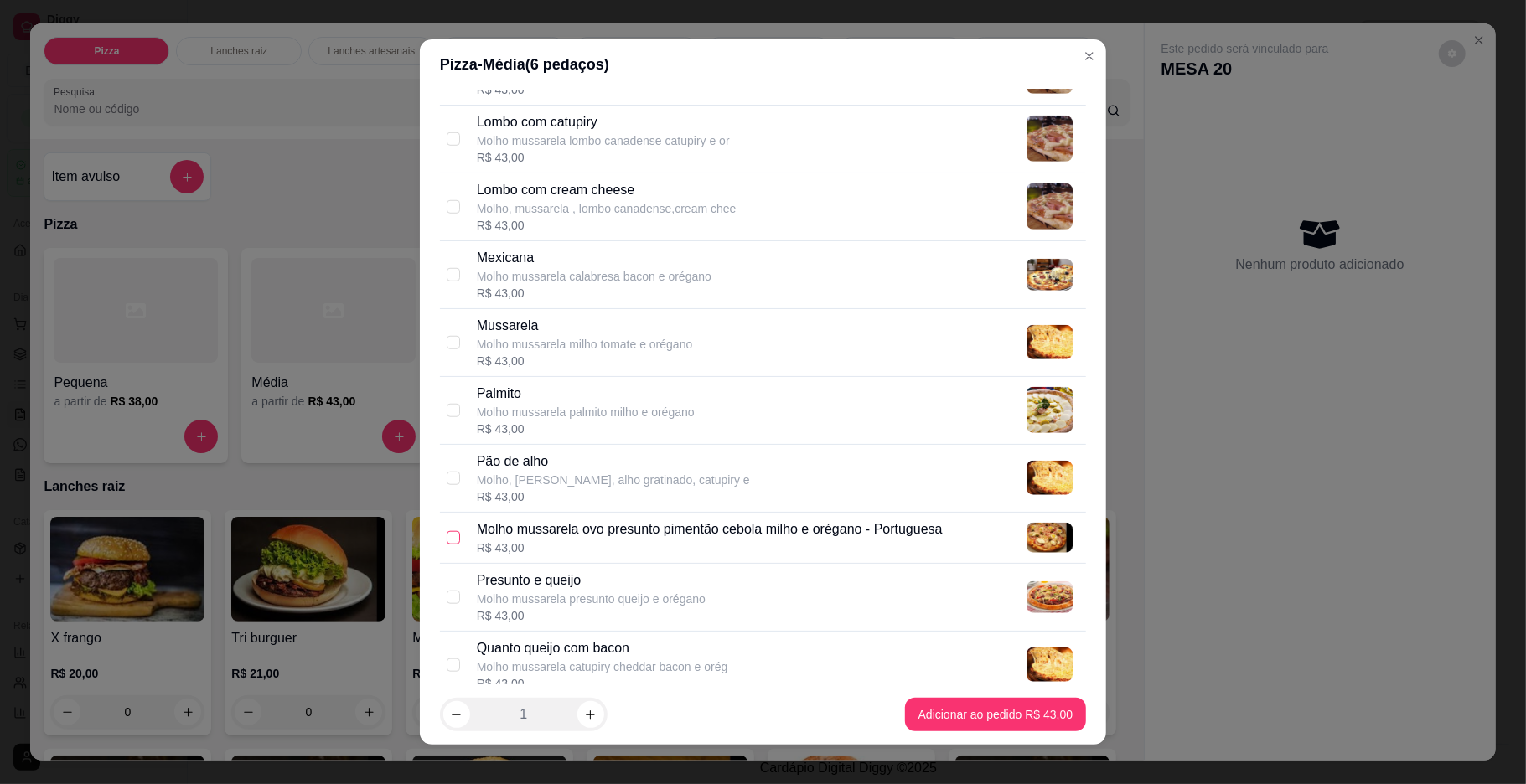
click at [447, 544] on input "checkbox" at bounding box center [454, 538] width 14 height 14
checkbox input "true"
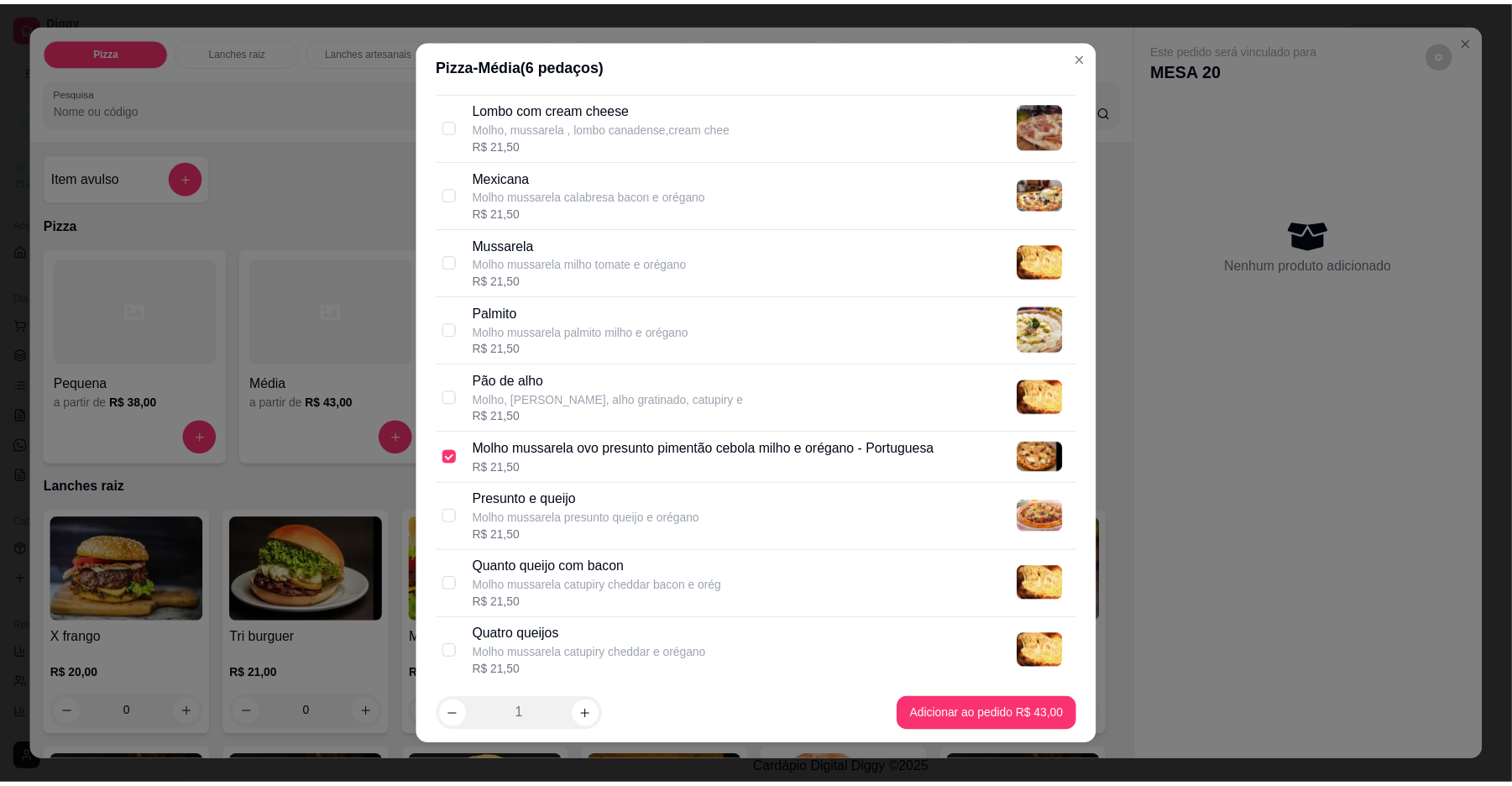
scroll to position [1791, 0]
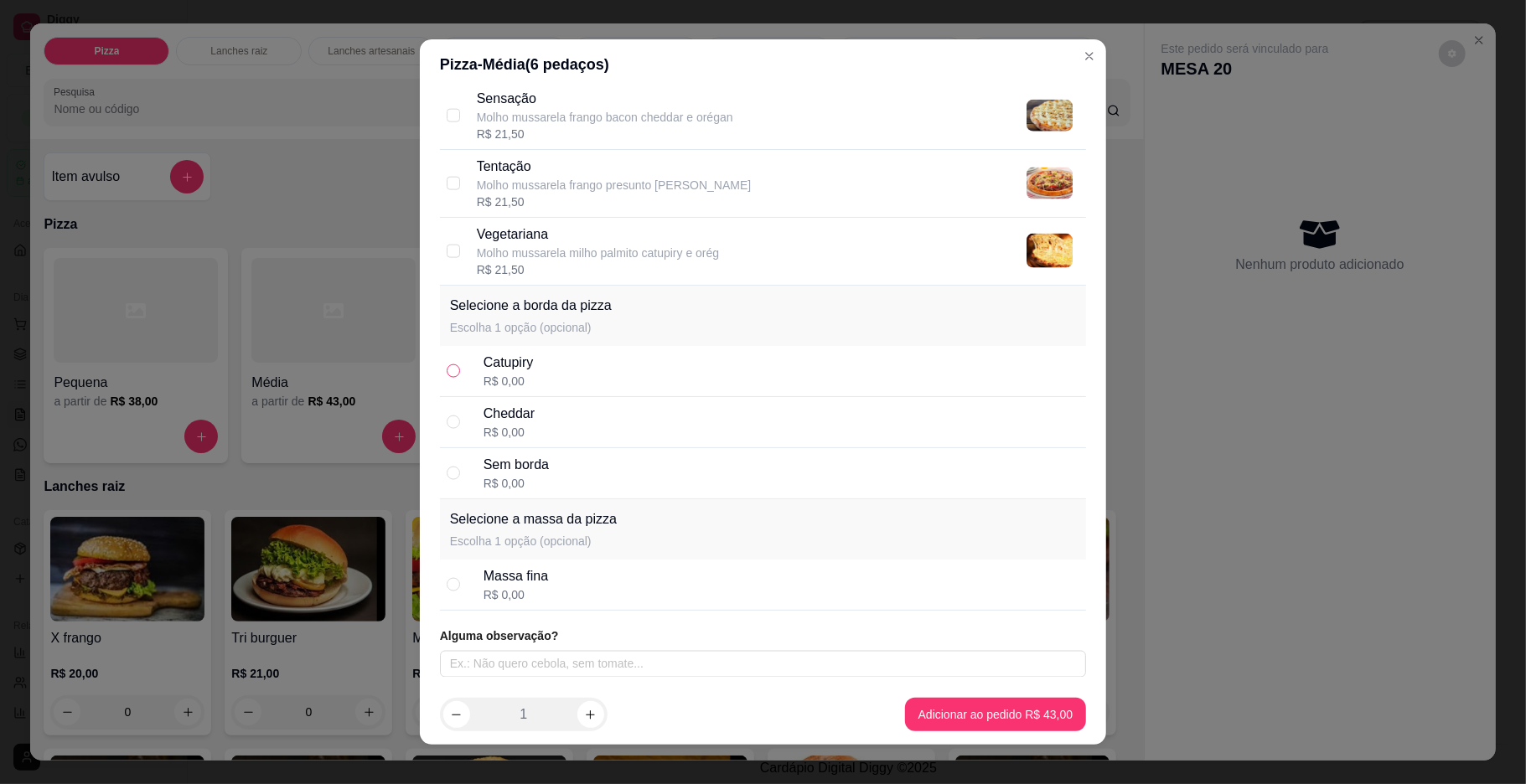
click at [447, 370] on input "radio" at bounding box center [454, 371] width 14 height 14
radio input "true"
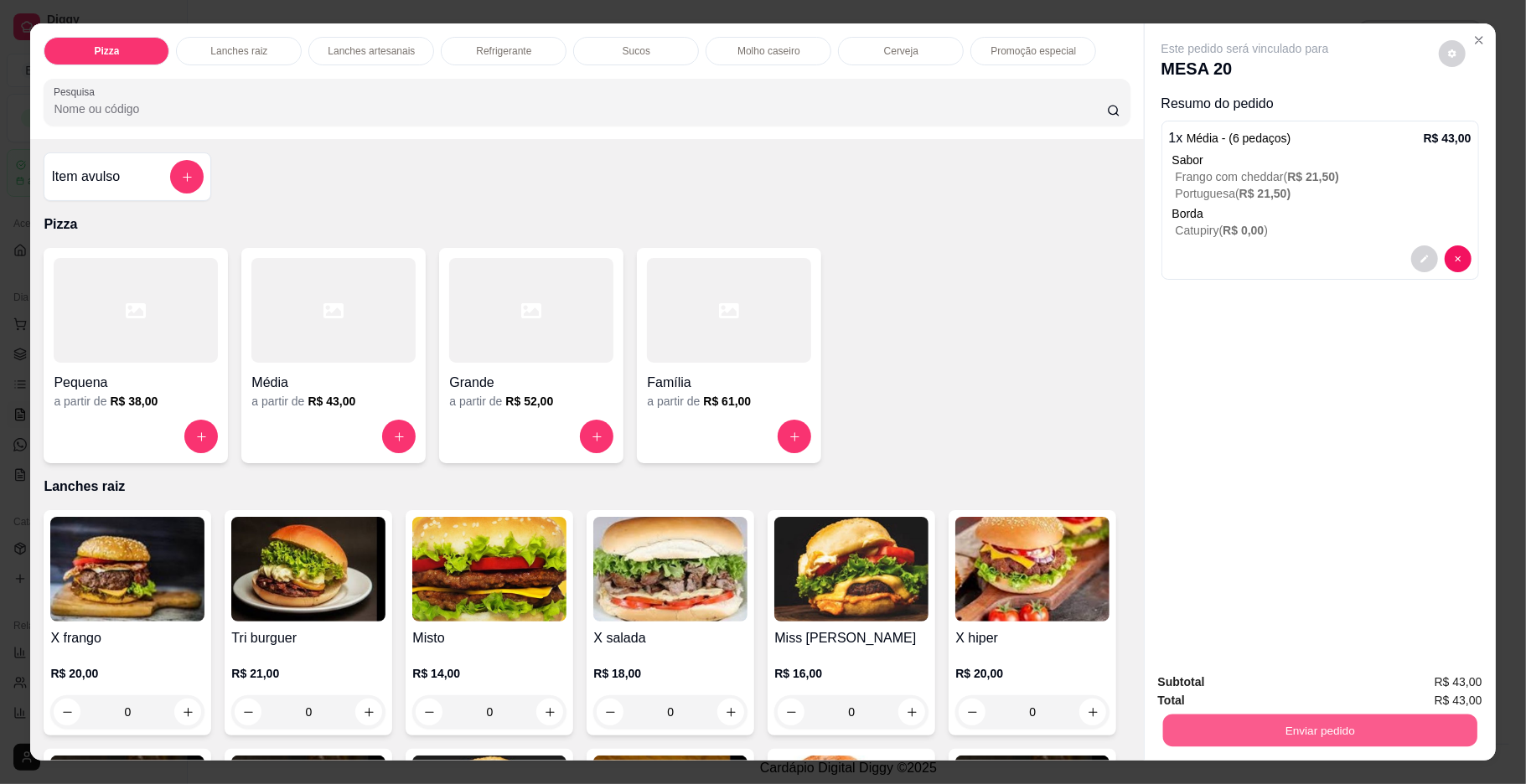
click at [1181, 735] on button "Enviar pedido" at bounding box center [1320, 731] width 314 height 33
click at [1412, 687] on button "Enviar pedido" at bounding box center [1437, 689] width 92 height 31
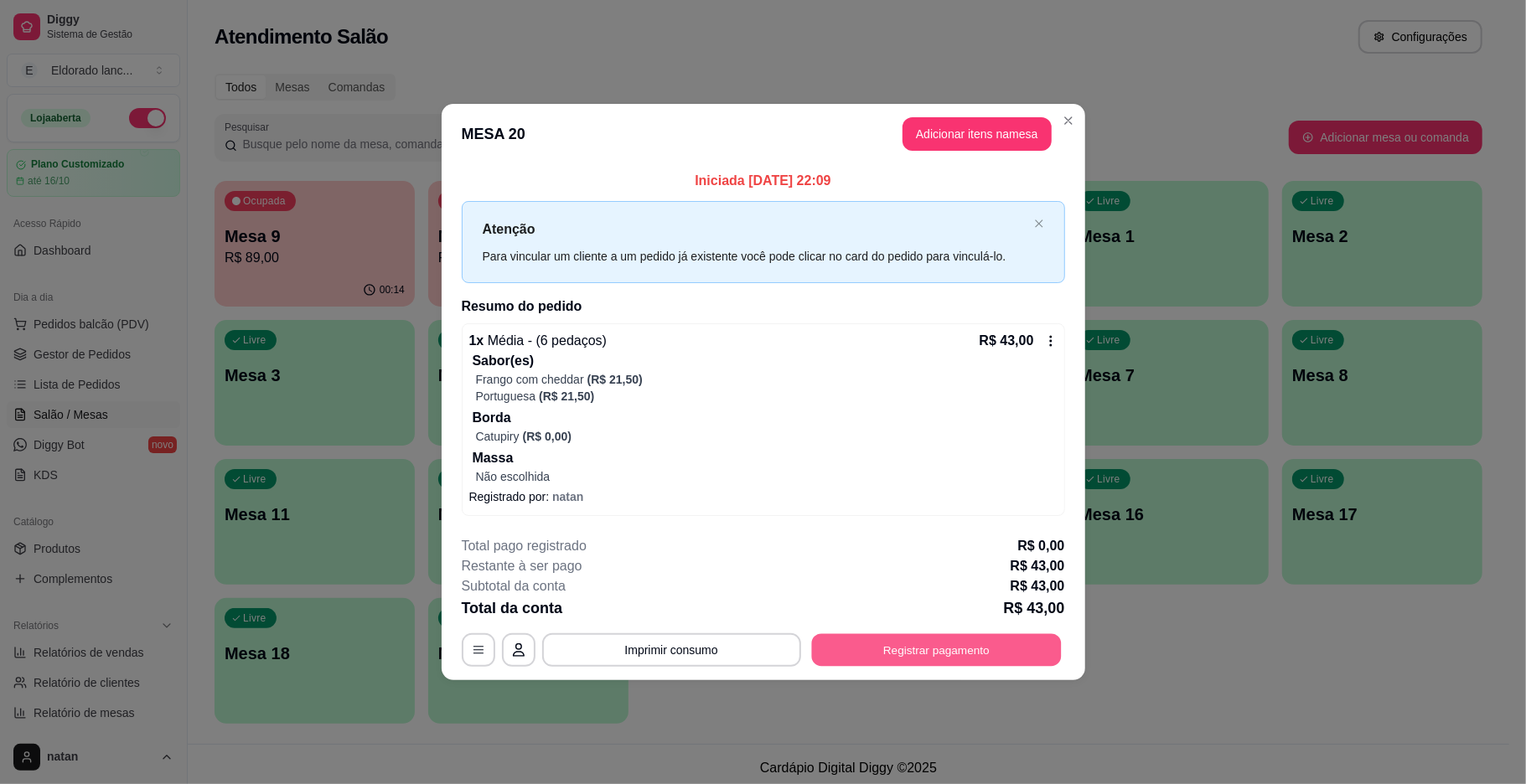
click at [880, 647] on button "Registrar pagamento" at bounding box center [936, 649] width 250 height 33
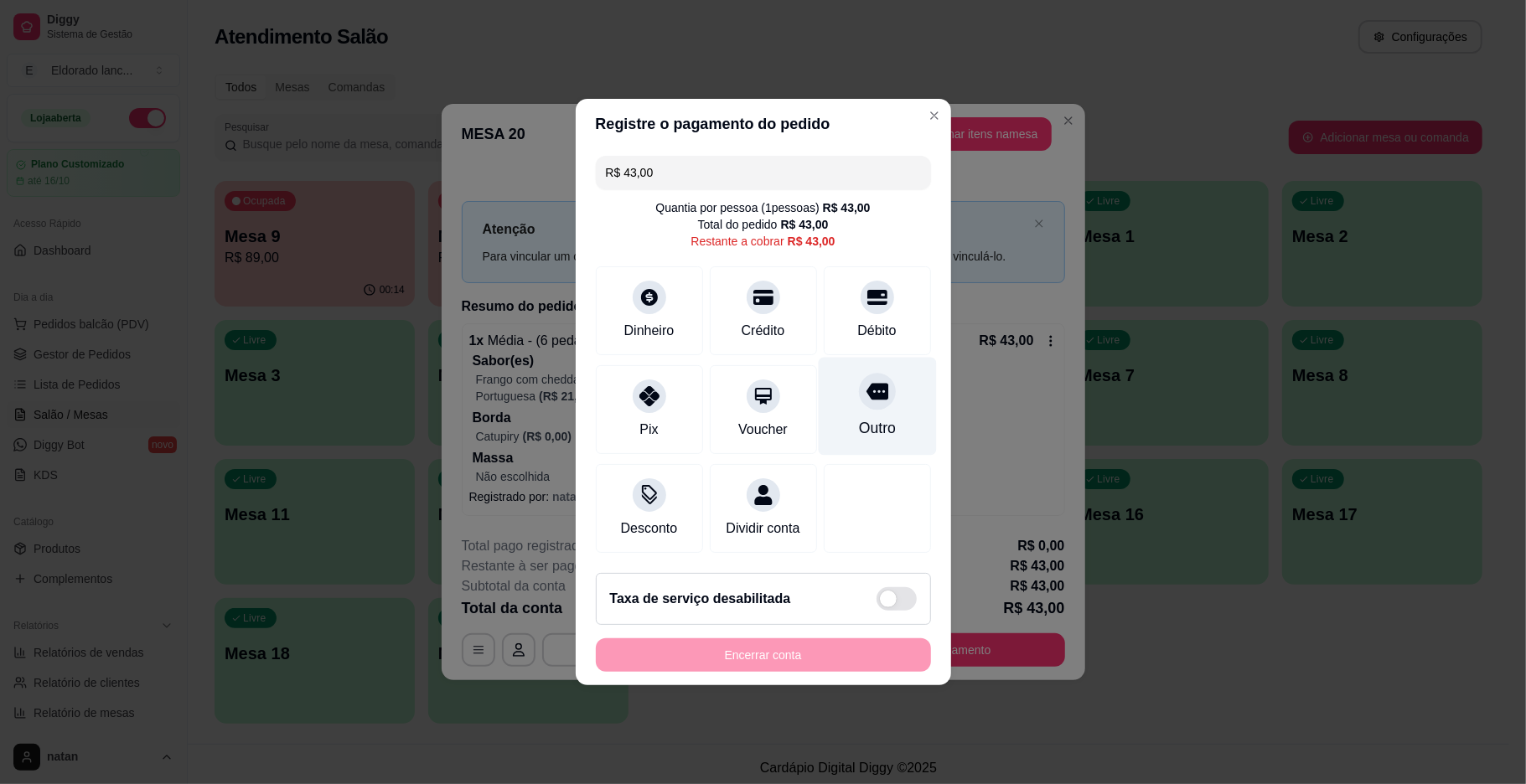
click at [878, 428] on div "Outro" at bounding box center [876, 428] width 37 height 21
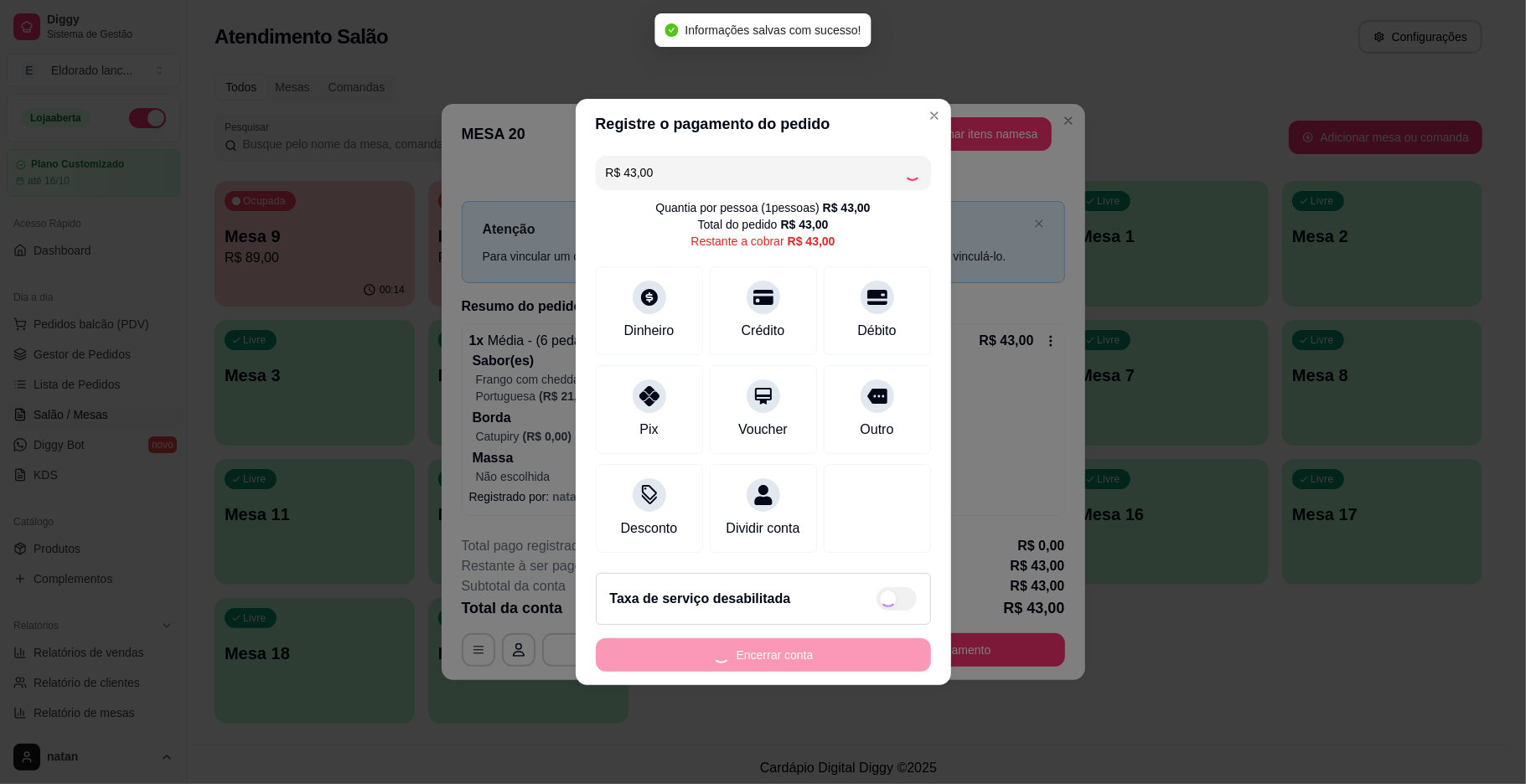
type input "R$ 0,00"
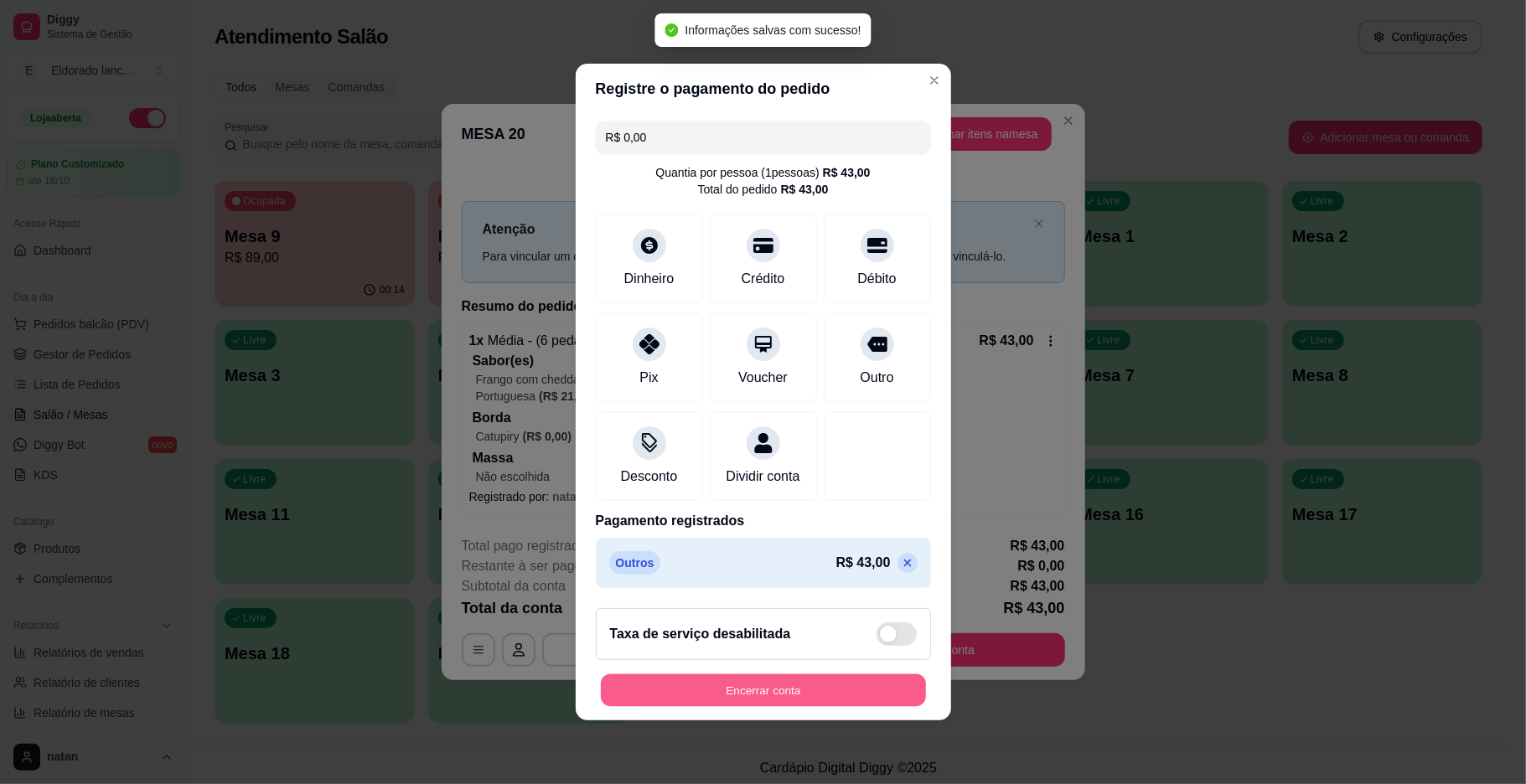
click at [791, 702] on button "Encerrar conta" at bounding box center [763, 690] width 325 height 33
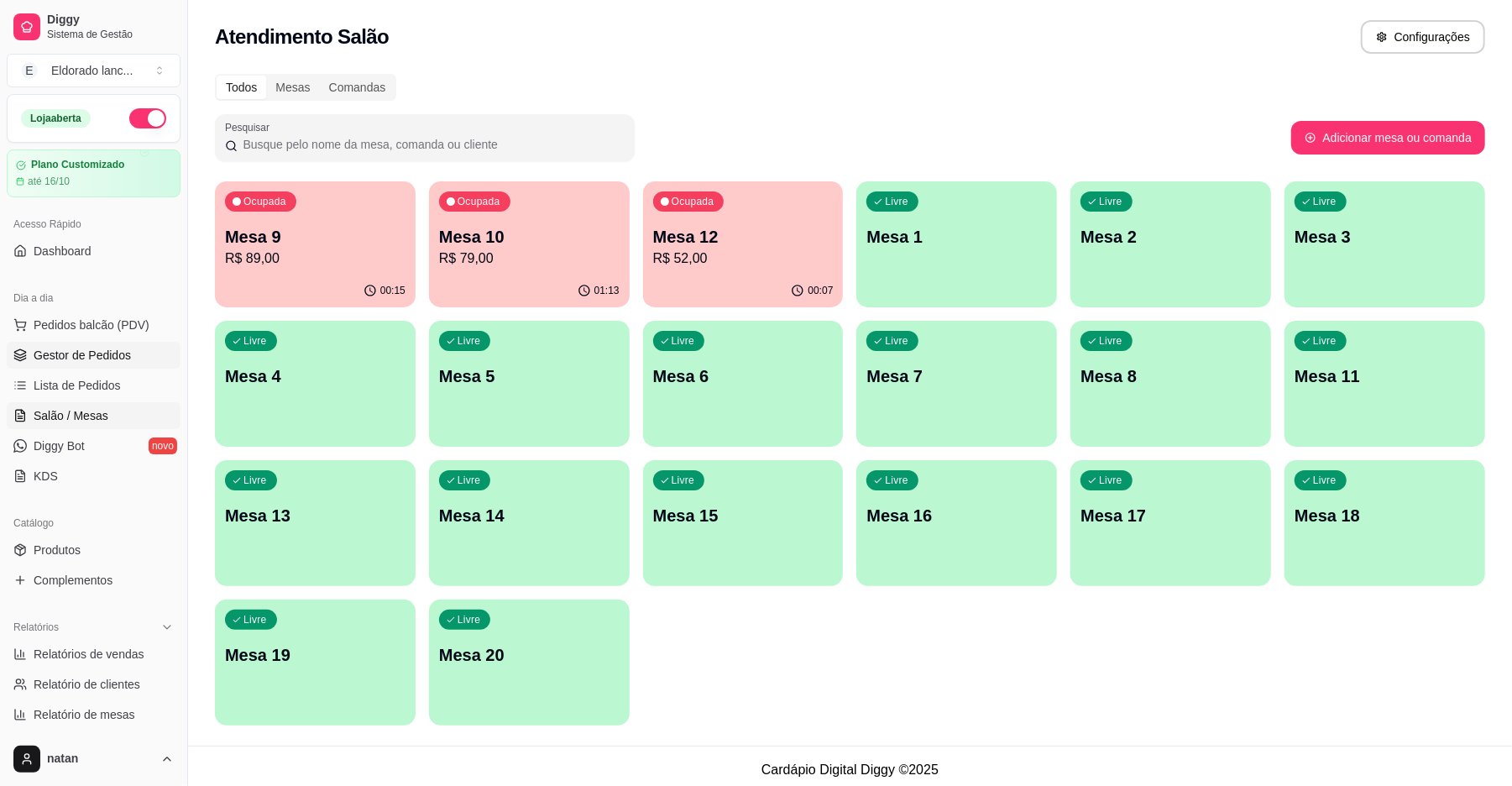
click at [119, 367] on link "Gestor de Pedidos" at bounding box center [94, 355] width 174 height 27
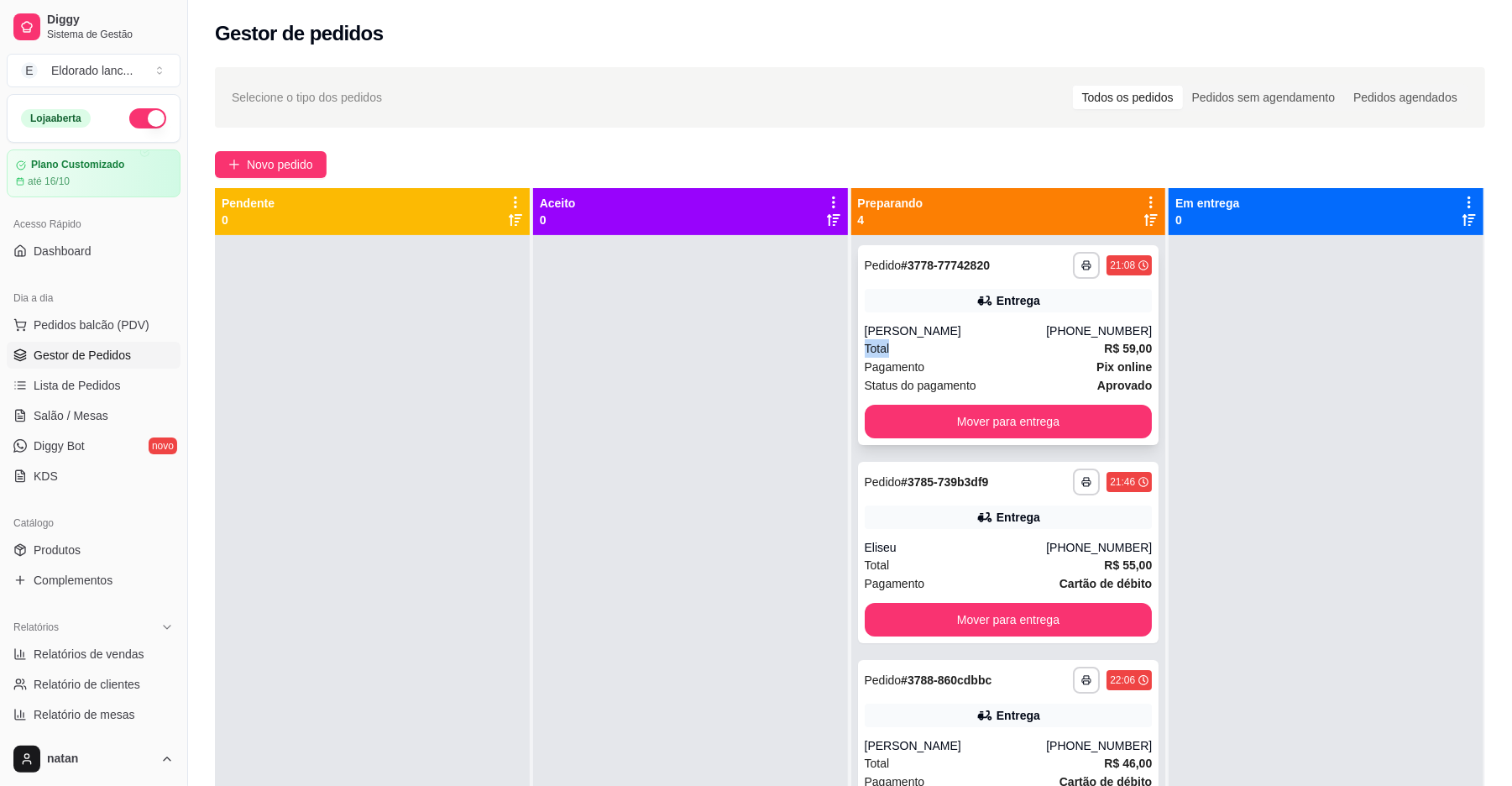
drag, startPoint x: 852, startPoint y: 340, endPoint x: 935, endPoint y: 348, distance: 83.4
click at [935, 348] on div "**********" at bounding box center [1009, 345] width 301 height 200
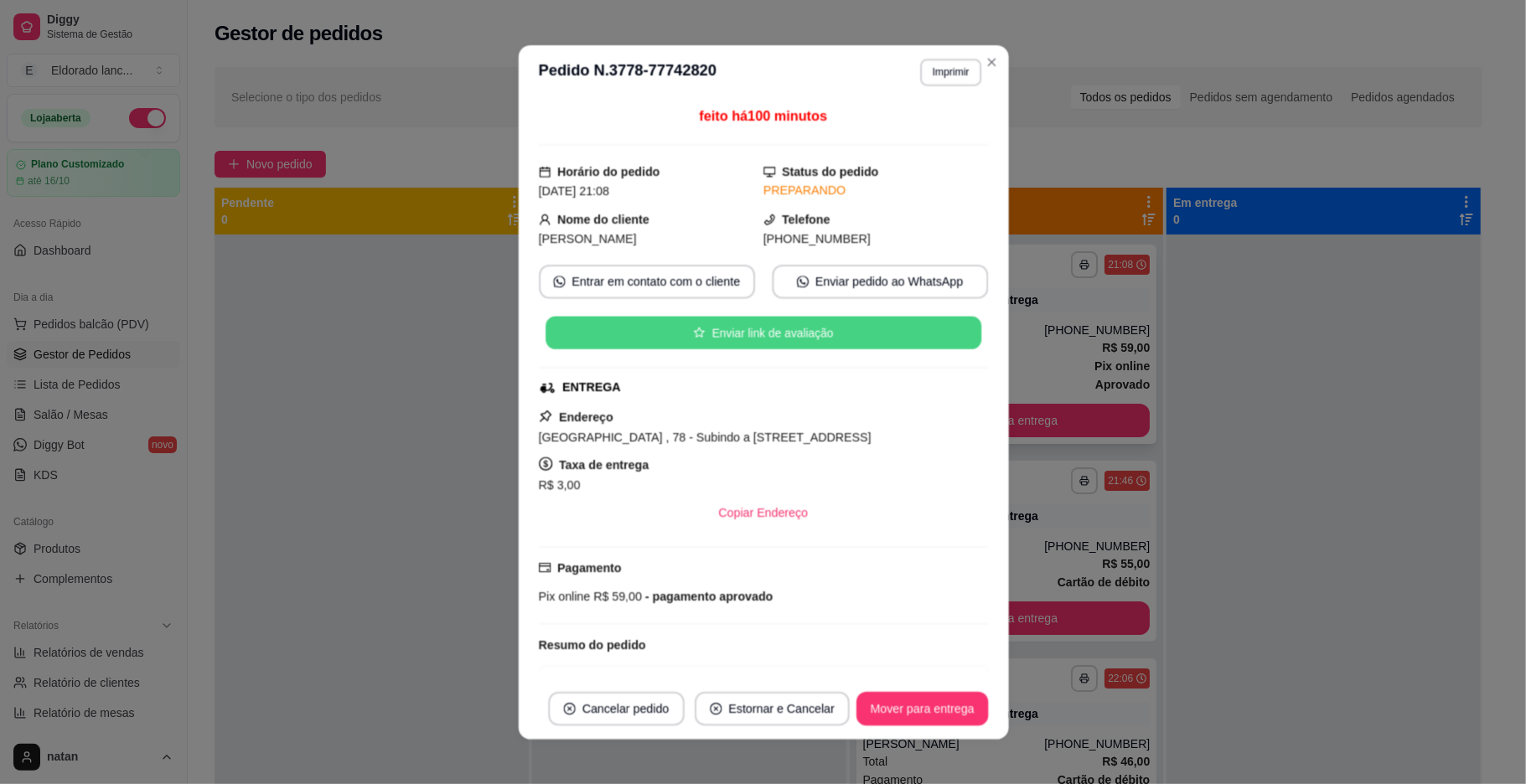
click at [933, 347] on button "Enviar link de avaliação" at bounding box center [762, 332] width 436 height 33
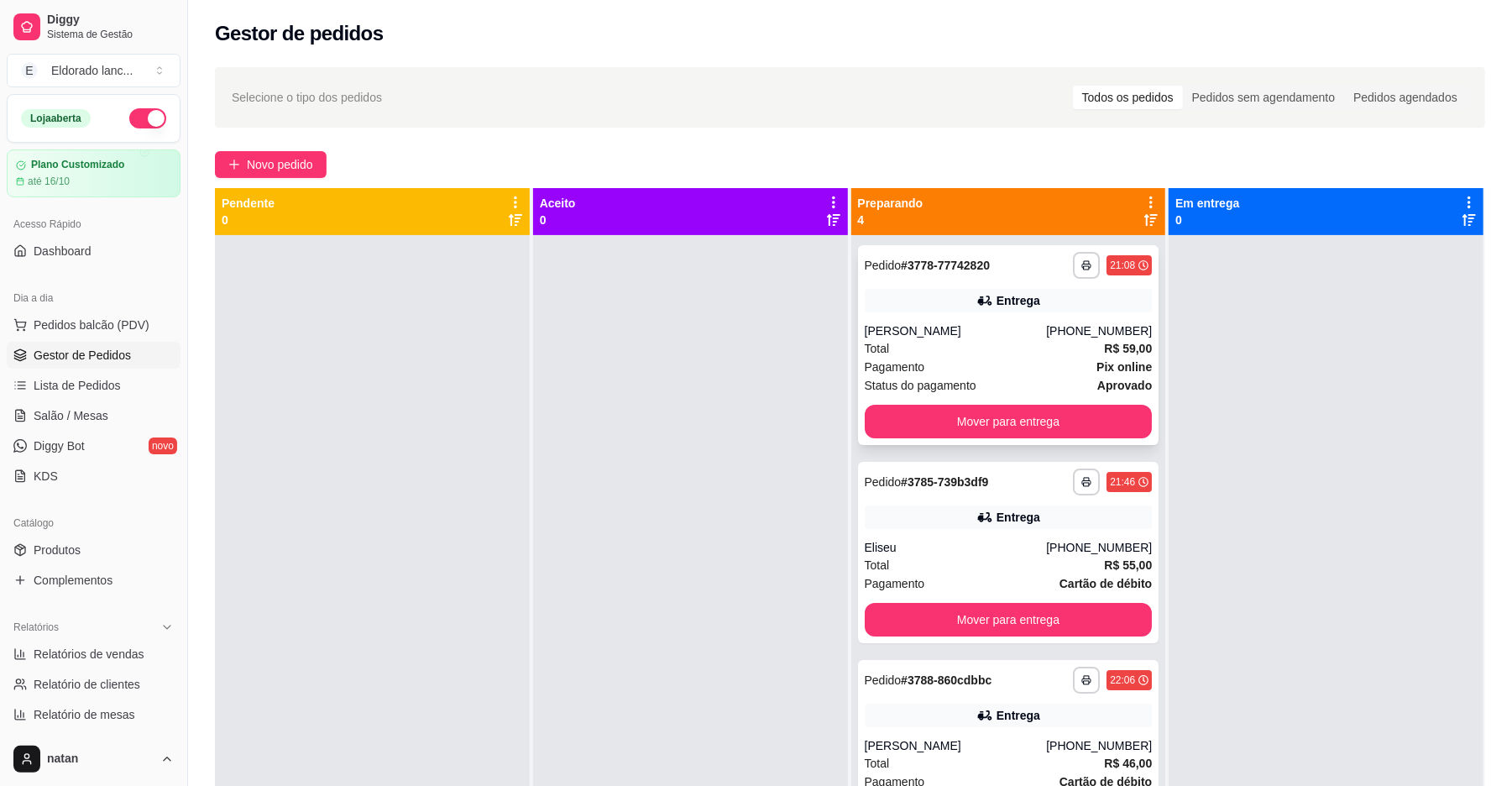
click at [1041, 362] on div "Pagamento Pix online" at bounding box center [1008, 366] width 288 height 18
click at [1080, 413] on button "Mover para entrega" at bounding box center [1008, 421] width 288 height 34
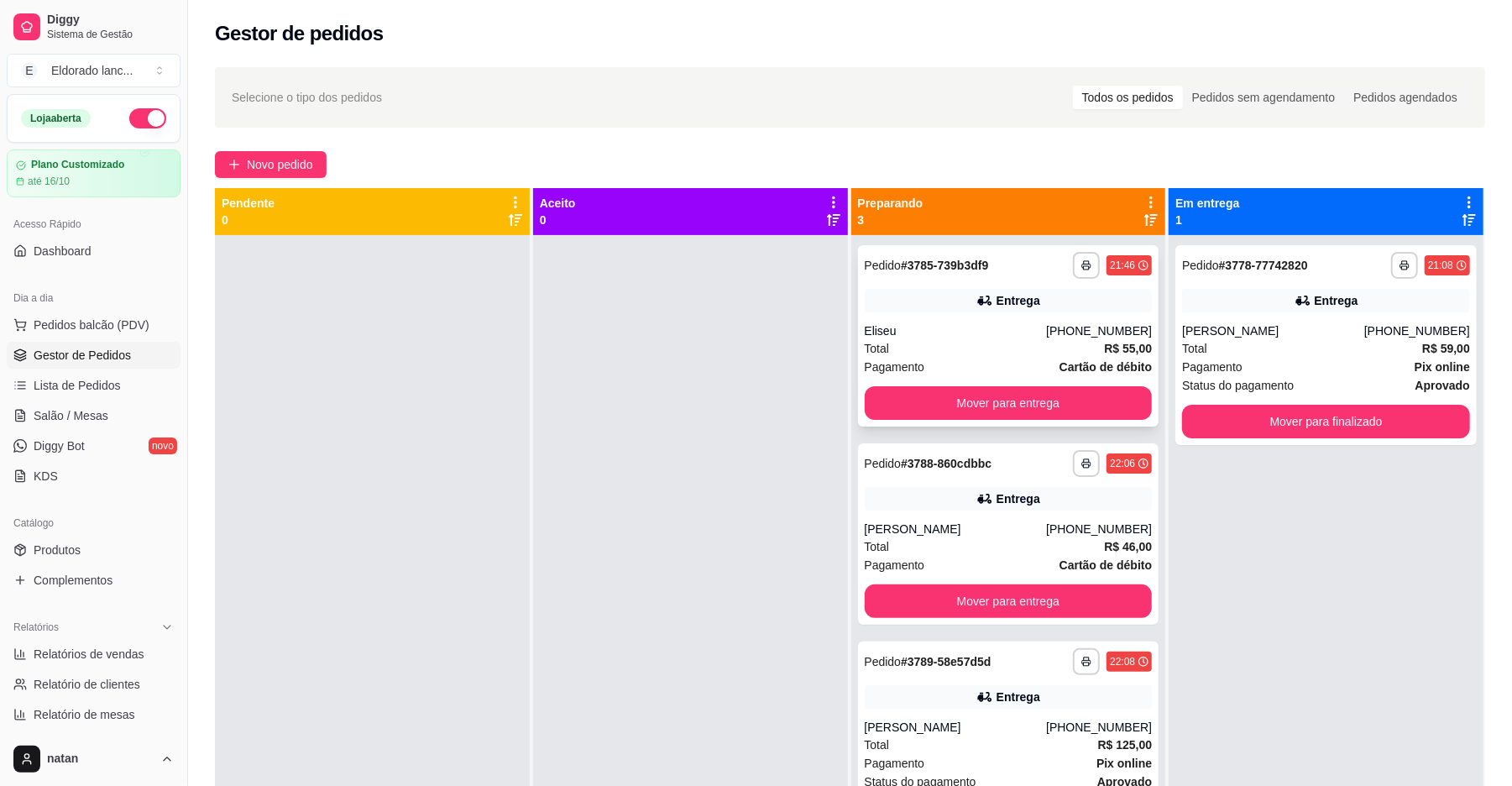
click at [1057, 309] on div "Entrega" at bounding box center [1008, 300] width 288 height 23
click at [1058, 385] on div "**********" at bounding box center [1009, 336] width 301 height 182
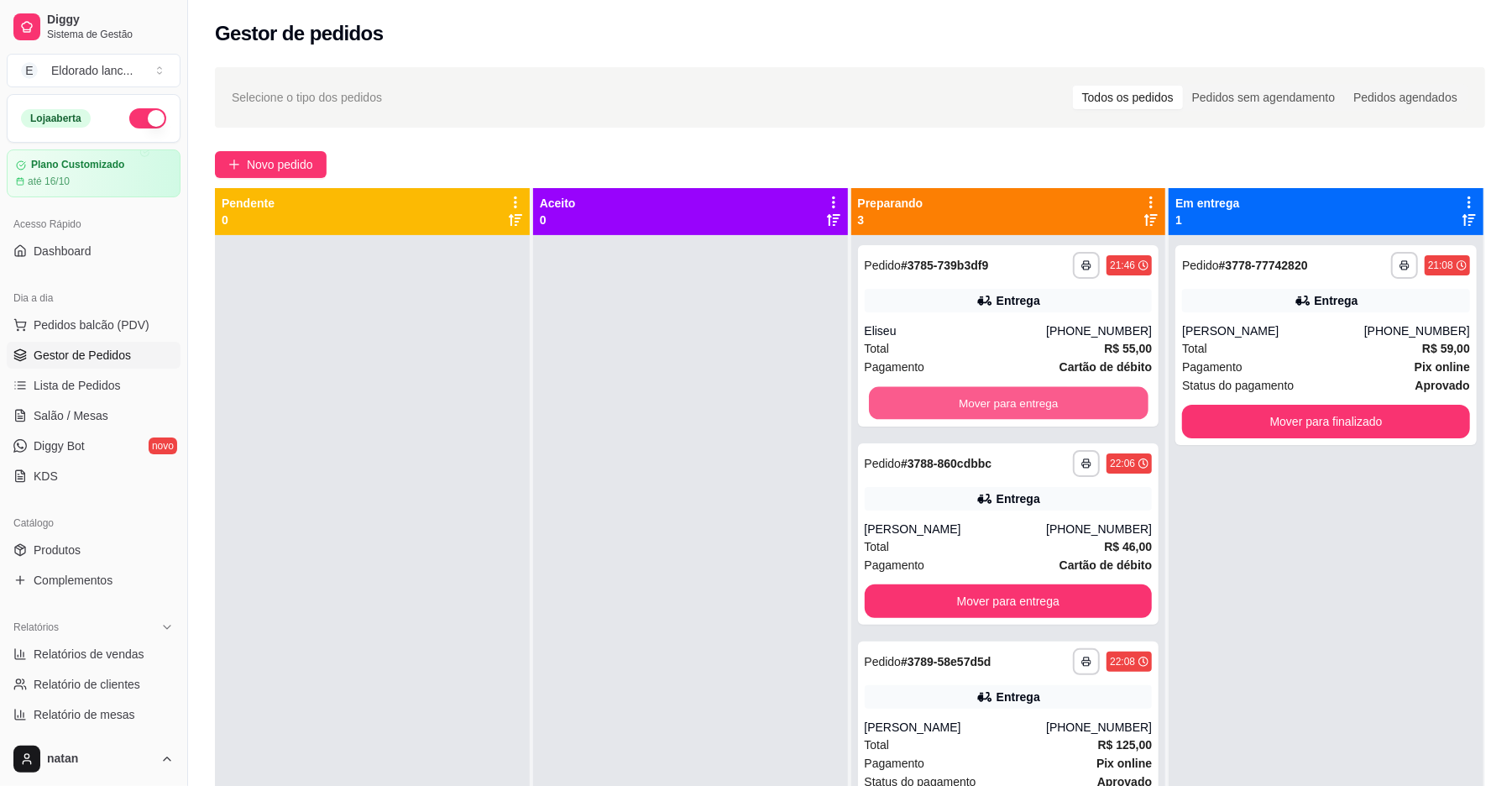
click at [1058, 394] on button "Mover para entrega" at bounding box center [1008, 404] width 279 height 33
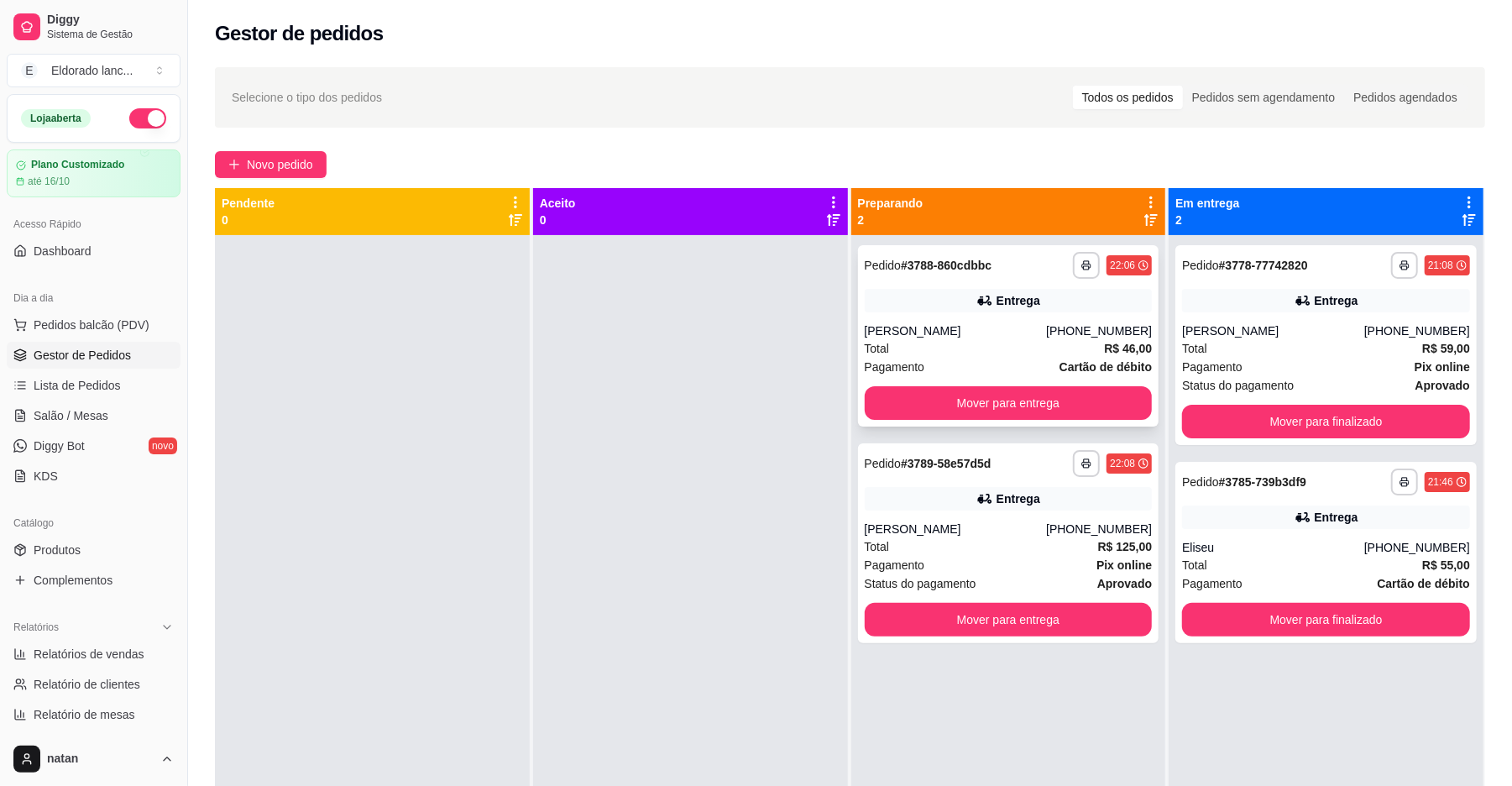
click at [1034, 306] on div "Entrega" at bounding box center [1008, 300] width 288 height 23
drag, startPoint x: 1034, startPoint y: 514, endPoint x: 1072, endPoint y: 401, distance: 119.2
click at [1072, 401] on div "**********" at bounding box center [1009, 628] width 315 height 786
click at [1092, 330] on div "[PHONE_NUMBER]" at bounding box center [1099, 331] width 106 height 17
click at [1082, 393] on button "Mover para entrega" at bounding box center [1008, 403] width 288 height 34
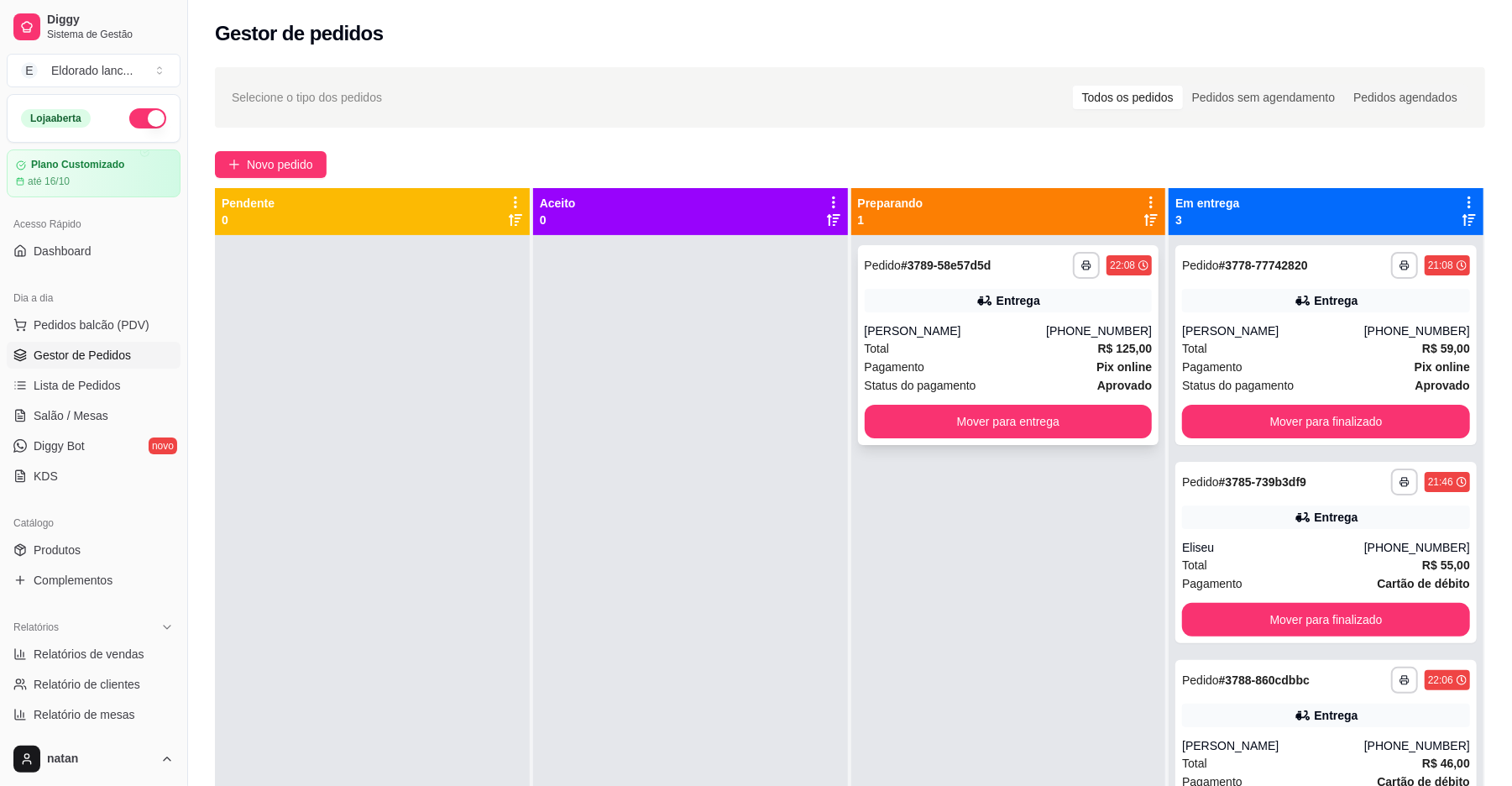
click at [1034, 360] on div "Pagamento Pix online" at bounding box center [1008, 366] width 288 height 18
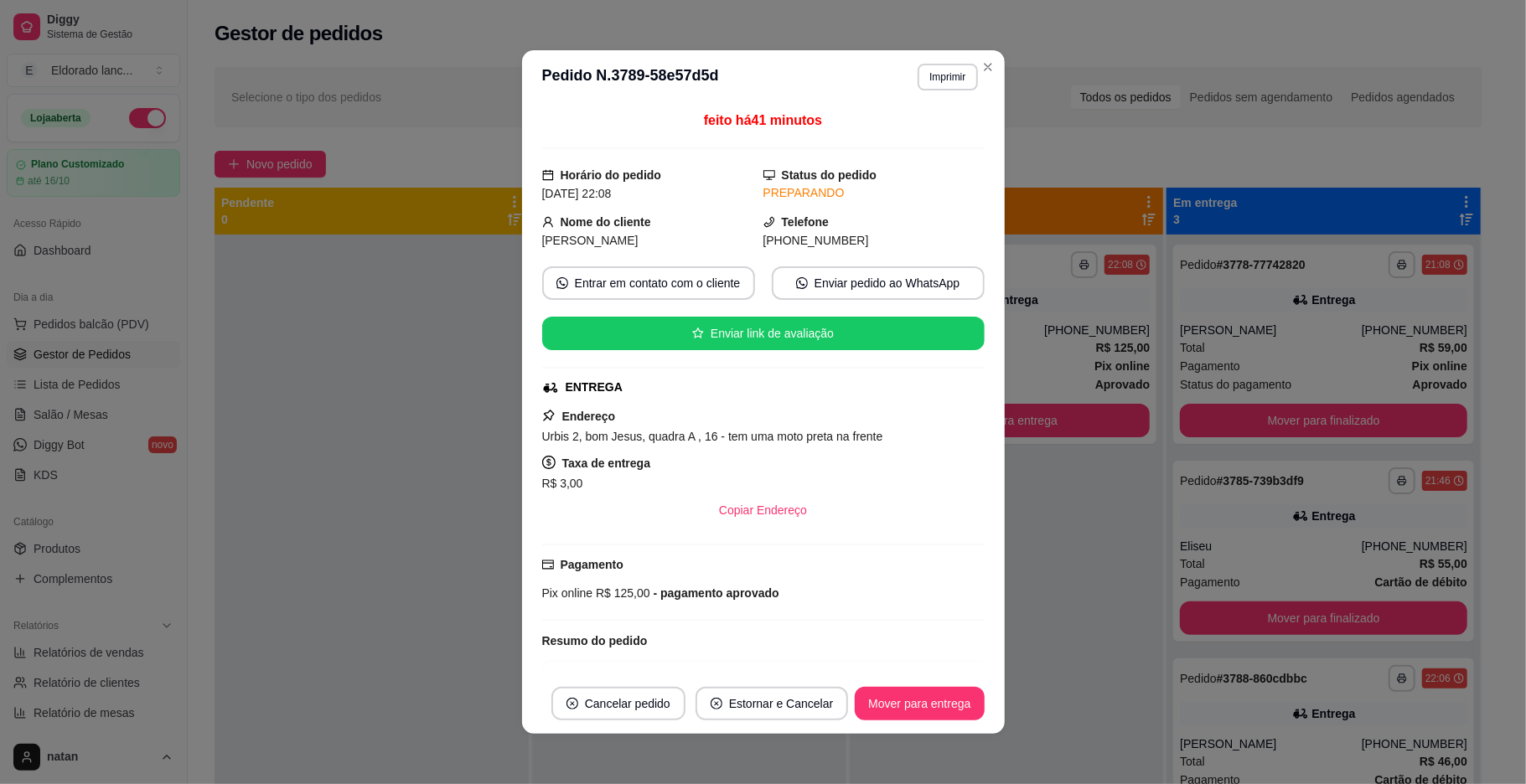
click at [834, 581] on div "**********" at bounding box center [763, 392] width 1526 height 784
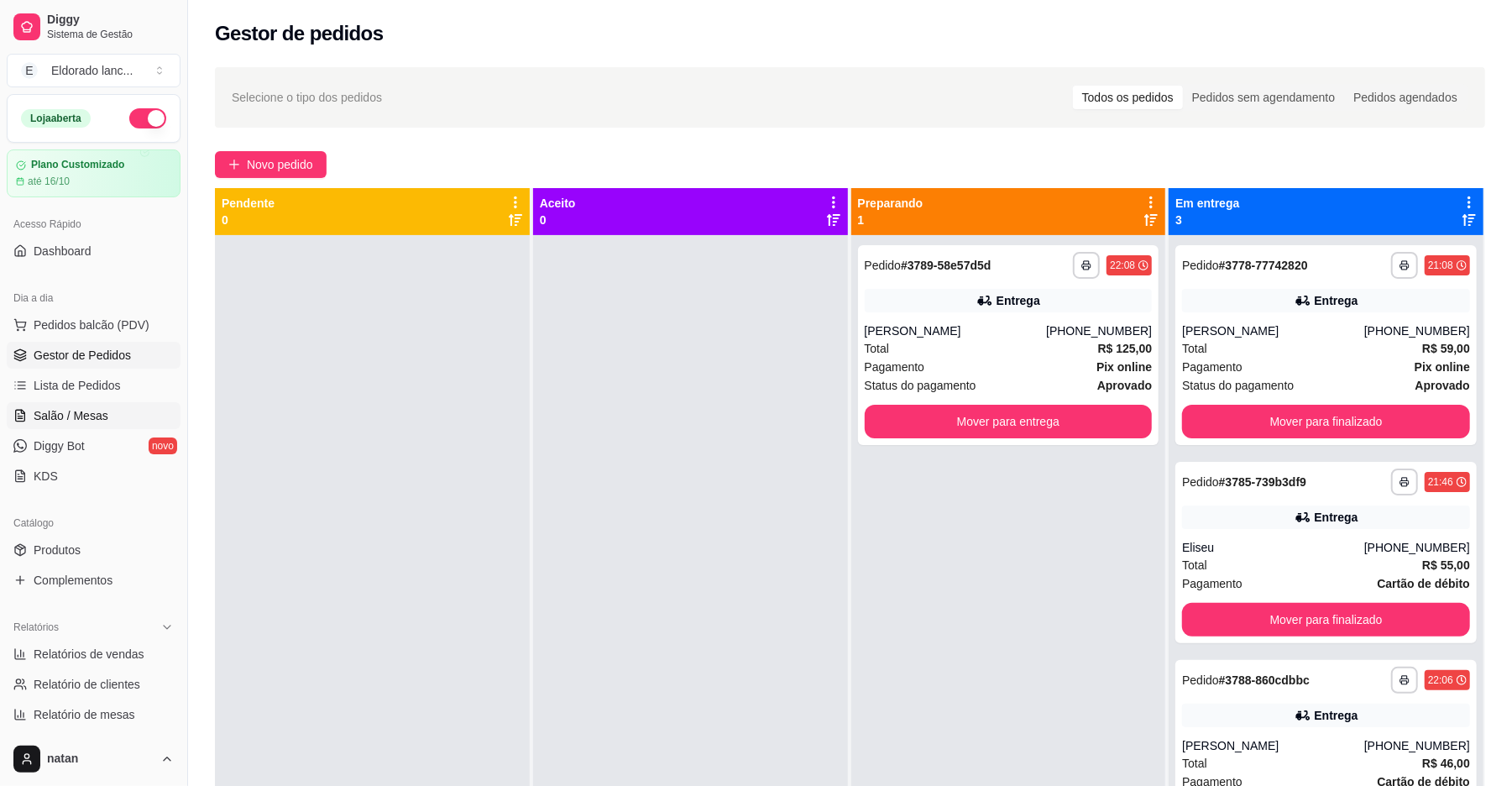
click at [72, 408] on span "Salão / Mesas" at bounding box center [71, 416] width 75 height 17
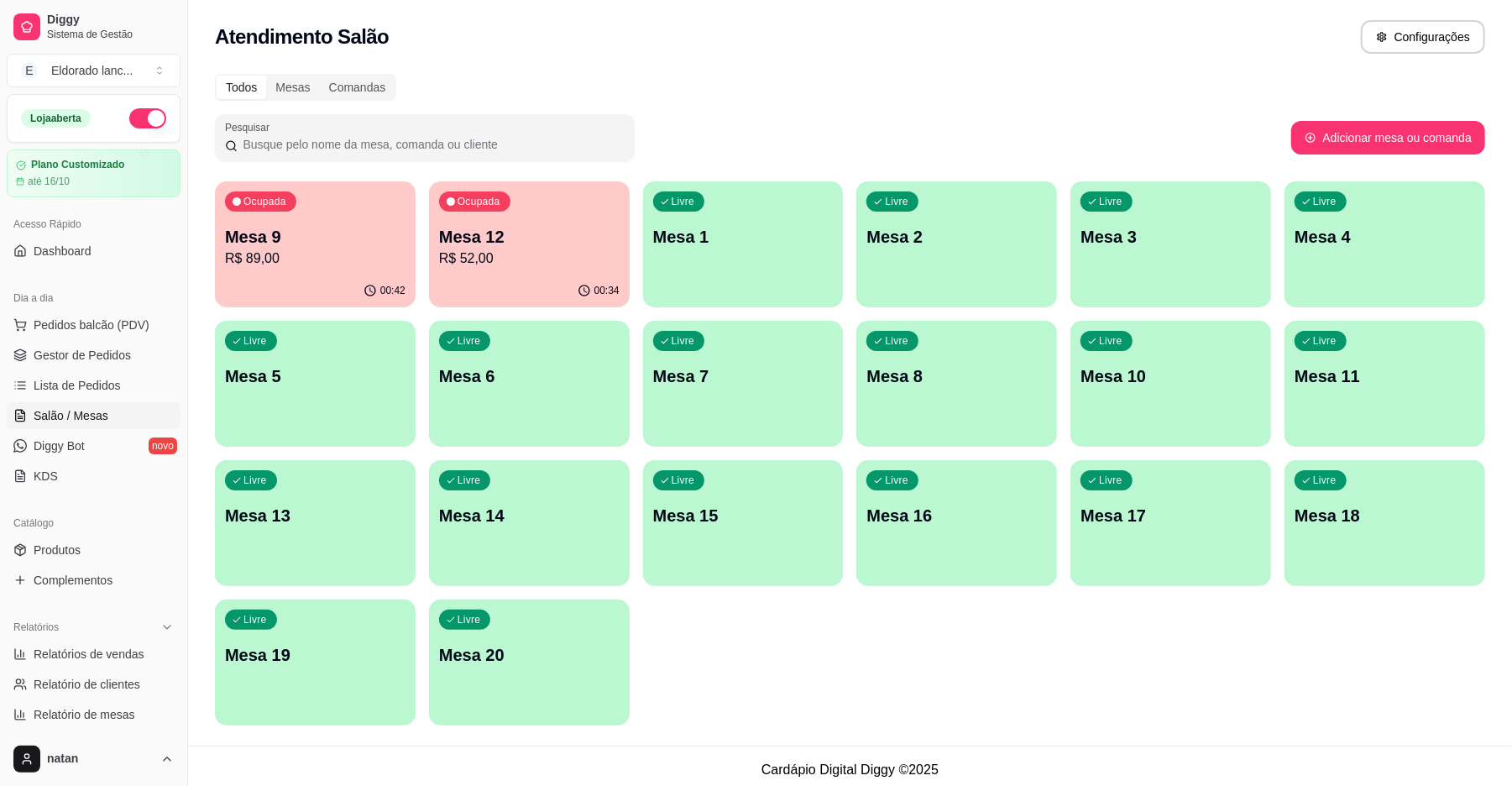
click at [556, 263] on div "Ocupada Mesa 12 R$ 52,00" at bounding box center [529, 228] width 201 height 93
click at [337, 280] on div "00:42" at bounding box center [316, 289] width 195 height 32
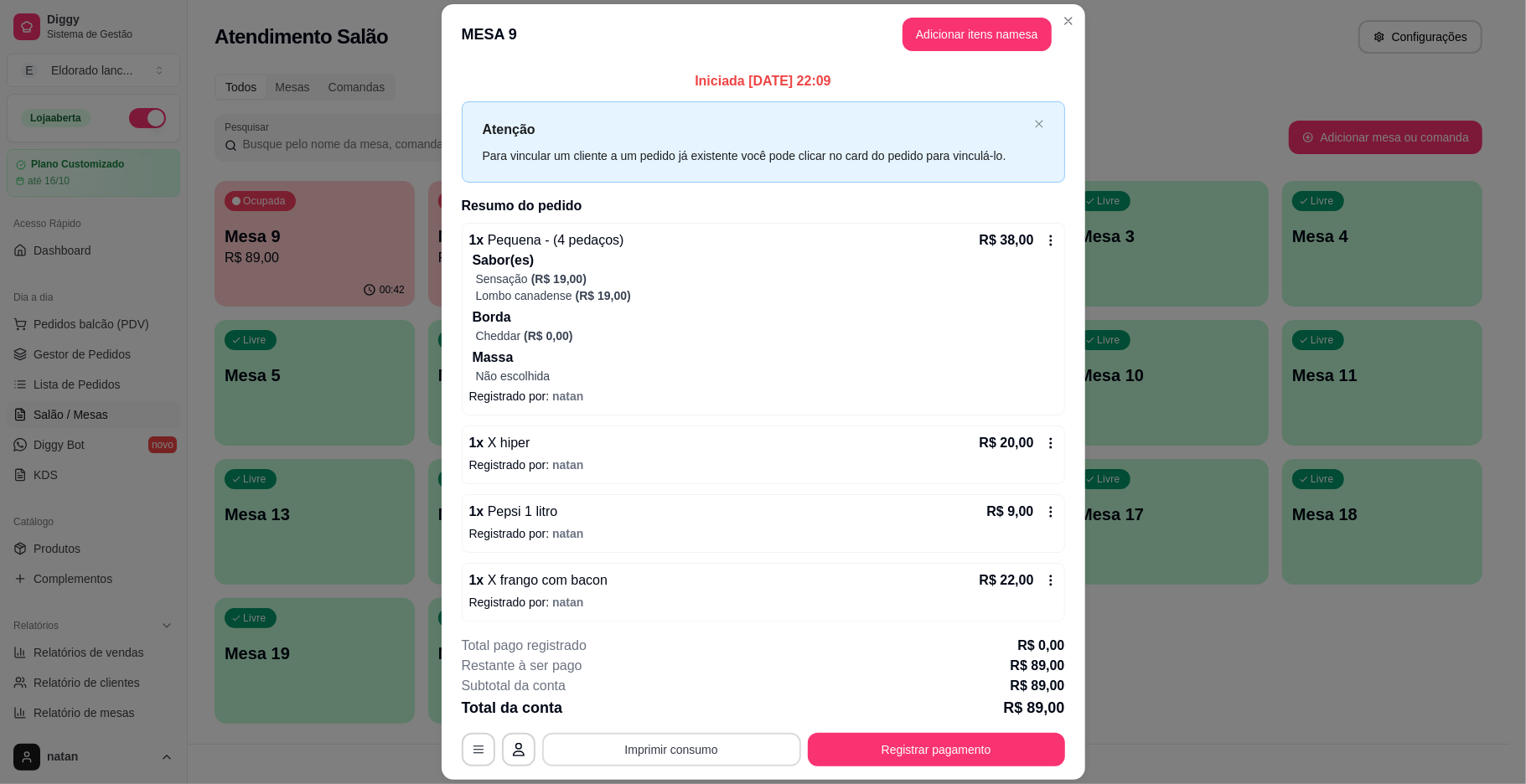
click at [699, 755] on button "Imprimir consumo" at bounding box center [671, 749] width 259 height 33
click at [671, 710] on button "IMPRESSORA" at bounding box center [668, 710] width 118 height 26
click at [557, 375] on p "Não escolhida" at bounding box center [766, 376] width 582 height 17
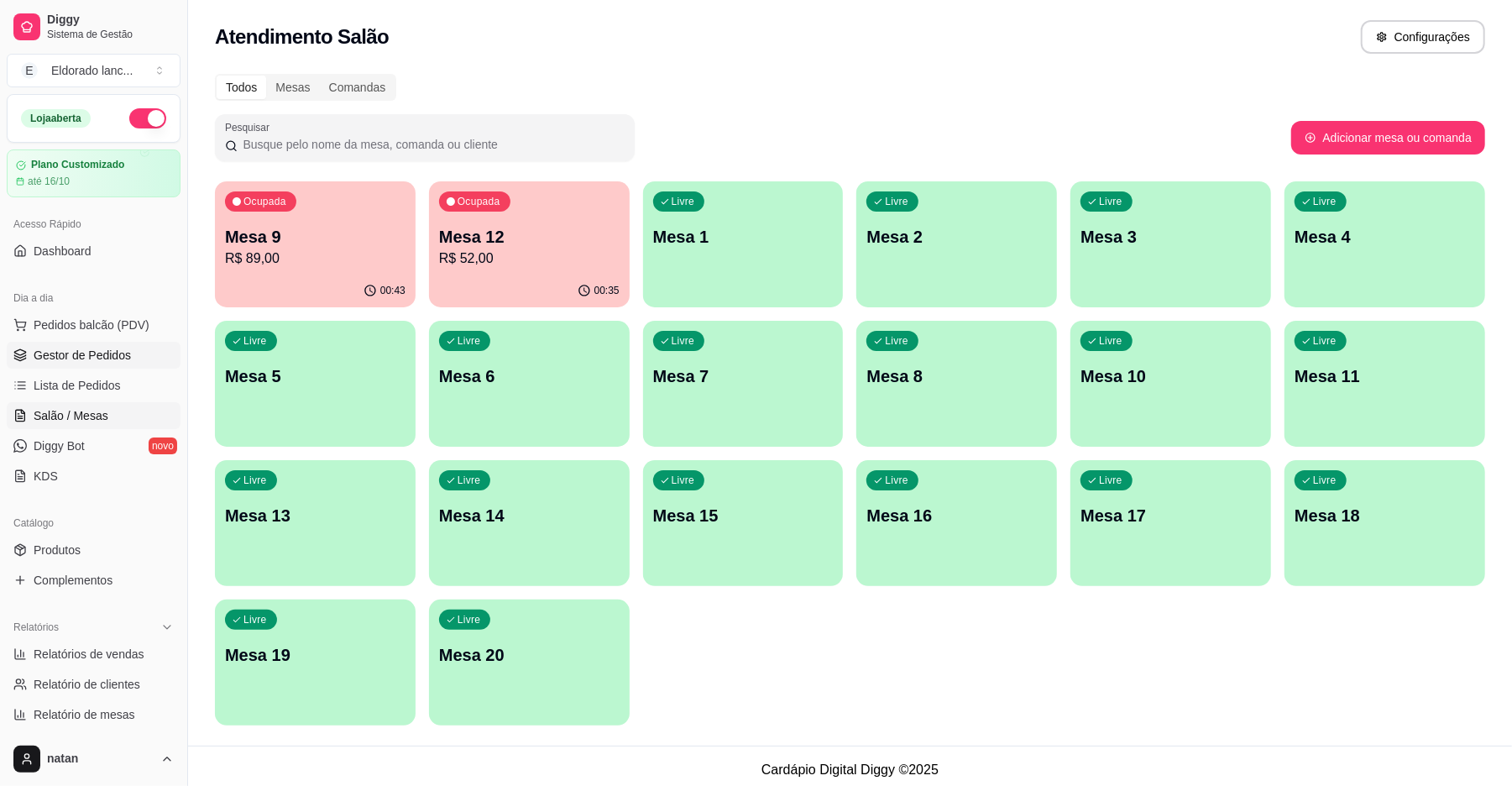
click at [81, 350] on span "Gestor de Pedidos" at bounding box center [82, 356] width 97 height 17
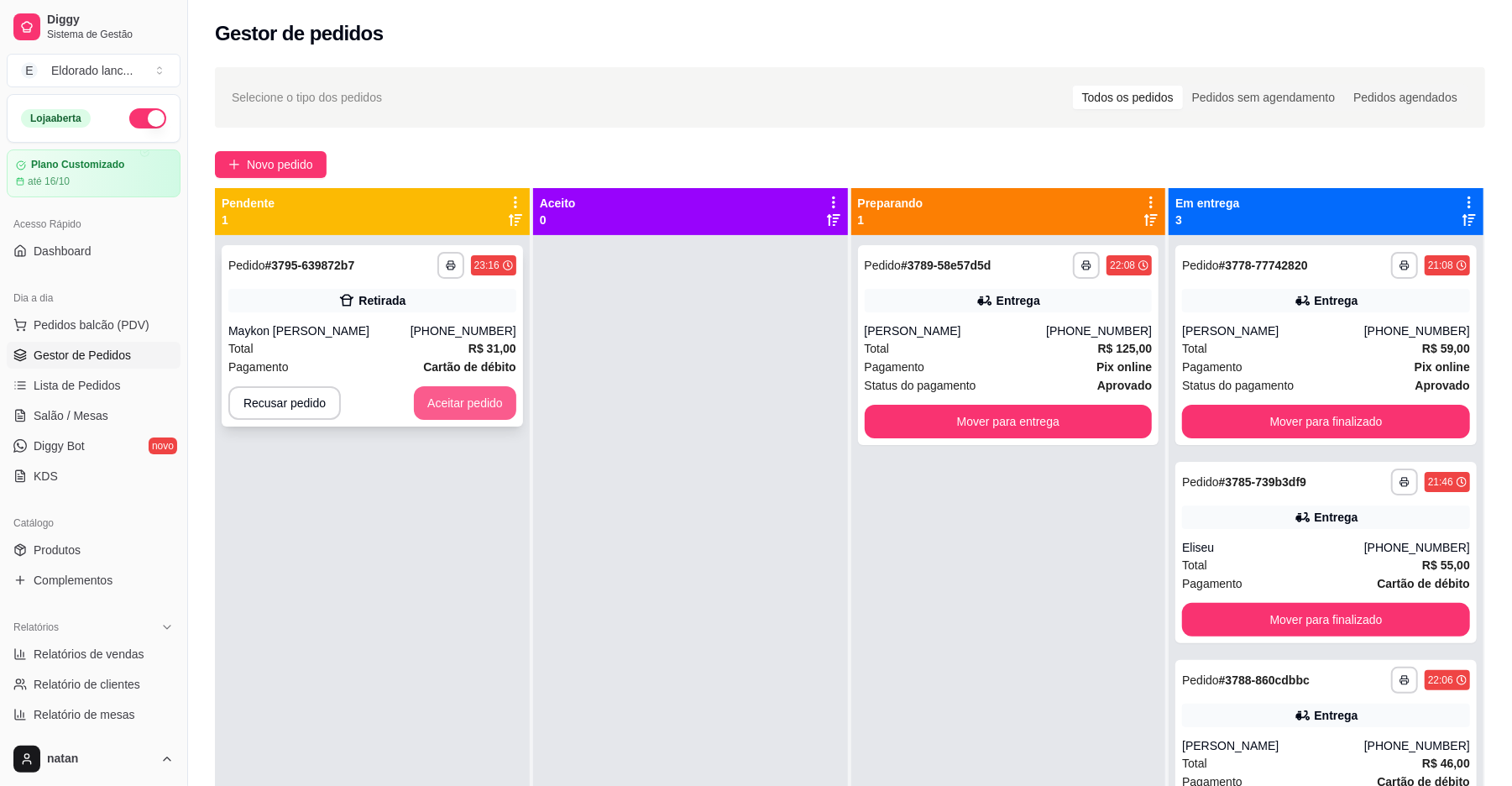
click at [431, 401] on button "Aceitar pedido" at bounding box center [465, 403] width 102 height 34
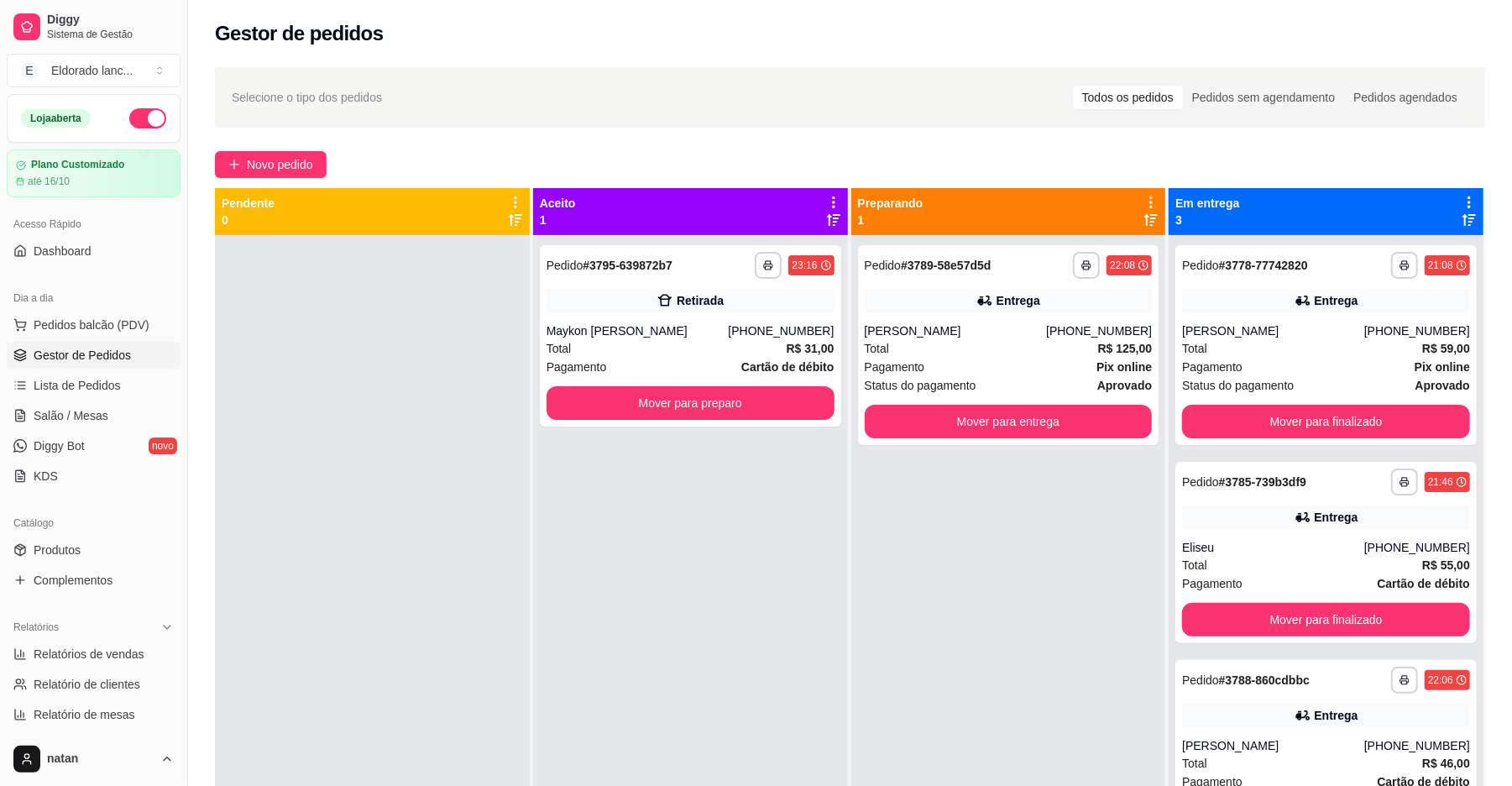
click at [693, 423] on div "**********" at bounding box center [691, 336] width 301 height 182
click at [586, 391] on button "Mover para preparo" at bounding box center [691, 404] width 279 height 33
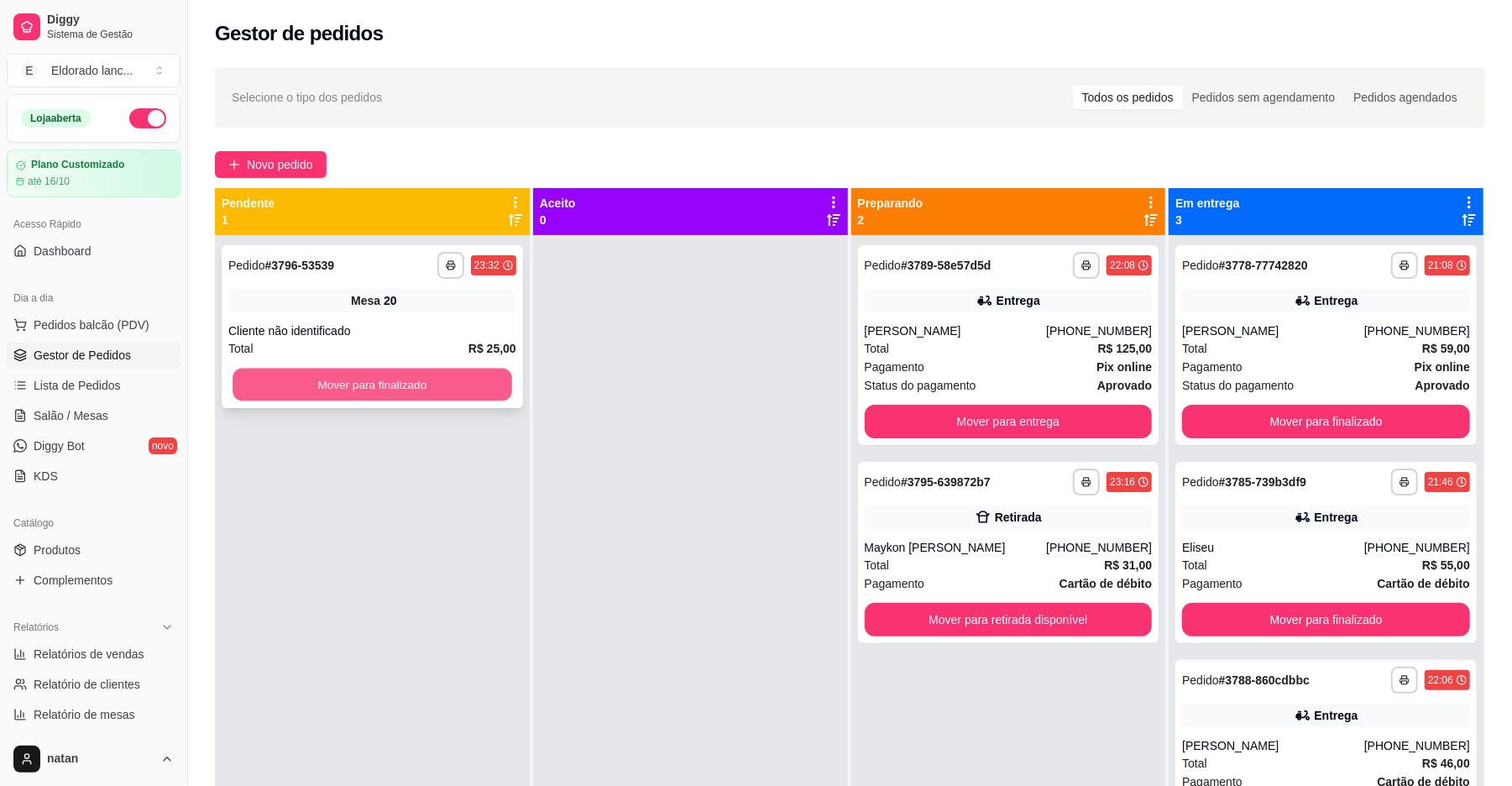
click at [464, 384] on button "Mover para finalizado" at bounding box center [372, 385] width 279 height 33
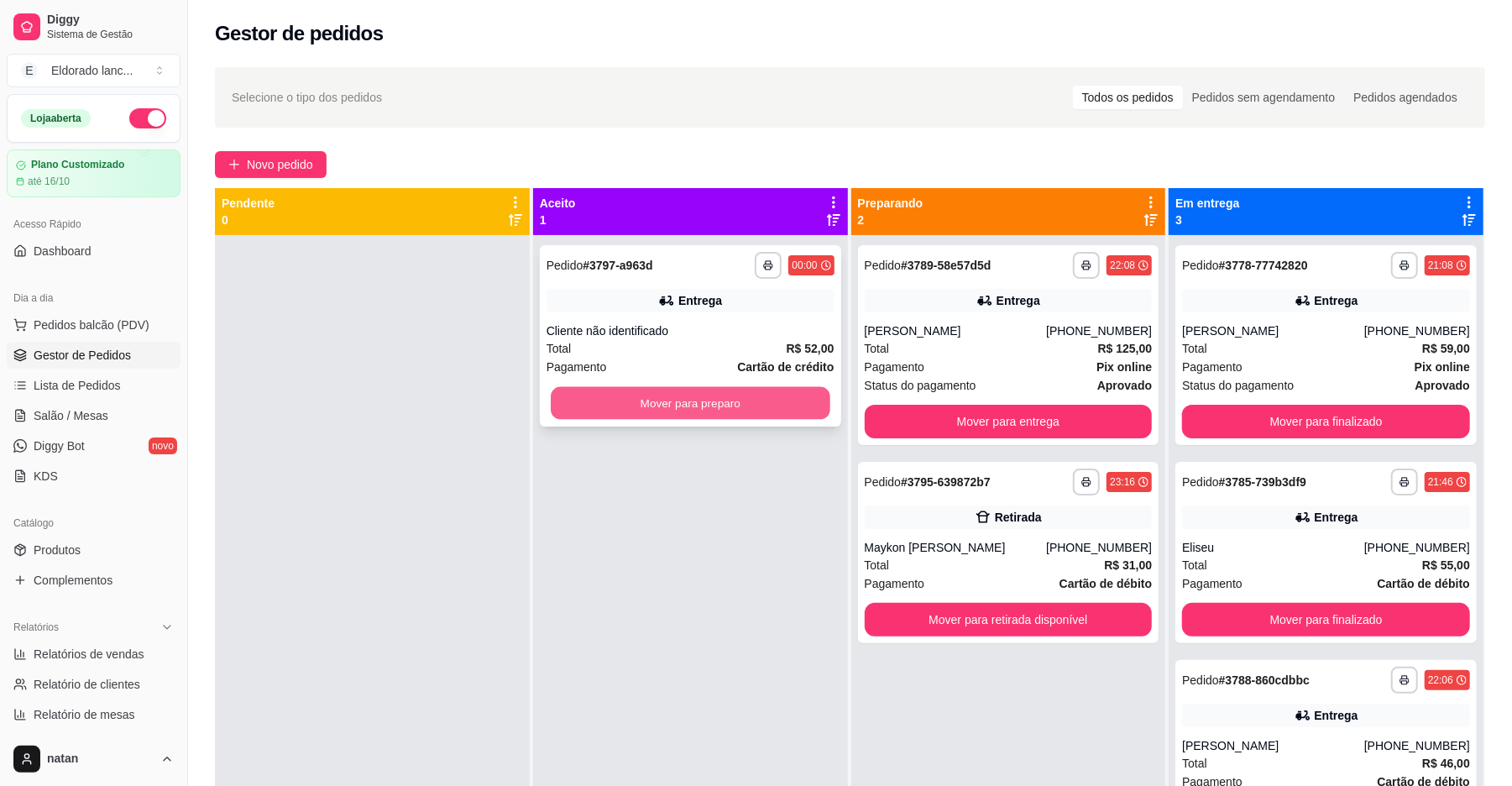
click at [698, 400] on button "Mover para preparo" at bounding box center [691, 404] width 279 height 33
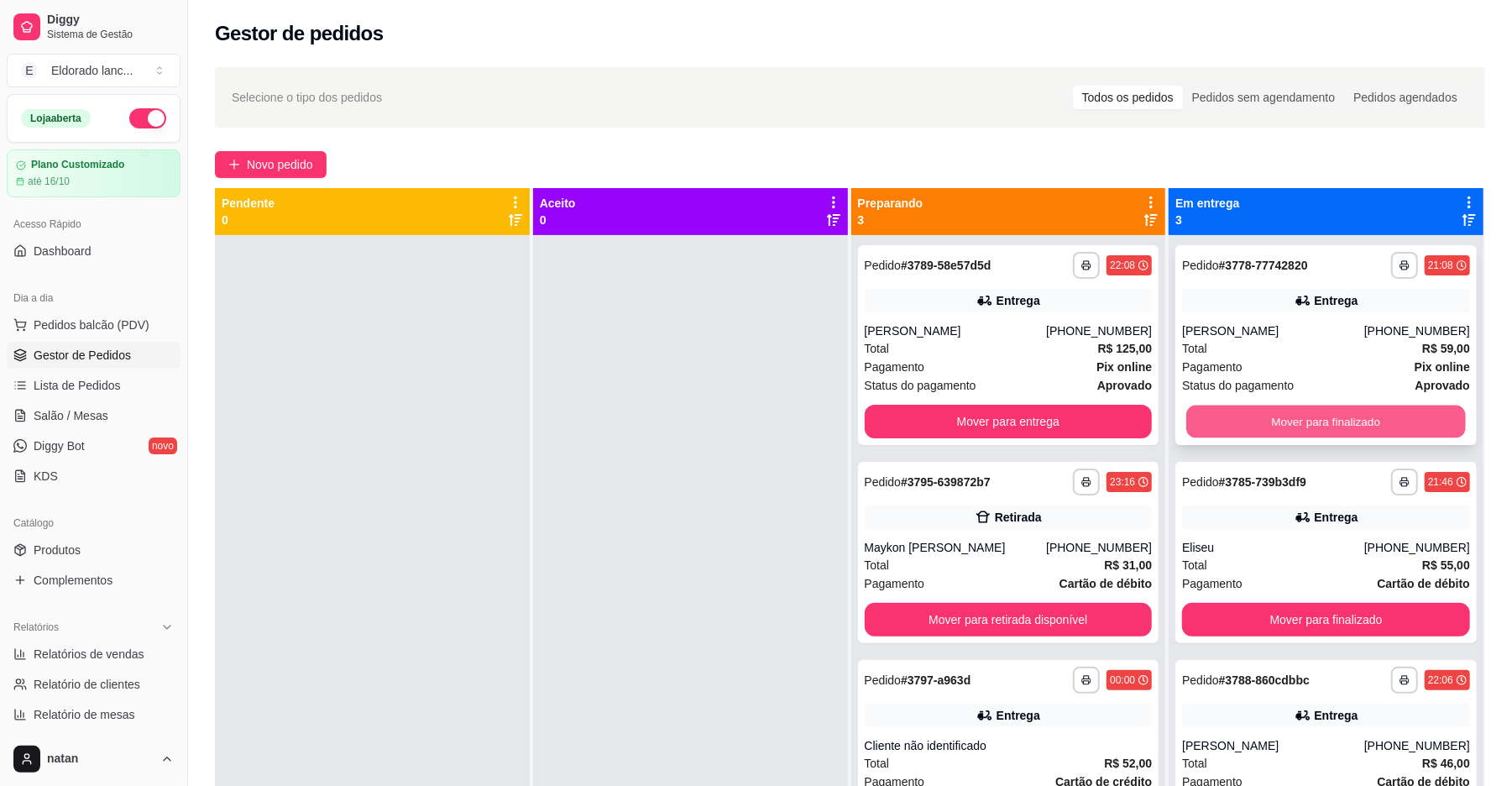
click at [1308, 431] on button "Mover para finalizado" at bounding box center [1326, 422] width 279 height 33
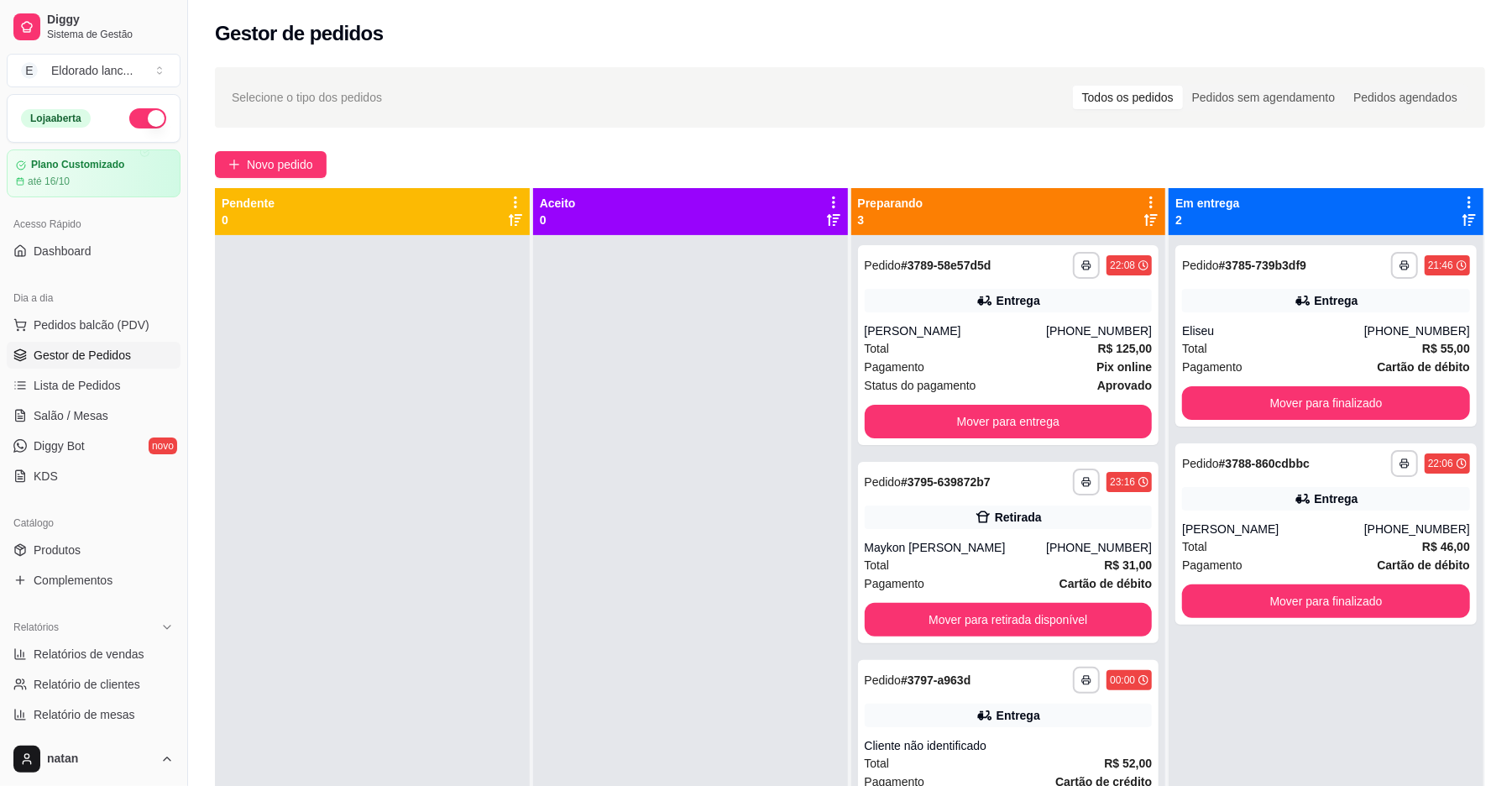
click at [1308, 431] on div "**********" at bounding box center [1326, 628] width 315 height 786
click at [1307, 408] on button "Mover para finalizado" at bounding box center [1326, 403] width 288 height 34
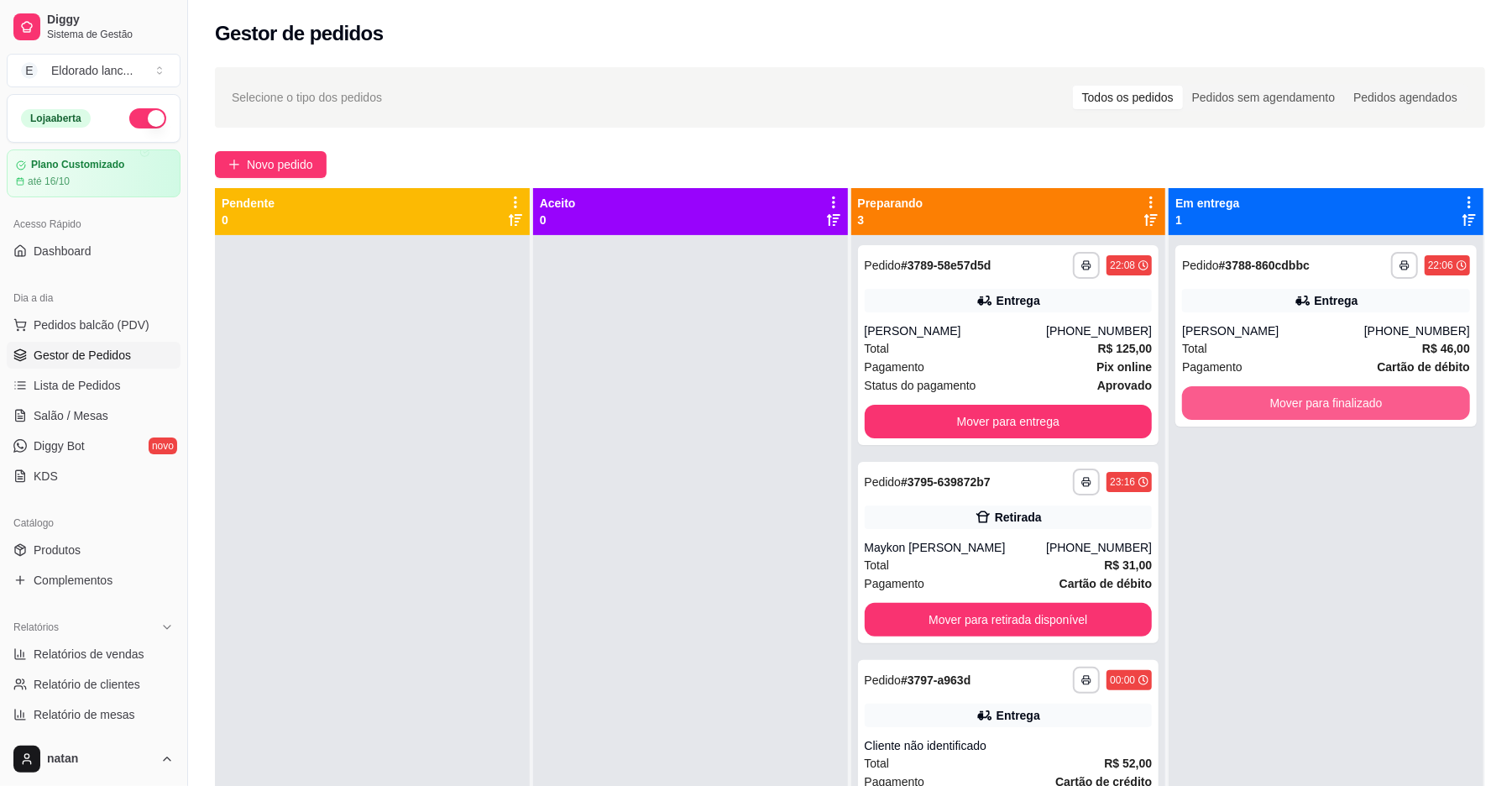
click at [1307, 408] on button "Mover para finalizado" at bounding box center [1326, 403] width 288 height 34
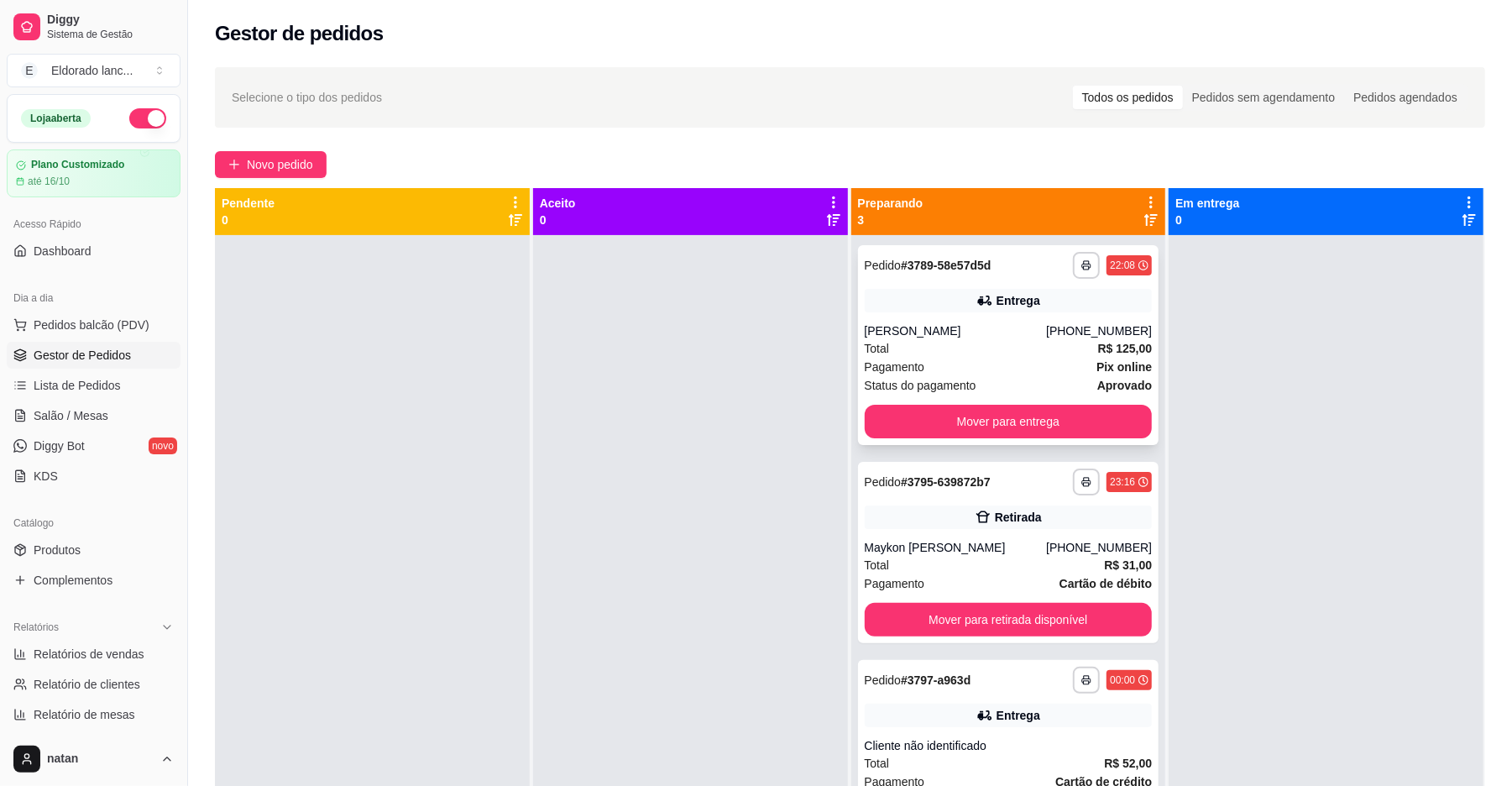
click at [1049, 368] on div "Pagamento Pix online" at bounding box center [1008, 366] width 288 height 18
click at [1106, 339] on span "R$ 125,00" at bounding box center [1125, 348] width 54 height 18
click at [1110, 423] on button "Mover para entrega" at bounding box center [1008, 421] width 288 height 34
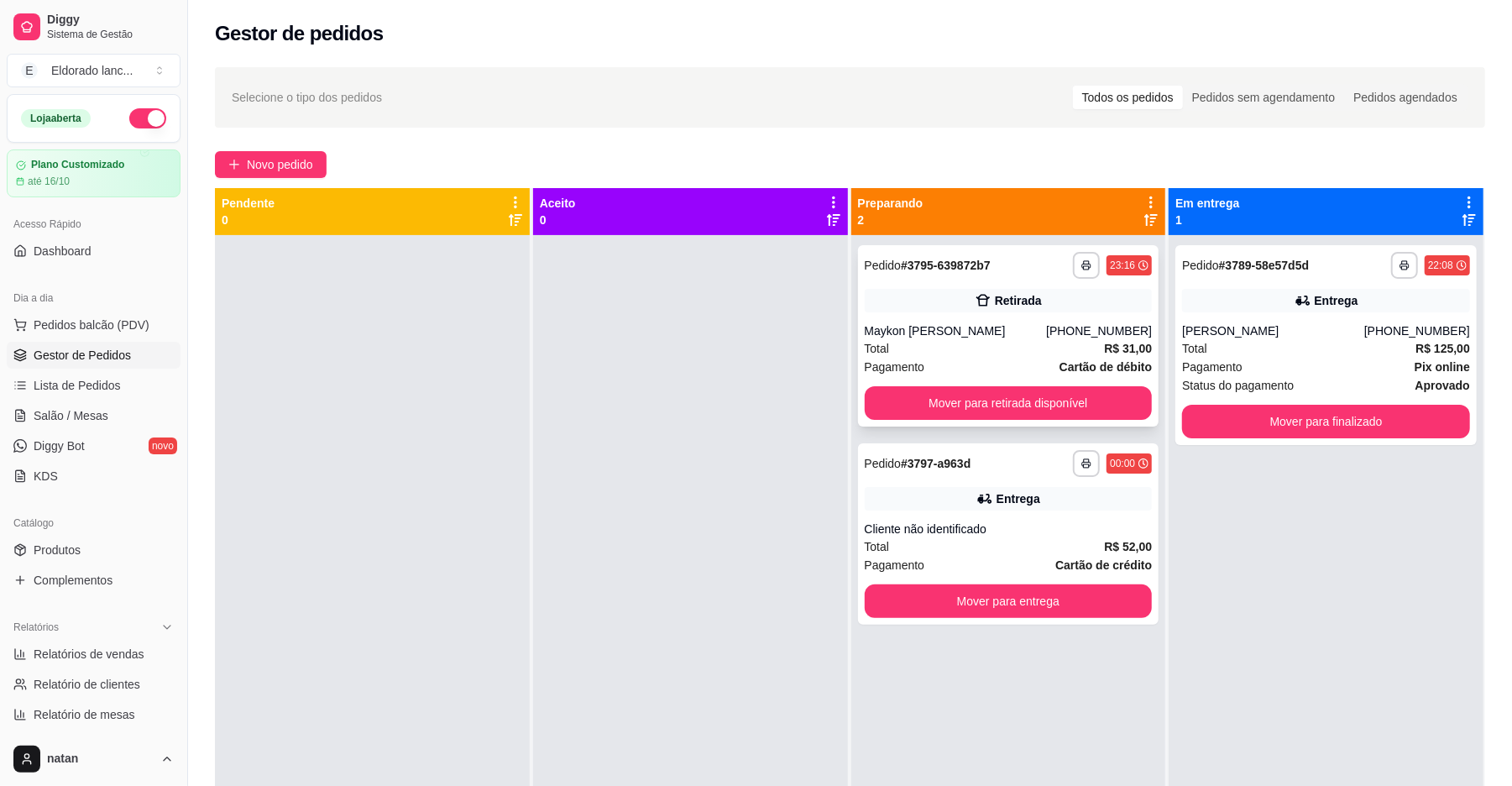
click at [1006, 360] on div "Pagamento Cartão de débito" at bounding box center [1008, 366] width 288 height 18
click at [997, 417] on button "Mover para retirada disponível" at bounding box center [1008, 404] width 279 height 33
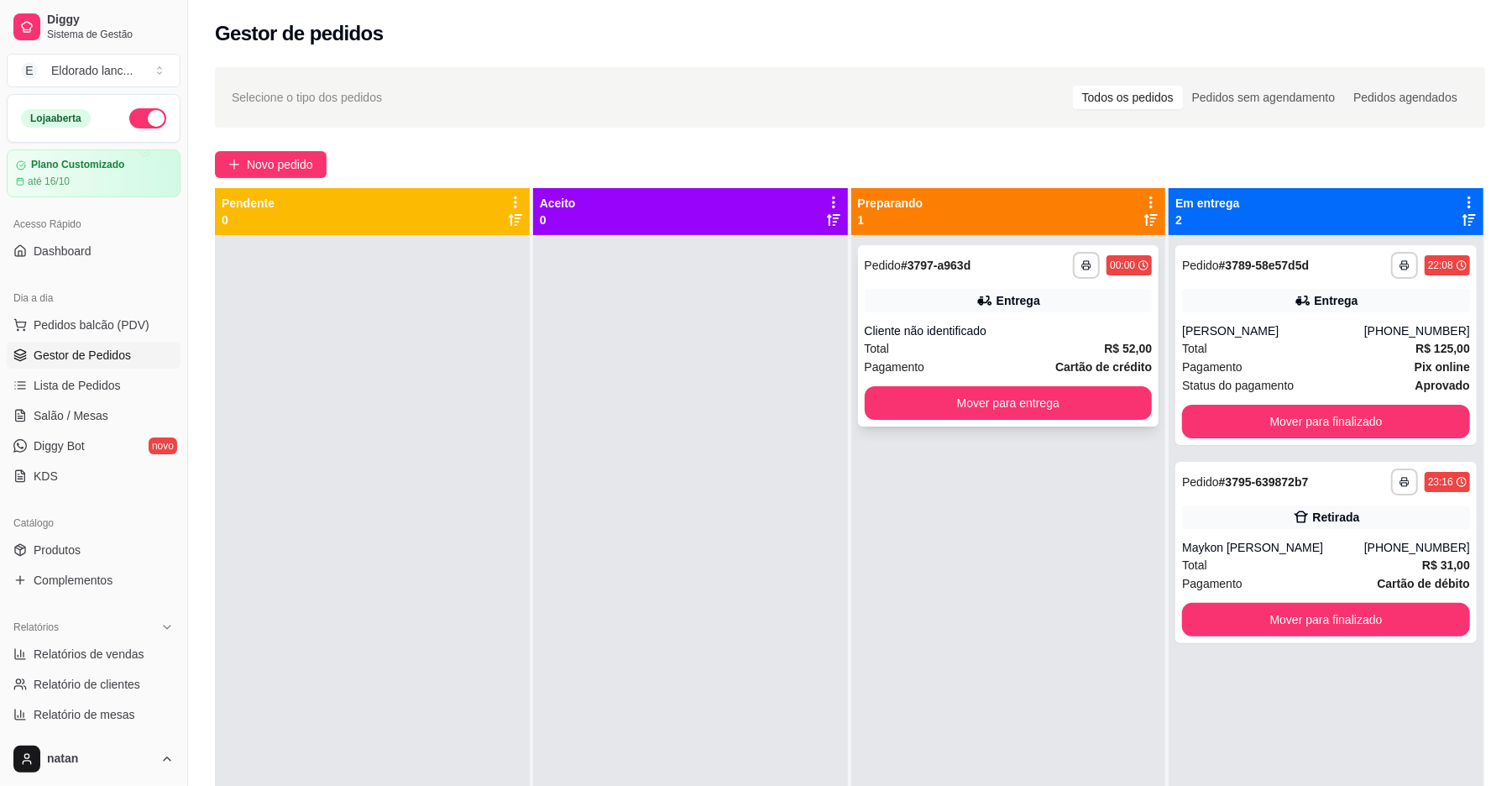
click at [1016, 272] on div "**********" at bounding box center [1008, 265] width 288 height 27
click at [1034, 347] on div "Total R$ 52,00" at bounding box center [1008, 348] width 288 height 18
click at [1256, 620] on button "Mover para finalizado" at bounding box center [1326, 620] width 279 height 33
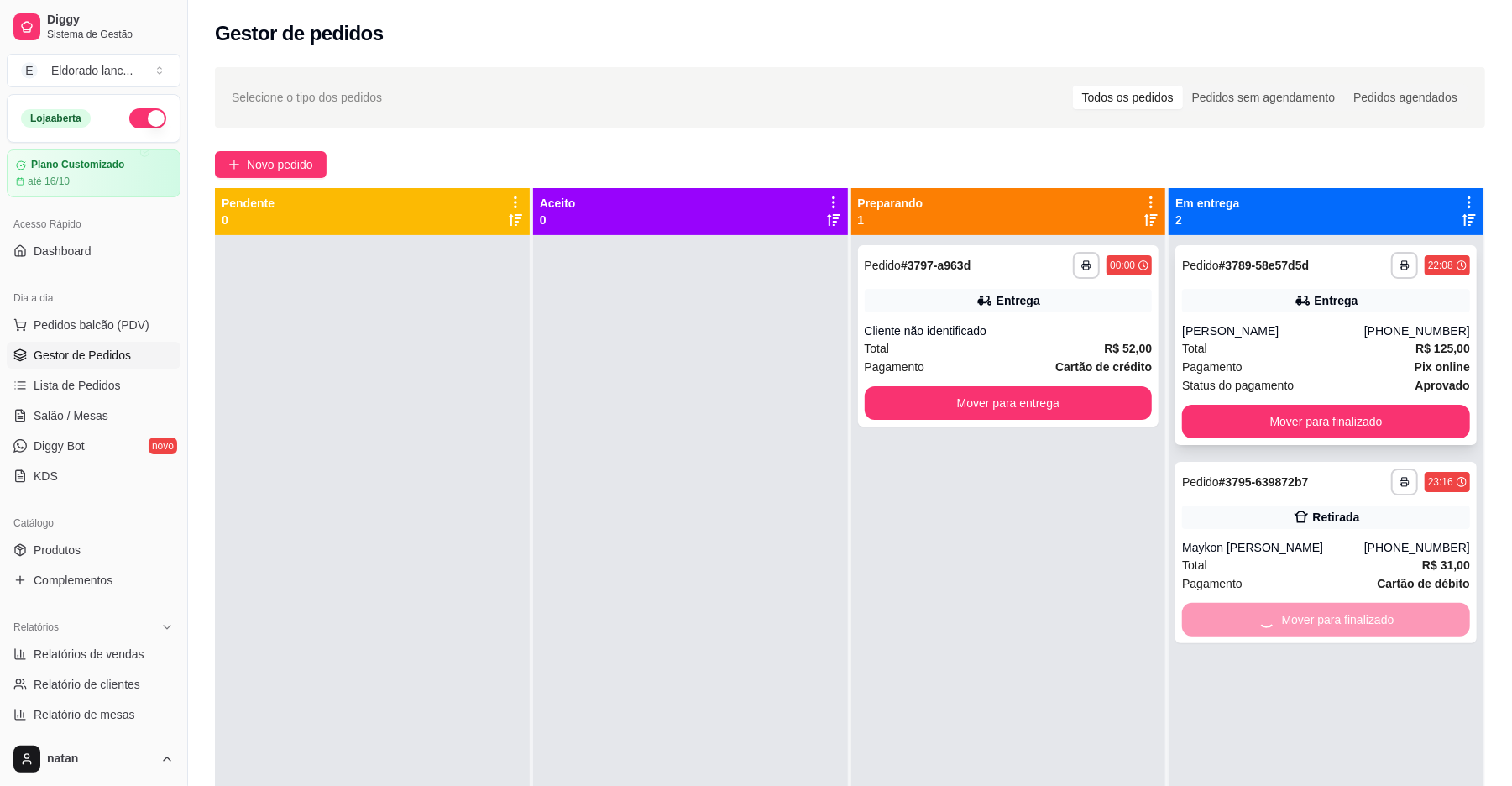
click at [1223, 316] on div "**********" at bounding box center [1326, 345] width 301 height 200
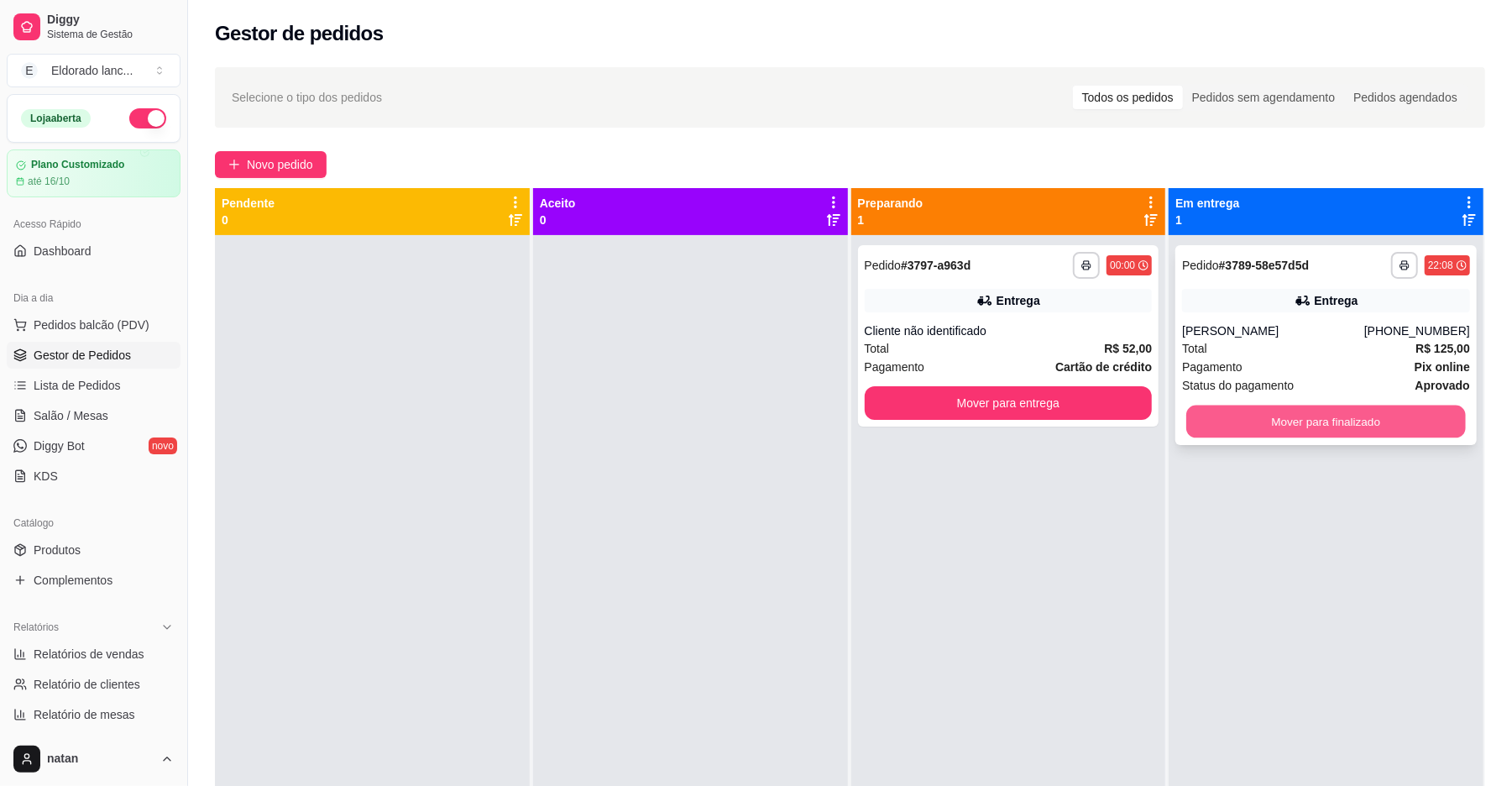
click at [1267, 422] on button "Mover para finalizado" at bounding box center [1326, 422] width 279 height 33
click at [1028, 304] on div "Entrega" at bounding box center [1019, 300] width 44 height 17
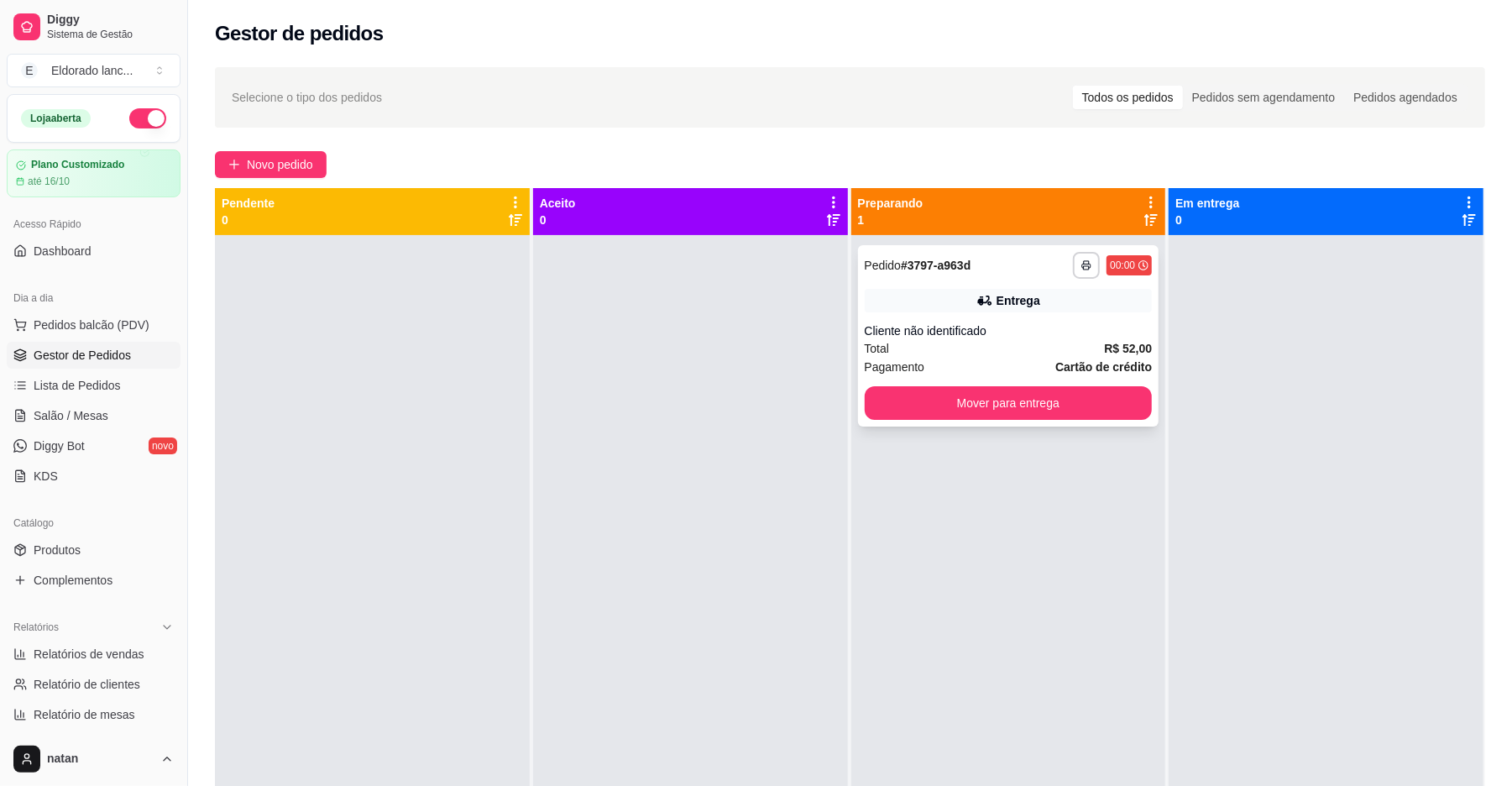
click at [1064, 290] on div "Entrega" at bounding box center [1008, 300] width 288 height 23
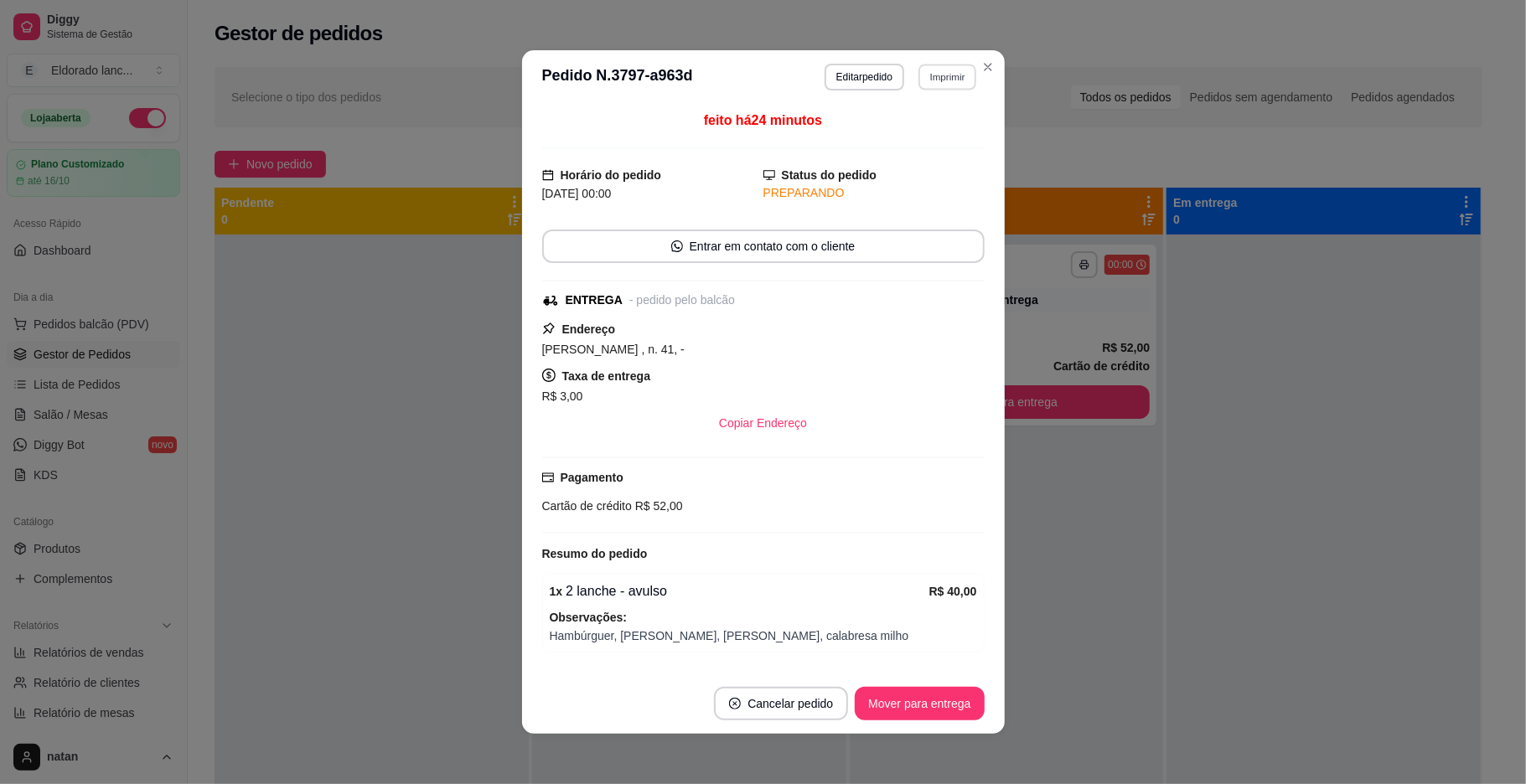
click at [943, 82] on button "Imprimir" at bounding box center [947, 76] width 58 height 26
click at [933, 131] on button "IMPRESSORA" at bounding box center [909, 135] width 118 height 26
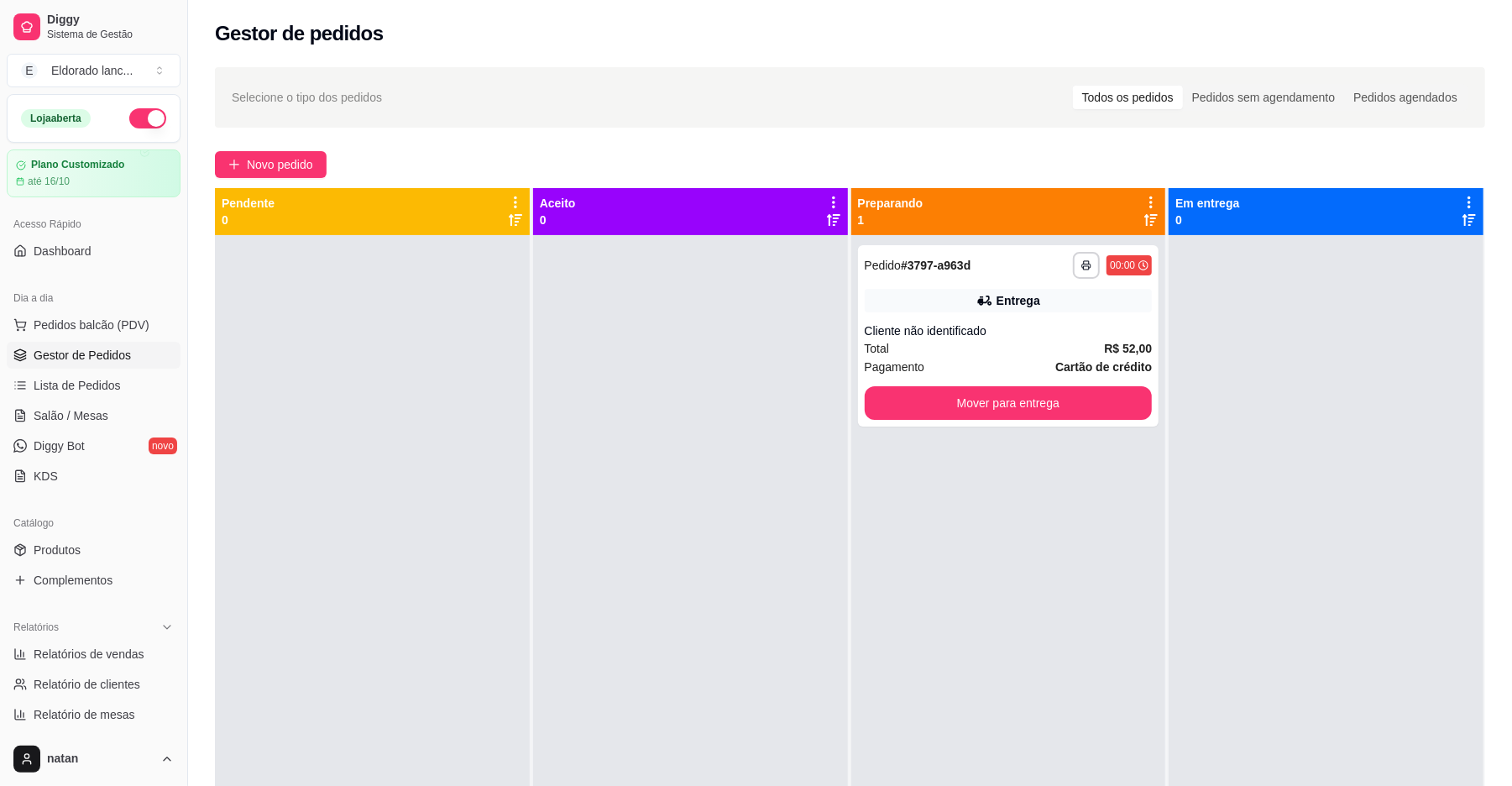
click at [133, 122] on button "button" at bounding box center [147, 118] width 37 height 20
click at [927, 408] on button "Mover para entrega" at bounding box center [1008, 403] width 288 height 34
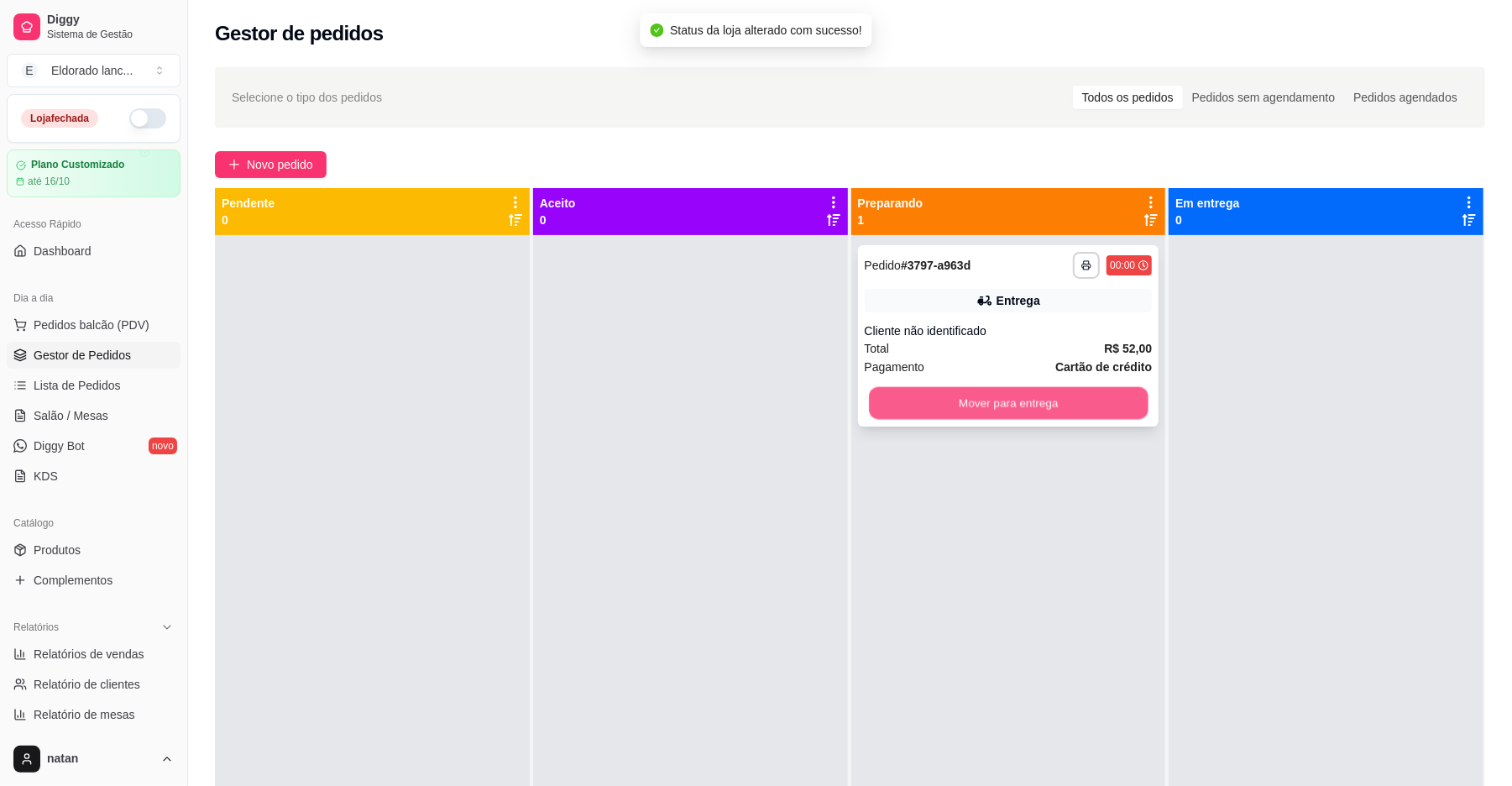
click at [927, 408] on div "Mover para entrega" at bounding box center [1008, 403] width 288 height 34
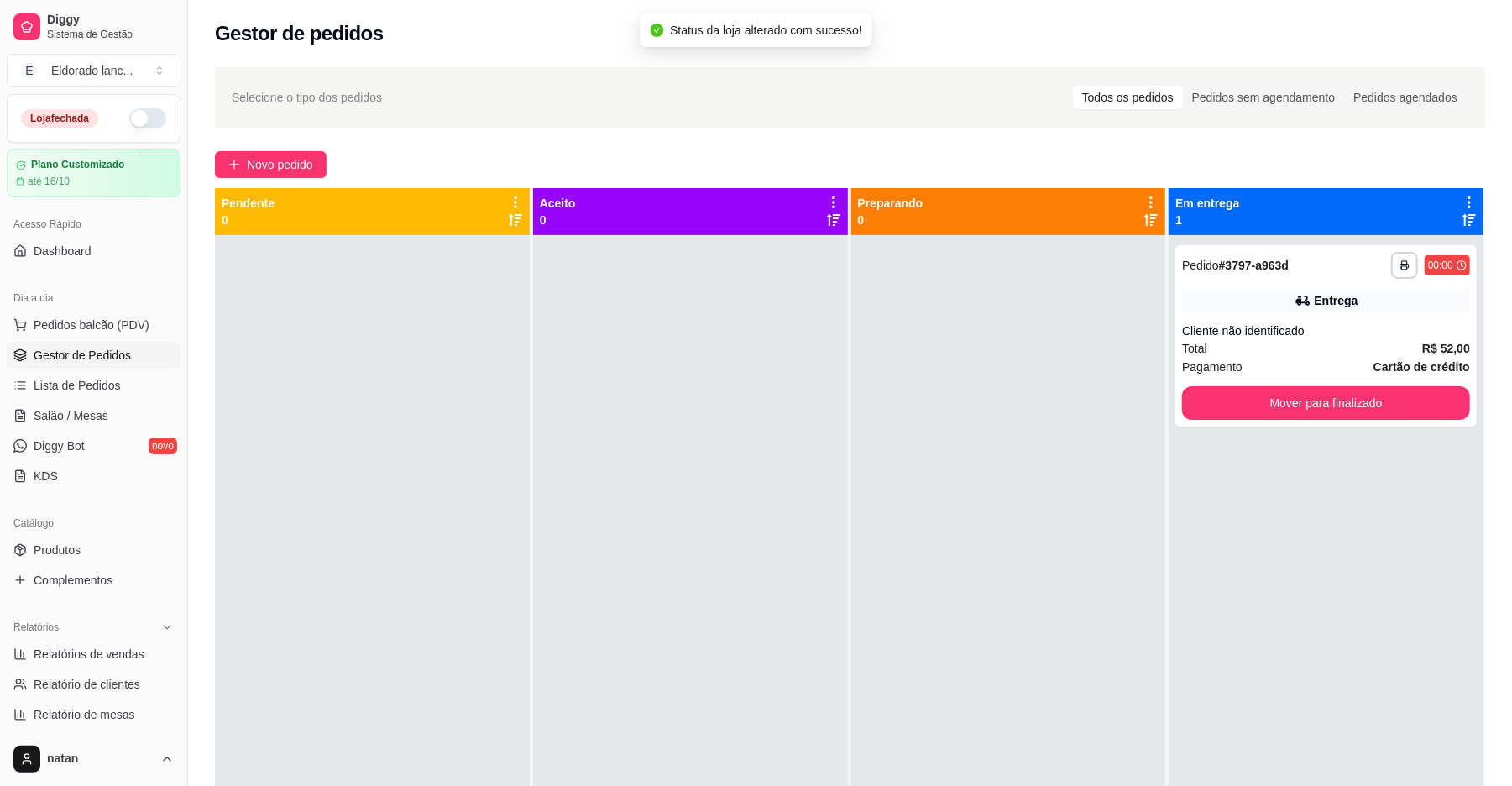
click at [303, 384] on div at bounding box center [373, 628] width 315 height 786
click at [81, 407] on span "Salão / Mesas" at bounding box center [71, 416] width 75 height 17
